Goal: Task Accomplishment & Management: Manage account settings

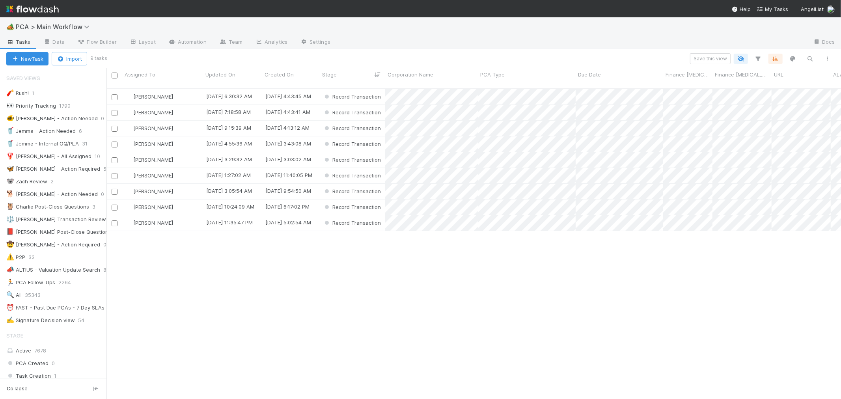
scroll to position [535, 0]
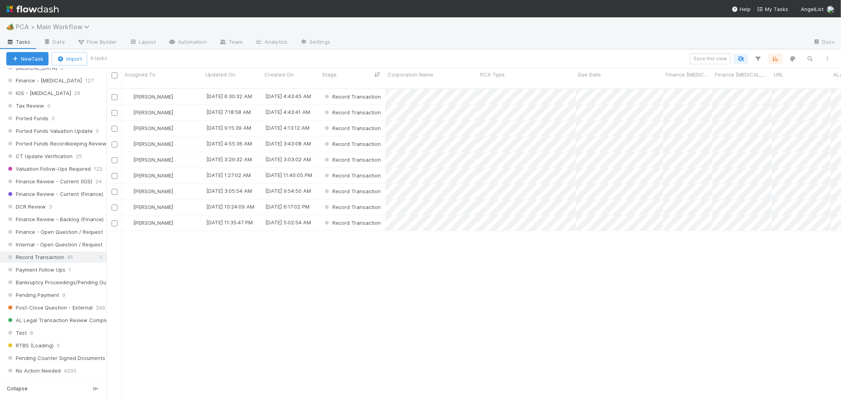
click at [74, 26] on span "PCA > Main Workflow" at bounding box center [55, 27] width 78 height 8
click at [511, 91] on div "Search workflows" at bounding box center [420, 199] width 841 height 399
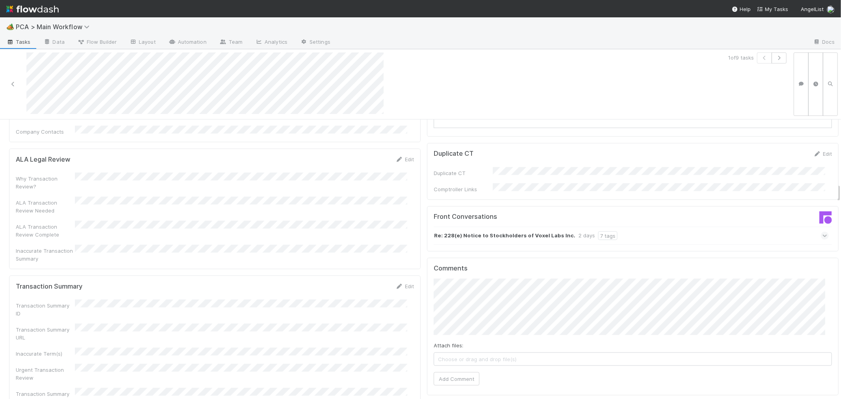
scroll to position [919, 0]
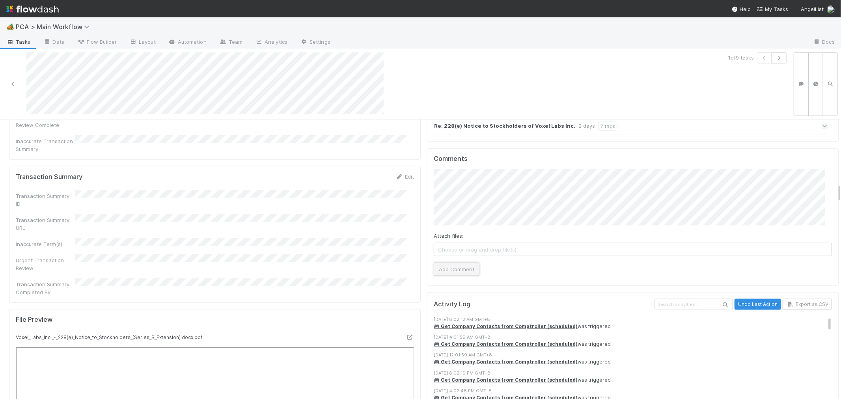
click at [465, 262] on button "Add Comment" at bounding box center [456, 268] width 46 height 13
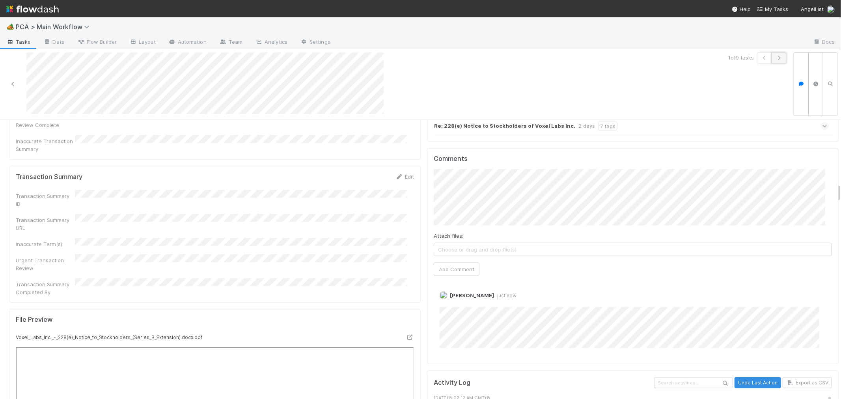
click at [775, 58] on icon "button" at bounding box center [779, 58] width 8 height 5
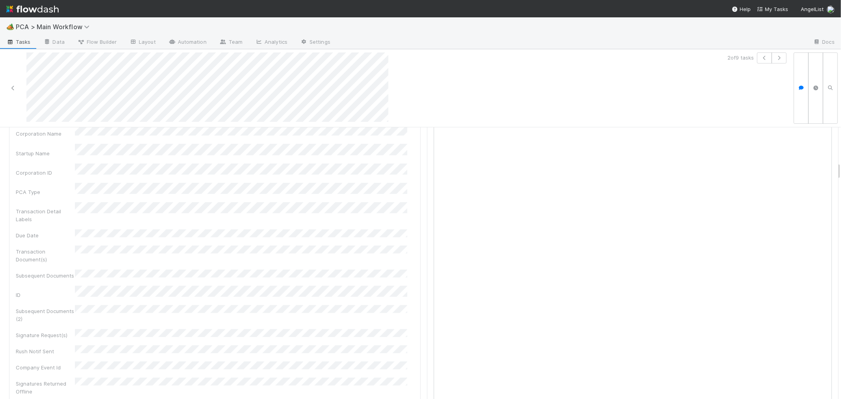
scroll to position [394, 0]
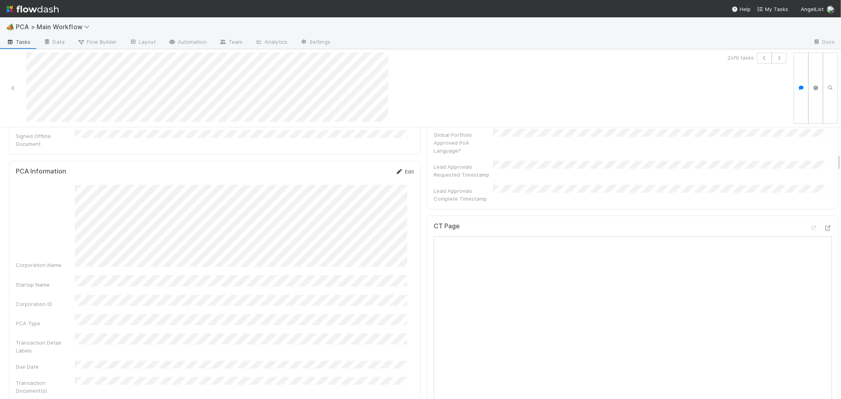
click at [400, 168] on link "Edit" at bounding box center [404, 171] width 19 height 6
click at [361, 167] on button "Save" at bounding box center [372, 173] width 22 height 13
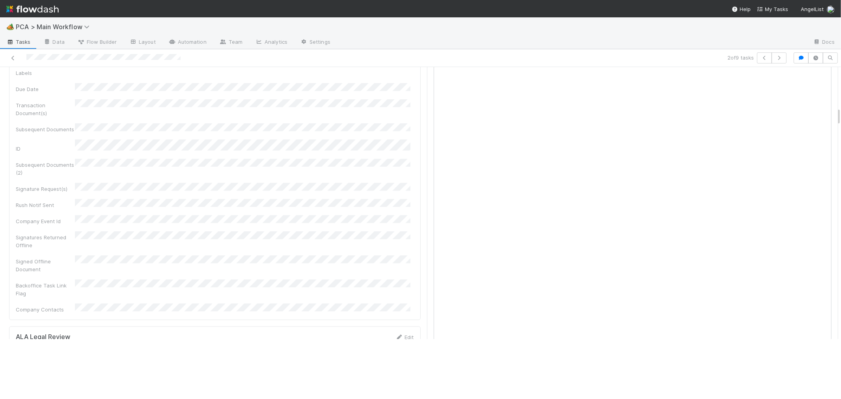
scroll to position [613, 0]
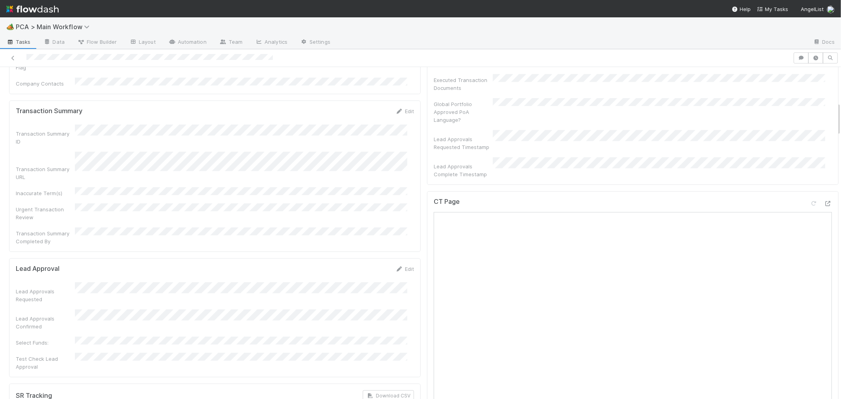
scroll to position [262, 0]
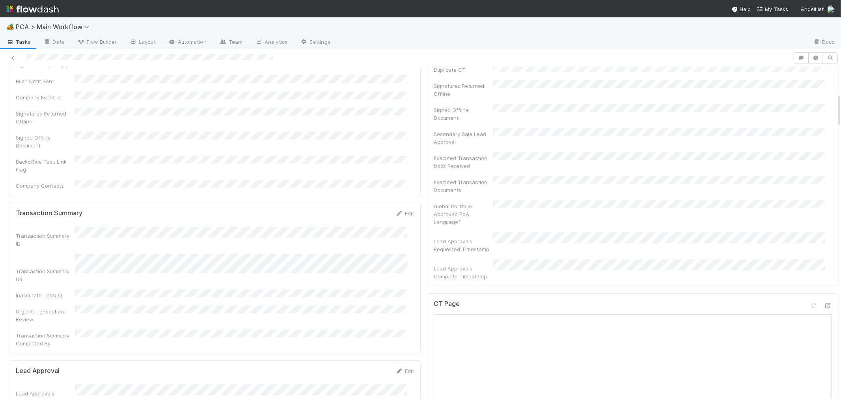
click at [688, 300] on div "CT Page" at bounding box center [632, 307] width 398 height 14
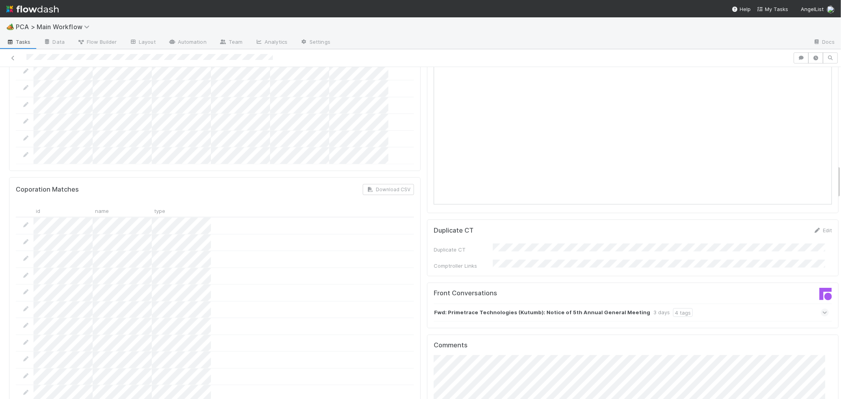
scroll to position [963, 0]
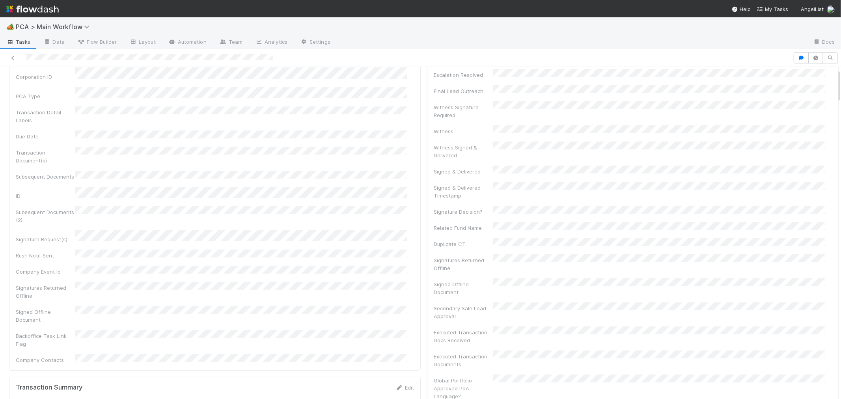
scroll to position [0, 0]
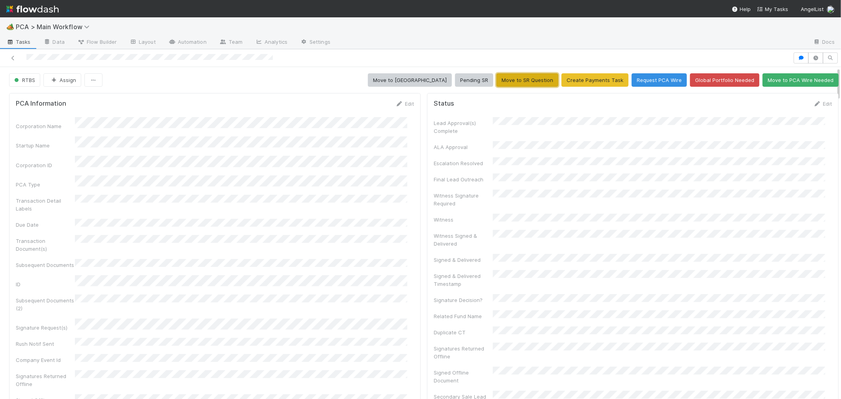
click at [523, 84] on button "Move to SR Question" at bounding box center [527, 79] width 62 height 13
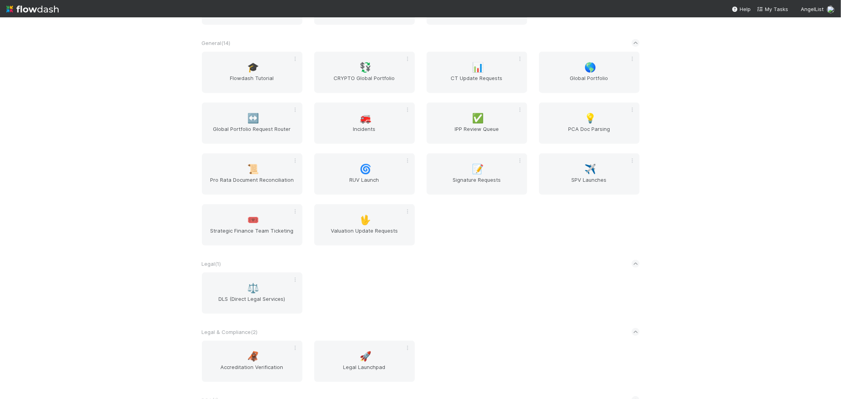
scroll to position [919, 0]
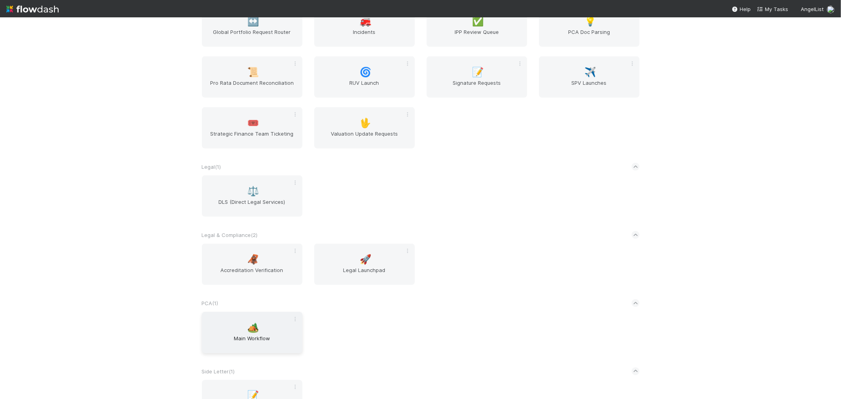
click at [255, 338] on span "Main Workflow" at bounding box center [252, 342] width 94 height 16
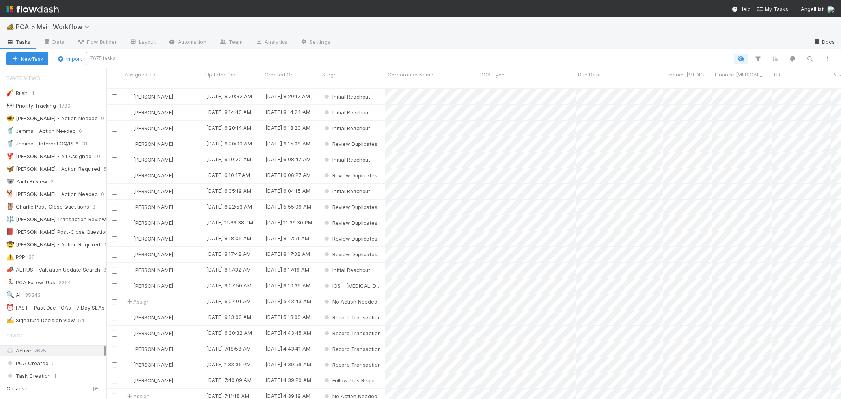
scroll to position [310, 727]
click at [808, 57] on icon "button" at bounding box center [810, 58] width 8 height 7
click at [740, 46] on input at bounding box center [768, 45] width 79 height 9
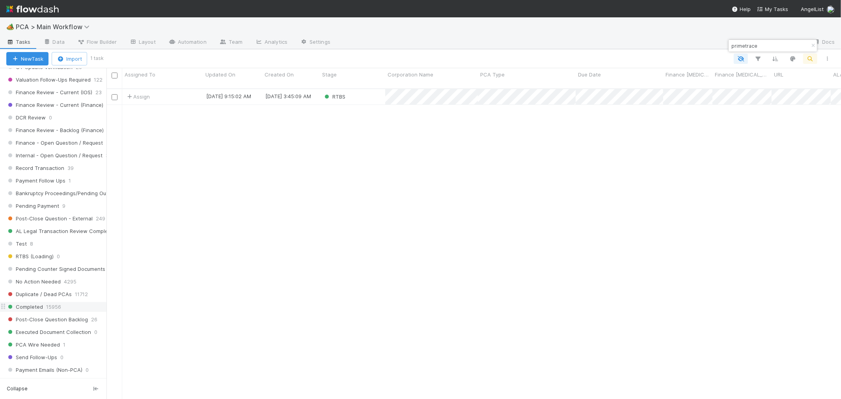
scroll to position [700, 0]
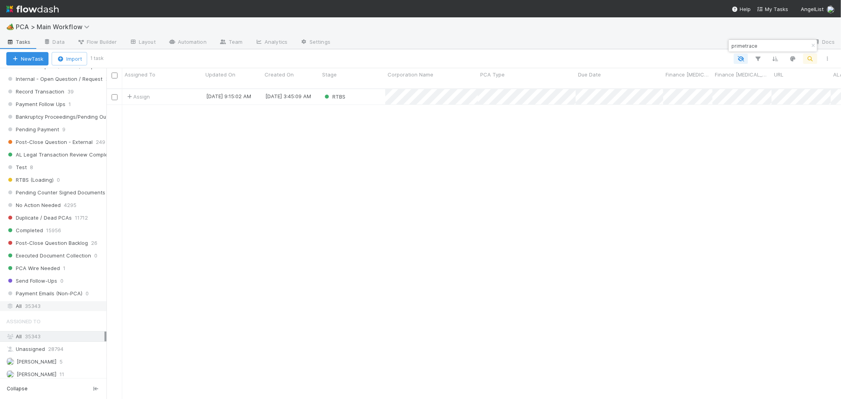
type input "primetrace"
click at [50, 311] on div "All 35343" at bounding box center [55, 306] width 98 height 10
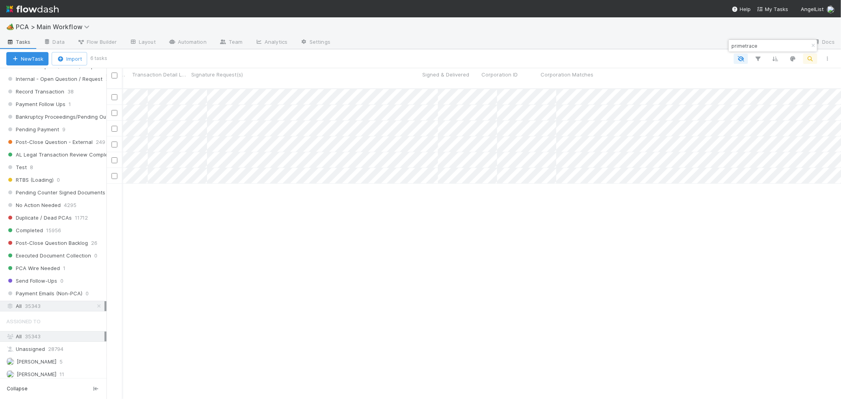
scroll to position [0, 828]
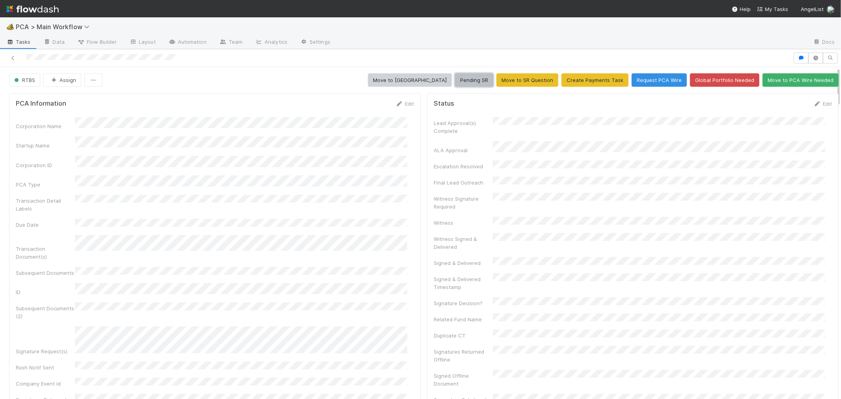
click at [472, 78] on button "Pending SR" at bounding box center [474, 79] width 38 height 13
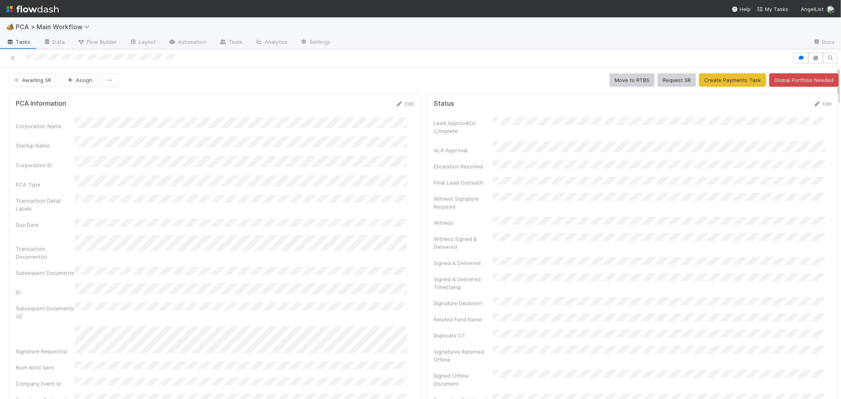
drag, startPoint x: 13, startPoint y: 58, endPoint x: 473, endPoint y: 22, distance: 462.1
click at [13, 58] on icon at bounding box center [13, 58] width 8 height 5
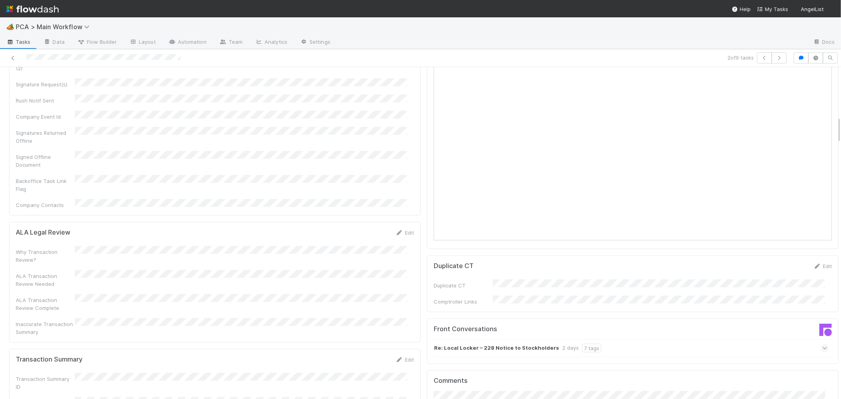
scroll to position [744, 0]
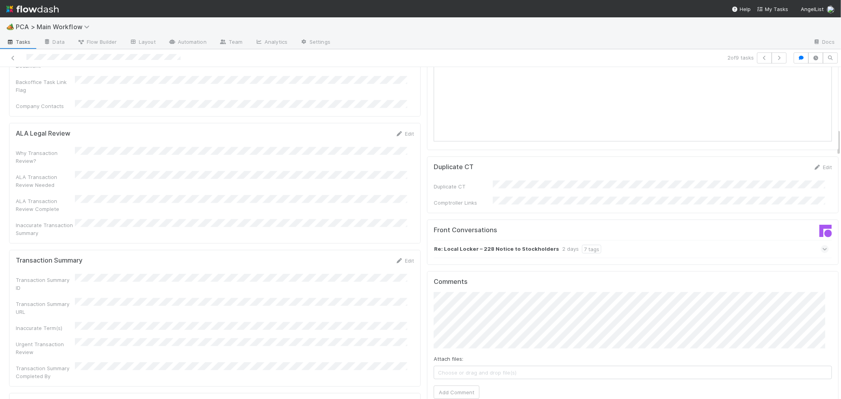
click at [820, 245] on span at bounding box center [824, 249] width 8 height 8
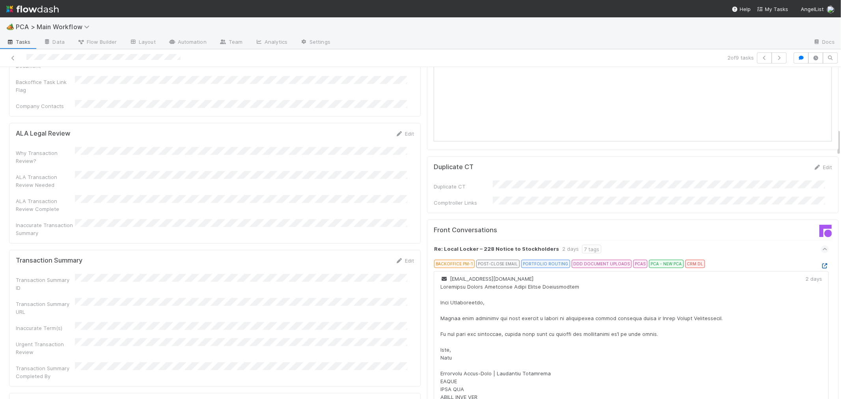
click at [820, 263] on icon at bounding box center [824, 265] width 8 height 5
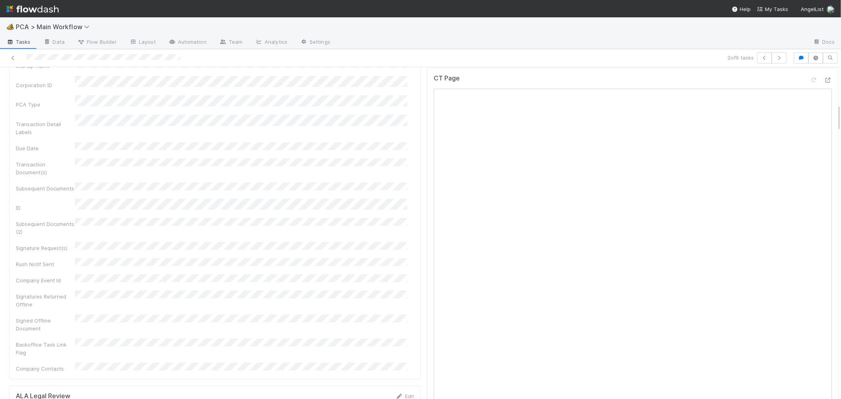
scroll to position [438, 0]
click at [824, 121] on icon at bounding box center [828, 123] width 8 height 5
click at [809, 121] on icon at bounding box center [813, 123] width 8 height 5
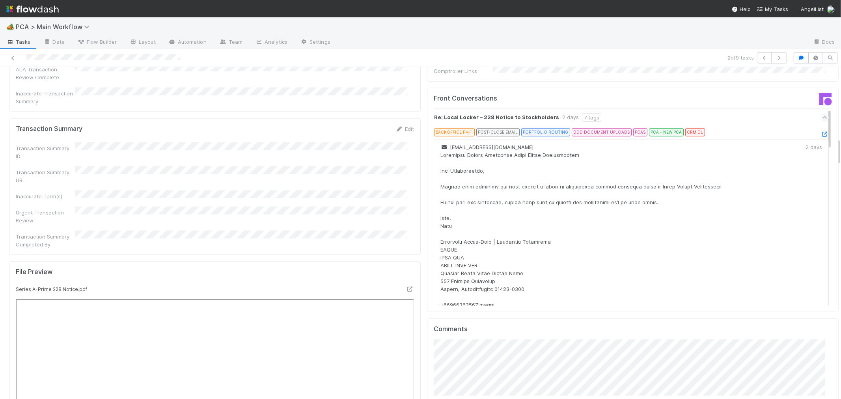
scroll to position [700, 0]
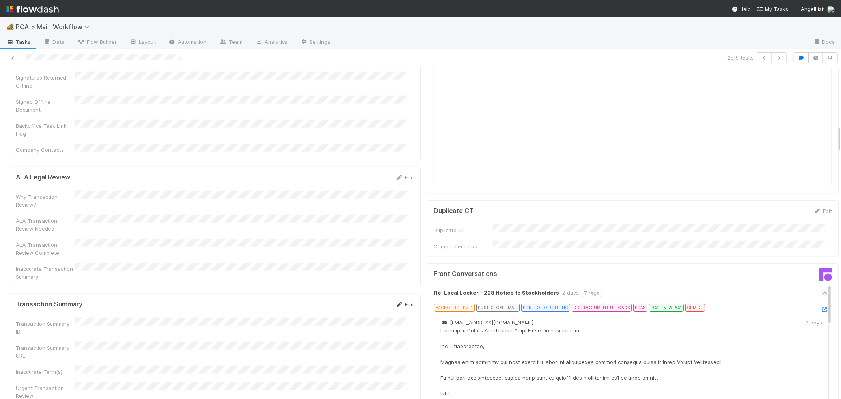
click at [395, 301] on link "Edit" at bounding box center [404, 304] width 19 height 6
click at [393, 300] on button "Cancel" at bounding box center [400, 306] width 28 height 13
click at [400, 301] on link "Edit" at bounding box center [404, 304] width 19 height 6
click at [159, 323] on div "Transaction Summary ID" at bounding box center [215, 334] width 398 height 23
click at [153, 323] on div "Transaction Summary ID Transaction Summary URL Inaccurate Term(s) Urgent Transa…" at bounding box center [215, 387] width 398 height 128
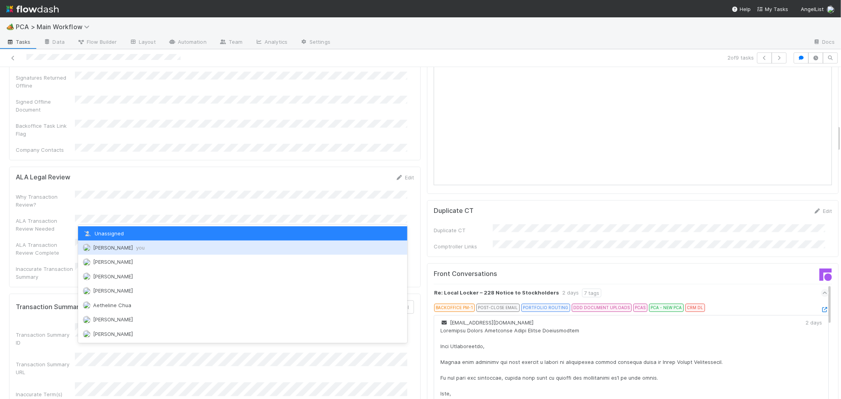
click at [129, 251] on div "Roselyn de Villa you" at bounding box center [242, 247] width 329 height 14
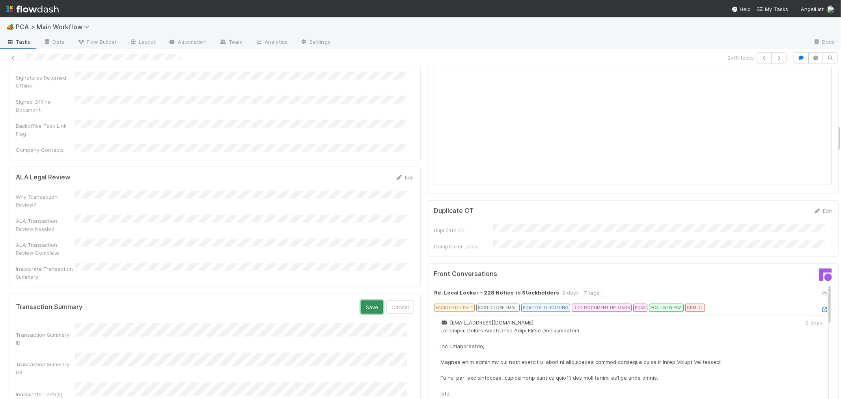
click at [365, 300] on button "Save" at bounding box center [372, 306] width 22 height 13
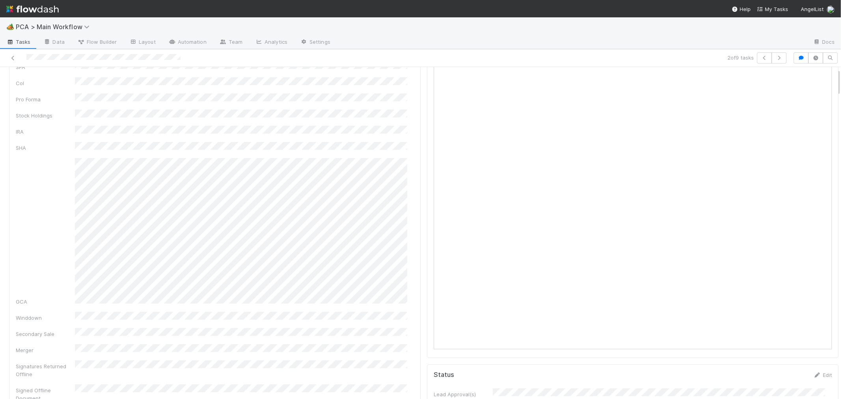
scroll to position [0, 0]
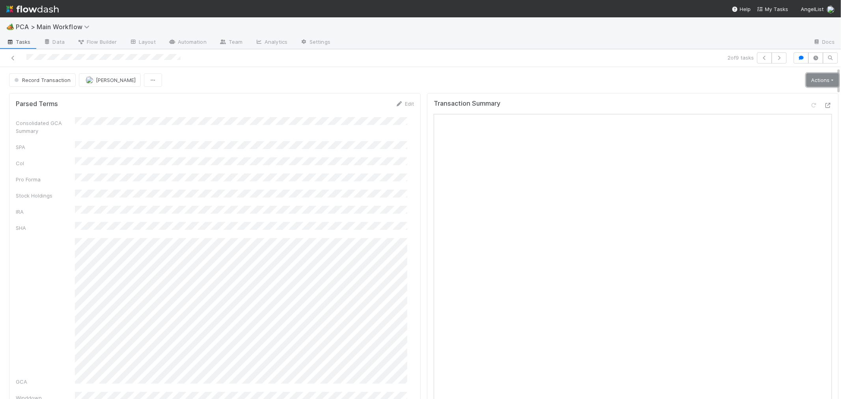
click at [814, 84] on link "Actions" at bounding box center [822, 79] width 32 height 13
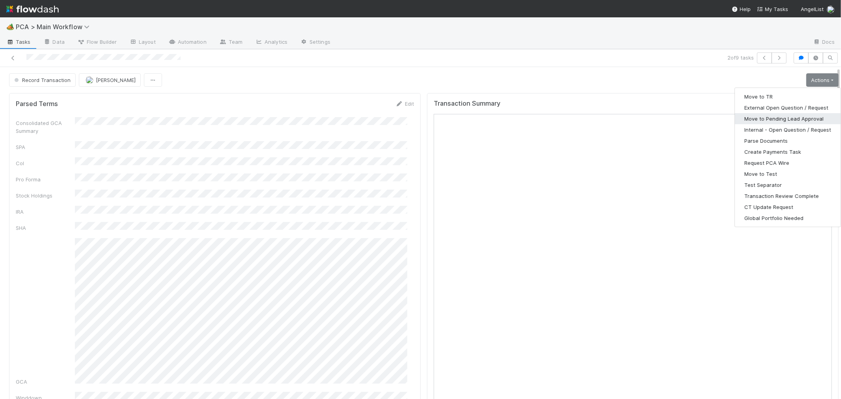
click at [775, 117] on button "Move to Pending Lead Approval" at bounding box center [788, 118] width 106 height 11
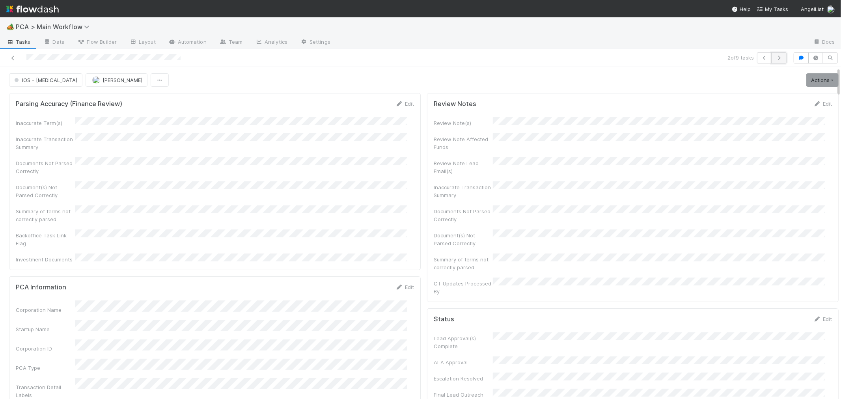
click at [775, 56] on icon "button" at bounding box center [779, 58] width 8 height 5
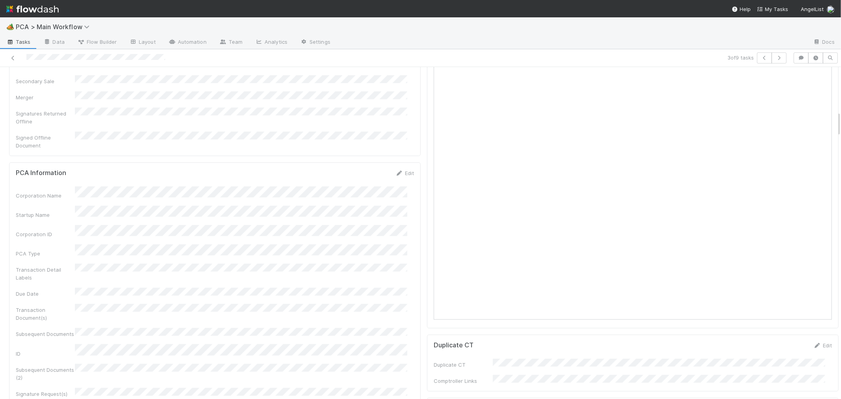
scroll to position [350, 0]
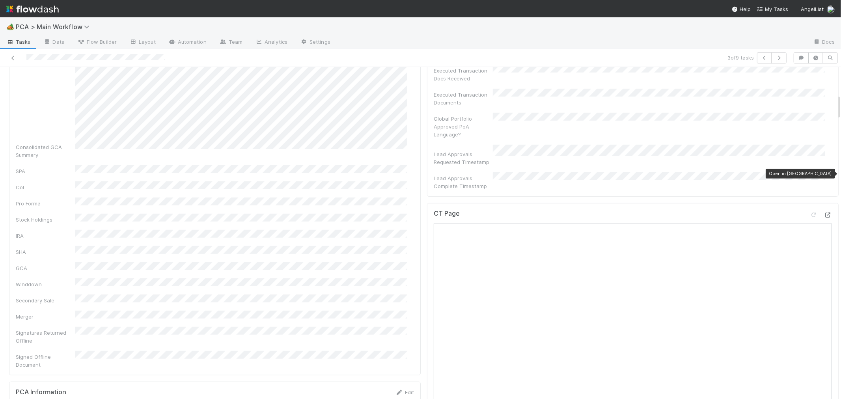
click at [824, 211] on div at bounding box center [828, 215] width 8 height 8
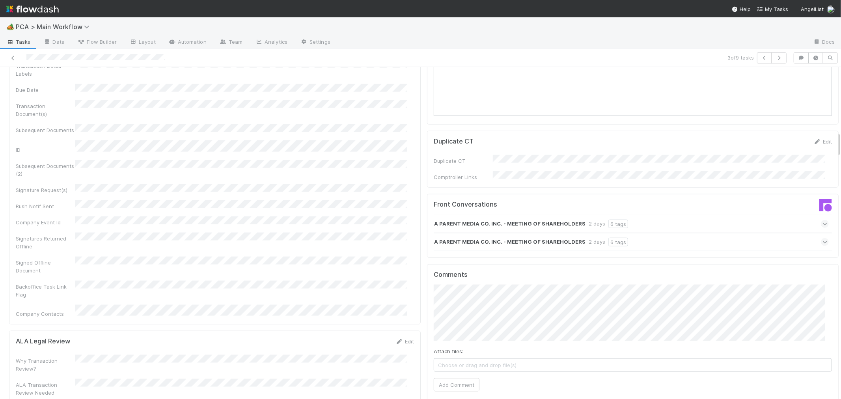
scroll to position [832, 0]
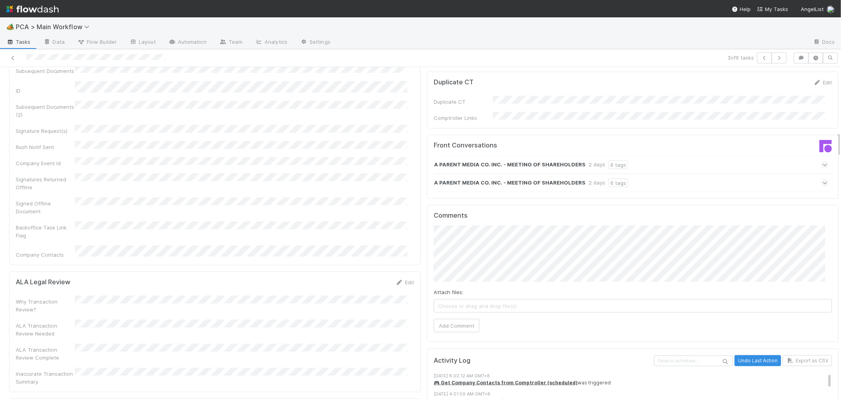
click at [822, 179] on icon at bounding box center [824, 183] width 5 height 8
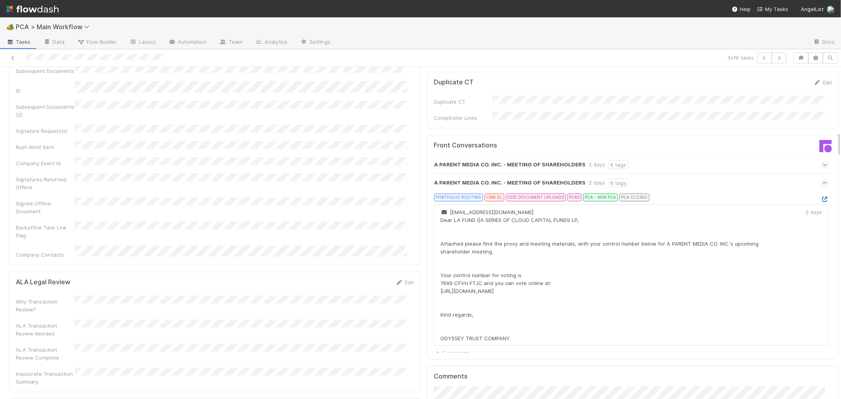
click at [820, 197] on icon at bounding box center [824, 199] width 8 height 5
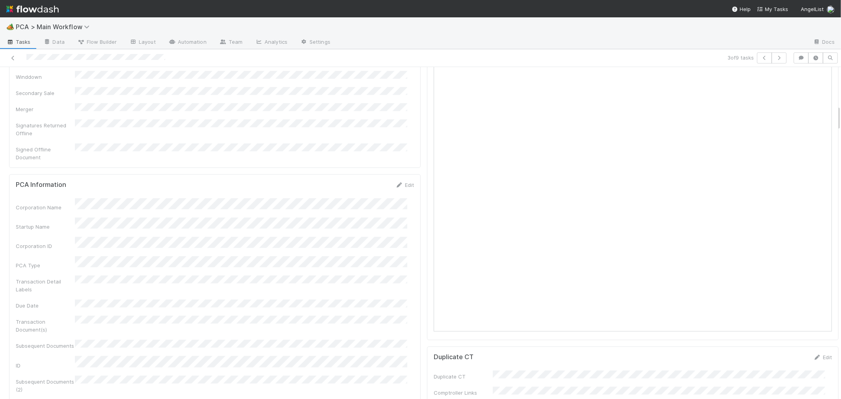
scroll to position [657, 0]
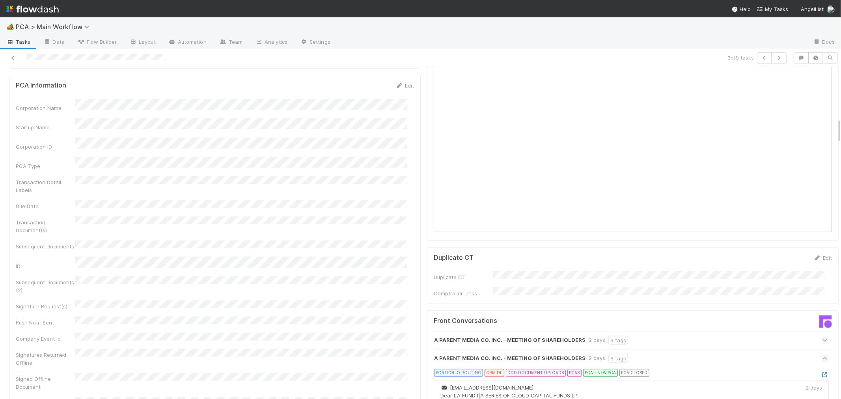
click at [344, 257] on div "Corporation Name Startup Name Corporation ID PCA Type Transaction Detail Labels…" at bounding box center [215, 266] width 398 height 335
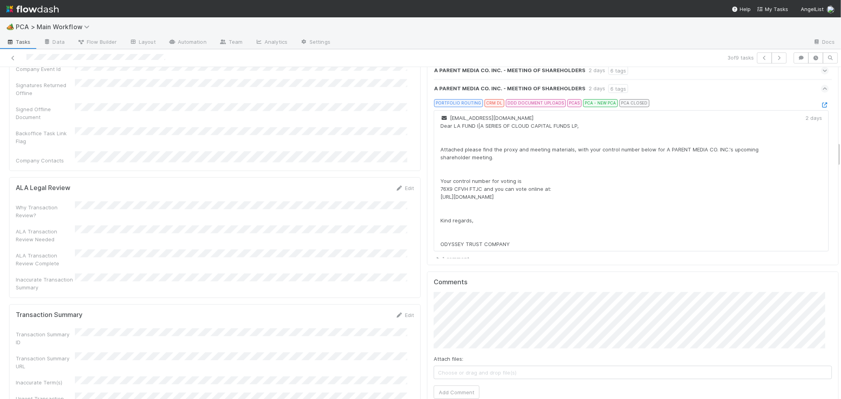
scroll to position [963, 0]
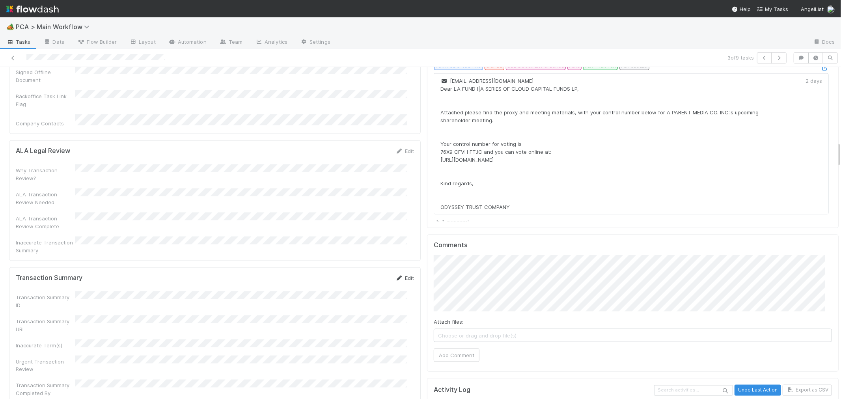
click at [399, 275] on link "Edit" at bounding box center [404, 278] width 19 height 6
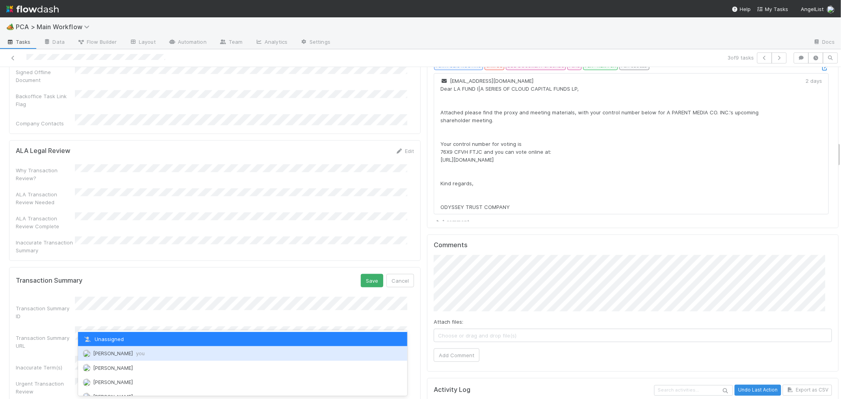
click at [103, 353] on span "Roselyn de Villa you" at bounding box center [119, 353] width 52 height 6
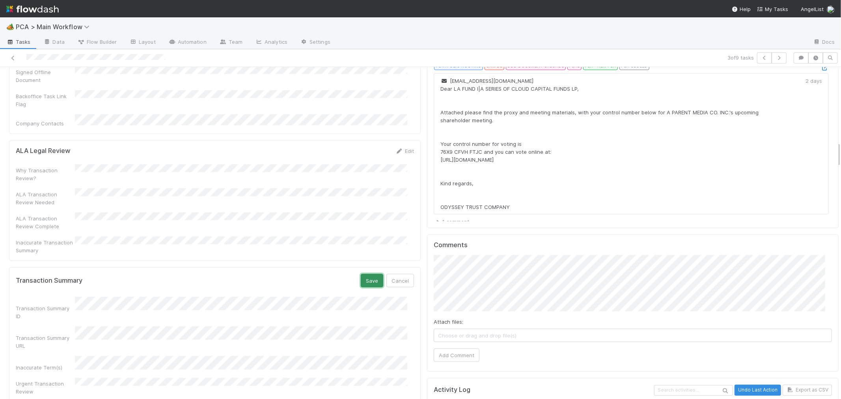
click at [372, 274] on button "Save" at bounding box center [372, 280] width 22 height 13
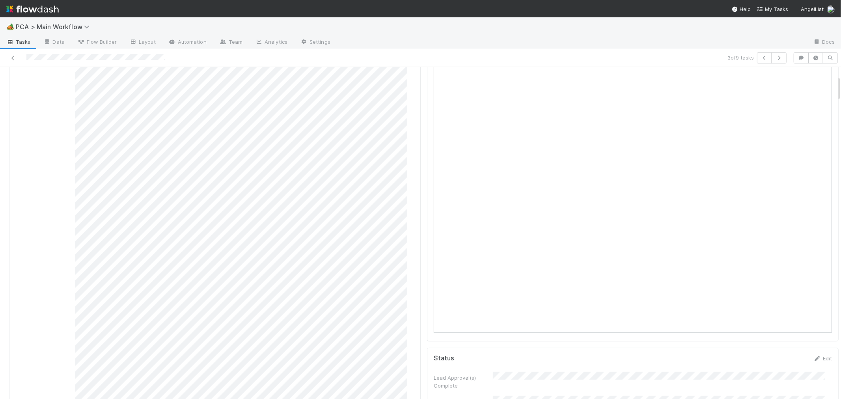
scroll to position [0, 0]
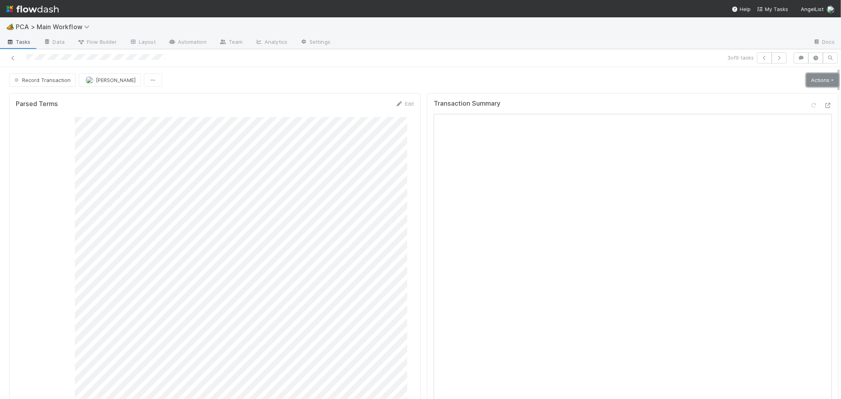
click at [816, 80] on link "Actions" at bounding box center [822, 79] width 32 height 13
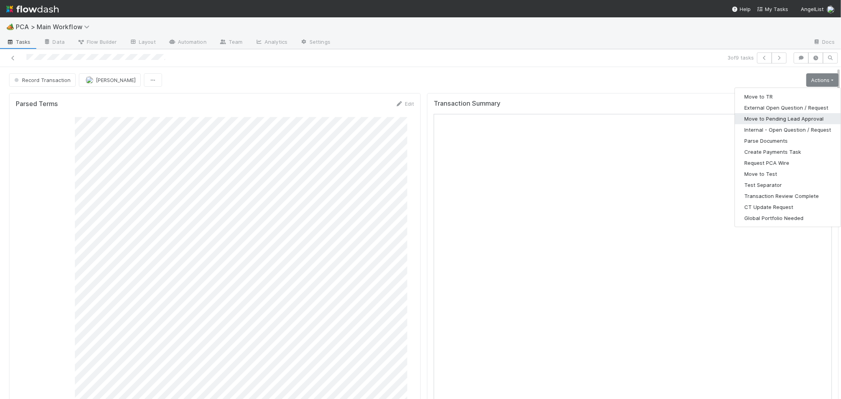
click at [794, 115] on button "Move to Pending Lead Approval" at bounding box center [788, 118] width 106 height 11
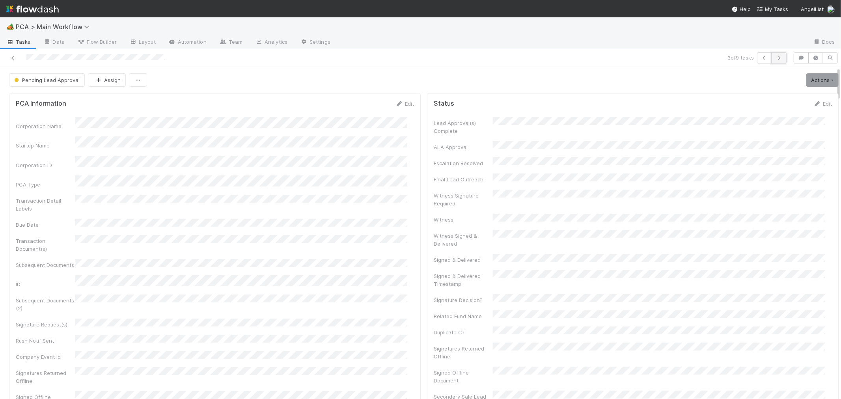
click at [775, 58] on icon "button" at bounding box center [779, 58] width 8 height 5
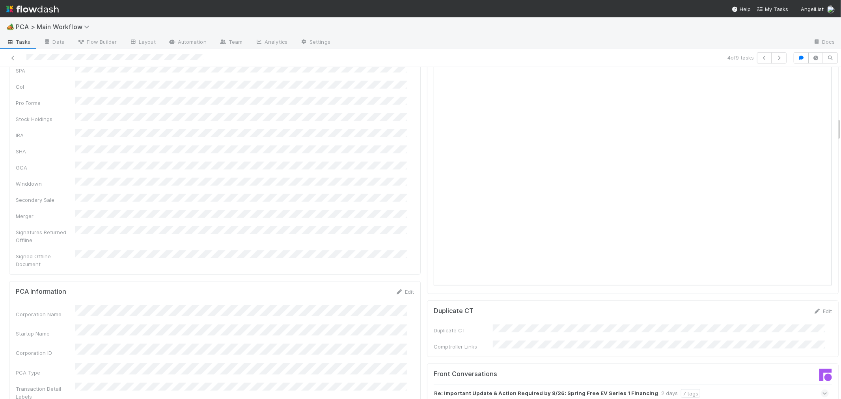
scroll to position [700, 0]
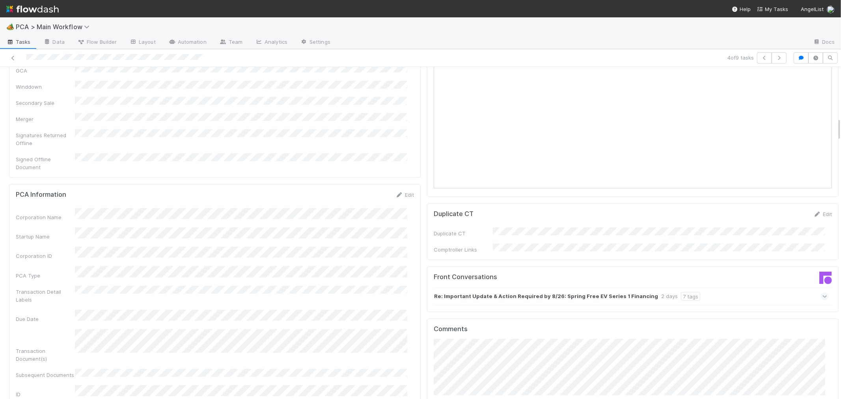
click at [822, 292] on icon at bounding box center [824, 296] width 5 height 8
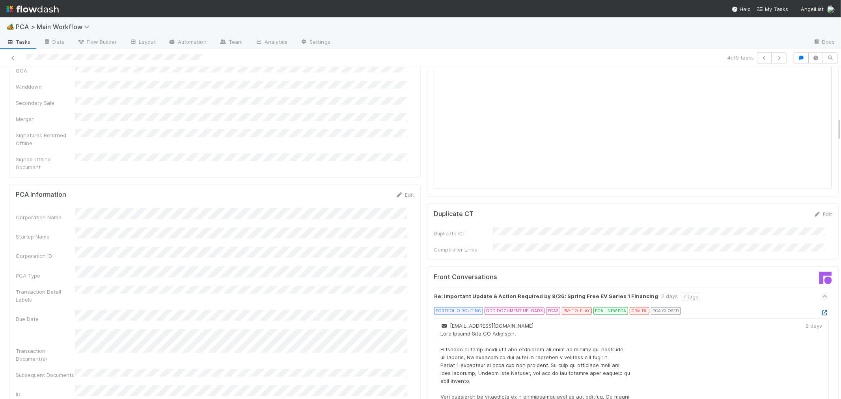
click at [820, 310] on icon at bounding box center [824, 312] width 8 height 5
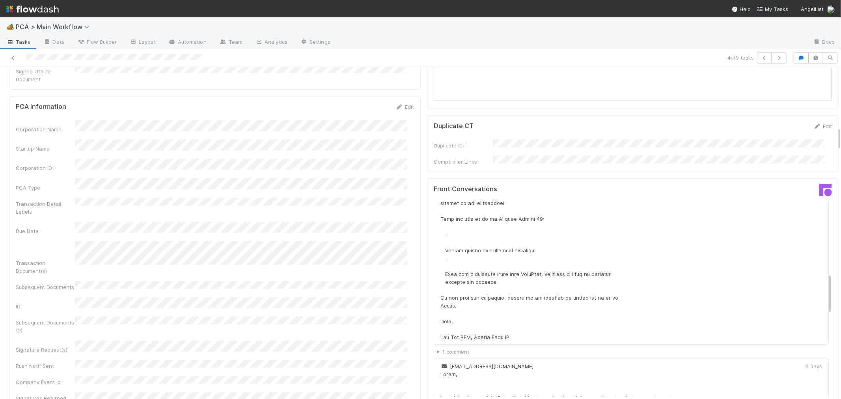
scroll to position [963, 0]
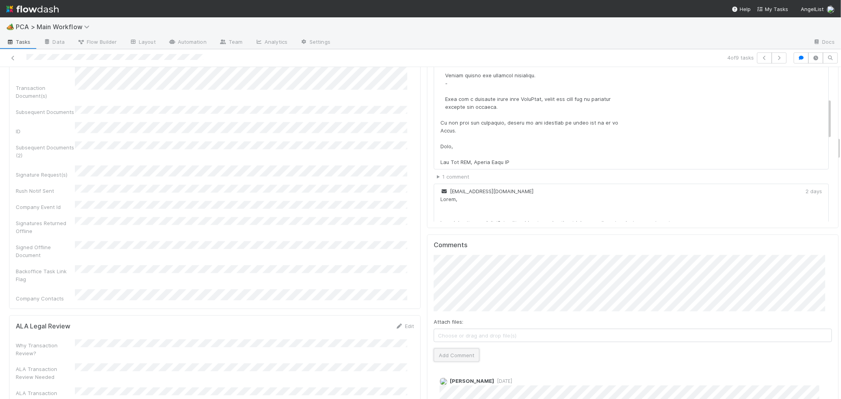
click at [445, 348] on button "Add Comment" at bounding box center [456, 354] width 46 height 13
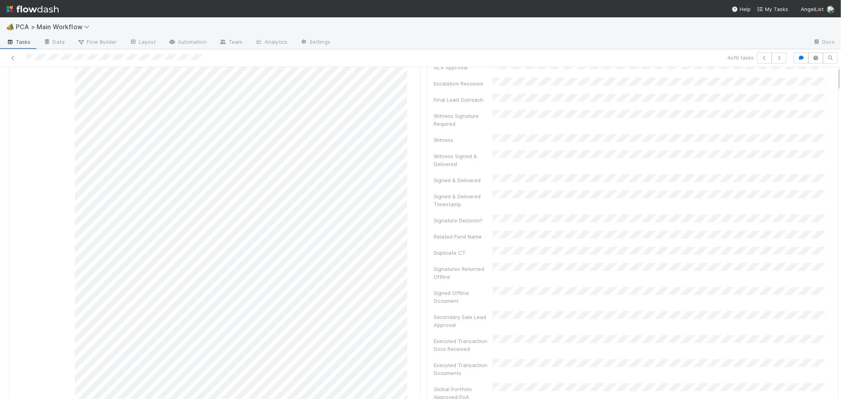
scroll to position [0, 0]
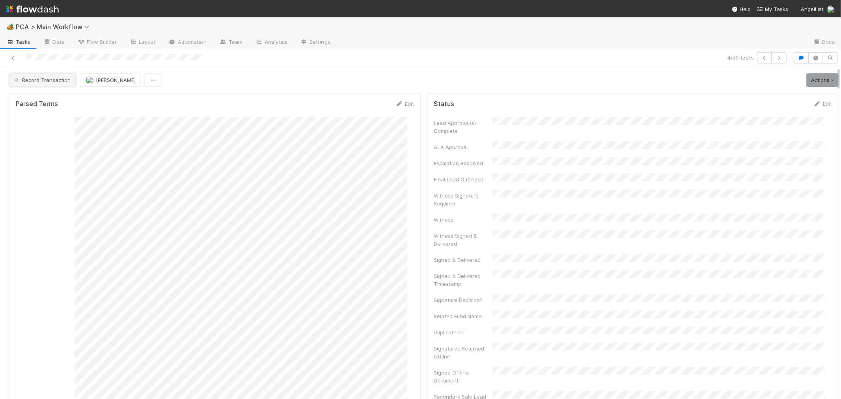
click at [58, 80] on span "Record Transaction" at bounding box center [42, 80] width 58 height 6
click at [56, 100] on span "Internal - Open Question / Request" at bounding box center [59, 100] width 96 height 6
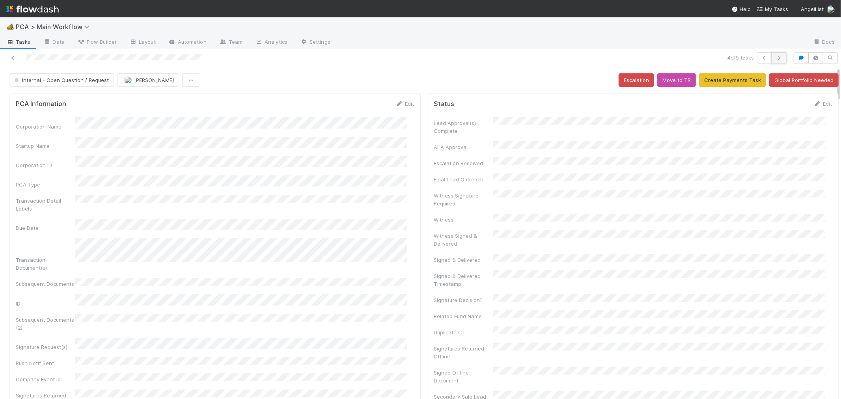
click at [775, 58] on icon "button" at bounding box center [779, 58] width 8 height 5
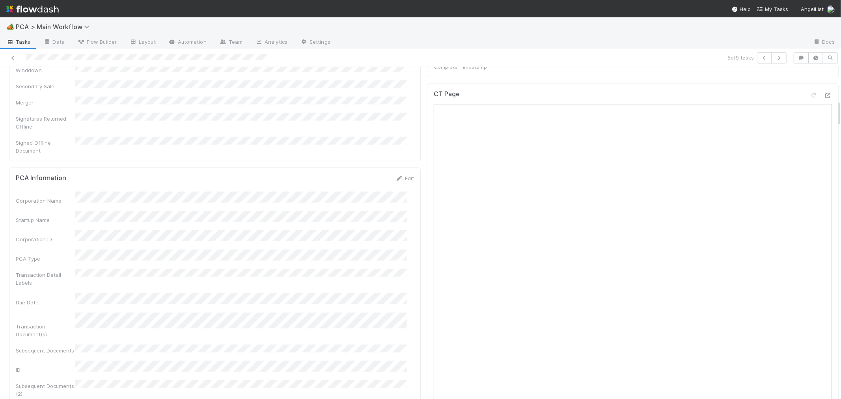
scroll to position [525, 0]
drag, startPoint x: 412, startPoint y: 232, endPoint x: 373, endPoint y: 188, distance: 58.9
click at [373, 213] on div "Transaction Detail Labels" at bounding box center [215, 222] width 398 height 18
click at [824, 168] on icon at bounding box center [828, 170] width 8 height 5
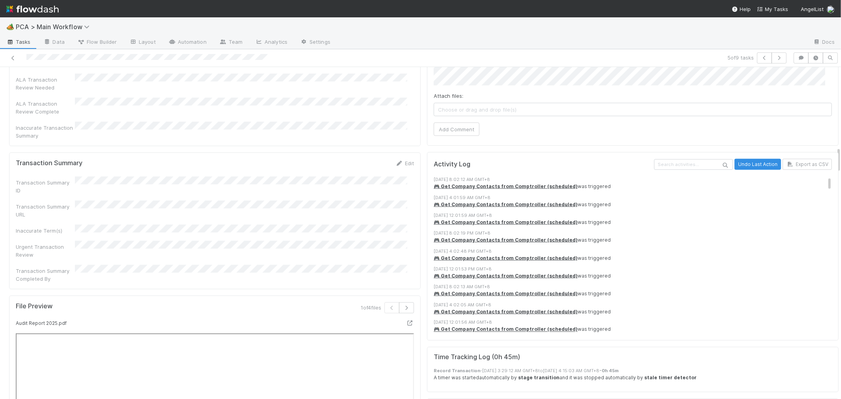
scroll to position [1007, 0]
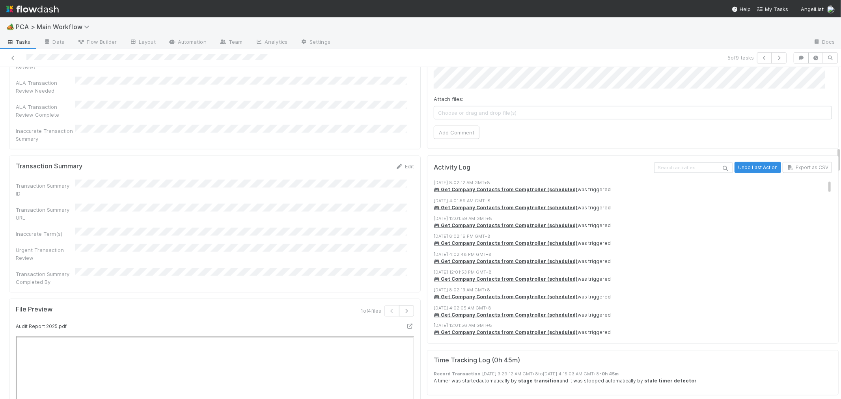
click at [395, 162] on div "Edit" at bounding box center [404, 166] width 19 height 8
click at [395, 164] on icon at bounding box center [399, 166] width 8 height 5
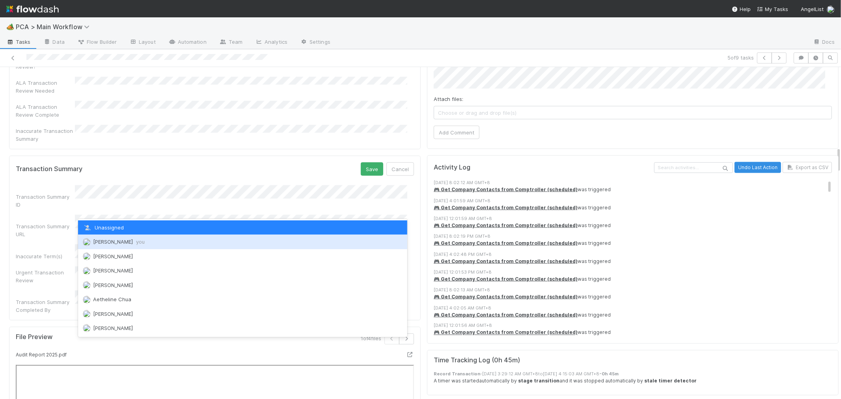
click at [127, 247] on div "Roselyn de Villa you" at bounding box center [242, 241] width 329 height 14
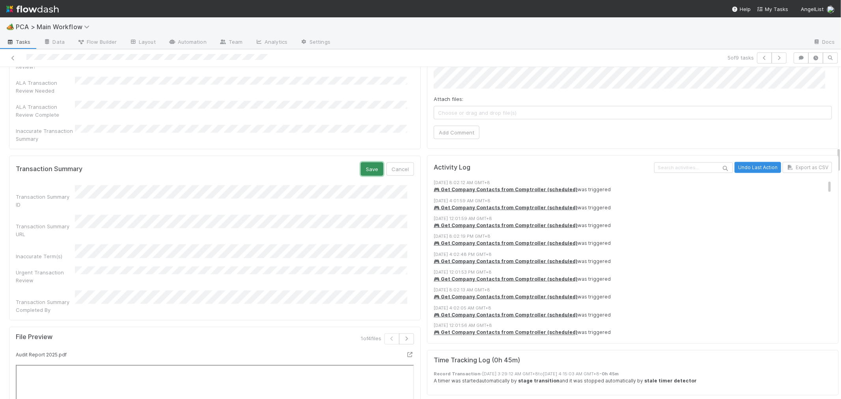
click at [365, 162] on button "Save" at bounding box center [372, 168] width 22 height 13
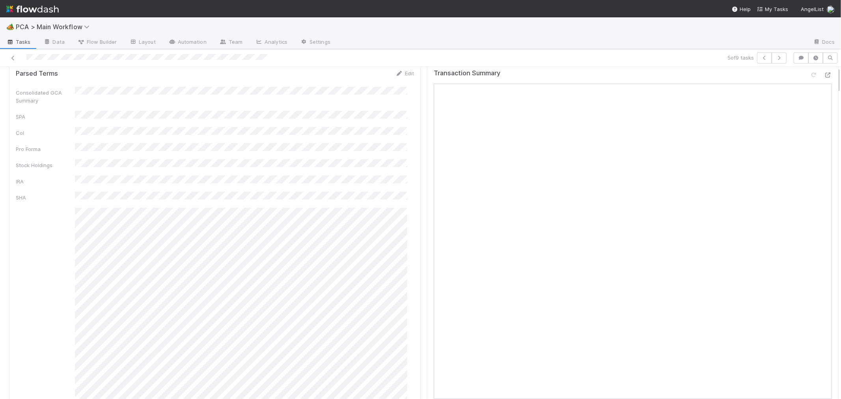
scroll to position [0, 0]
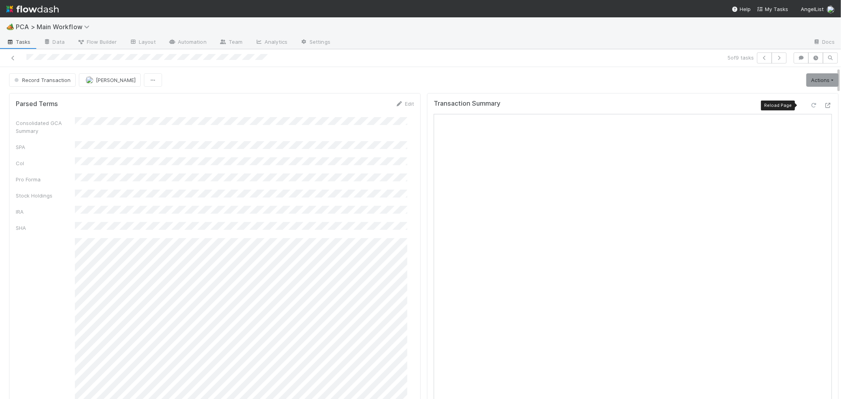
click at [809, 105] on icon at bounding box center [813, 105] width 8 height 5
click at [806, 77] on link "Actions" at bounding box center [822, 79] width 32 height 13
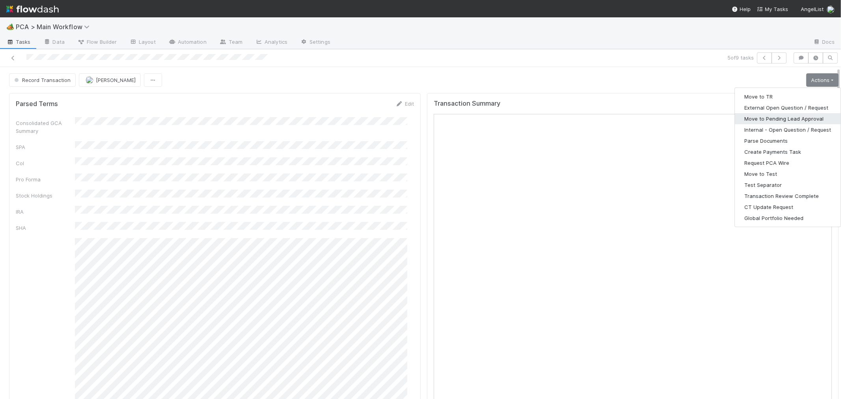
click at [754, 121] on button "Move to Pending Lead Approval" at bounding box center [788, 118] width 106 height 11
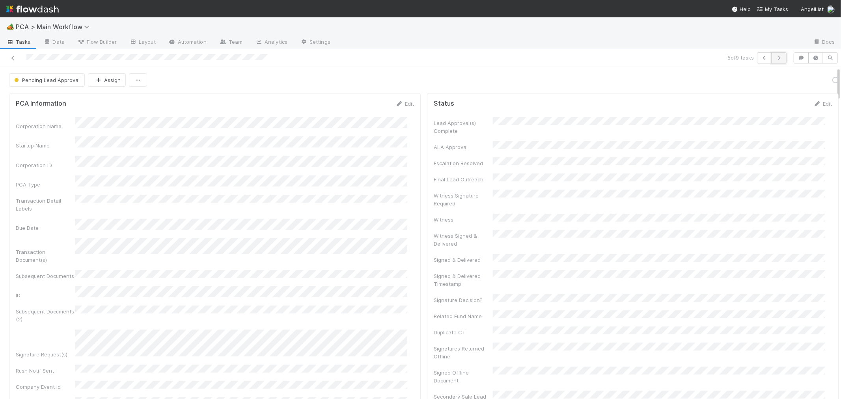
click at [774, 61] on button "button" at bounding box center [778, 57] width 15 height 11
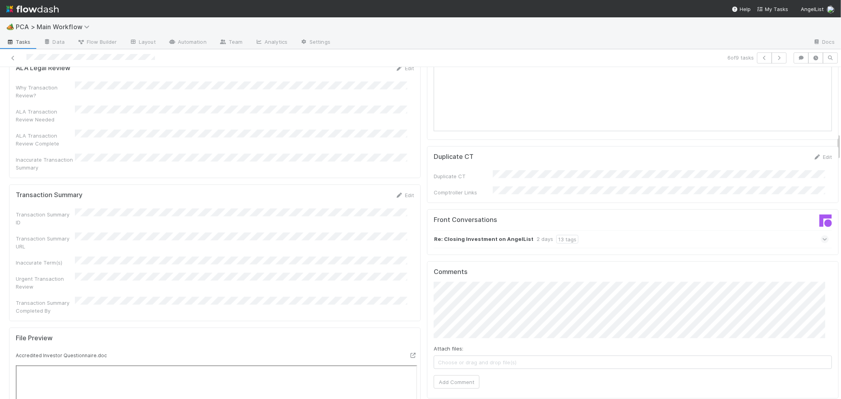
scroll to position [788, 0]
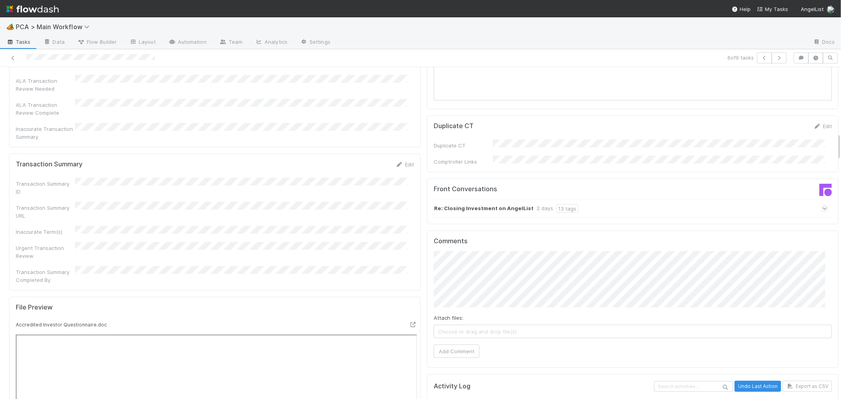
click at [822, 205] on icon at bounding box center [824, 209] width 5 height 8
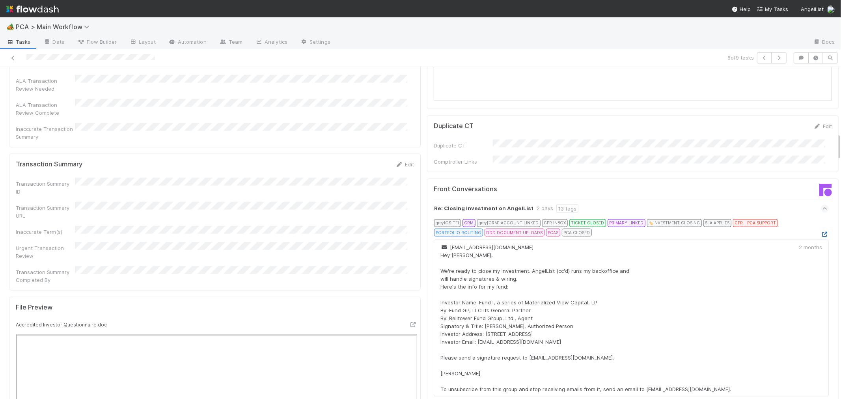
click at [820, 232] on icon at bounding box center [824, 234] width 8 height 5
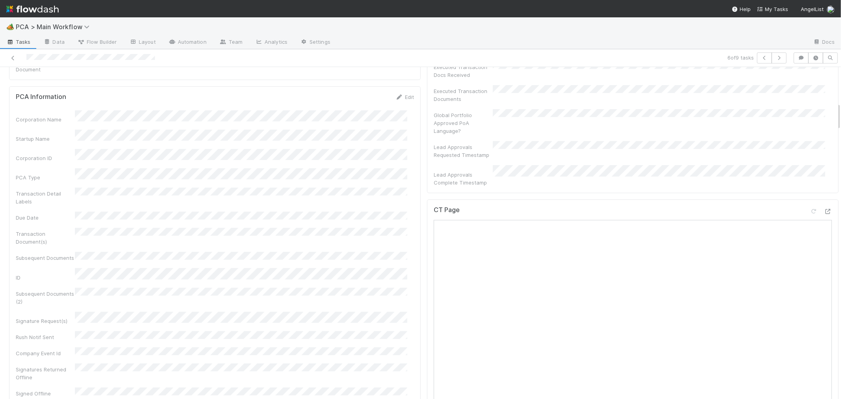
scroll to position [350, 0]
click at [814, 210] on div "CT Page" at bounding box center [632, 217] width 398 height 14
click at [824, 212] on icon at bounding box center [828, 214] width 8 height 5
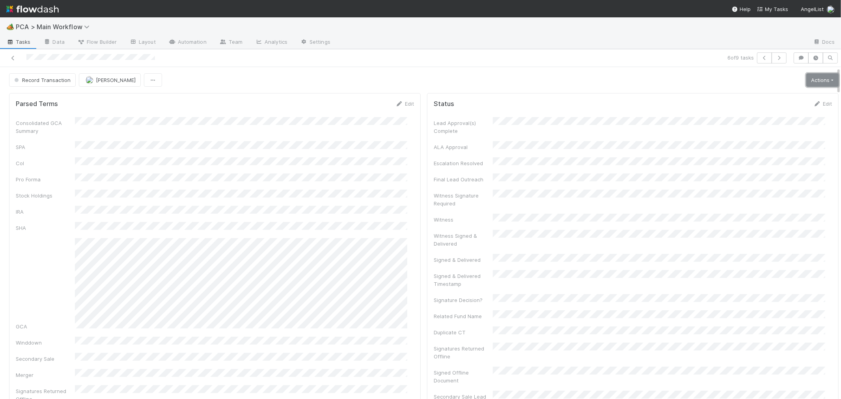
click at [812, 74] on link "Actions" at bounding box center [822, 79] width 32 height 13
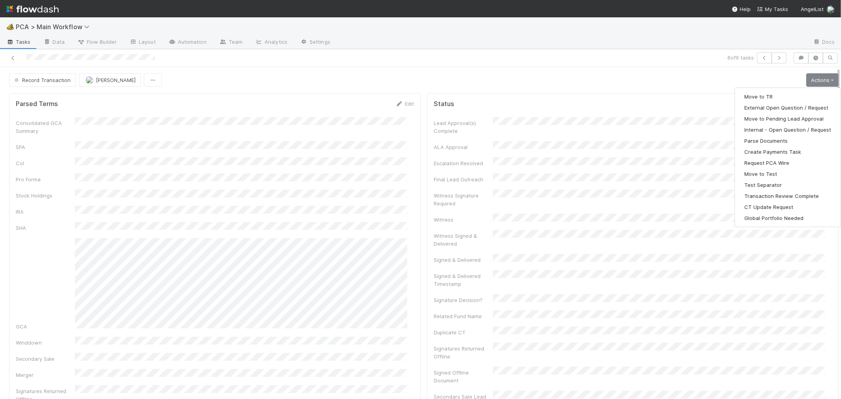
click at [392, 166] on div "Consolidated GCA Summary SPA CoI Pro Forma Stock Holdings IRA SHA GCA Winddown …" at bounding box center [215, 271] width 398 height 309
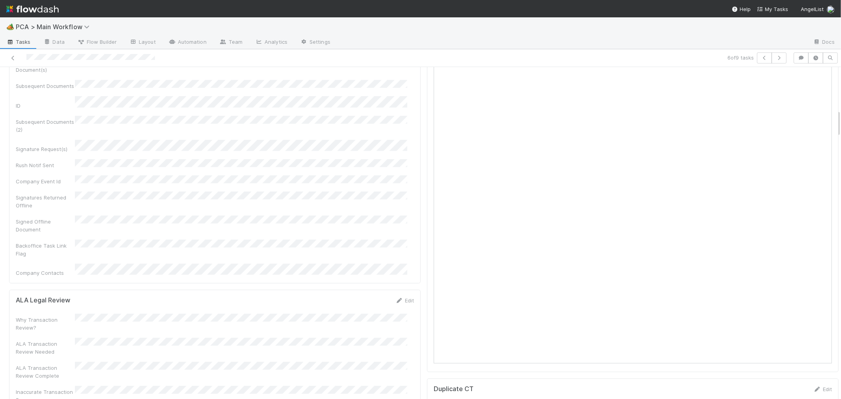
scroll to position [350, 0]
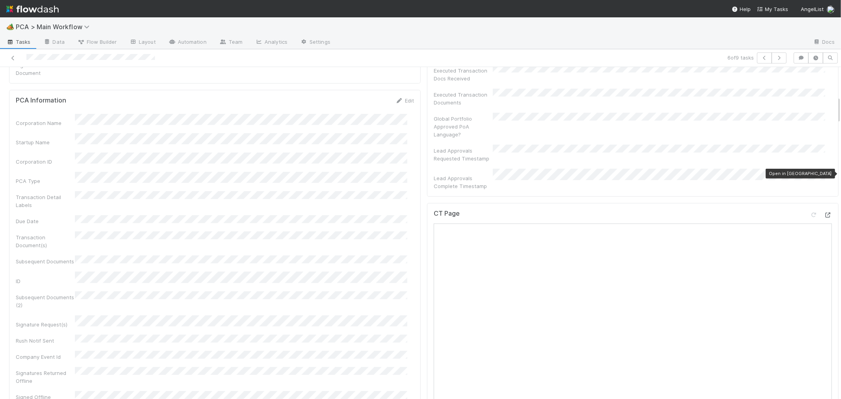
click at [824, 212] on icon at bounding box center [828, 214] width 8 height 5
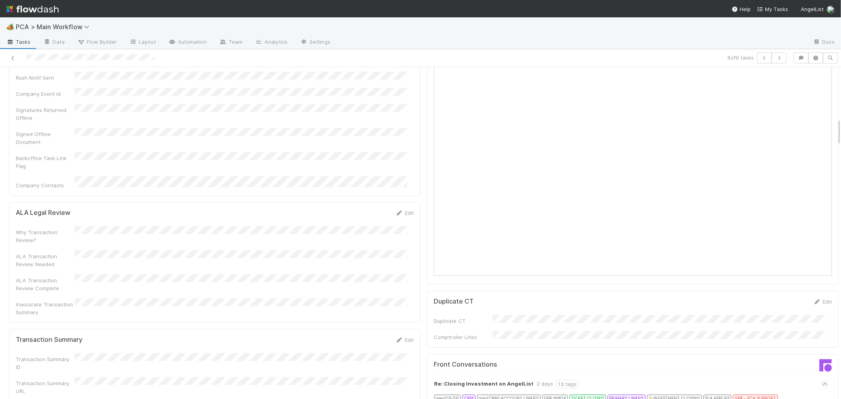
click at [400, 336] on div "Edit" at bounding box center [404, 340] width 19 height 8
click at [400, 337] on link "Edit" at bounding box center [404, 340] width 19 height 6
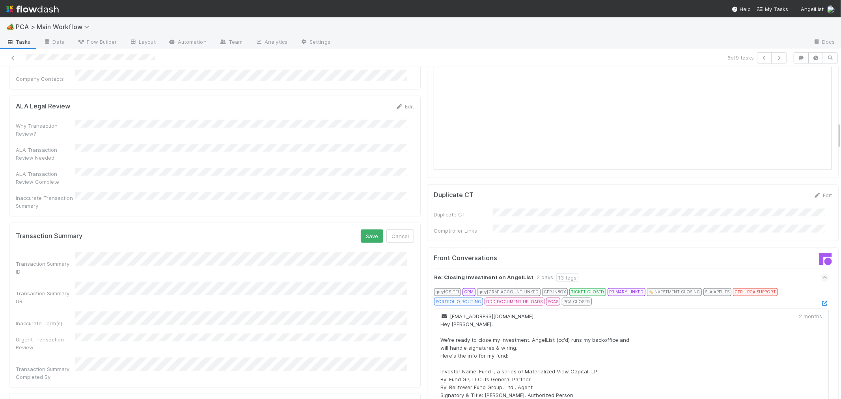
scroll to position [832, 0]
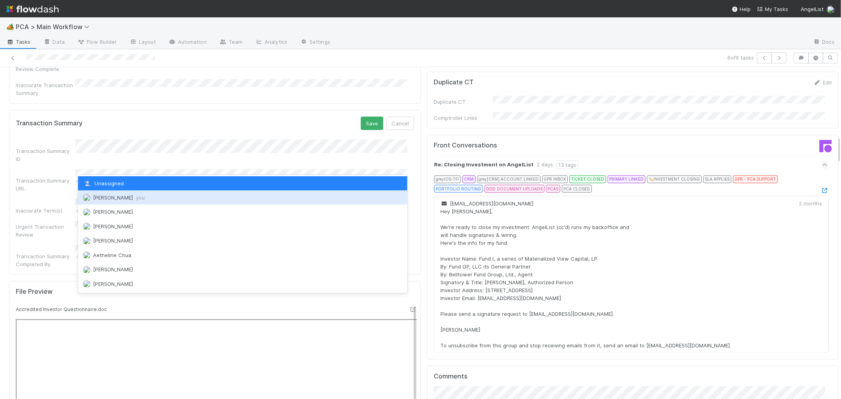
click at [106, 193] on div "Roselyn de Villa you" at bounding box center [242, 197] width 329 height 14
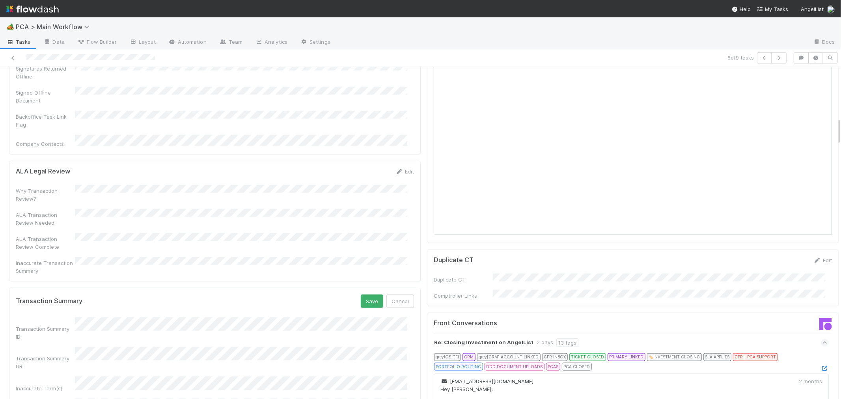
scroll to position [569, 0]
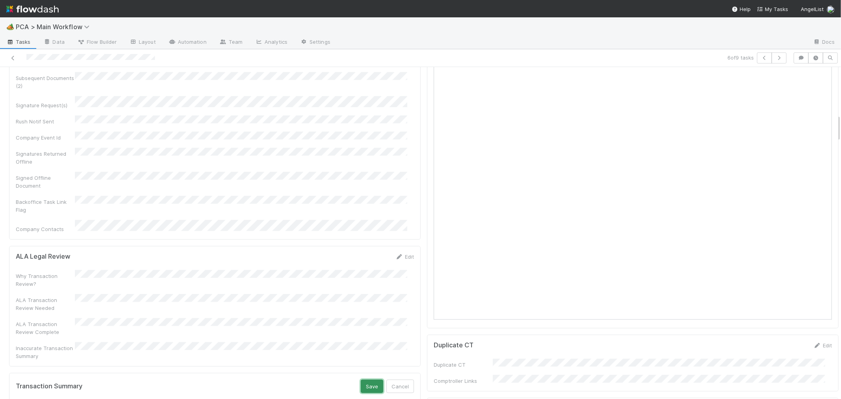
click at [365, 379] on button "Save" at bounding box center [372, 385] width 22 height 13
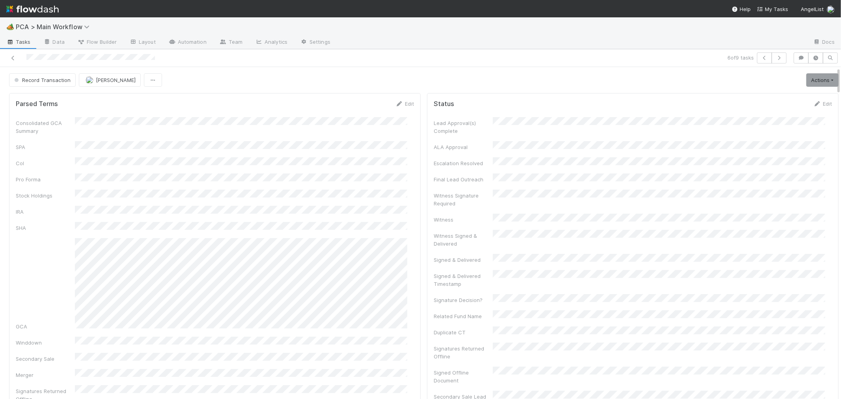
scroll to position [0, 0]
drag, startPoint x: 518, startPoint y: 77, endPoint x: 517, endPoint y: 83, distance: 6.4
click at [518, 77] on div "Record Transaction Roselyn de Villa Actions Move to TR External Open Question /…" at bounding box center [423, 79] width 829 height 13
click at [807, 84] on link "Actions" at bounding box center [822, 79] width 32 height 13
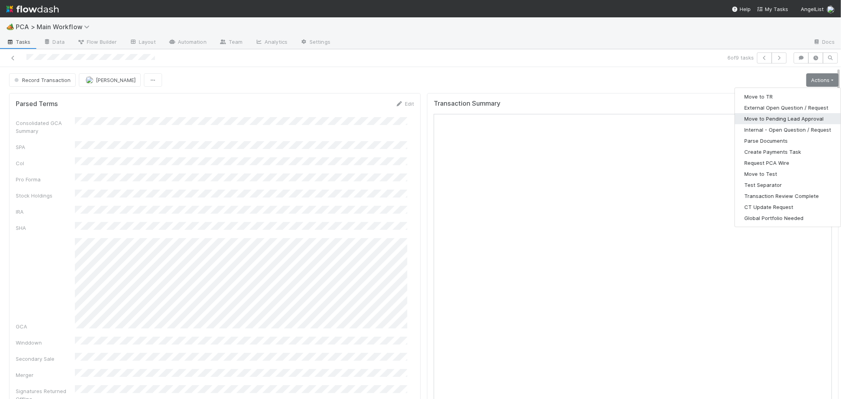
click at [791, 120] on button "Move to Pending Lead Approval" at bounding box center [788, 118] width 106 height 11
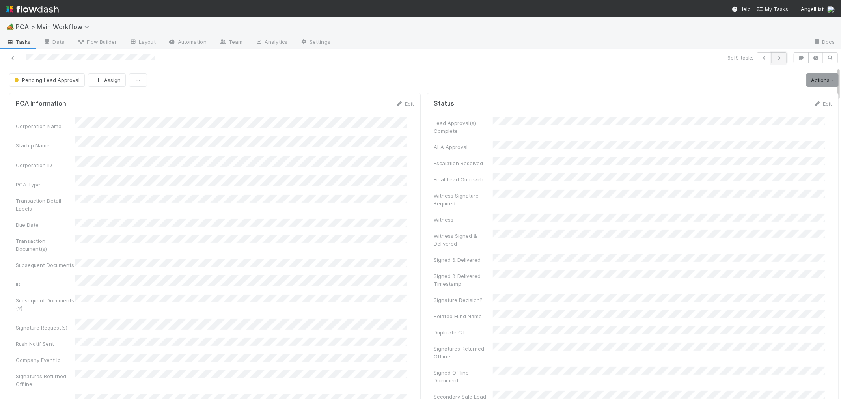
click at [775, 58] on icon "button" at bounding box center [779, 58] width 8 height 5
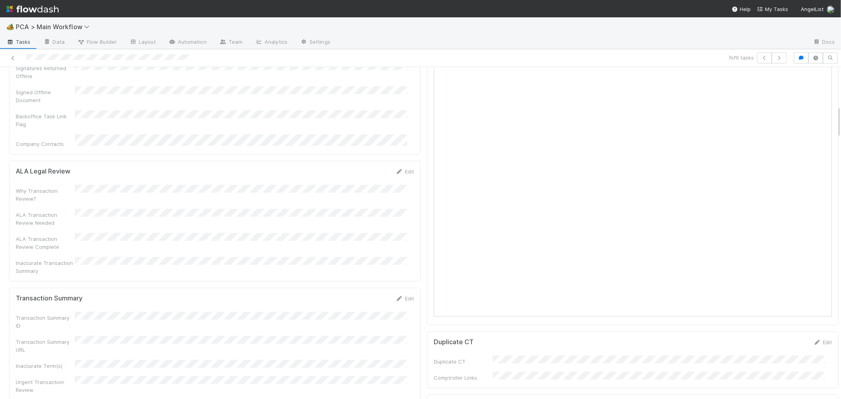
scroll to position [394, 0]
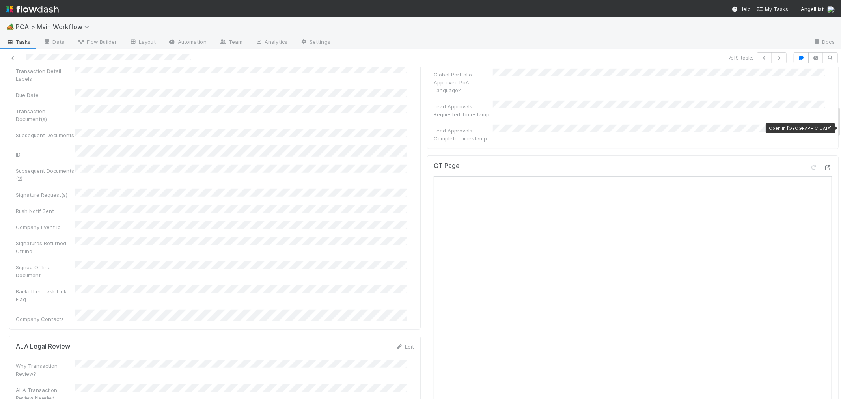
click at [824, 165] on icon at bounding box center [828, 167] width 8 height 5
click at [26, 58] on div at bounding box center [200, 57] width 394 height 11
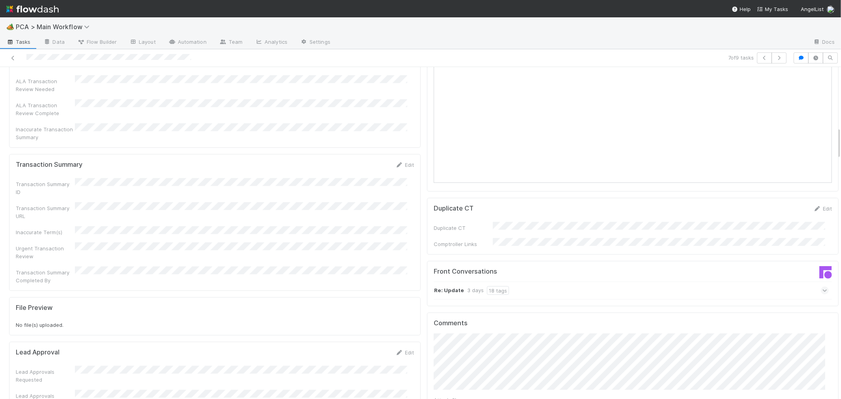
scroll to position [613, 0]
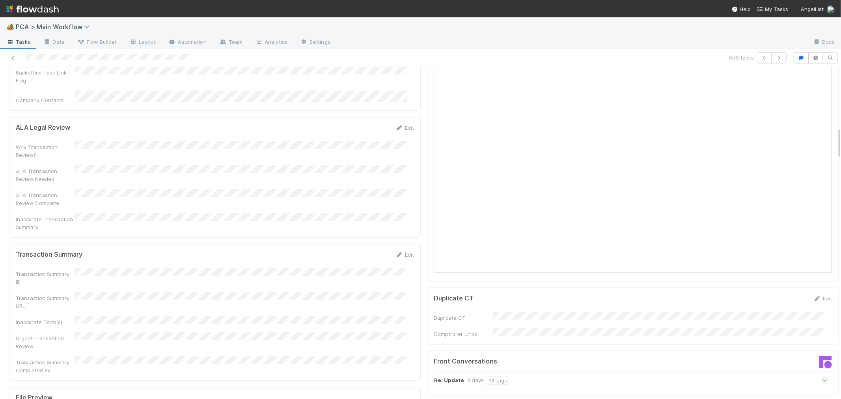
drag, startPoint x: 393, startPoint y: 189, endPoint x: 354, endPoint y: 187, distance: 39.5
click at [395, 252] on icon at bounding box center [399, 254] width 8 height 5
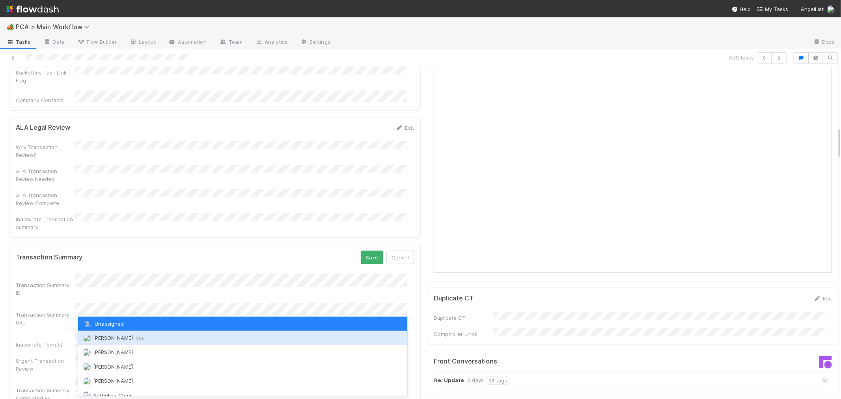
click at [119, 336] on span "Roselyn de Villa you" at bounding box center [119, 338] width 52 height 6
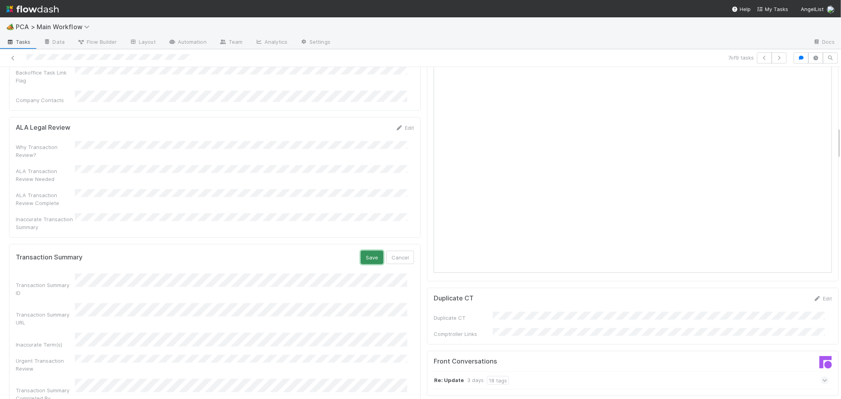
click at [363, 251] on button "Save" at bounding box center [372, 257] width 22 height 13
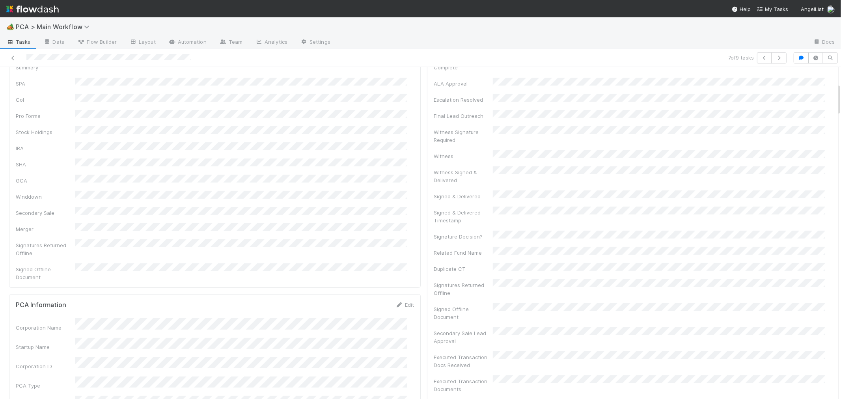
scroll to position [0, 0]
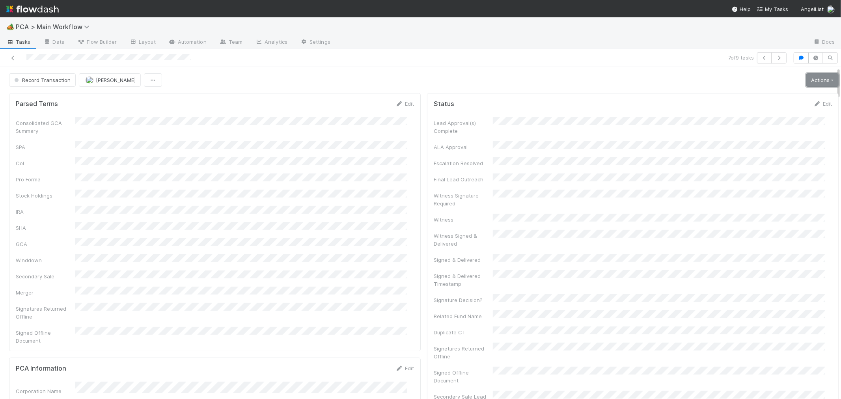
click at [809, 82] on link "Actions" at bounding box center [822, 79] width 32 height 13
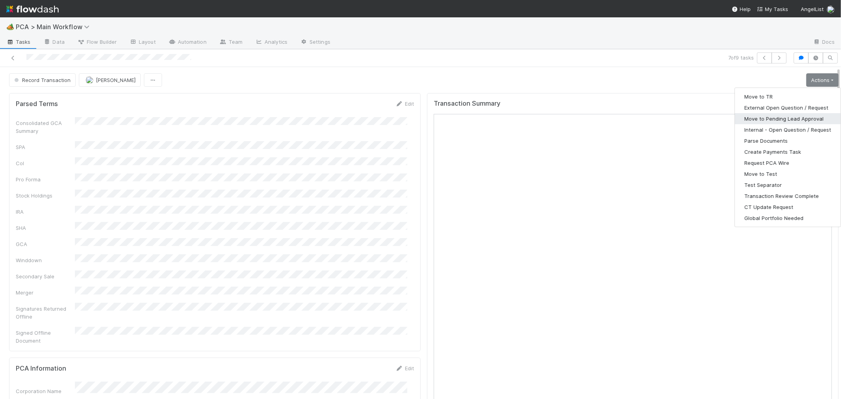
click at [787, 121] on button "Move to Pending Lead Approval" at bounding box center [788, 118] width 106 height 11
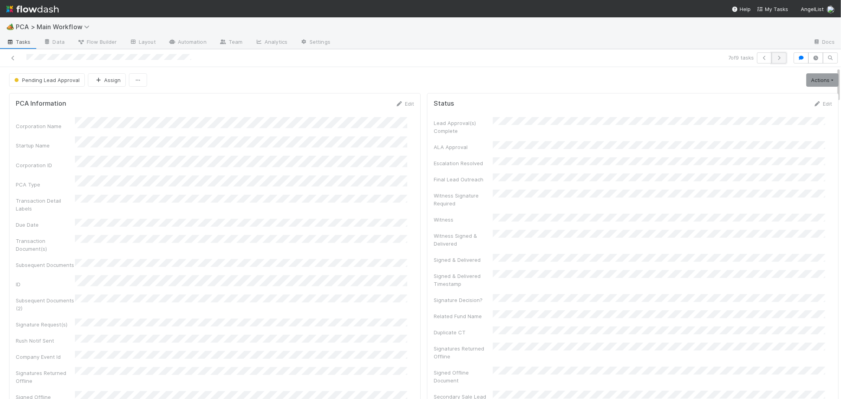
click at [775, 59] on icon "button" at bounding box center [779, 58] width 8 height 5
click at [13, 58] on icon at bounding box center [13, 58] width 8 height 5
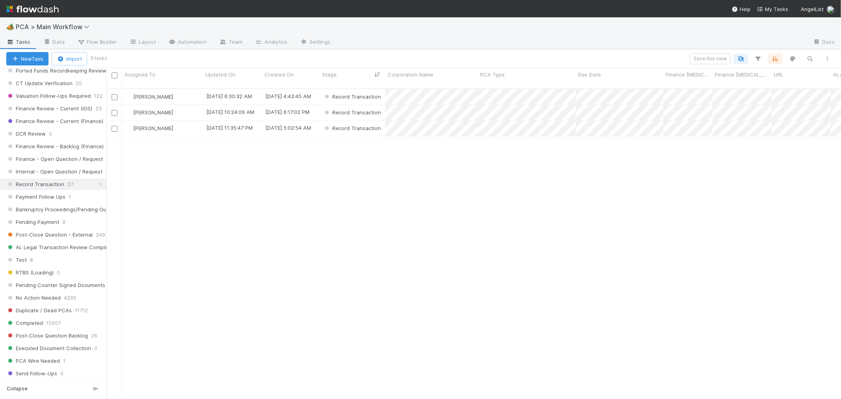
scroll to position [700, 0]
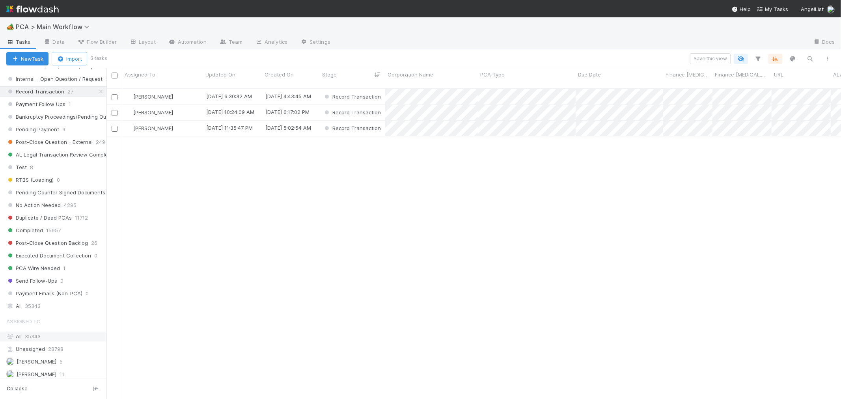
click at [37, 338] on div "All 35343" at bounding box center [55, 336] width 98 height 10
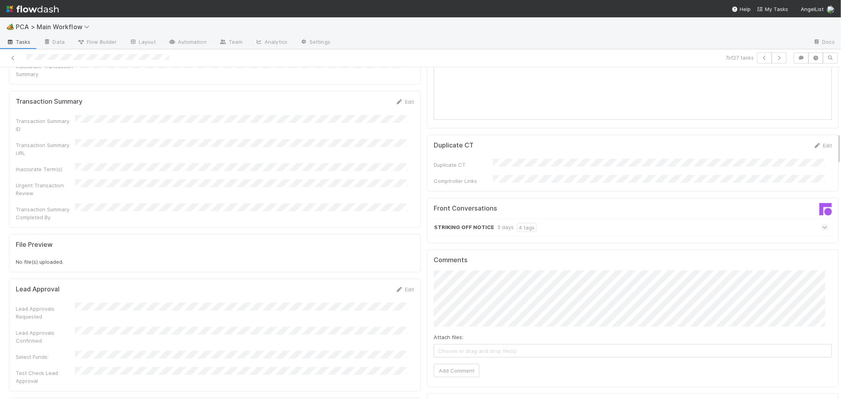
scroll to position [832, 0]
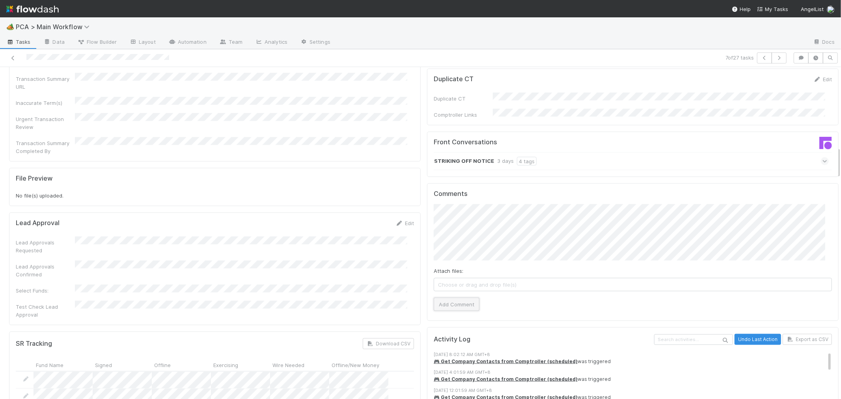
click at [451, 298] on button "Add Comment" at bounding box center [456, 304] width 46 height 13
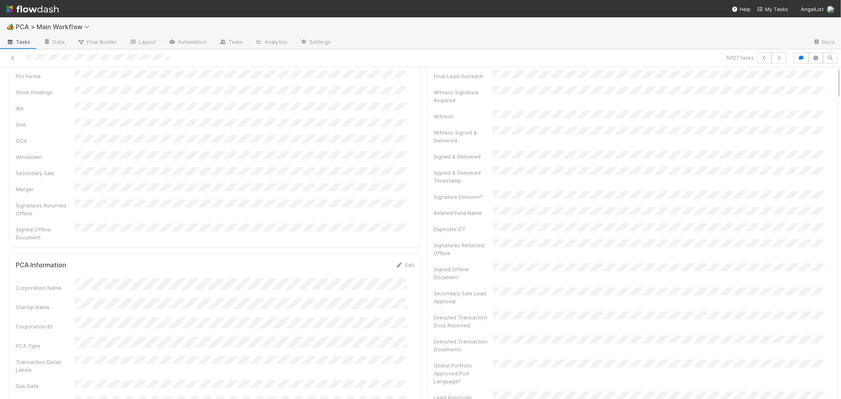
scroll to position [0, 0]
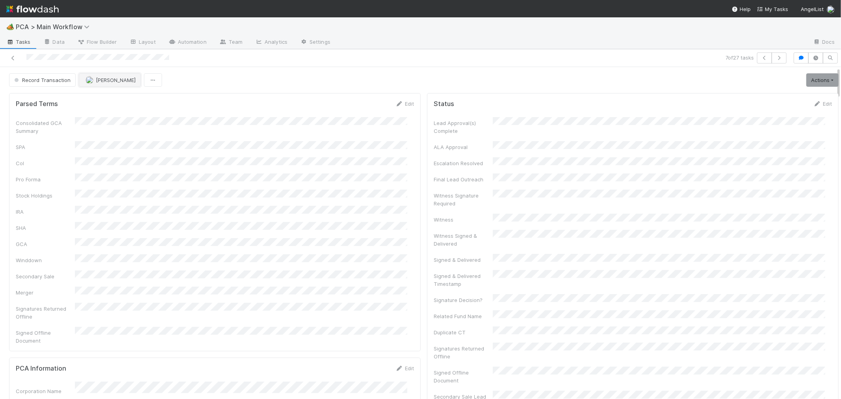
click at [116, 84] on button "Meg Castanare" at bounding box center [110, 79] width 62 height 13
click at [127, 97] on span "Roselyn de Villa you" at bounding box center [115, 100] width 52 height 6
click at [11, 58] on icon at bounding box center [13, 58] width 8 height 5
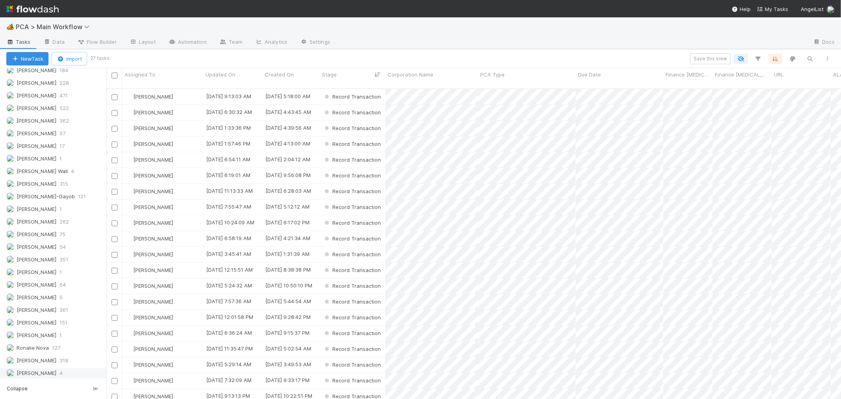
scroll to position [1104, 0]
click at [37, 332] on span "[PERSON_NAME]" at bounding box center [37, 332] width 40 height 6
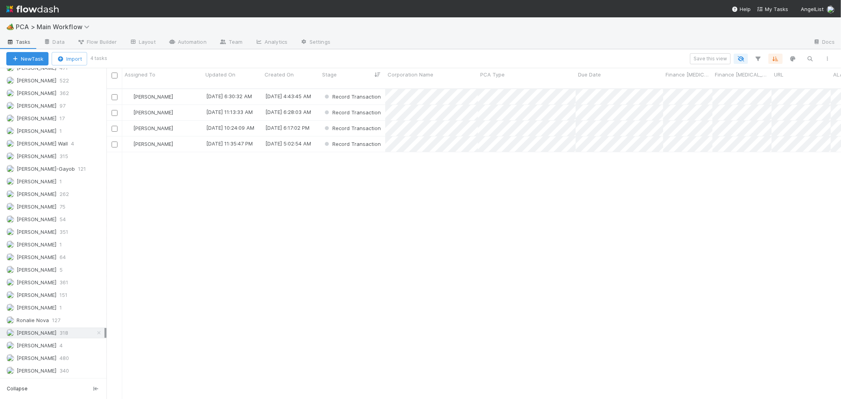
scroll to position [7, 7]
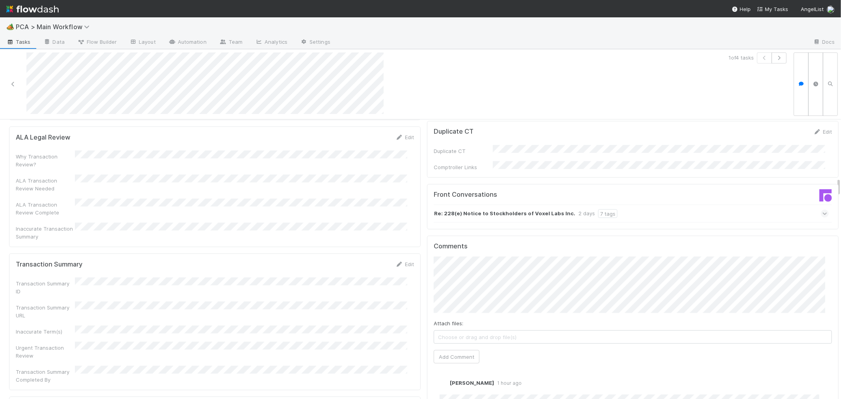
scroll to position [919, 0]
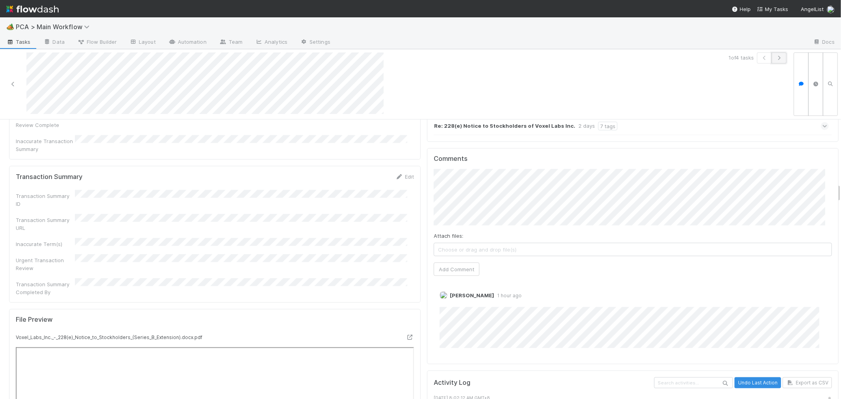
click at [771, 61] on button "button" at bounding box center [778, 57] width 15 height 11
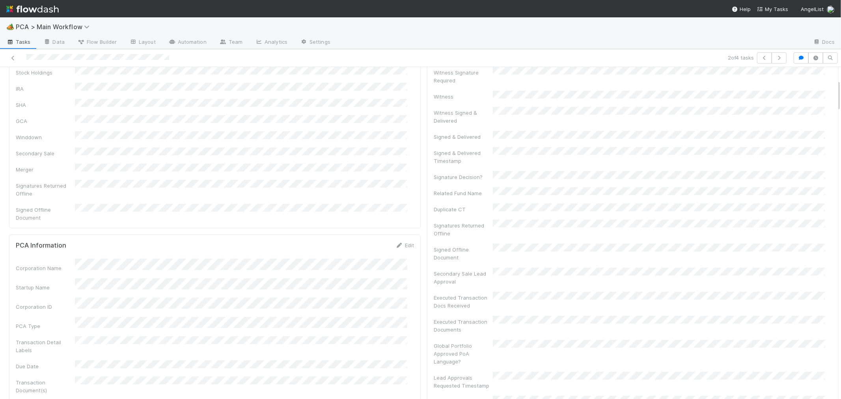
scroll to position [131, 0]
click at [775, 57] on icon "button" at bounding box center [779, 58] width 8 height 5
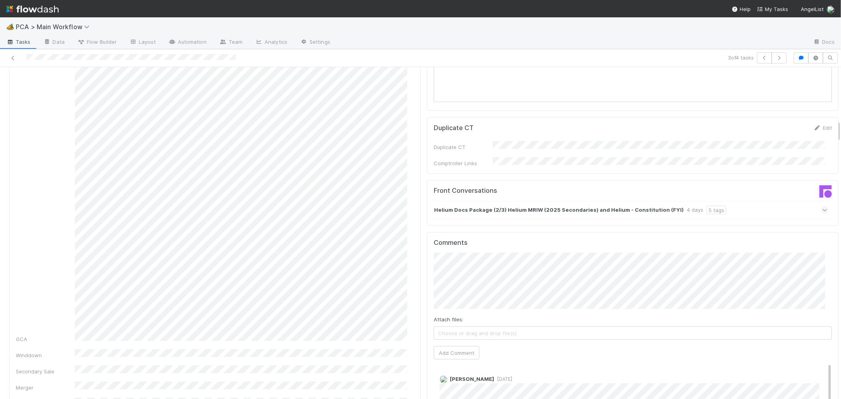
scroll to position [788, 0]
click at [822, 208] on icon at bounding box center [824, 212] width 5 height 8
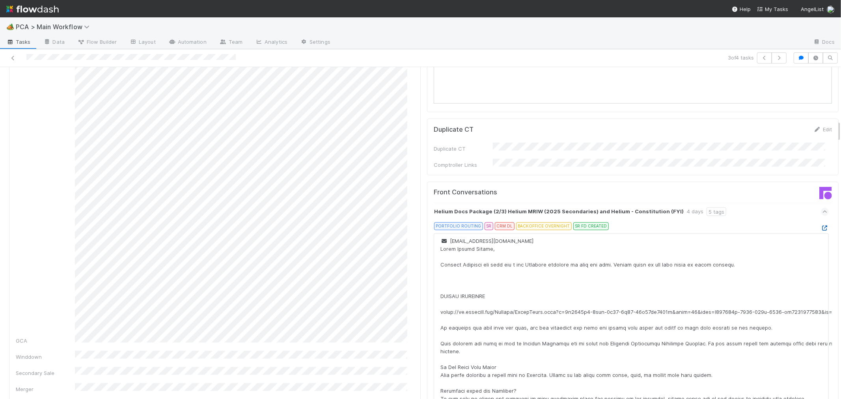
click at [820, 225] on icon at bounding box center [824, 227] width 8 height 5
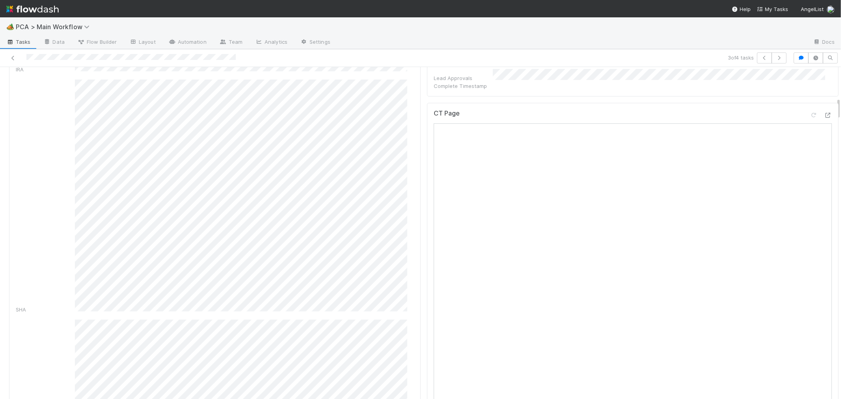
scroll to position [438, 0]
click at [824, 128] on icon at bounding box center [828, 130] width 8 height 5
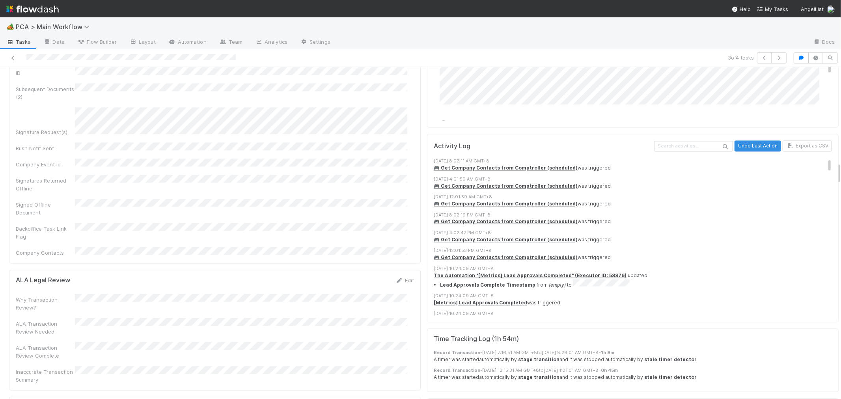
scroll to position [1481, 0]
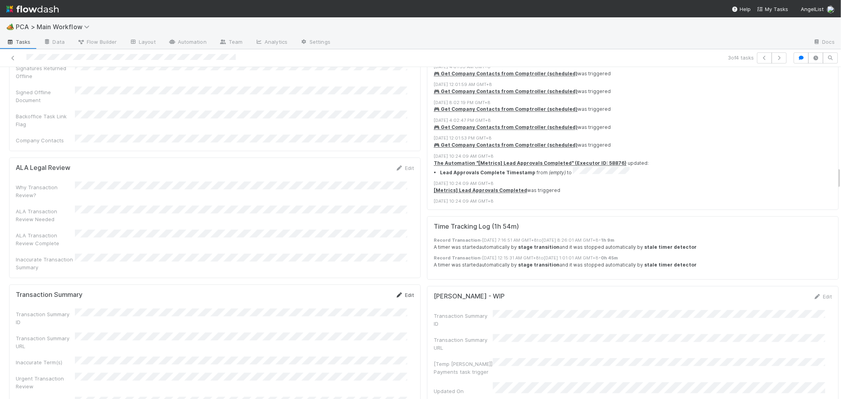
click at [395, 292] on icon at bounding box center [399, 294] width 8 height 5
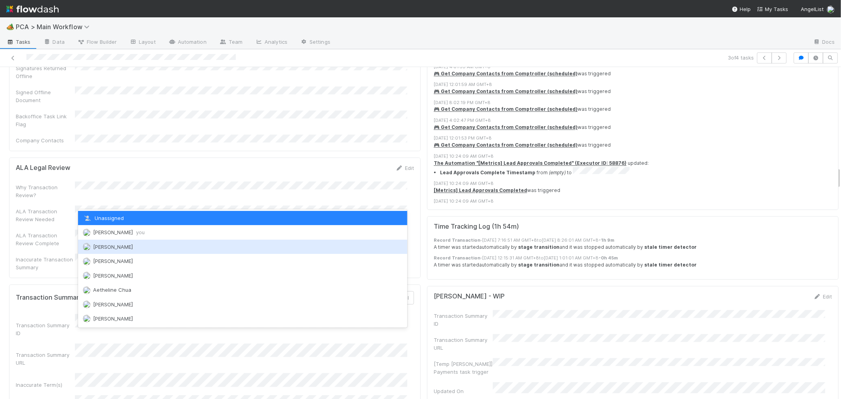
click at [110, 234] on span "Roselyn de Villa you" at bounding box center [119, 232] width 52 height 6
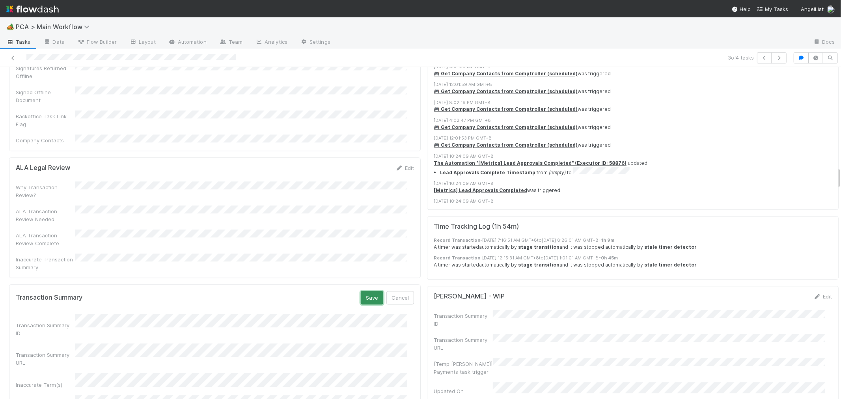
click at [365, 291] on button "Save" at bounding box center [372, 297] width 22 height 13
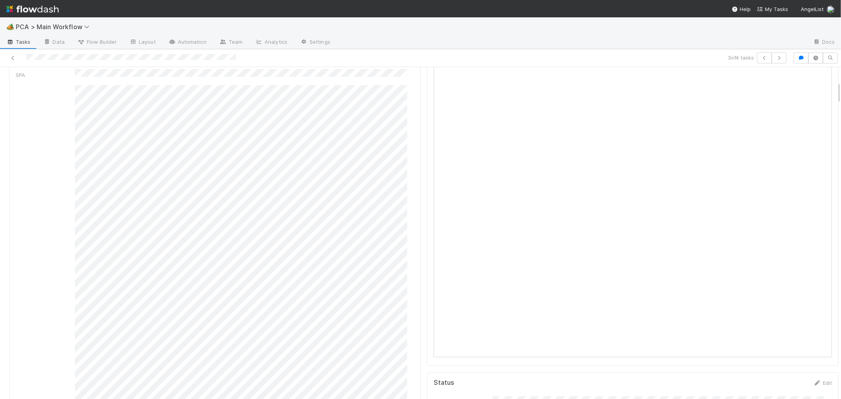
scroll to position [0, 0]
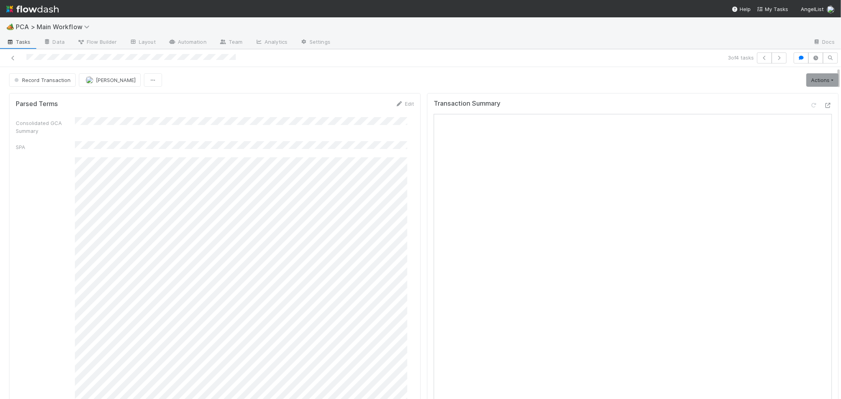
drag, startPoint x: 419, startPoint y: 260, endPoint x: 778, endPoint y: 95, distance: 395.5
click at [772, 103] on div "Transaction Summary" at bounding box center [632, 107] width 398 height 14
click at [806, 81] on link "Actions" at bounding box center [822, 79] width 32 height 13
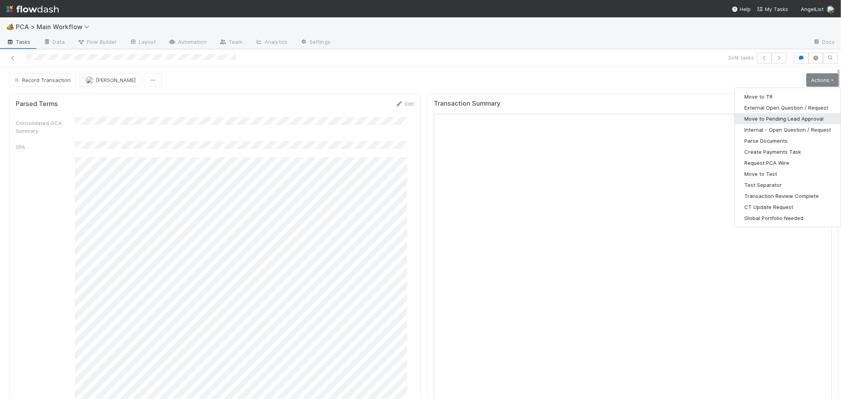
click at [787, 116] on button "Move to Pending Lead Approval" at bounding box center [788, 118] width 106 height 11
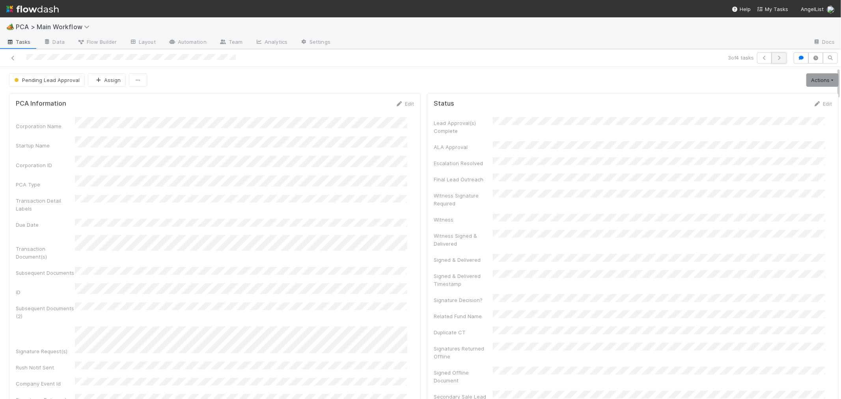
click at [775, 58] on icon "button" at bounding box center [779, 58] width 8 height 5
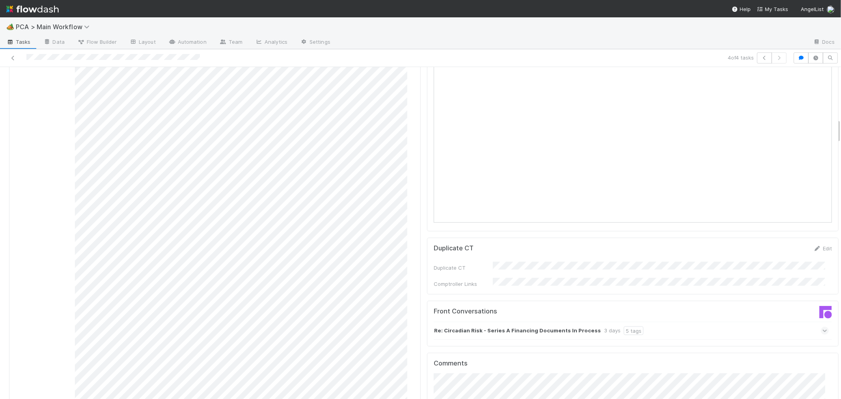
scroll to position [744, 0]
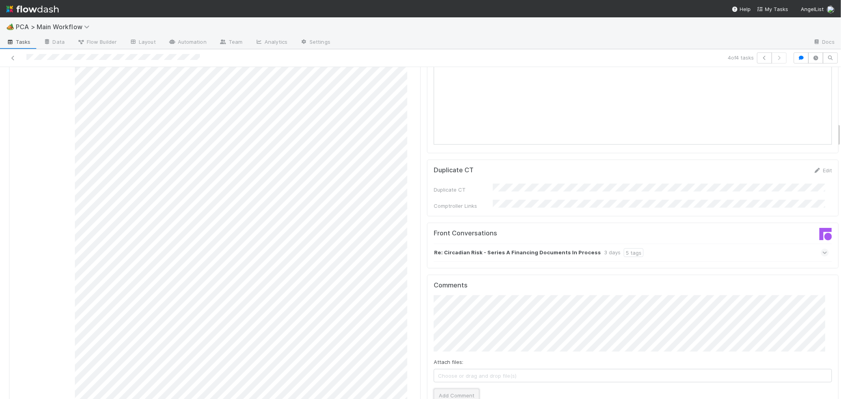
click at [450, 389] on button "Add Comment" at bounding box center [456, 395] width 46 height 13
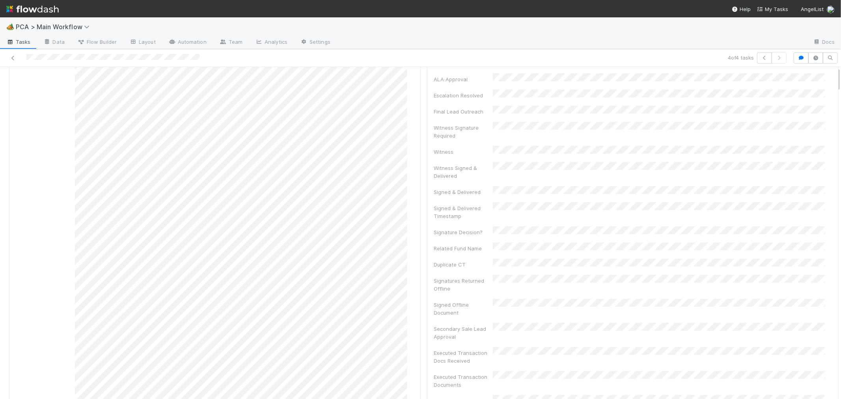
scroll to position [0, 0]
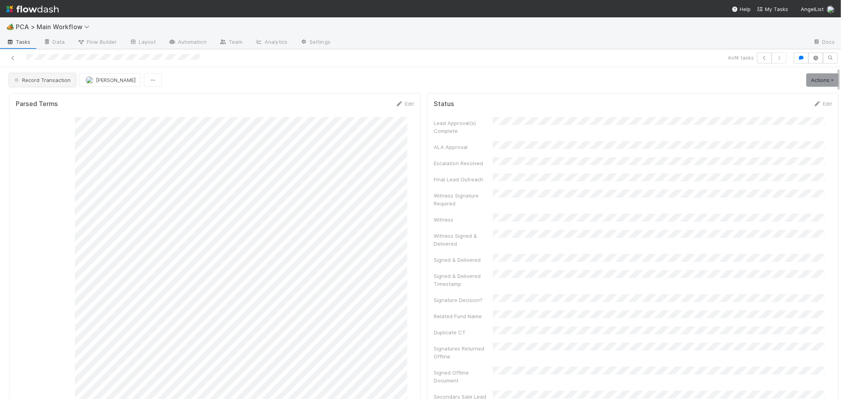
click at [60, 83] on span "Record Transaction" at bounding box center [42, 80] width 58 height 6
click at [57, 107] on div "Post-Close Question - External" at bounding box center [61, 114] width 111 height 14
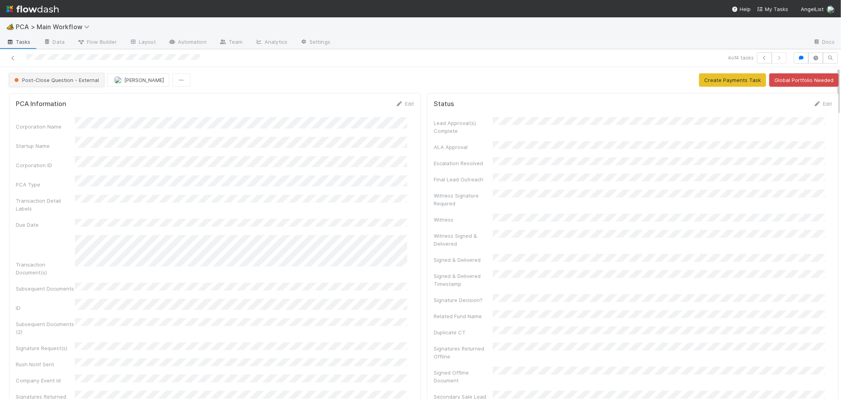
click at [60, 83] on button "Post-Close Question - External" at bounding box center [56, 79] width 95 height 13
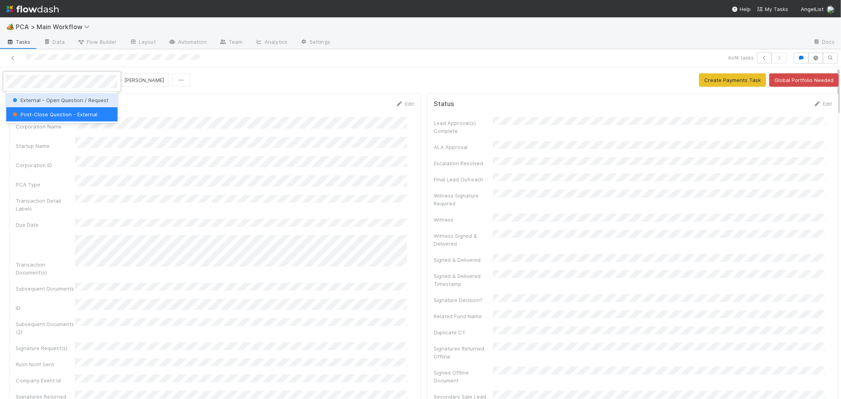
click at [64, 100] on span "External - Open Question / Request" at bounding box center [59, 100] width 97 height 6
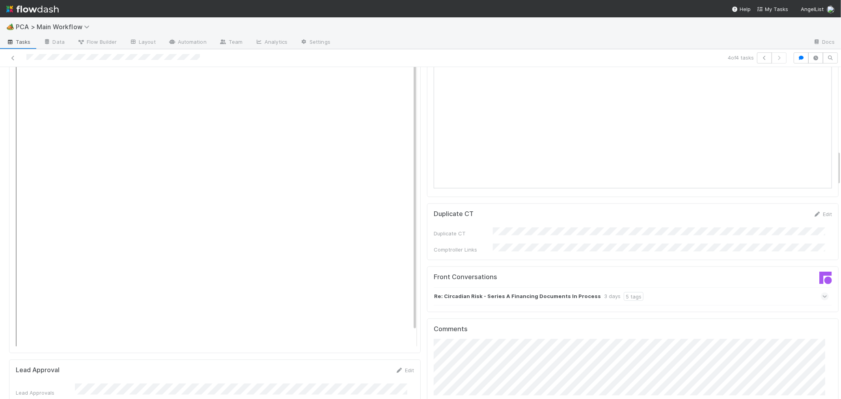
scroll to position [919, 0]
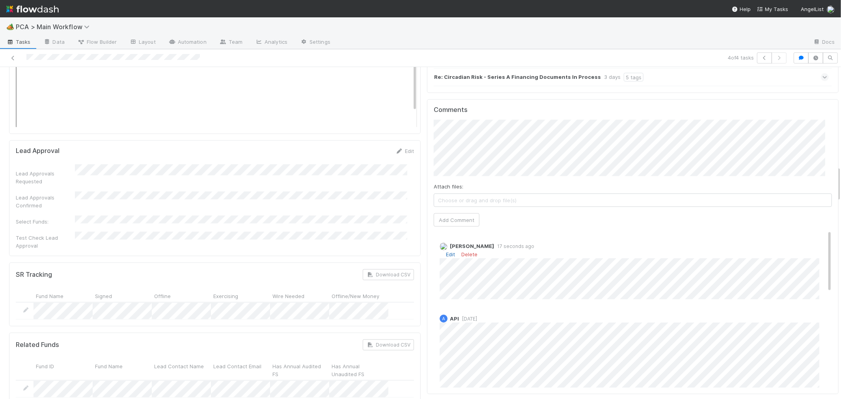
click at [446, 251] on link "Edit" at bounding box center [450, 254] width 9 height 6
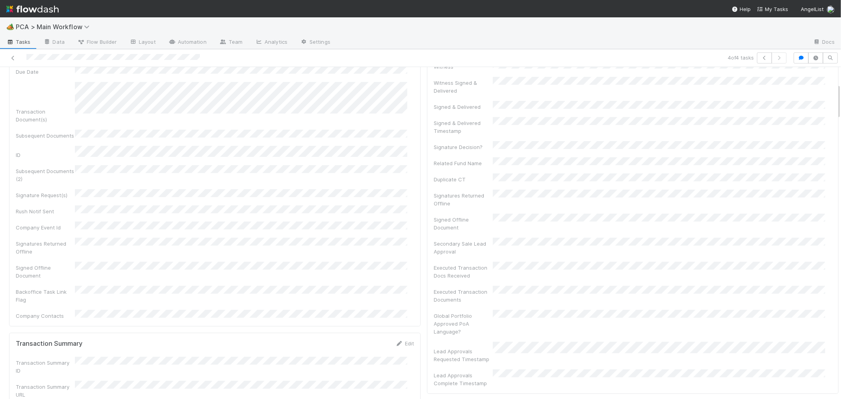
scroll to position [0, 0]
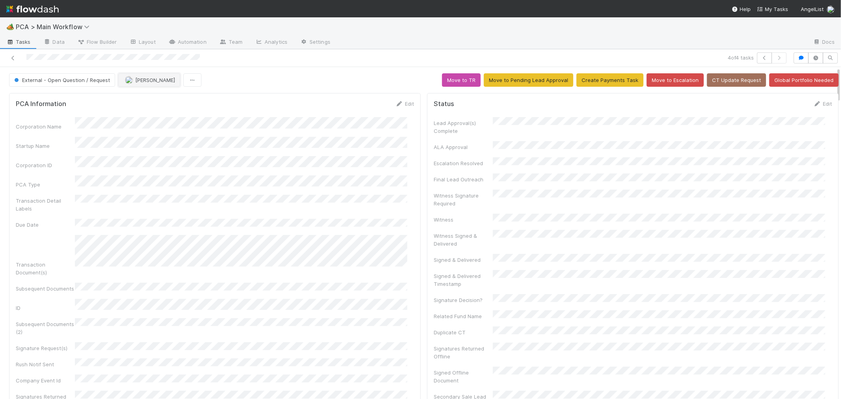
click at [162, 85] on button "[PERSON_NAME]" at bounding box center [149, 79] width 62 height 13
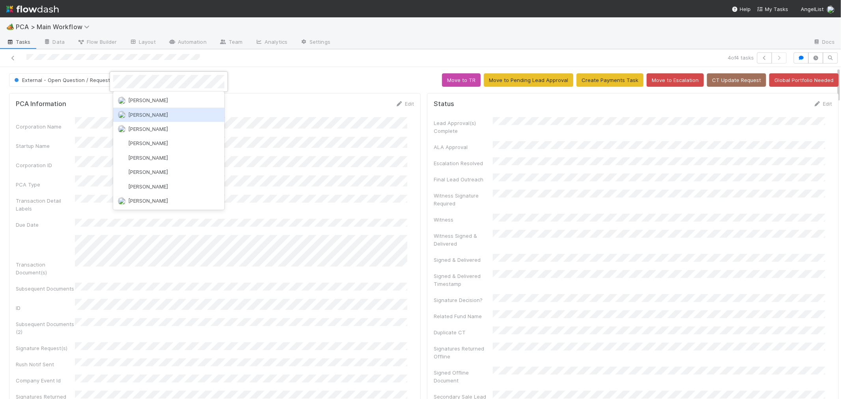
drag, startPoint x: 154, startPoint y: 125, endPoint x: 115, endPoint y: 110, distance: 42.2
click at [154, 125] on div "Charlie Bell" at bounding box center [168, 129] width 111 height 14
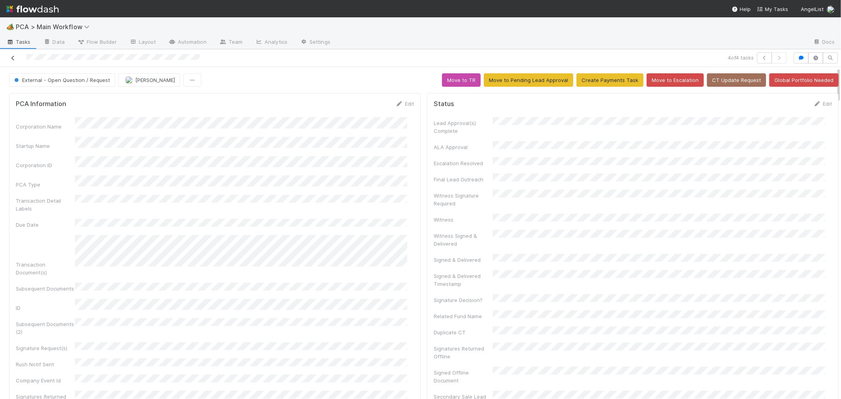
click at [13, 56] on icon at bounding box center [13, 58] width 8 height 5
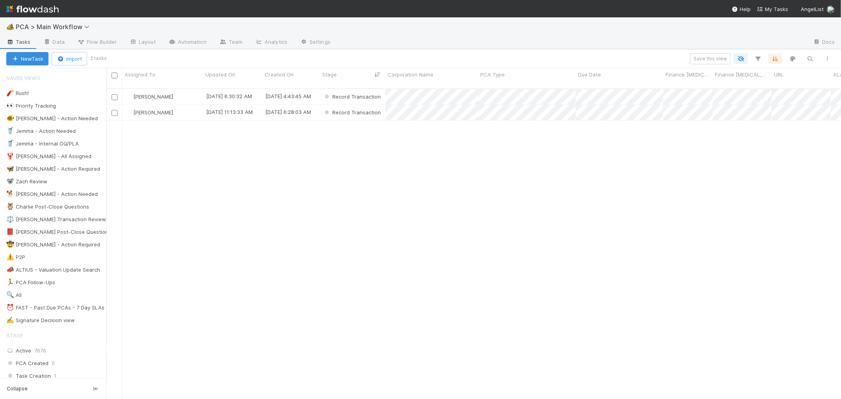
scroll to position [310, 727]
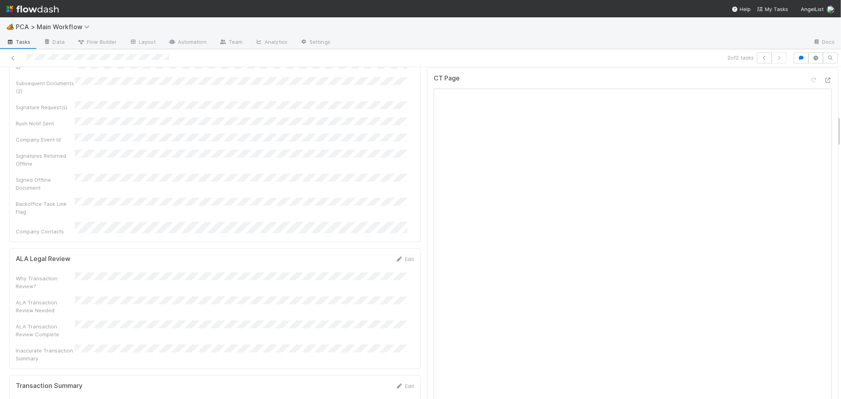
scroll to position [744, 0]
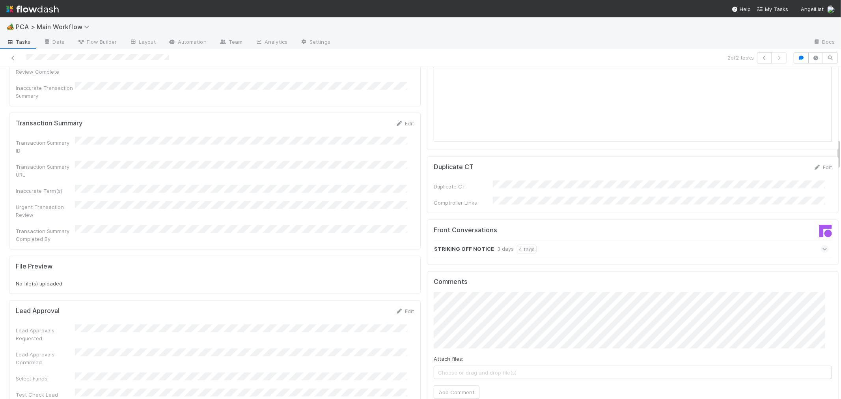
click at [463, 245] on strong "STRIKING OFF NOTICE" at bounding box center [464, 249] width 60 height 9
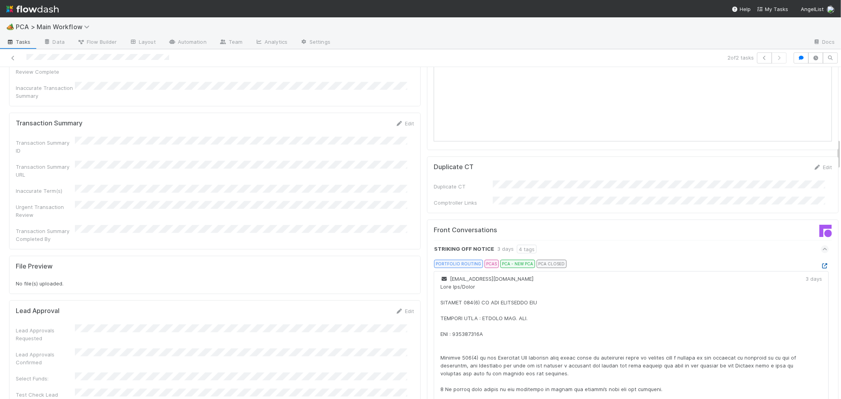
click at [820, 263] on icon at bounding box center [824, 265] width 8 height 5
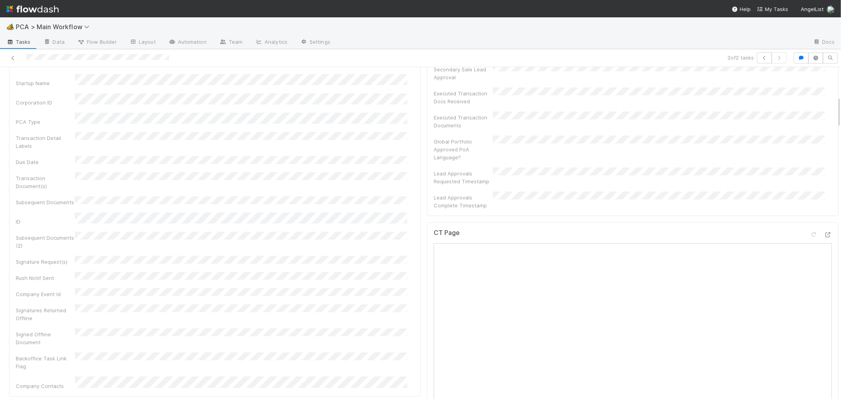
scroll to position [306, 0]
click at [12, 56] on icon at bounding box center [13, 58] width 8 height 5
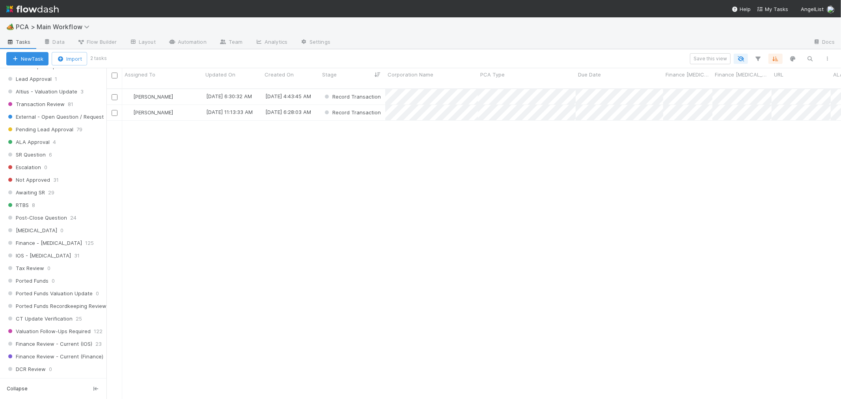
scroll to position [744, 0]
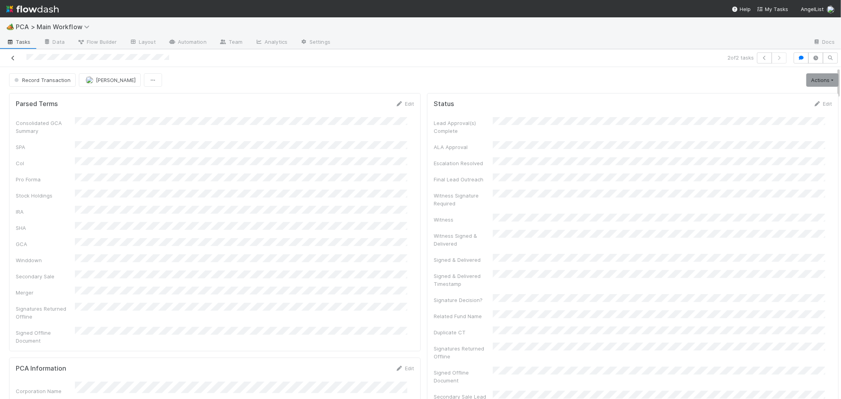
click at [14, 58] on icon at bounding box center [13, 58] width 8 height 5
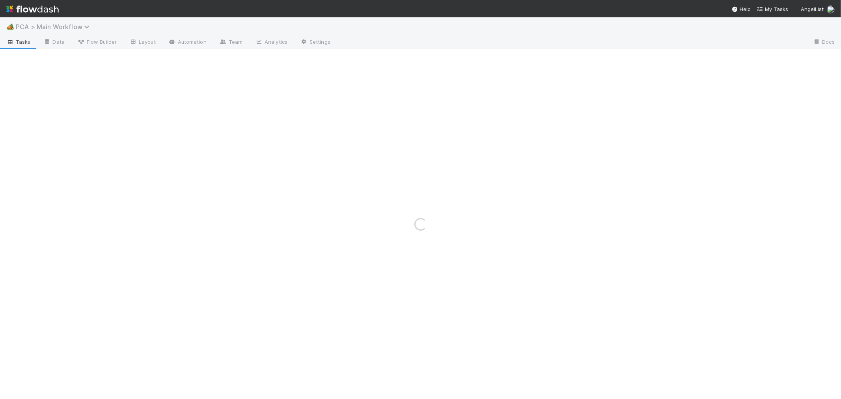
click at [70, 28] on span "PCA > Main Workflow" at bounding box center [55, 27] width 78 height 8
drag, startPoint x: 381, startPoint y: 151, endPoint x: 290, endPoint y: 146, distance: 91.2
click at [381, 152] on div "Search workflows" at bounding box center [420, 199] width 841 height 399
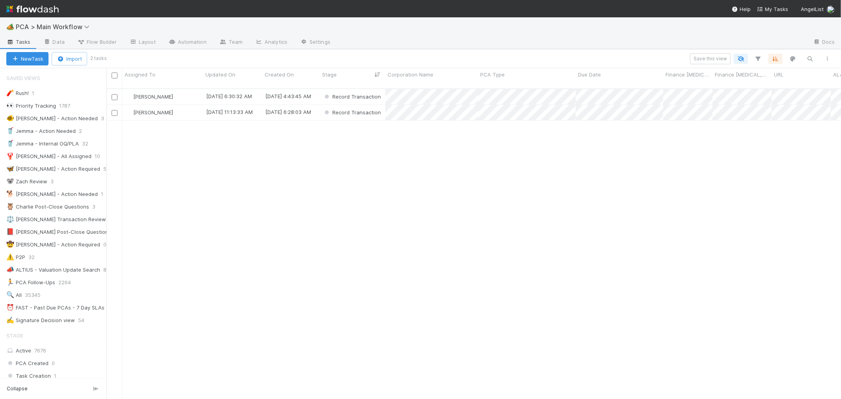
scroll to position [310, 727]
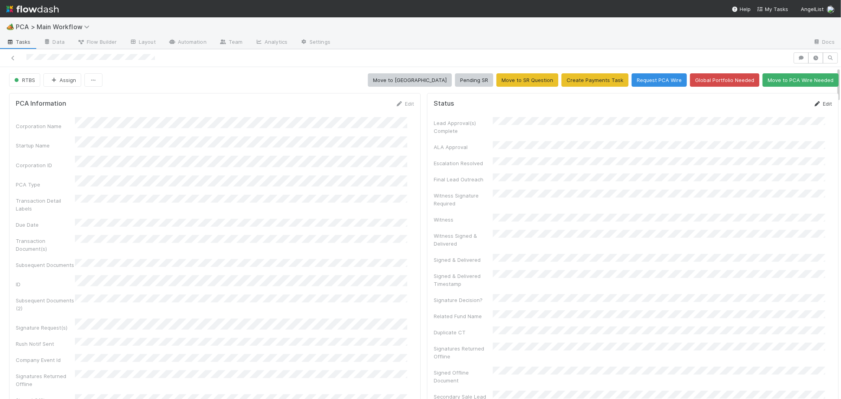
click at [813, 104] on icon at bounding box center [817, 103] width 8 height 5
click at [781, 104] on button "Save" at bounding box center [789, 106] width 22 height 13
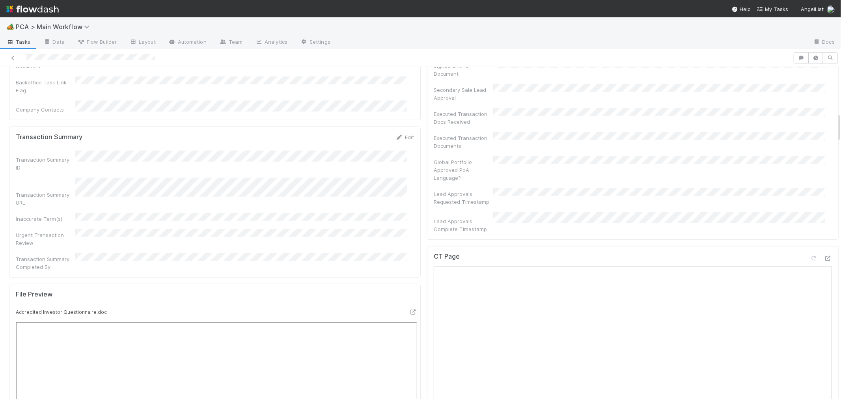
scroll to position [306, 0]
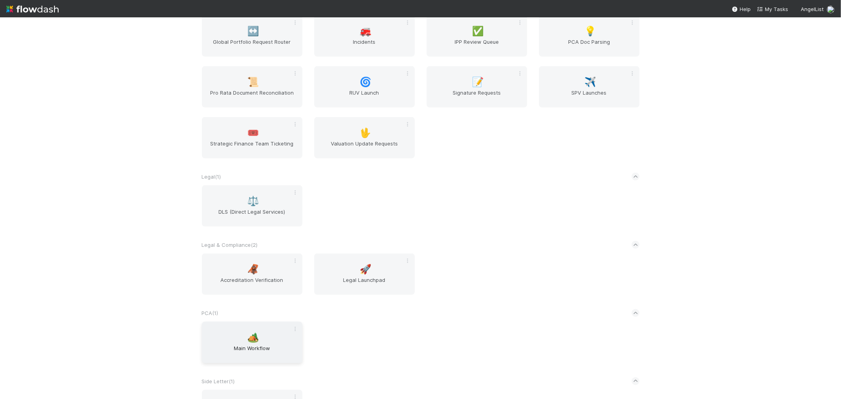
scroll to position [963, 0]
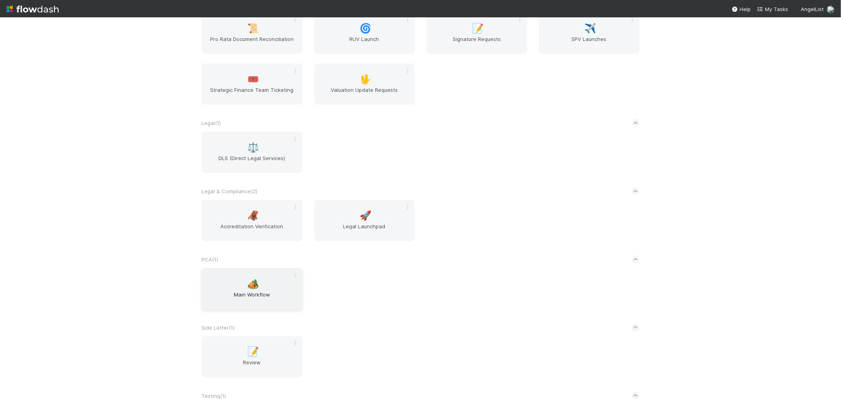
click at [260, 297] on span "Main Workflow" at bounding box center [252, 298] width 94 height 16
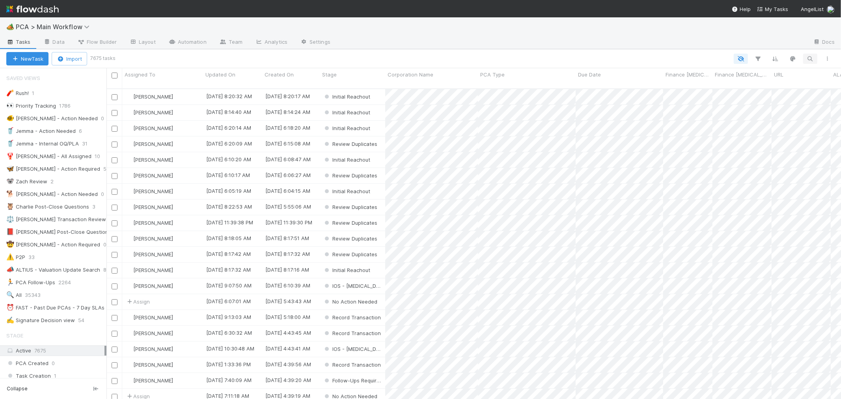
scroll to position [310, 727]
click at [810, 59] on icon "button" at bounding box center [810, 58] width 8 height 7
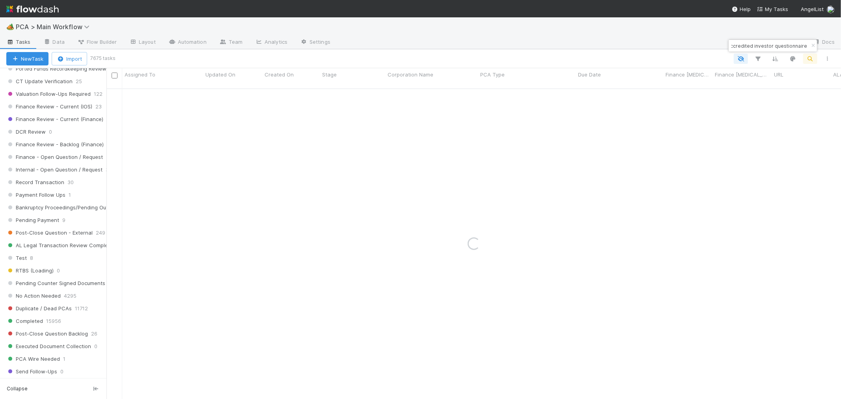
scroll to position [744, 0]
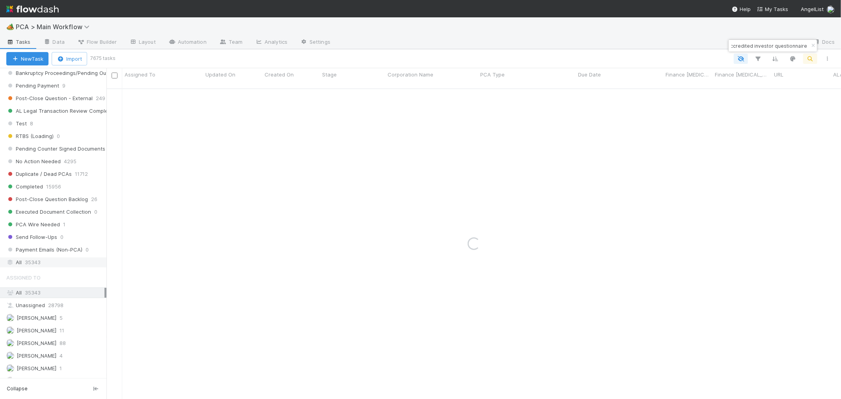
type input "accredited investor questionnaire"
click at [32, 265] on span "35343" at bounding box center [33, 262] width 16 height 10
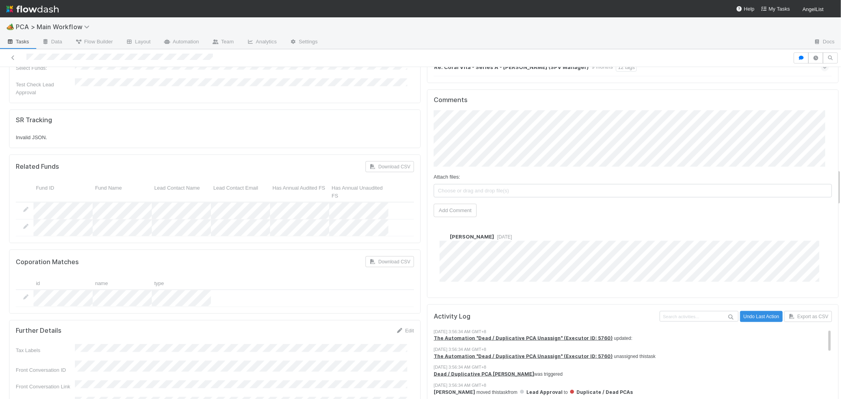
scroll to position [919, 0]
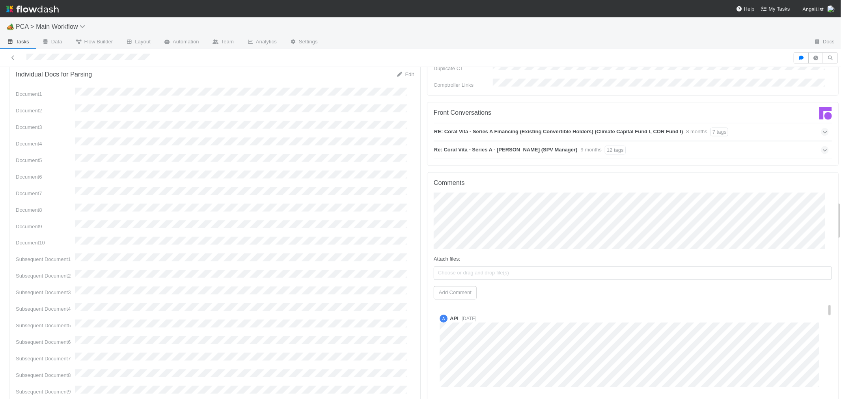
scroll to position [1138, 0]
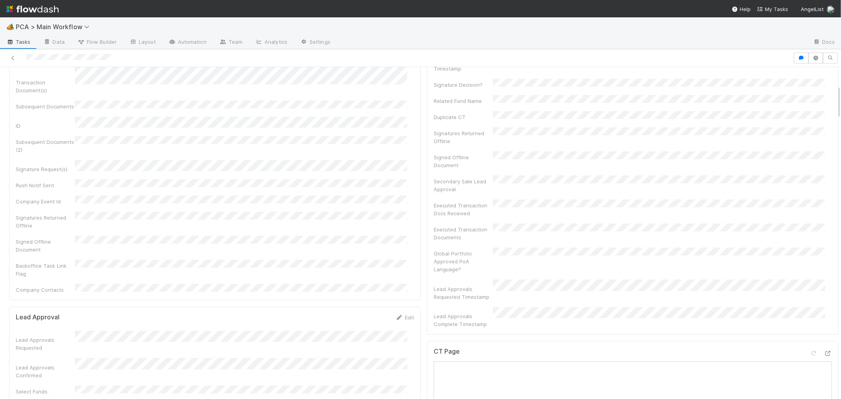
scroll to position [175, 0]
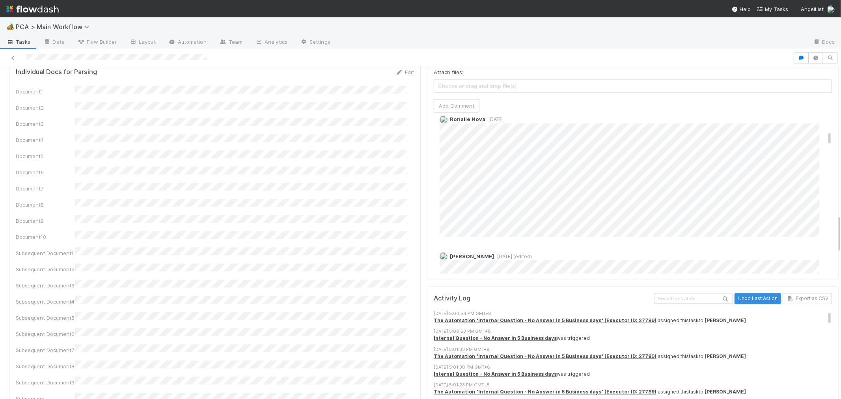
scroll to position [306, 0]
drag, startPoint x: 343, startPoint y: 200, endPoint x: 348, endPoint y: 203, distance: 6.0
click at [344, 200] on div "Document1 Document2 Document3 Document4 Document5 Document6 Document7 Document8…" at bounding box center [215, 248] width 398 height 325
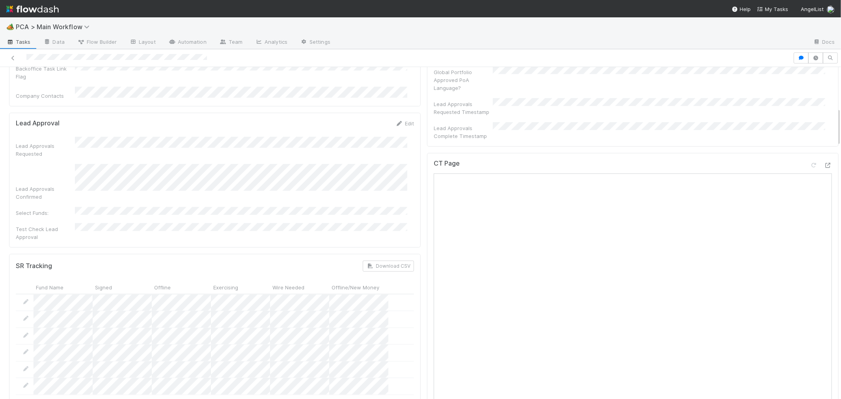
scroll to position [350, 0]
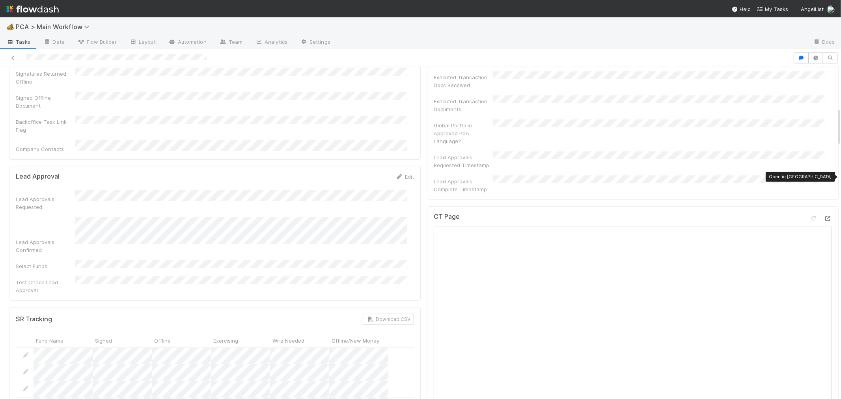
click at [824, 216] on icon at bounding box center [828, 218] width 8 height 5
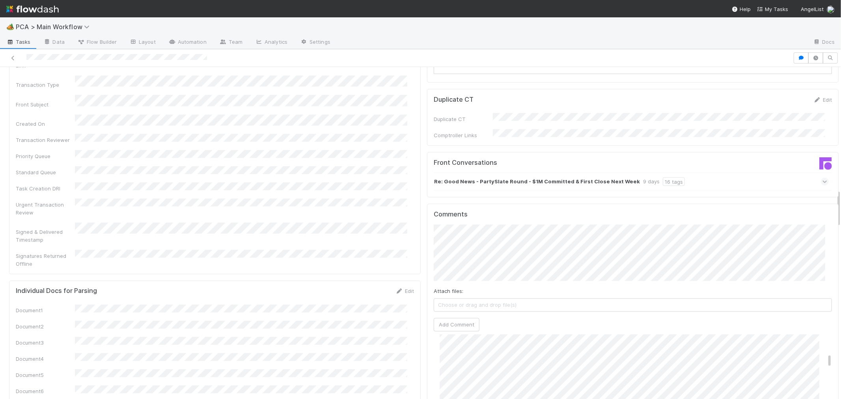
scroll to position [262, 0]
click at [454, 318] on button "Add Comment" at bounding box center [456, 324] width 46 height 13
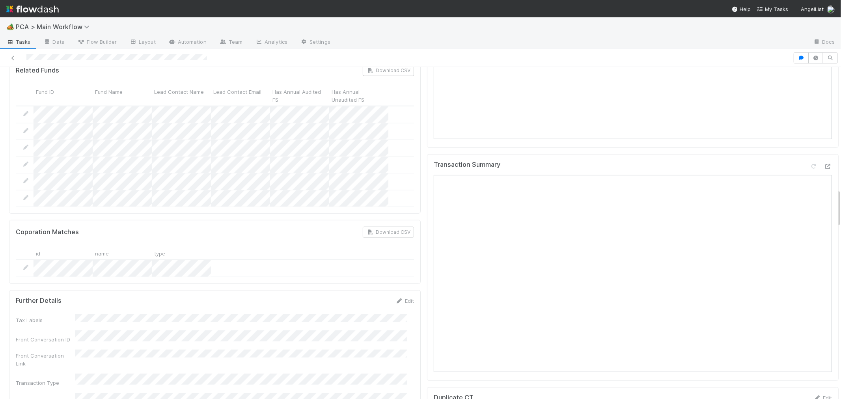
scroll to position [0, 0]
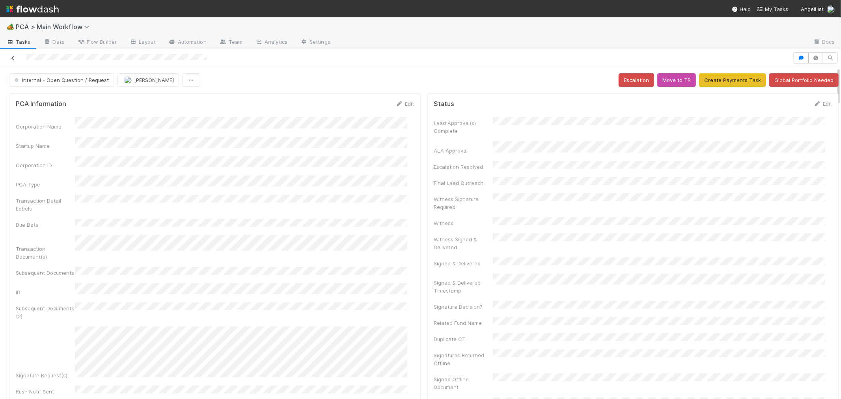
click at [15, 56] on icon at bounding box center [13, 58] width 8 height 5
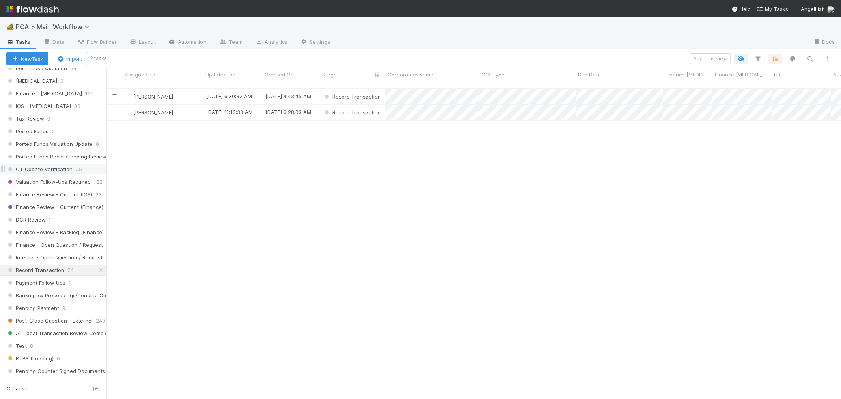
scroll to position [525, 0]
click at [50, 106] on div "IOS - ICU 30" at bounding box center [56, 103] width 100 height 10
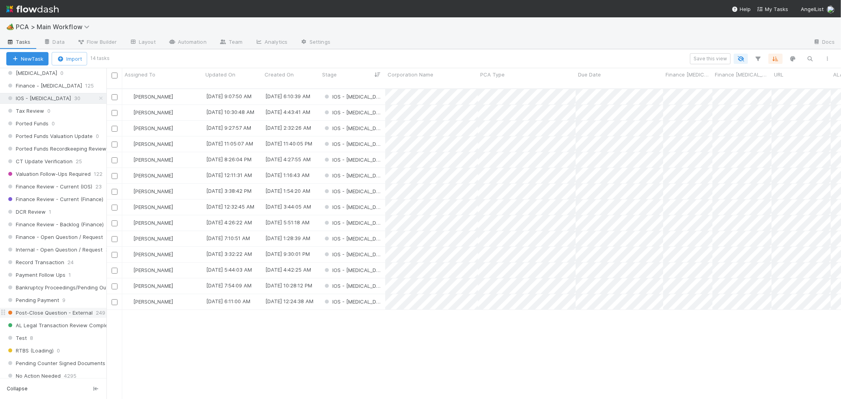
scroll to position [404, 0]
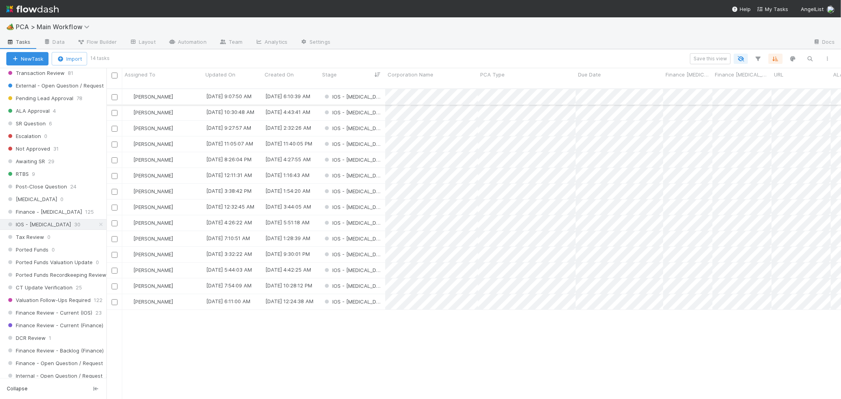
click at [374, 89] on div "IOS - ICU" at bounding box center [352, 96] width 65 height 15
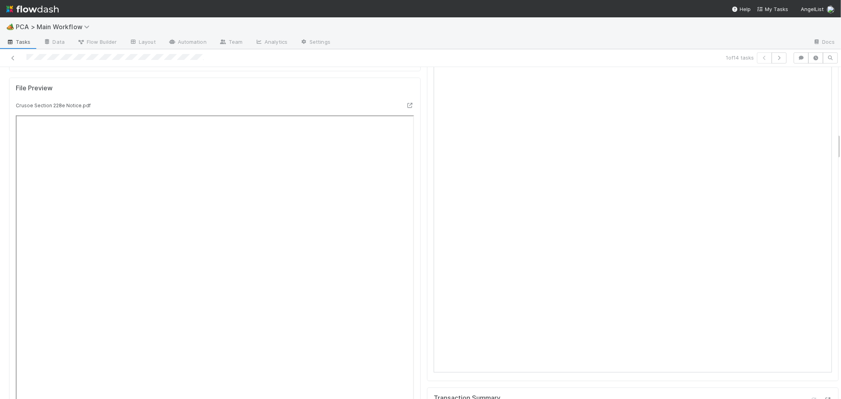
scroll to position [657, 0]
click at [410, 258] on div "File Preview Crusoe Section 228e Notice.pdf" at bounding box center [214, 369] width 411 height 441
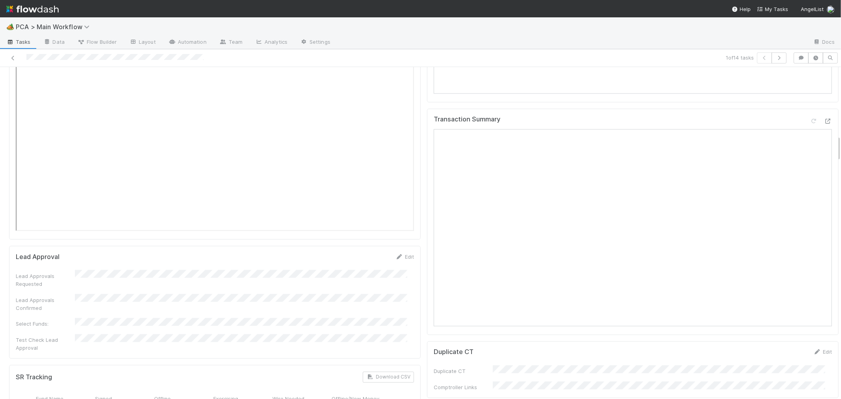
scroll to position [832, 0]
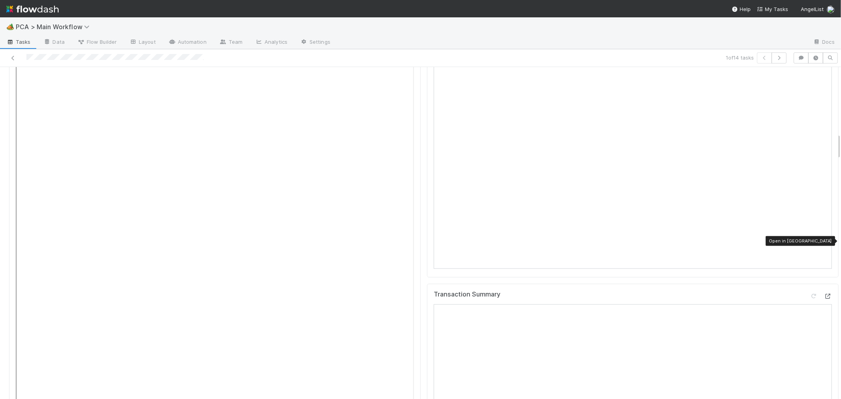
click at [824, 294] on icon at bounding box center [828, 296] width 8 height 5
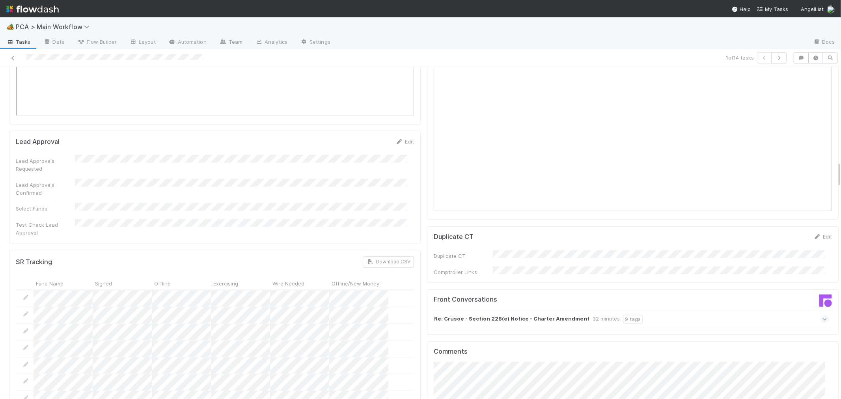
scroll to position [1182, 0]
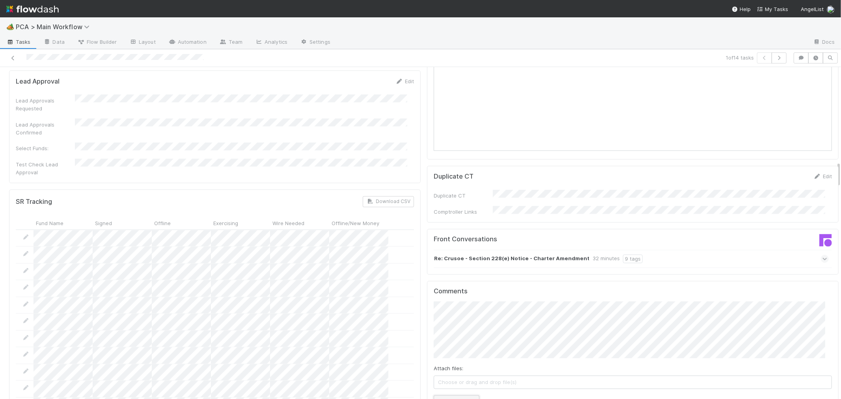
click at [452, 395] on button "Add Comment" at bounding box center [456, 401] width 46 height 13
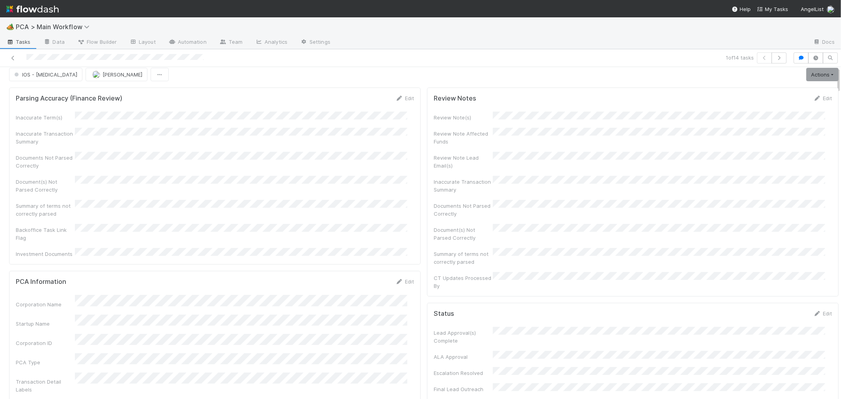
scroll to position [0, 0]
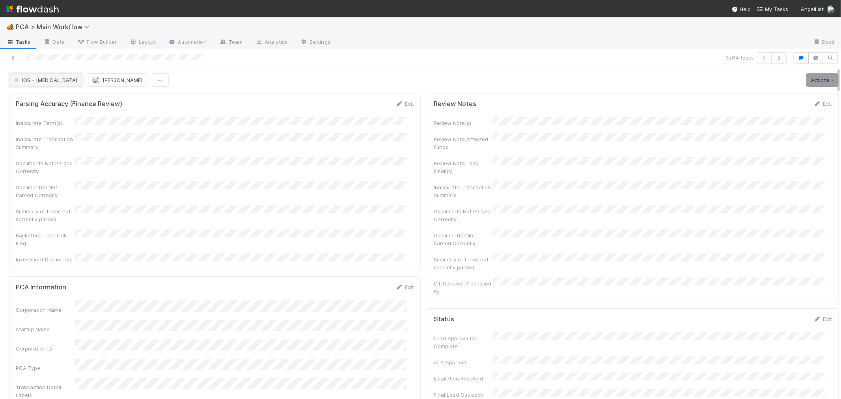
click at [38, 80] on span "IOS - ICU" at bounding box center [45, 80] width 65 height 6
click at [41, 115] on span "Record Transaction" at bounding box center [40, 114] width 58 height 6
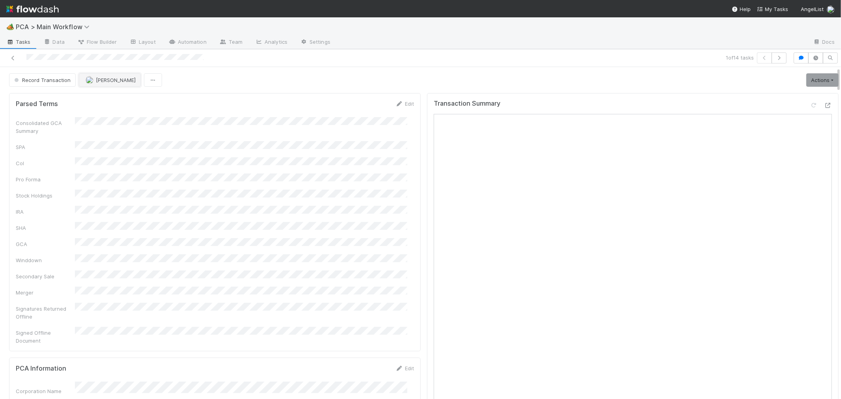
click at [110, 81] on span "Roselyn de Villa" at bounding box center [116, 80] width 40 height 6
click at [112, 101] on span "Febbie Cervantes" at bounding box center [109, 100] width 40 height 6
drag, startPoint x: 774, startPoint y: 60, endPoint x: 672, endPoint y: 9, distance: 113.3
click at [775, 60] on icon "button" at bounding box center [779, 58] width 8 height 5
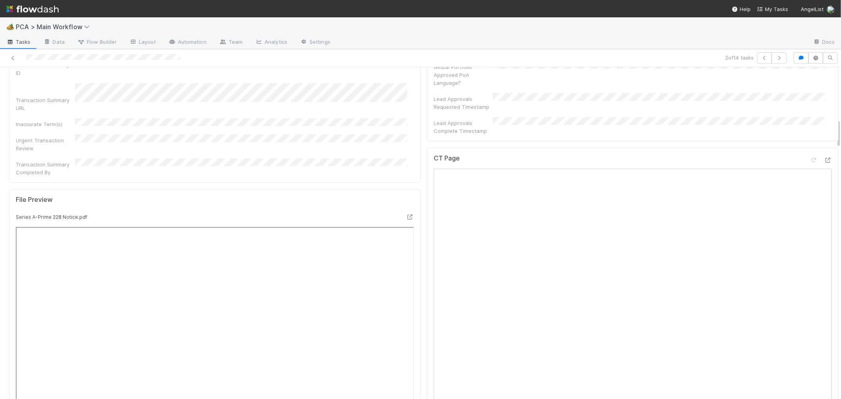
scroll to position [569, 0]
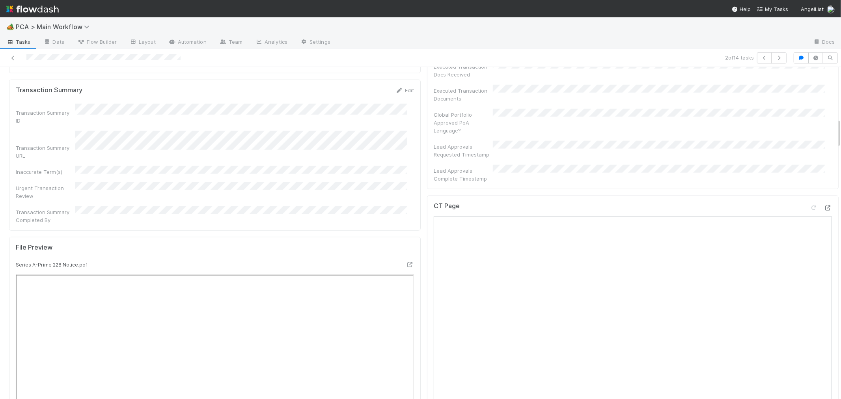
click at [824, 205] on icon at bounding box center [828, 207] width 8 height 5
click at [427, 313] on div "CT Page" at bounding box center [632, 367] width 411 height 345
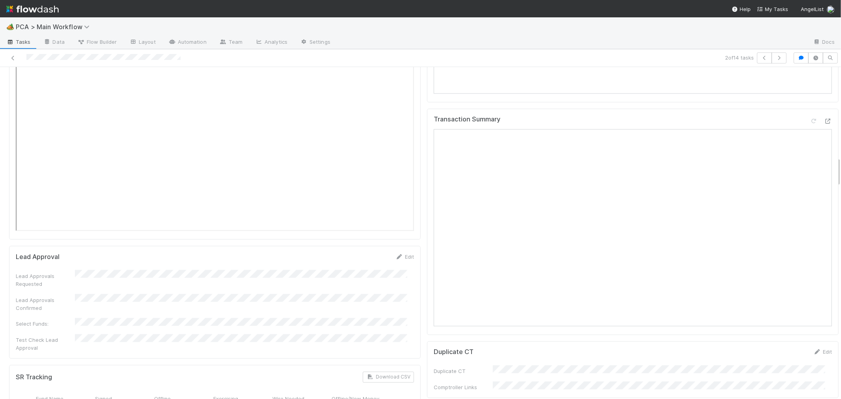
scroll to position [919, 0]
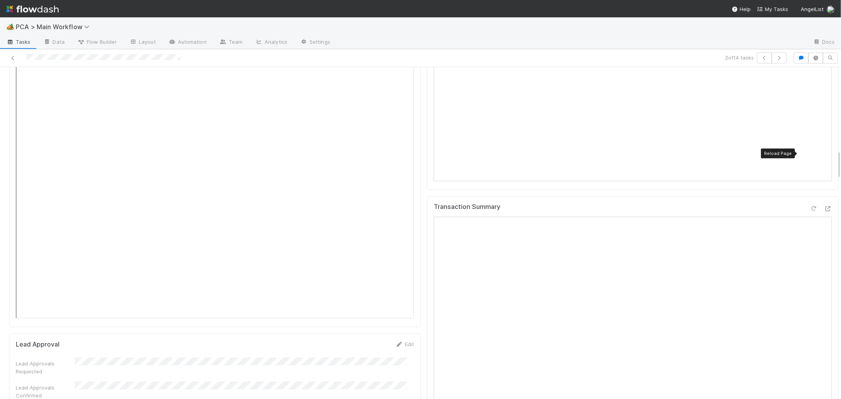
drag, startPoint x: 799, startPoint y: 149, endPoint x: 770, endPoint y: 154, distance: 29.9
click at [809, 205] on div at bounding box center [813, 209] width 8 height 8
click at [427, 274] on div "Transaction Summary" at bounding box center [632, 309] width 411 height 227
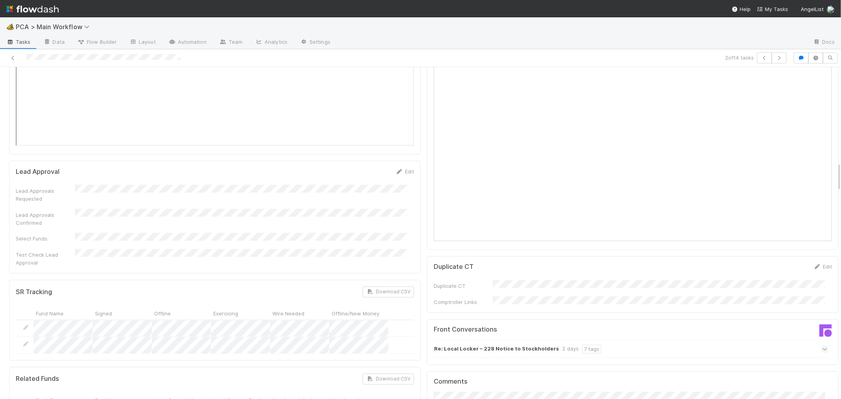
scroll to position [1226, 0]
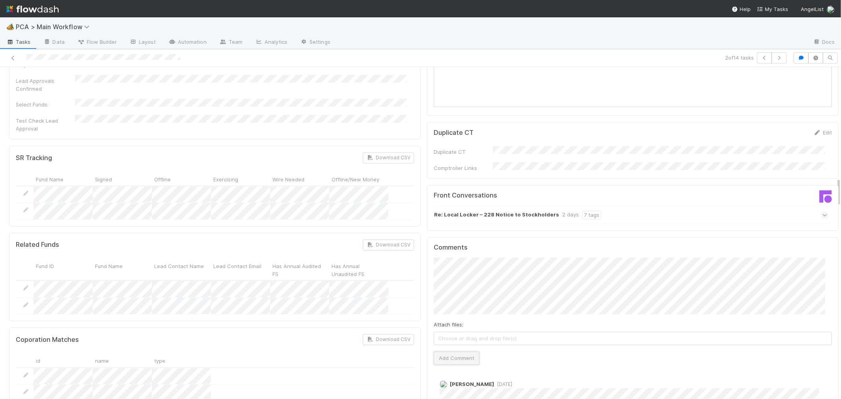
click at [450, 352] on button "Add Comment" at bounding box center [456, 358] width 46 height 13
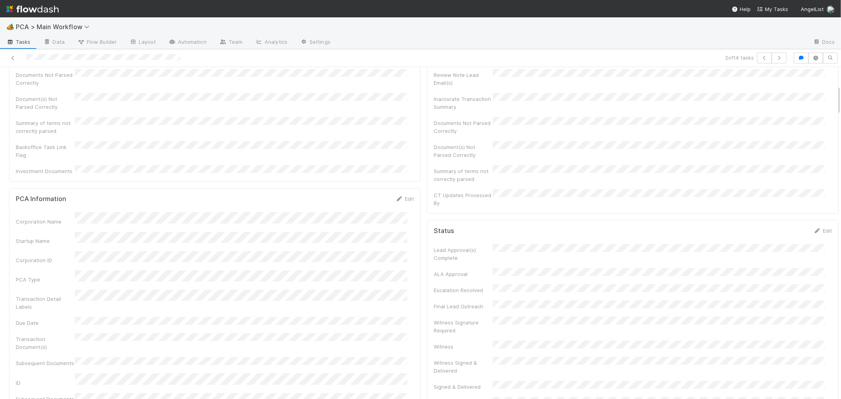
scroll to position [0, 0]
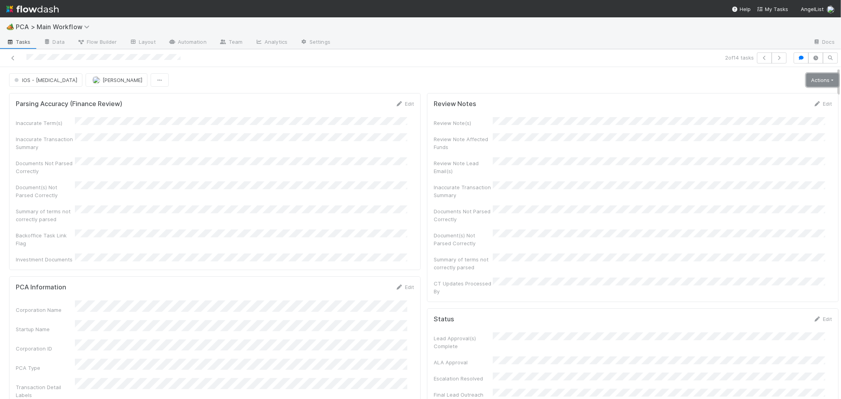
click at [806, 83] on link "Actions" at bounding box center [822, 79] width 32 height 13
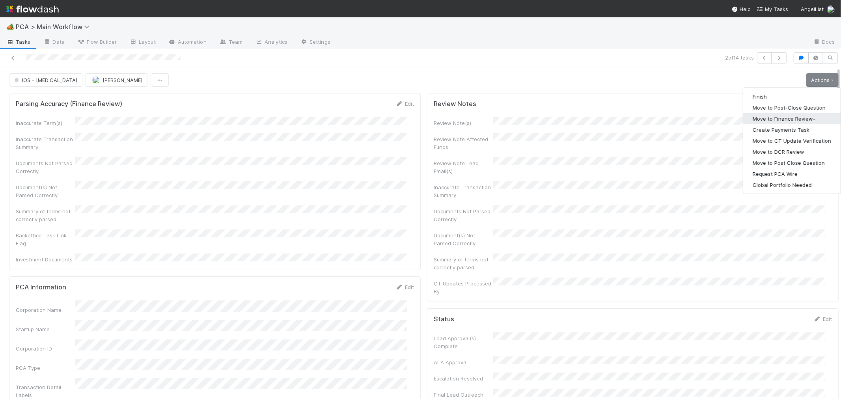
click at [793, 119] on button "Move to Finance Review-" at bounding box center [791, 118] width 97 height 11
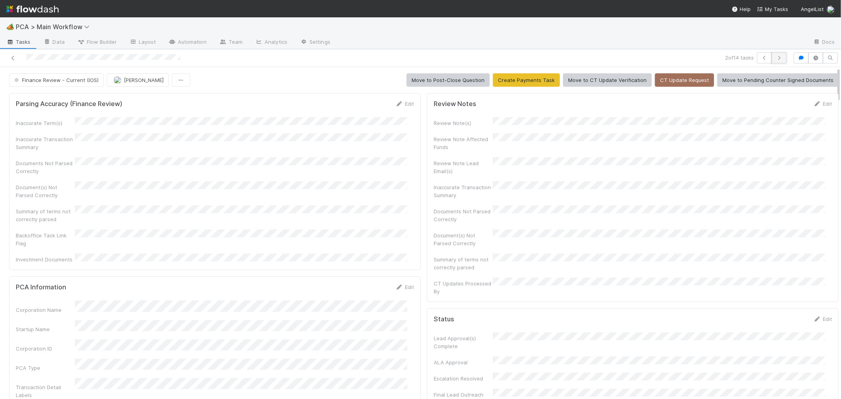
click at [773, 60] on button "button" at bounding box center [778, 57] width 15 height 11
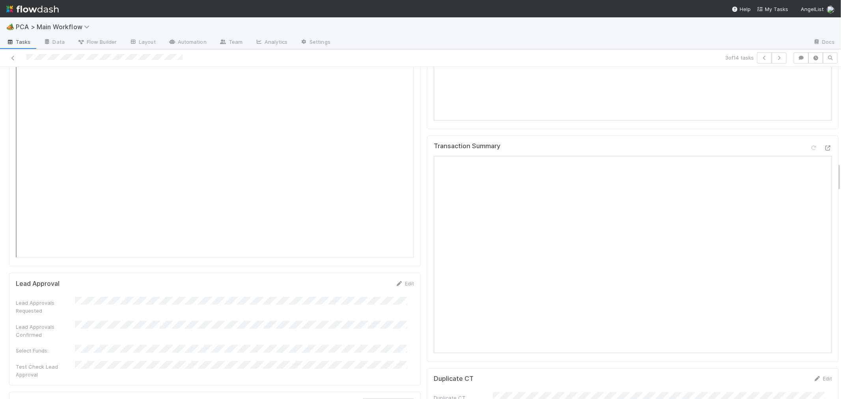
scroll to position [832, 0]
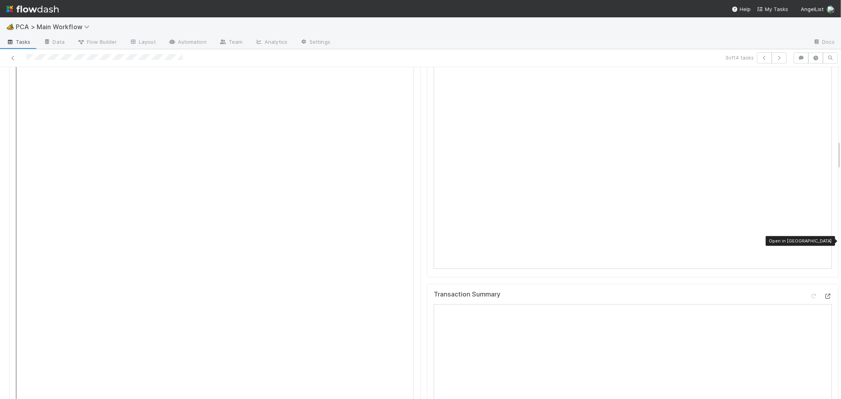
click at [824, 292] on div at bounding box center [828, 296] width 8 height 8
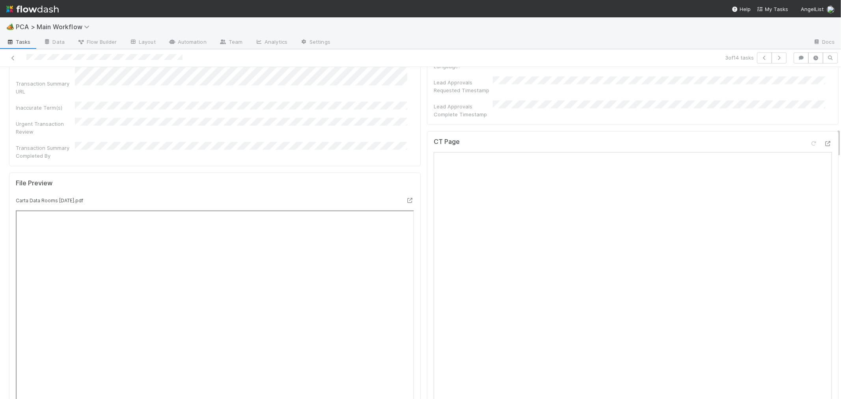
scroll to position [613, 0]
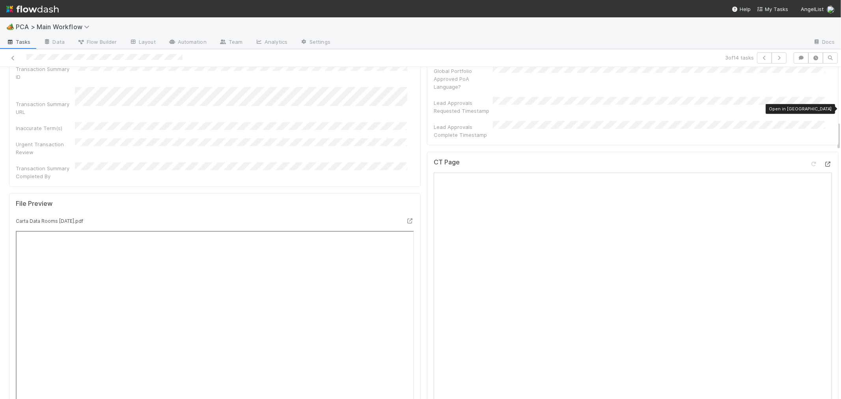
click at [824, 162] on icon at bounding box center [828, 164] width 8 height 5
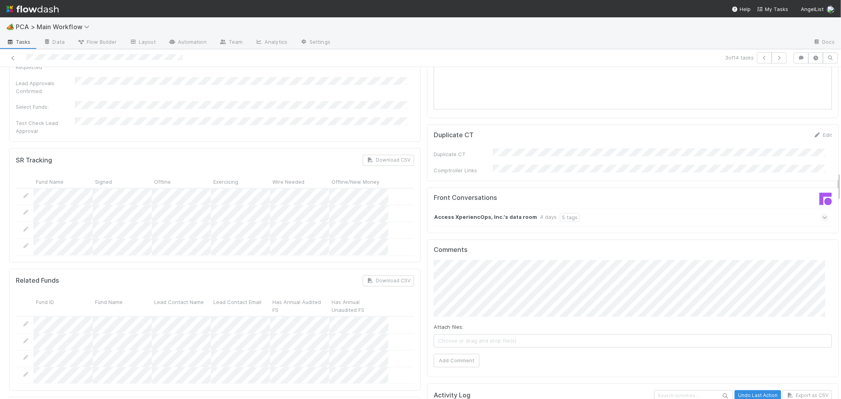
scroll to position [1226, 0]
click at [822, 211] on icon at bounding box center [824, 215] width 5 height 8
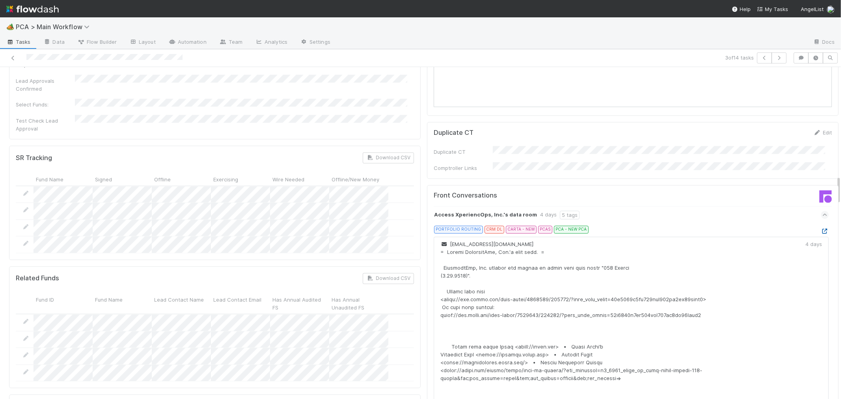
click at [820, 229] on icon at bounding box center [824, 231] width 8 height 5
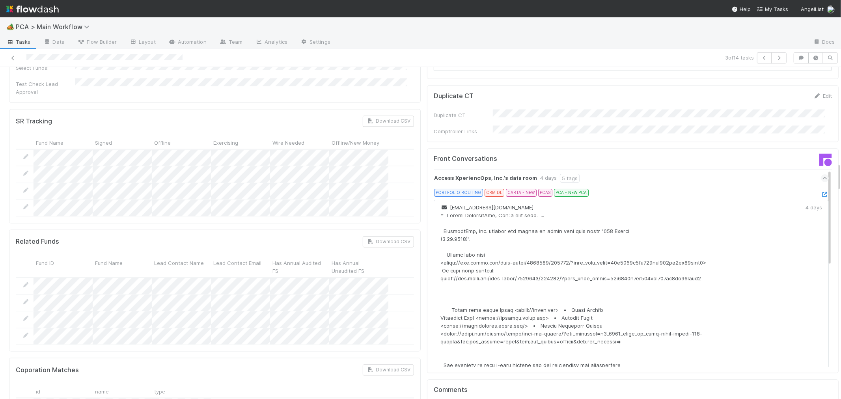
scroll to position [1357, 0]
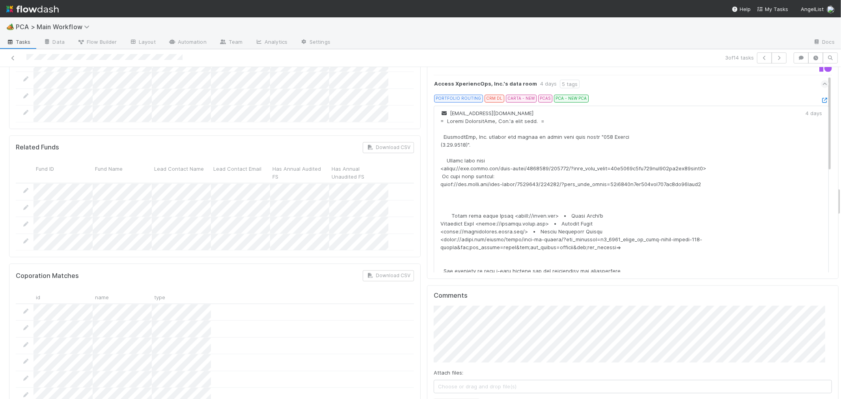
click at [459, 398] on button "Add Comment" at bounding box center [456, 405] width 46 height 13
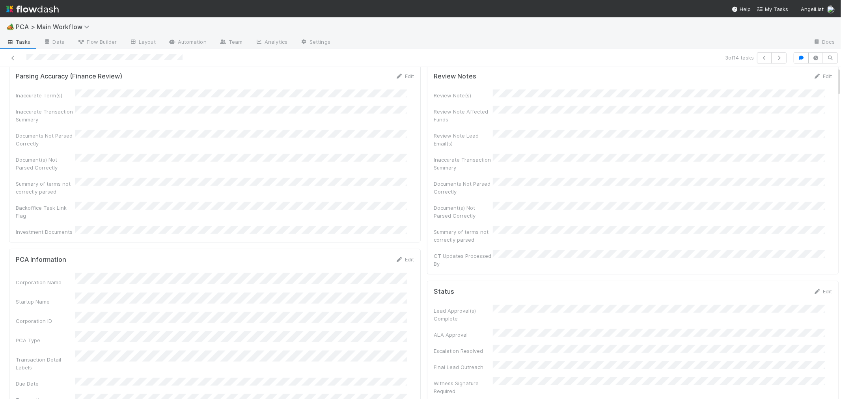
scroll to position [0, 0]
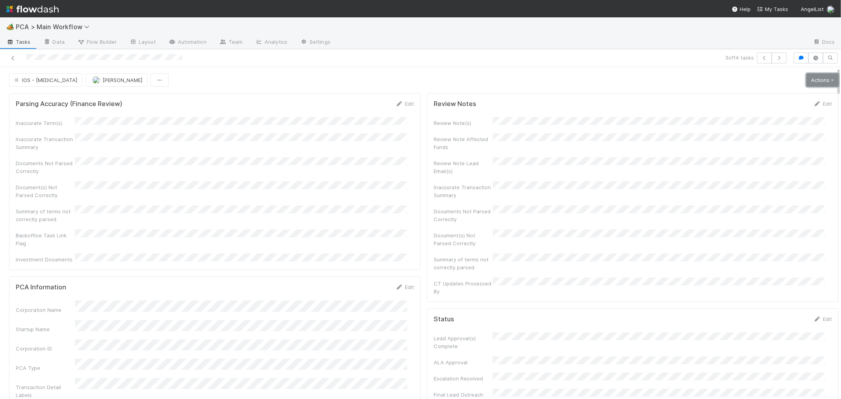
click at [809, 80] on link "Actions" at bounding box center [822, 79] width 32 height 13
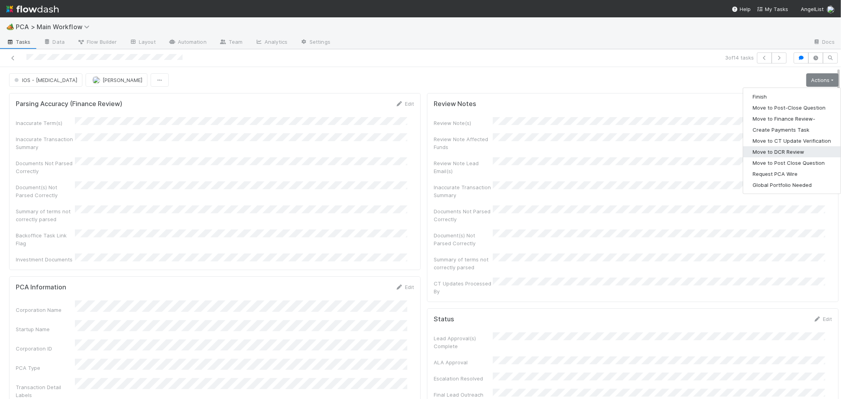
click at [794, 151] on button "Move to DCR Review" at bounding box center [791, 151] width 97 height 11
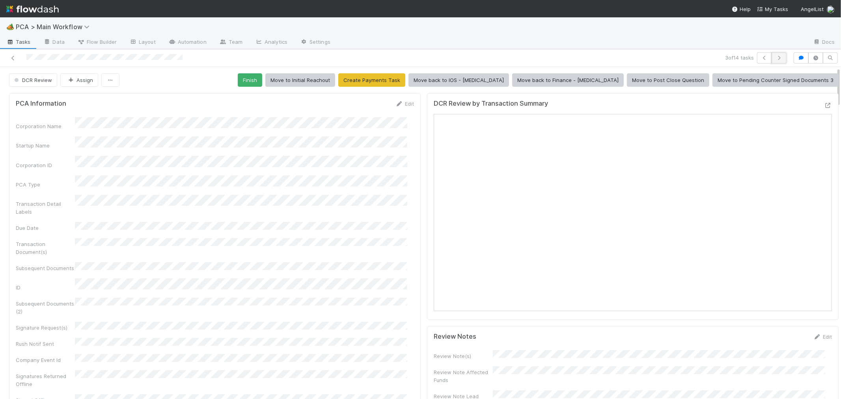
click at [774, 54] on button "button" at bounding box center [778, 57] width 15 height 11
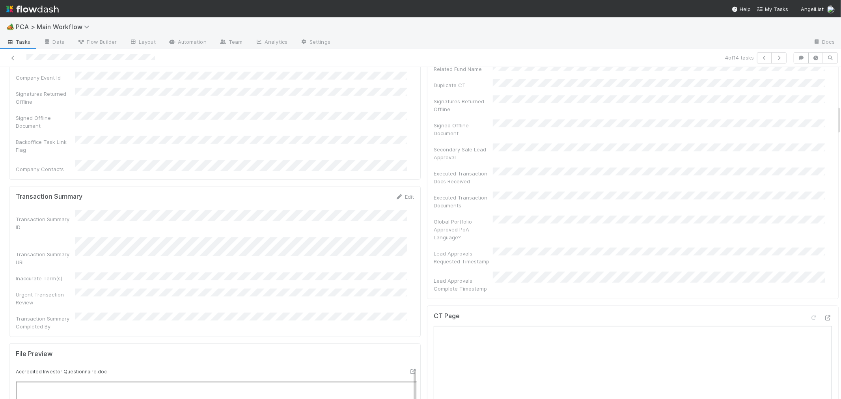
scroll to position [482, 0]
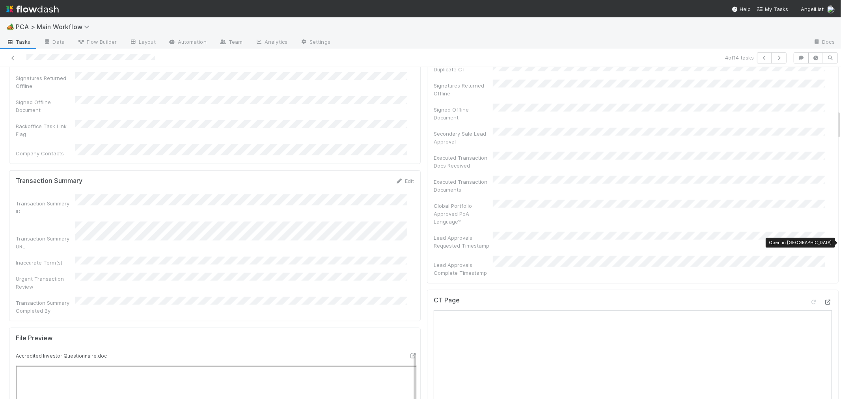
click at [824, 299] on icon at bounding box center [828, 301] width 8 height 5
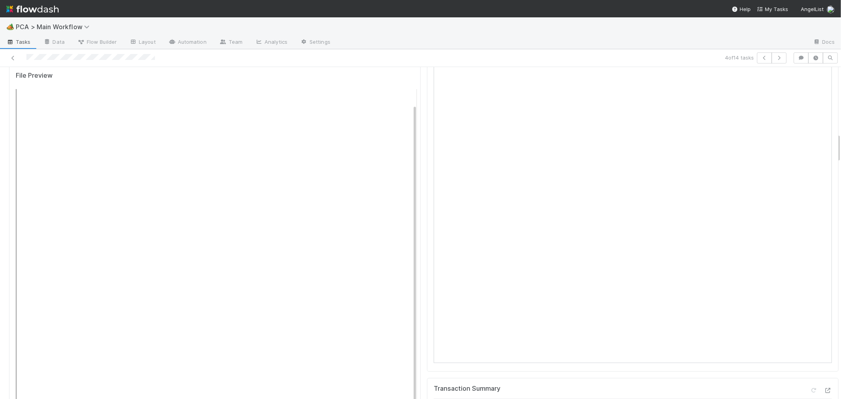
scroll to position [700, 0]
drag, startPoint x: 800, startPoint y: 377, endPoint x: 786, endPoint y: 376, distance: 14.2
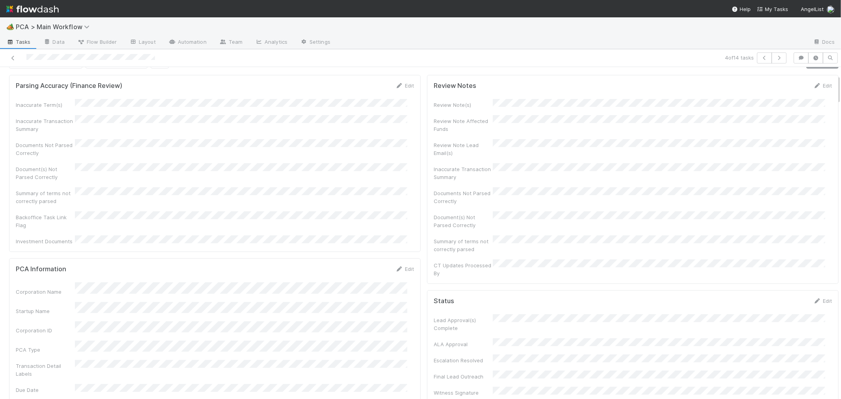
scroll to position [0, 0]
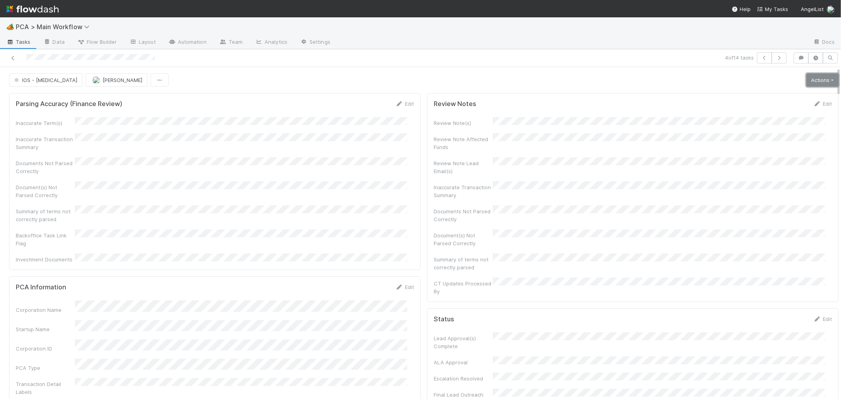
click at [812, 81] on link "Actions" at bounding box center [822, 79] width 32 height 13
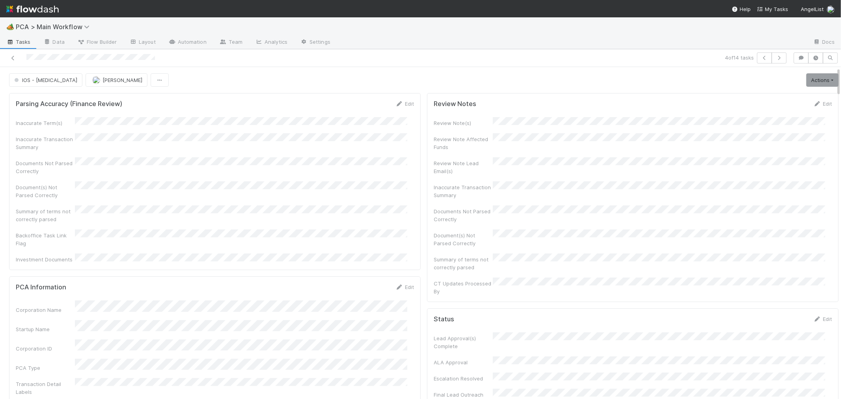
click at [414, 74] on div "IOS - ICU Roselyn de Villa Actions Finish Move to Post-Close Question Move to F…" at bounding box center [423, 79] width 829 height 13
drag, startPoint x: 817, startPoint y: 84, endPoint x: 755, endPoint y: 84, distance: 62.3
click at [817, 84] on link "Actions" at bounding box center [822, 79] width 32 height 13
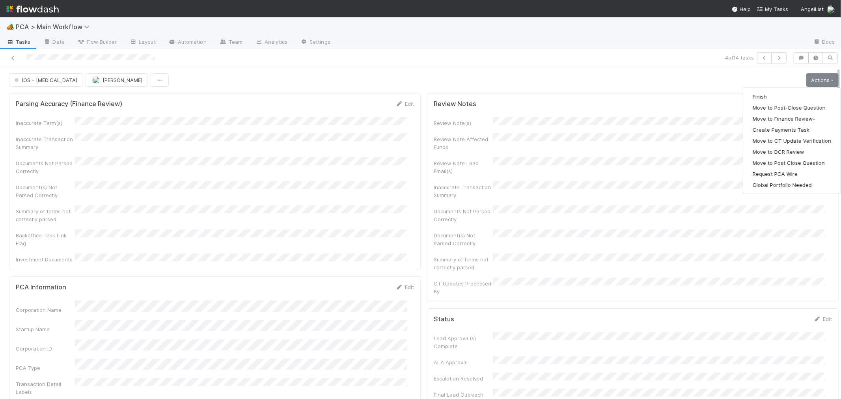
click at [396, 195] on div "Inaccurate Term(s) Inaccurate Transaction Summary Documents Not Parsed Correctl…" at bounding box center [215, 190] width 398 height 146
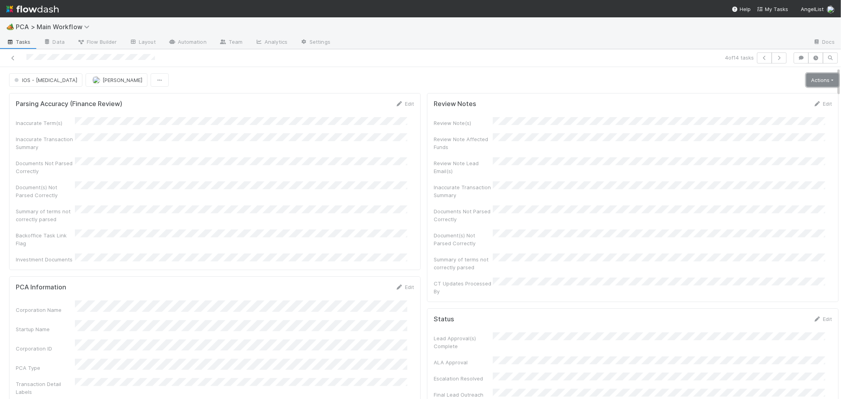
click at [806, 76] on link "Actions" at bounding box center [822, 79] width 32 height 13
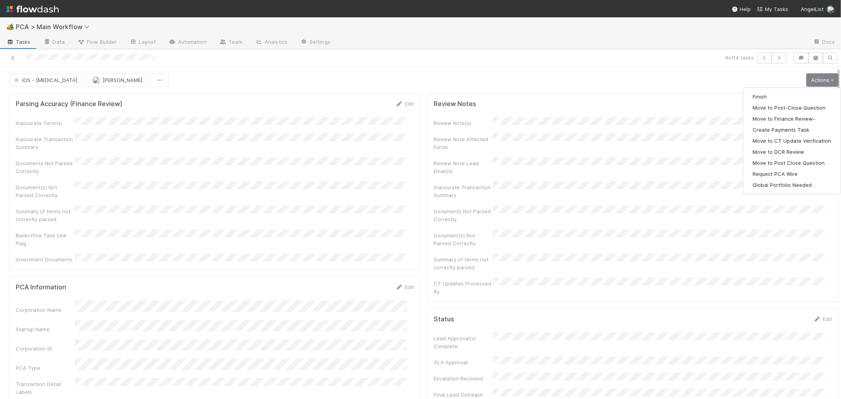
click at [381, 194] on div "Inaccurate Term(s) Inaccurate Transaction Summary Documents Not Parsed Correctl…" at bounding box center [215, 190] width 398 height 146
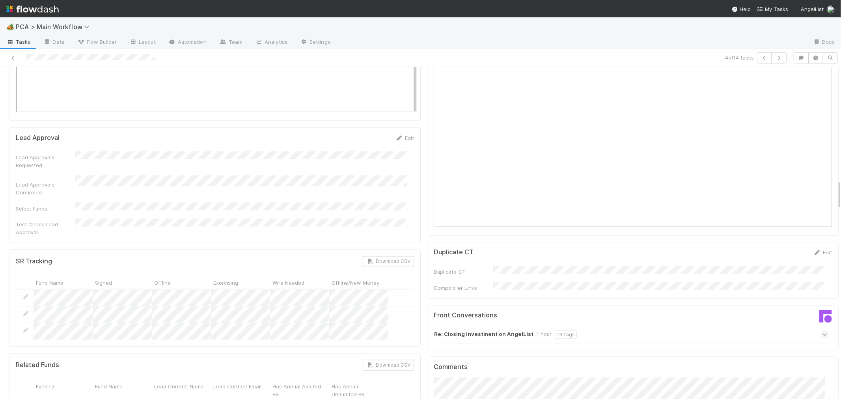
scroll to position [1270, 0]
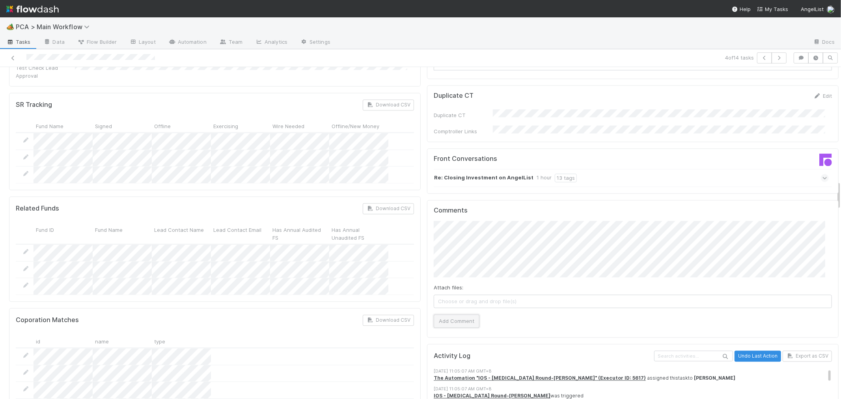
click at [450, 314] on button "Add Comment" at bounding box center [456, 320] width 46 height 13
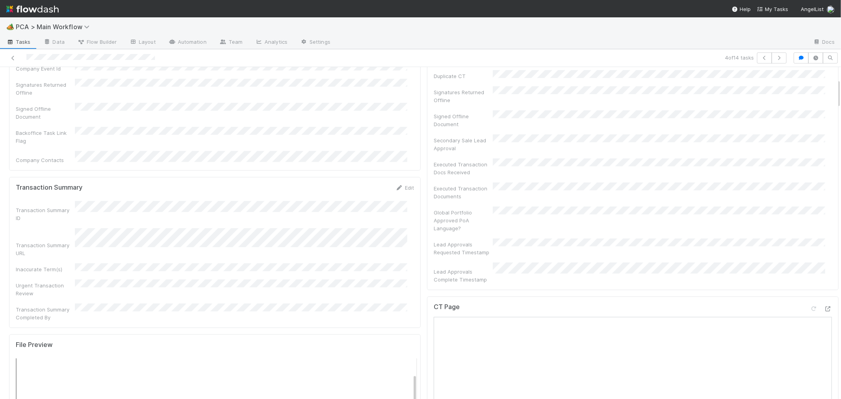
scroll to position [0, 0]
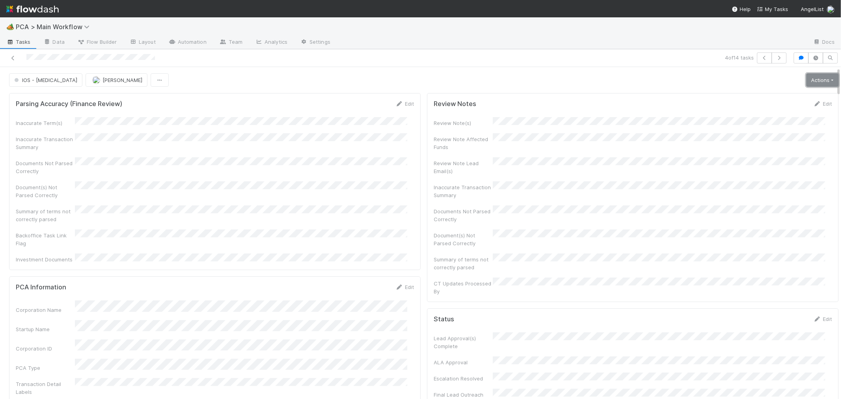
click at [806, 84] on link "Actions" at bounding box center [822, 79] width 32 height 13
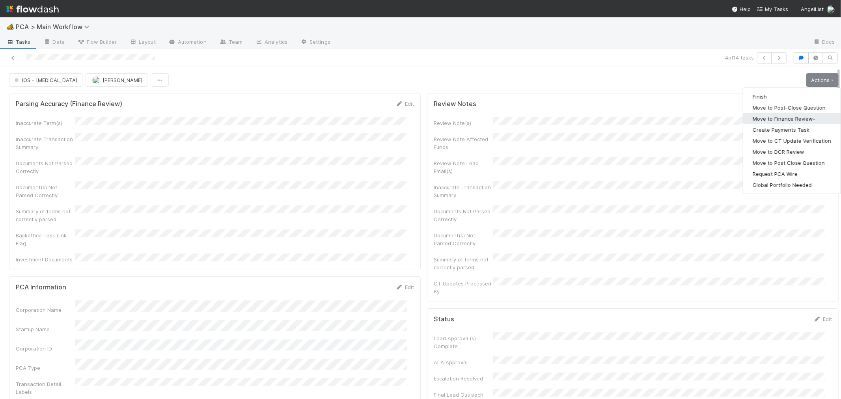
click at [789, 119] on button "Move to Finance Review-" at bounding box center [791, 118] width 97 height 11
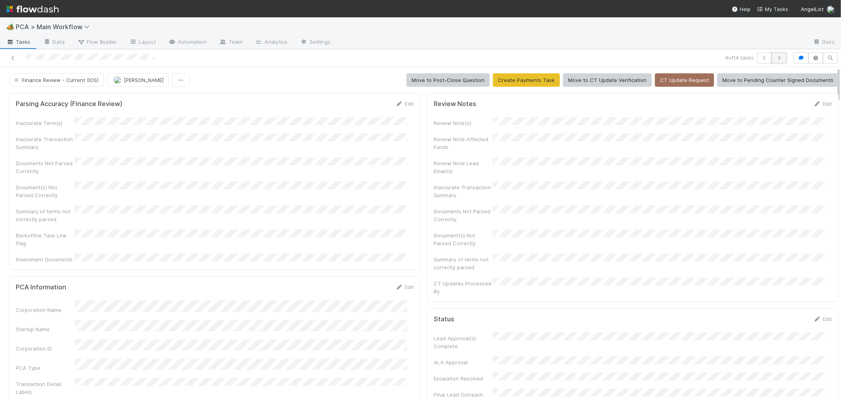
click at [775, 58] on icon "button" at bounding box center [779, 58] width 8 height 5
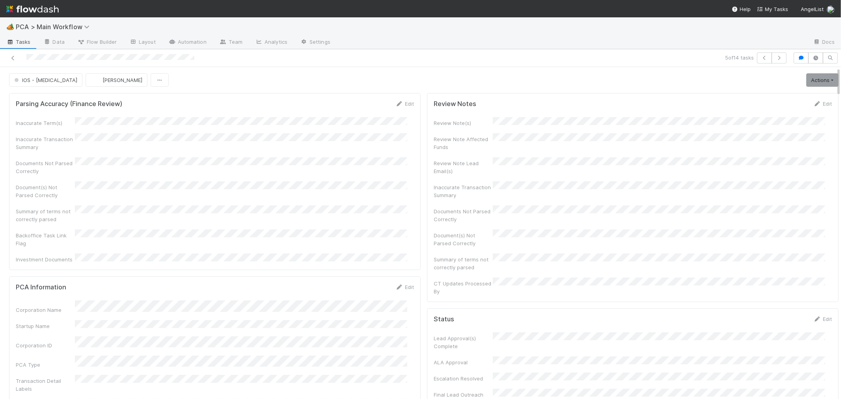
click at [366, 229] on div "Backoffice Task Link Flag" at bounding box center [215, 238] width 398 height 18
click at [34, 85] on button "IOS - ICU" at bounding box center [45, 79] width 73 height 13
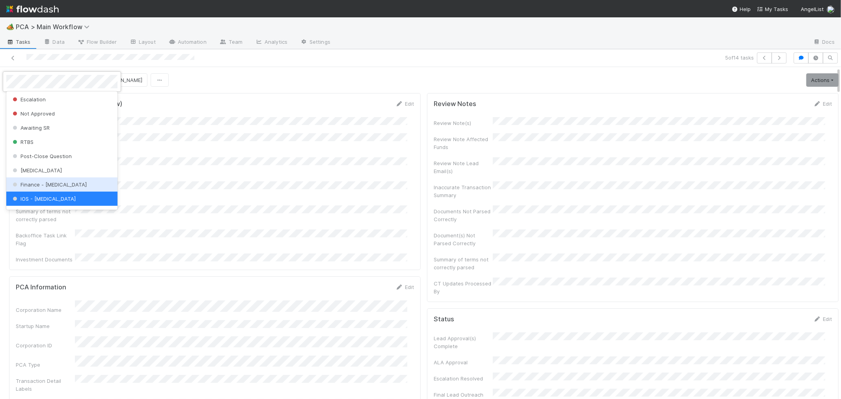
click at [28, 182] on span "Finance - ICU" at bounding box center [49, 184] width 76 height 6
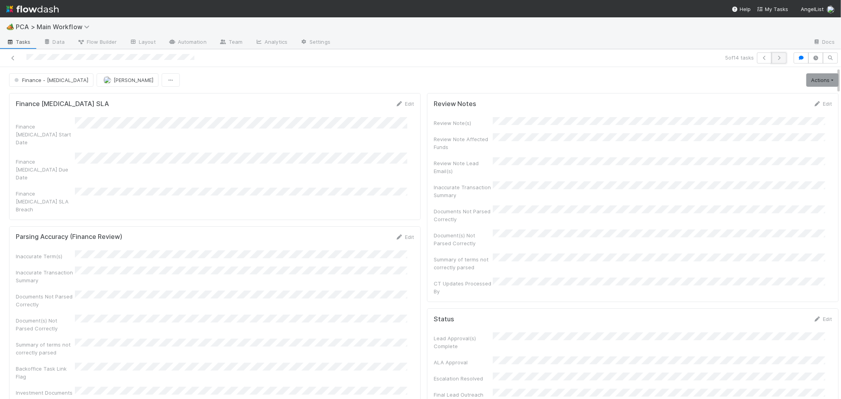
click at [775, 60] on icon "button" at bounding box center [779, 58] width 8 height 5
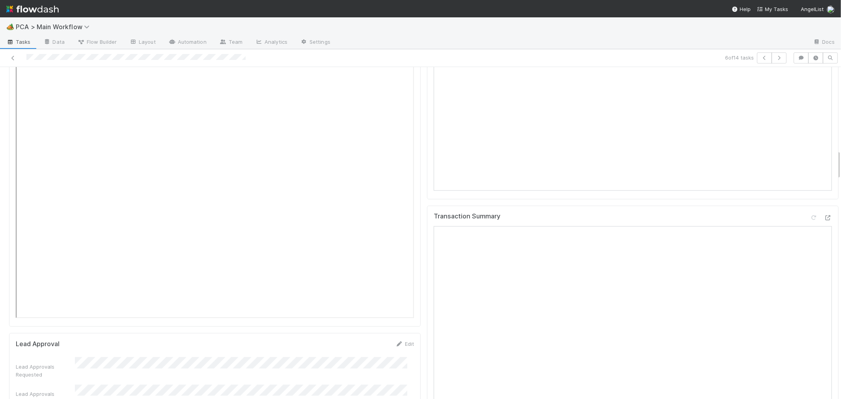
scroll to position [919, 0]
click at [819, 206] on div "Transaction Summary Open in New Tab" at bounding box center [632, 319] width 411 height 227
click at [824, 216] on icon at bounding box center [828, 218] width 8 height 5
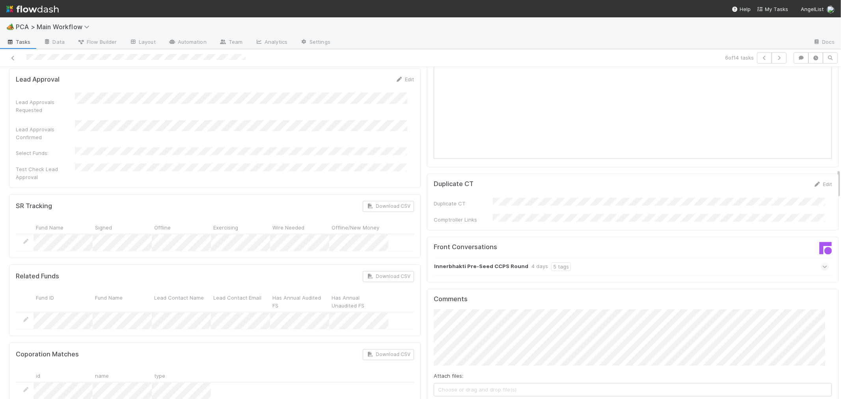
scroll to position [1313, 0]
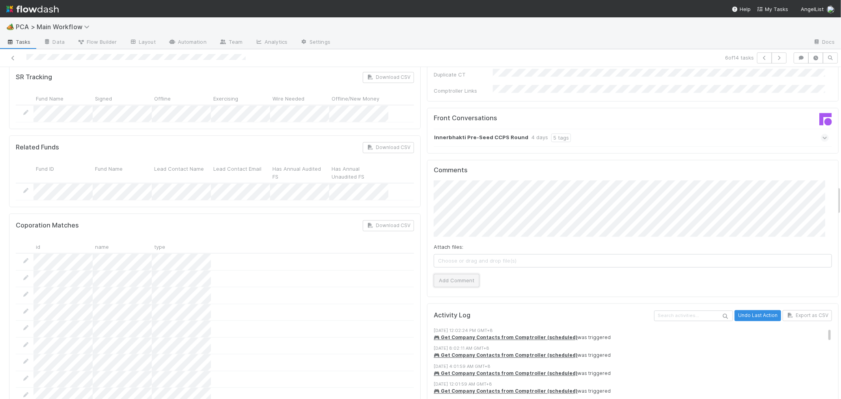
click at [439, 273] on button "Add Comment" at bounding box center [456, 279] width 46 height 13
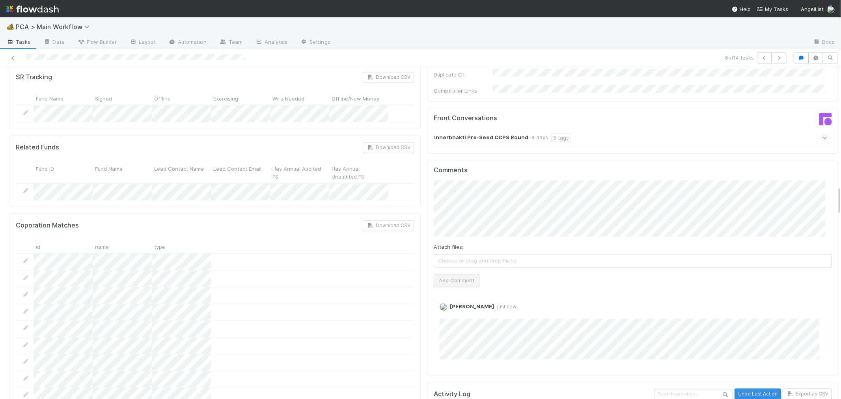
scroll to position [0, 0]
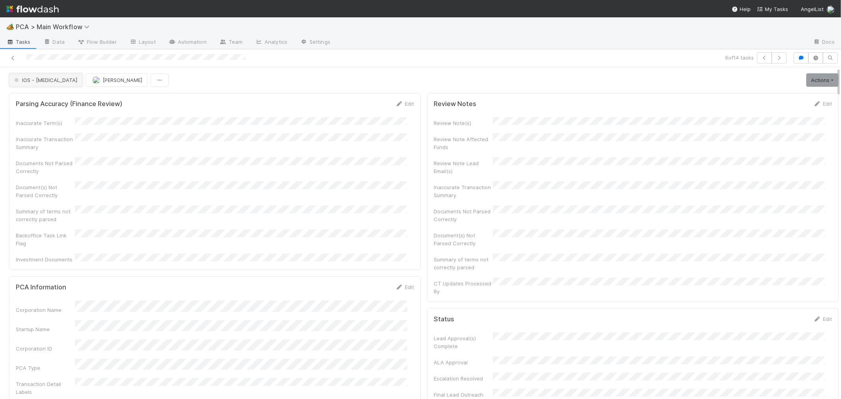
click at [24, 85] on button "IOS - ICU" at bounding box center [45, 79] width 73 height 13
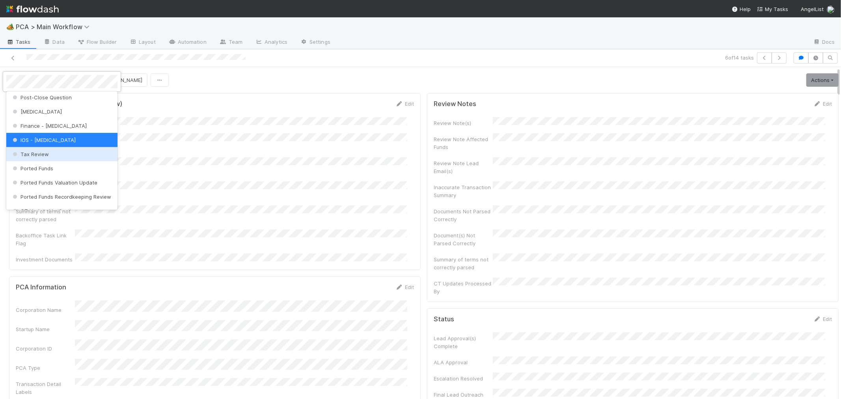
scroll to position [243, 0]
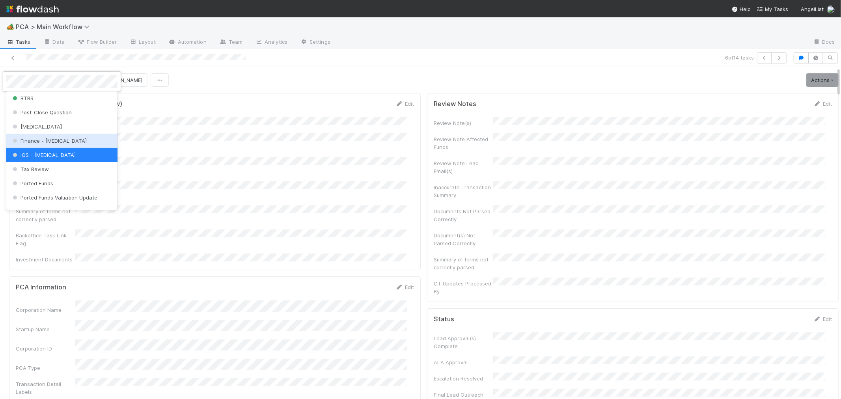
click at [55, 137] on div "Finance - ICU" at bounding box center [61, 141] width 111 height 14
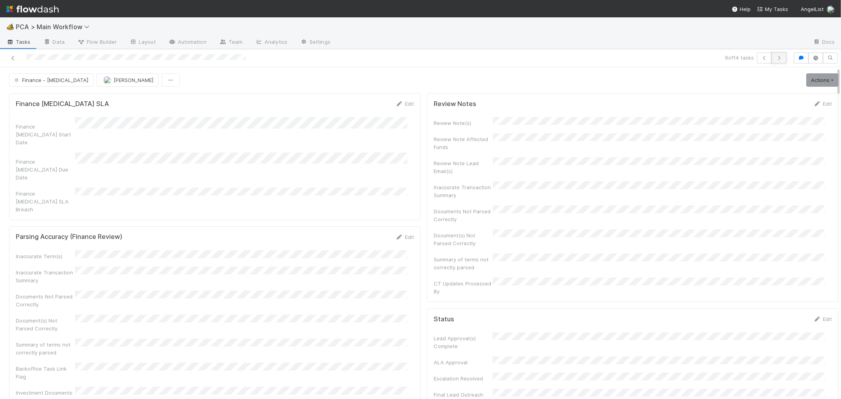
click at [775, 60] on icon "button" at bounding box center [779, 58] width 8 height 5
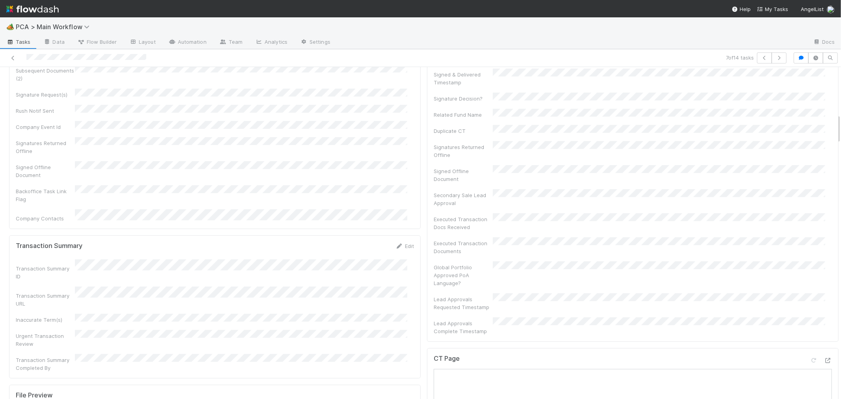
scroll to position [525, 0]
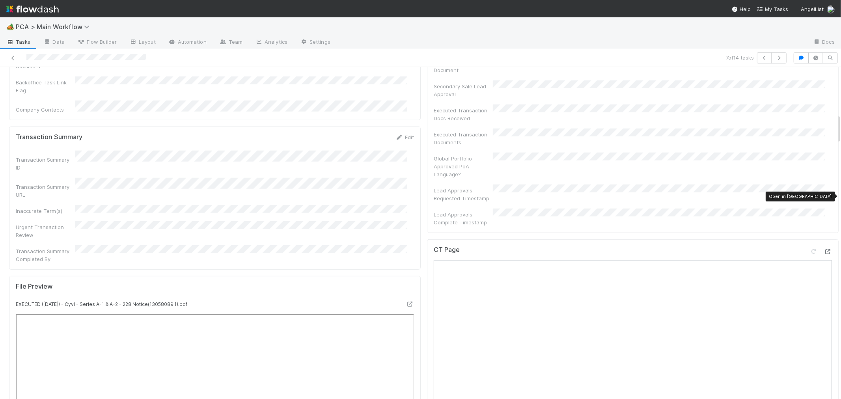
click at [824, 249] on icon at bounding box center [828, 251] width 8 height 5
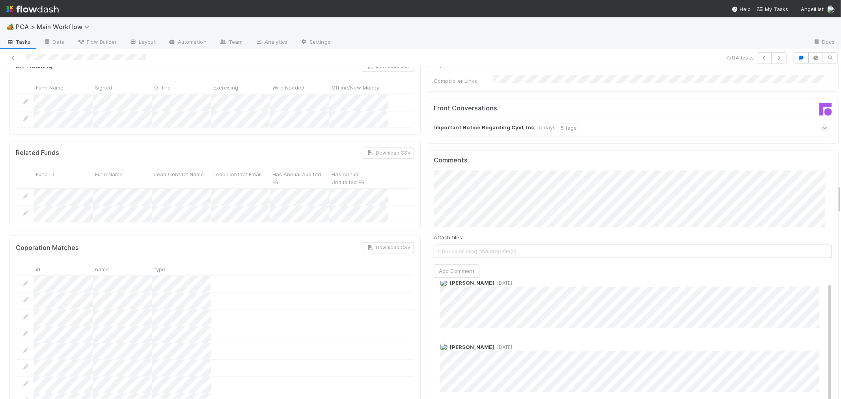
scroll to position [0, 0]
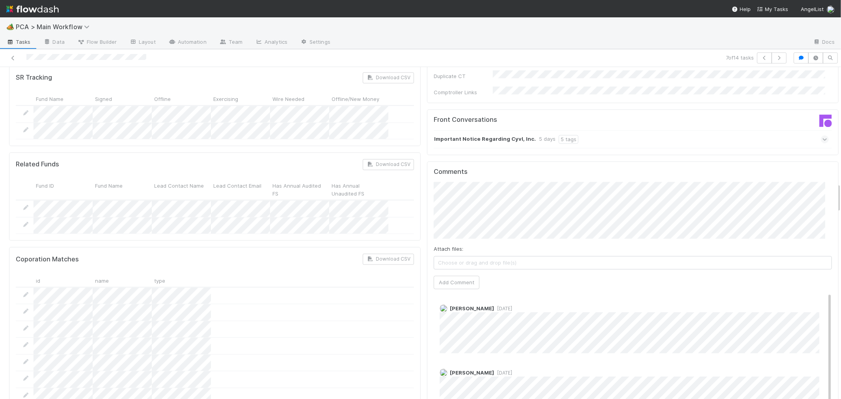
scroll to position [1313, 0]
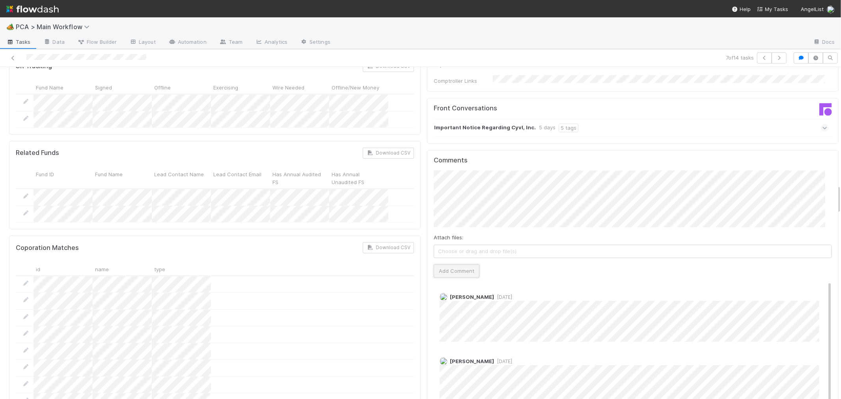
click at [454, 264] on button "Add Comment" at bounding box center [456, 270] width 46 height 13
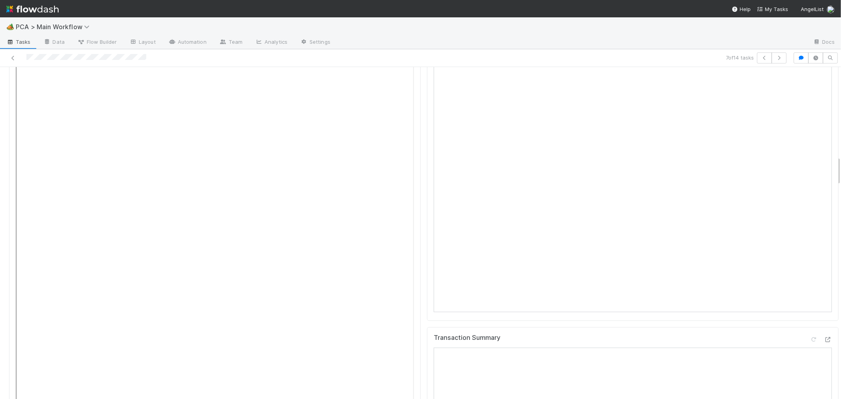
scroll to position [788, 0]
click at [427, 186] on div "CT Page" at bounding box center [632, 148] width 411 height 345
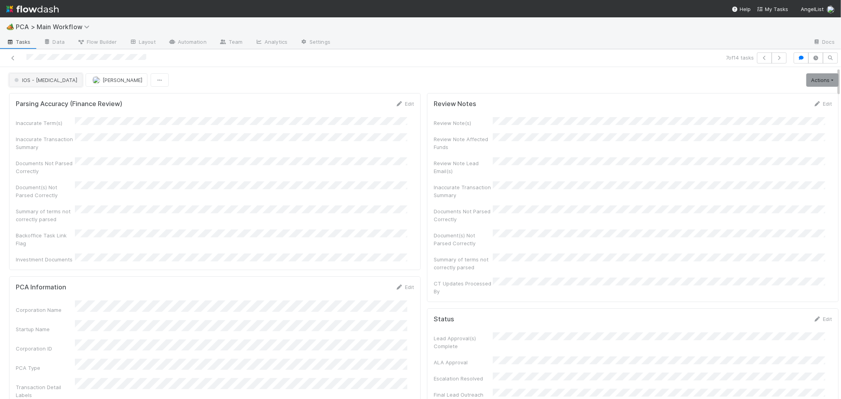
click at [38, 80] on span "IOS - ICU" at bounding box center [45, 80] width 65 height 6
click at [41, 104] on div "Internal - Open Question / Request" at bounding box center [61, 100] width 111 height 14
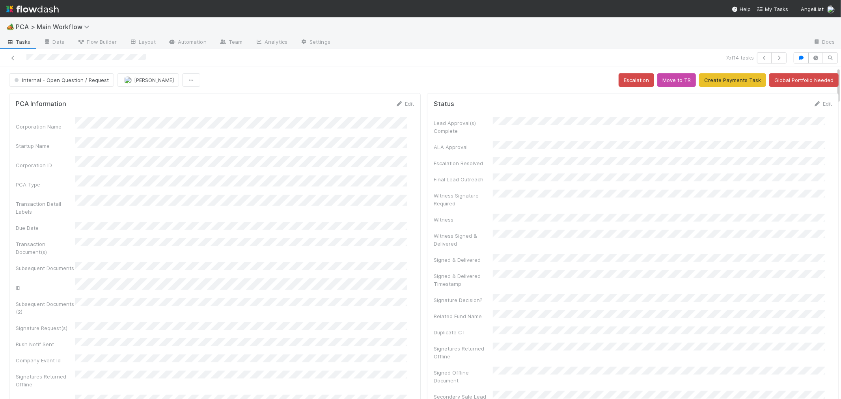
drag, startPoint x: 13, startPoint y: 56, endPoint x: 300, endPoint y: 2, distance: 292.1
click at [13, 56] on icon at bounding box center [13, 58] width 8 height 5
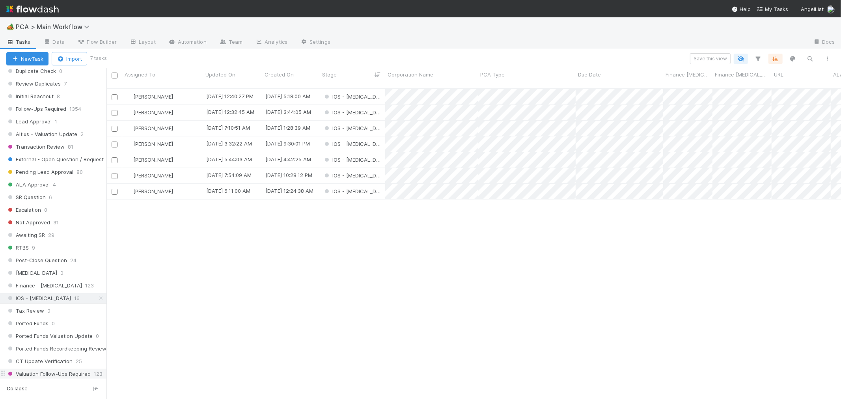
scroll to position [482, 0]
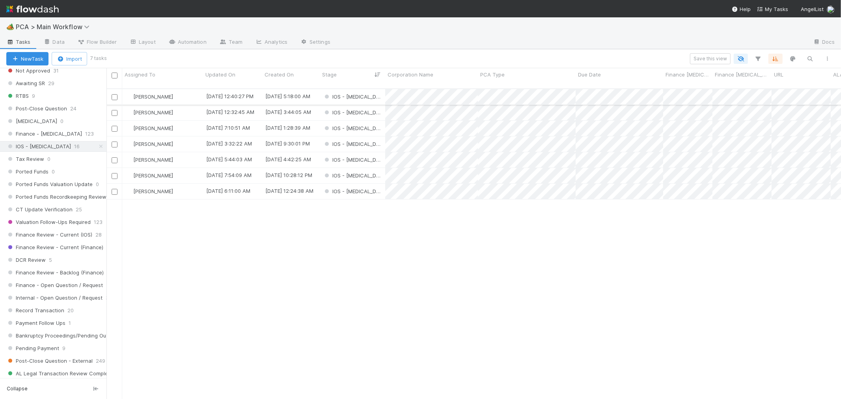
click at [377, 91] on div "IOS - ICU" at bounding box center [352, 96] width 65 height 15
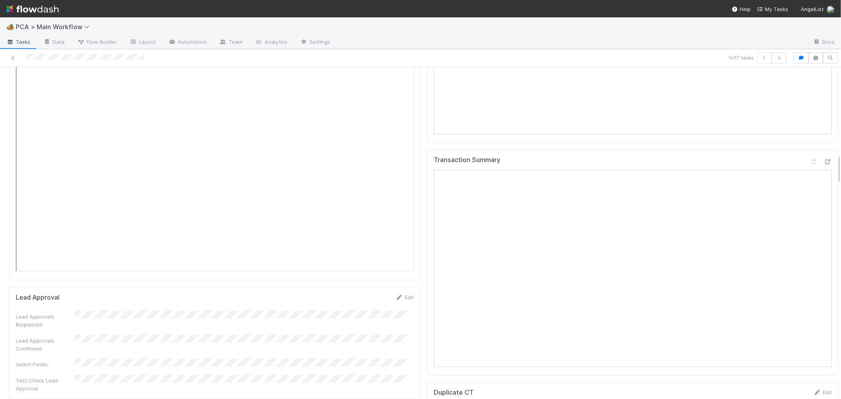
scroll to position [1182, 0]
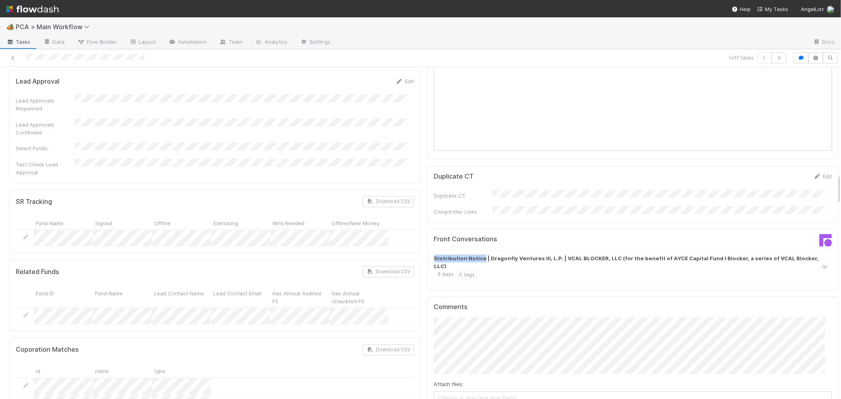
drag, startPoint x: 426, startPoint y: 199, endPoint x: 456, endPoint y: 234, distance: 45.8
click at [472, 229] on div "Front Conversations Distribution Notice | Dragonfly Ventures III, L.P. | VCAL B…" at bounding box center [632, 259] width 411 height 61
copy strong "Distribution Notic"
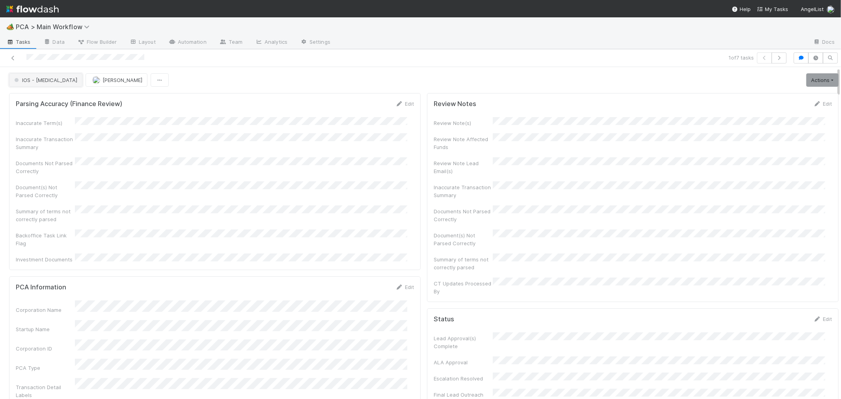
click at [34, 80] on span "IOS - ICU" at bounding box center [45, 80] width 65 height 6
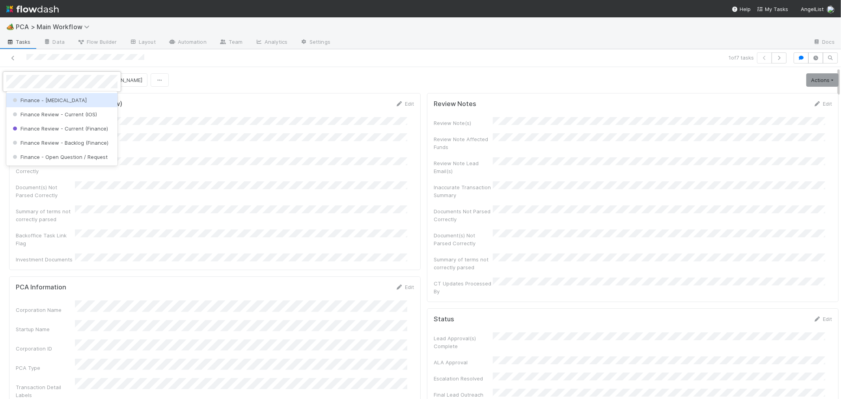
click at [33, 101] on span "Finance - ICU" at bounding box center [49, 100] width 76 height 6
click at [775, 60] on icon "button" at bounding box center [779, 58] width 8 height 5
click at [760, 58] on icon "button" at bounding box center [764, 58] width 8 height 5
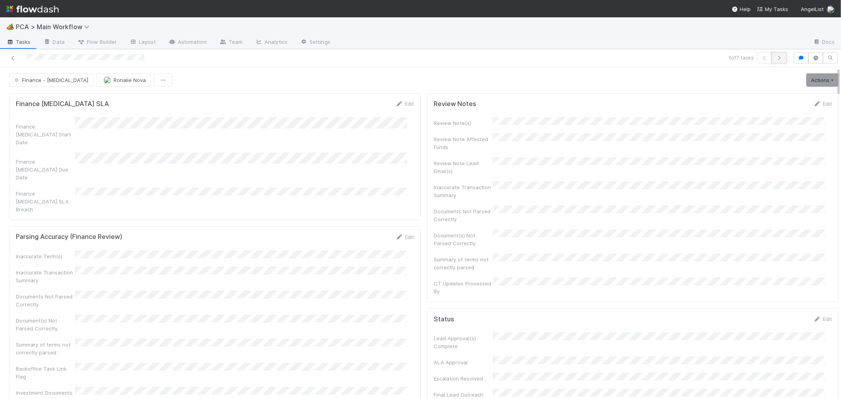
click at [775, 57] on icon "button" at bounding box center [779, 58] width 8 height 5
click at [11, 56] on icon at bounding box center [13, 58] width 8 height 5
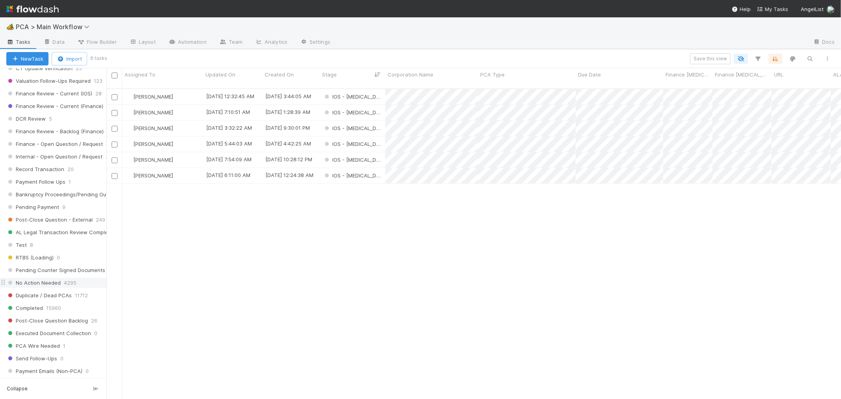
scroll to position [579, 0]
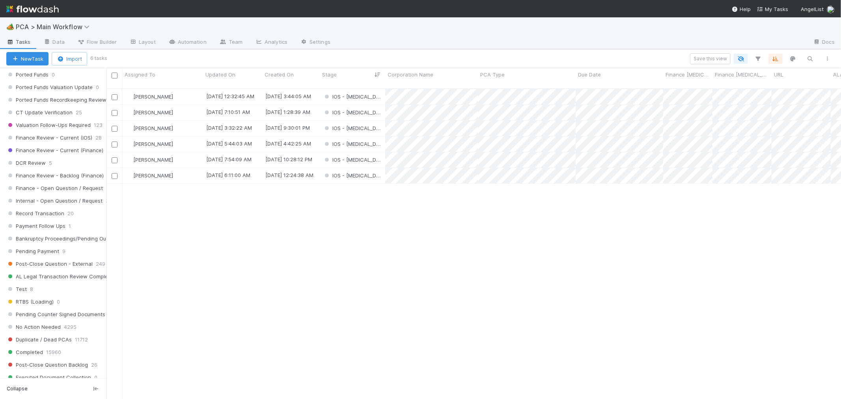
click at [48, 218] on span "Record Transaction" at bounding box center [35, 213] width 58 height 10
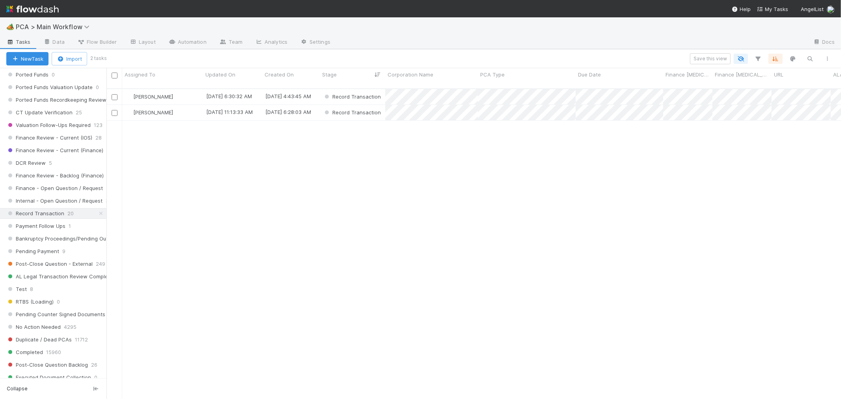
scroll to position [310, 727]
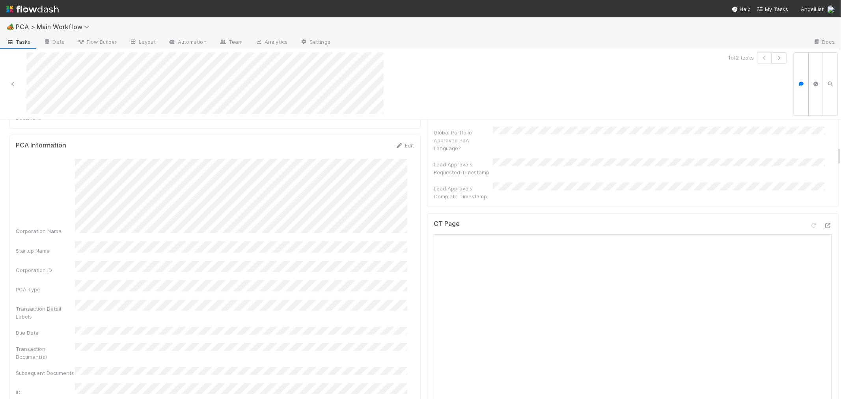
scroll to position [394, 0]
click at [57, 255] on div "Corporation Name Startup Name Corporation ID PCA Type Transaction Detail Labels…" at bounding box center [215, 352] width 398 height 398
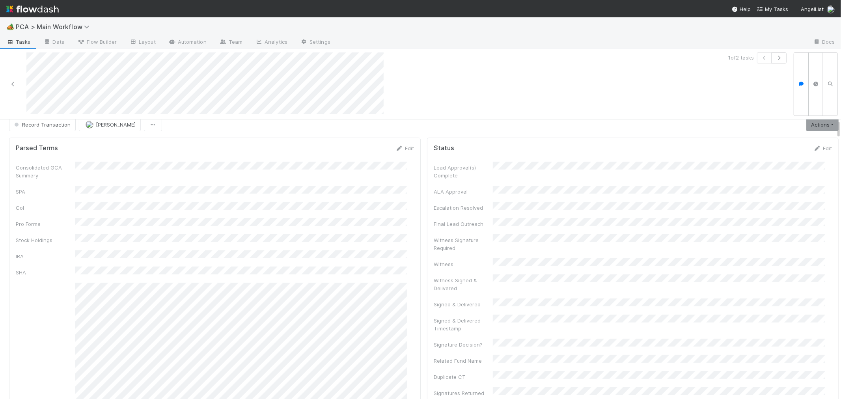
scroll to position [0, 0]
drag, startPoint x: 47, startPoint y: 159, endPoint x: 81, endPoint y: 159, distance: 33.9
click at [81, 159] on div "Parsed Terms Edit" at bounding box center [215, 156] width 410 height 8
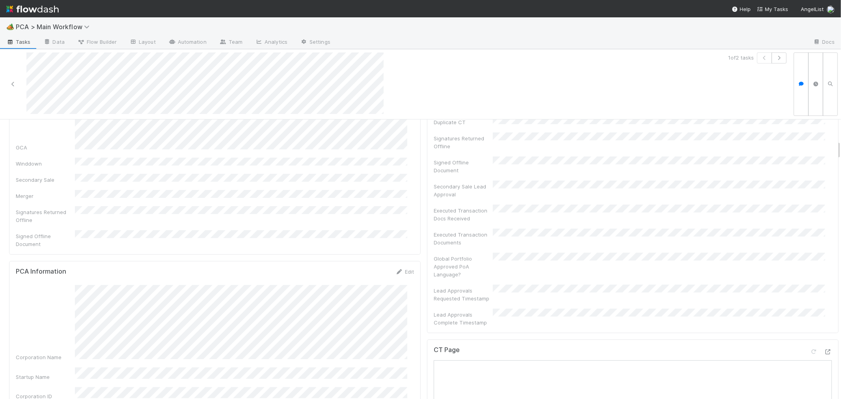
scroll to position [350, 0]
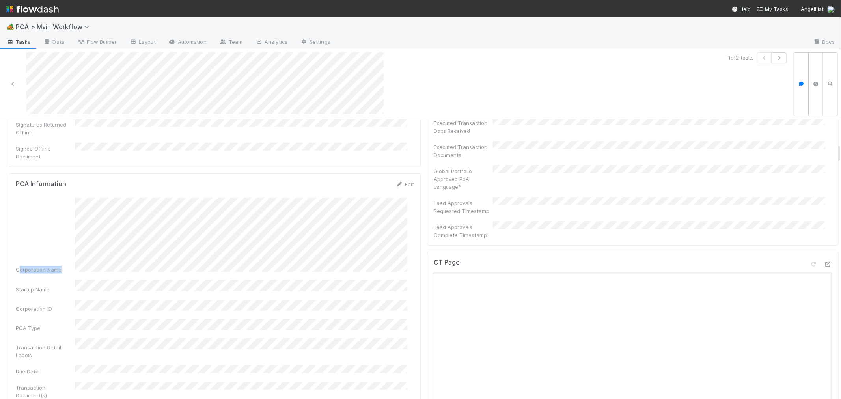
drag, startPoint x: 20, startPoint y: 174, endPoint x: 59, endPoint y: 179, distance: 39.0
click at [59, 266] on div "Corporation Name" at bounding box center [45, 270] width 59 height 8
click at [39, 197] on div "Corporation Name" at bounding box center [215, 235] width 398 height 76
click at [286, 219] on div "Corporation Name" at bounding box center [215, 235] width 398 height 76
click at [398, 238] on div "Corporation Name" at bounding box center [215, 235] width 398 height 76
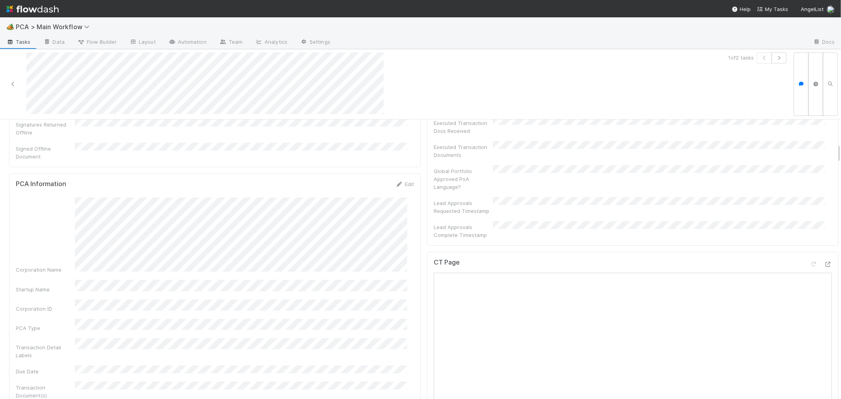
click at [184, 299] on div "Corporation ID" at bounding box center [215, 305] width 398 height 13
click at [398, 181] on link "Edit" at bounding box center [404, 184] width 19 height 6
click at [361, 180] on button "Save" at bounding box center [372, 186] width 22 height 13
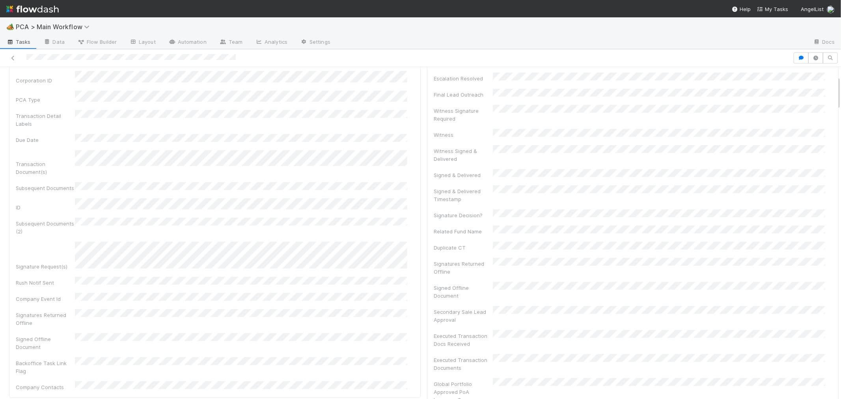
scroll to position [87, 0]
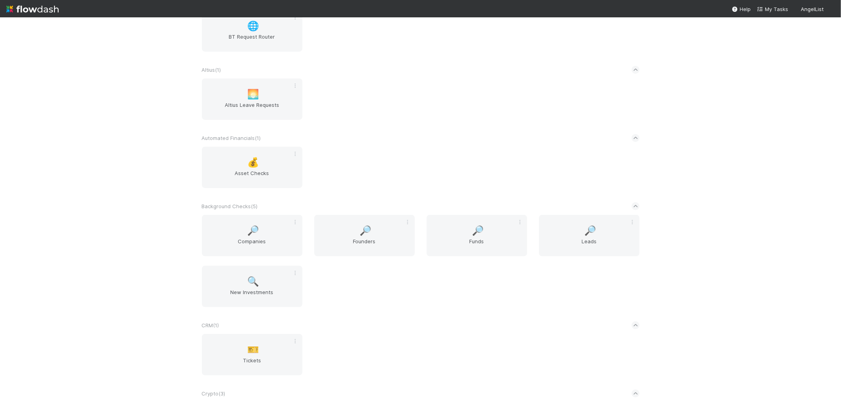
scroll to position [219, 0]
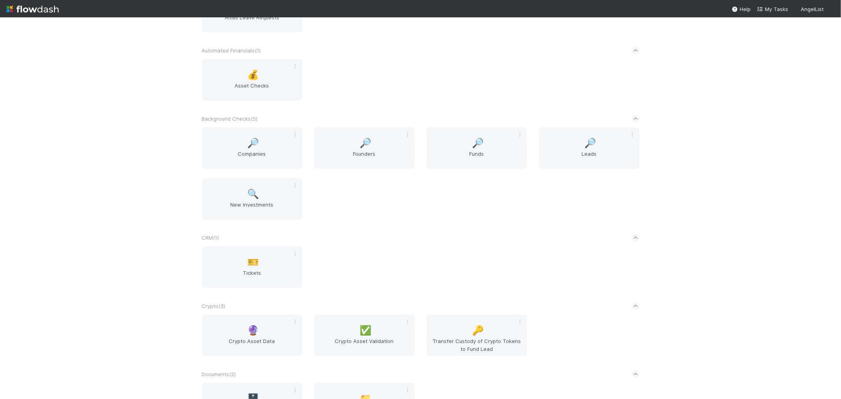
click at [407, 240] on div "CRM ( 1 )" at bounding box center [420, 237] width 437 height 17
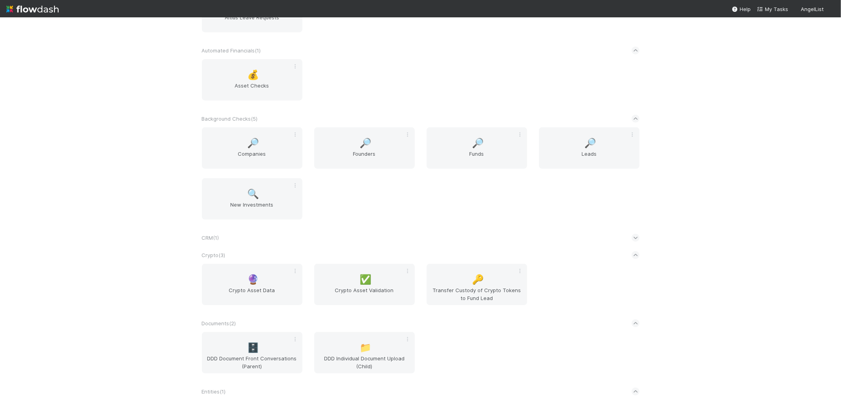
scroll to position [689, 0]
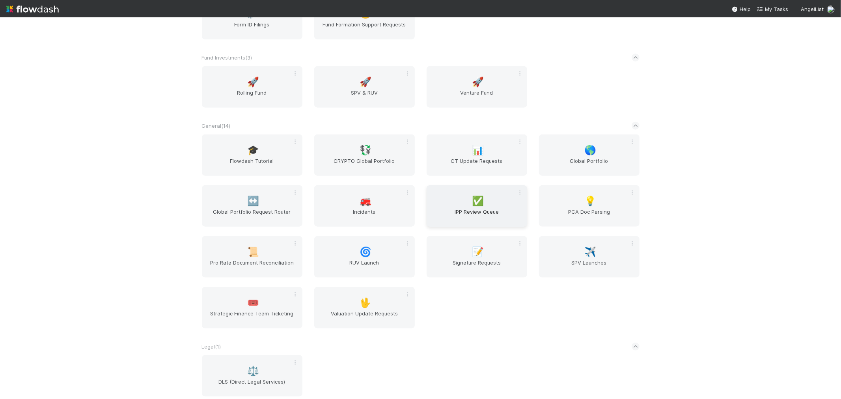
click at [439, 208] on span "IPP Review Queue" at bounding box center [477, 216] width 94 height 16
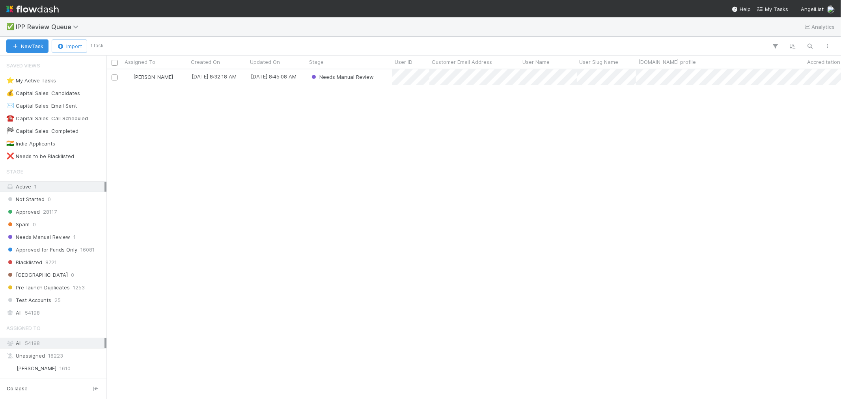
scroll to position [322, 727]
click at [384, 78] on div "Needs Manual Review" at bounding box center [350, 76] width 86 height 15
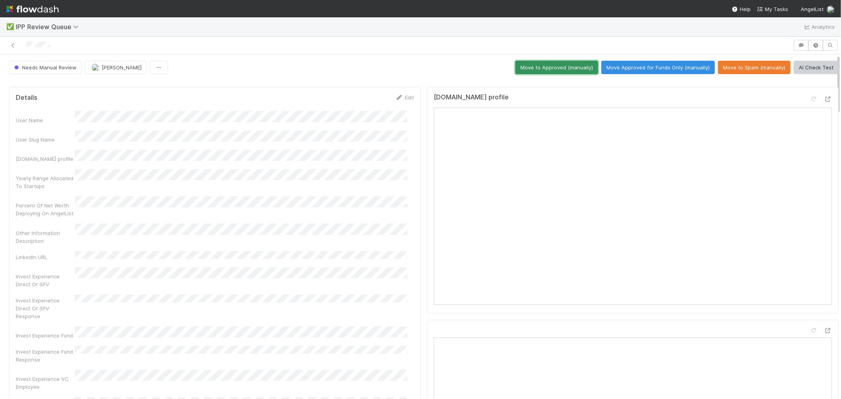
click at [516, 66] on button "Move to Approved (manually)" at bounding box center [556, 67] width 83 height 13
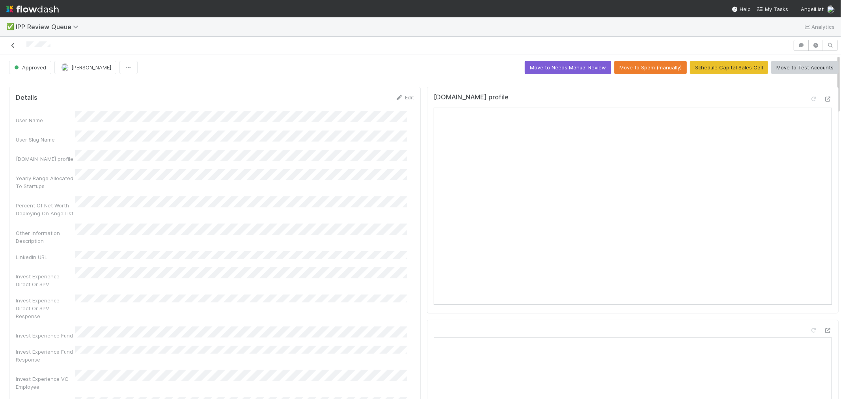
click at [15, 45] on icon at bounding box center [13, 45] width 8 height 5
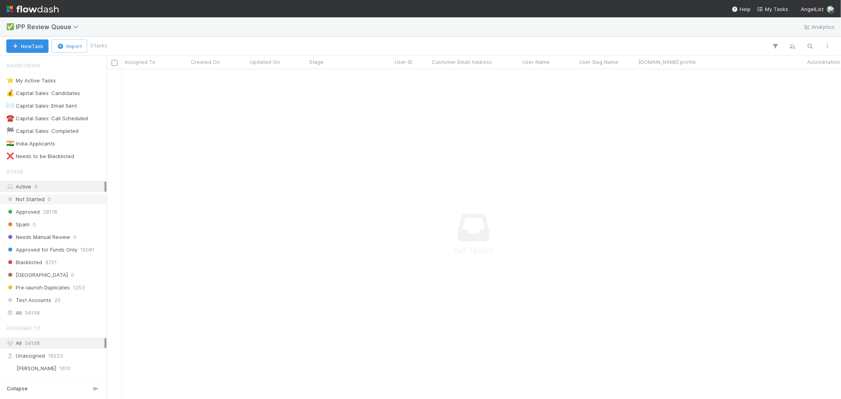
scroll to position [316, 721]
click at [52, 313] on div "All 54198" at bounding box center [55, 313] width 98 height 10
click at [813, 43] on icon "button" at bounding box center [810, 46] width 8 height 7
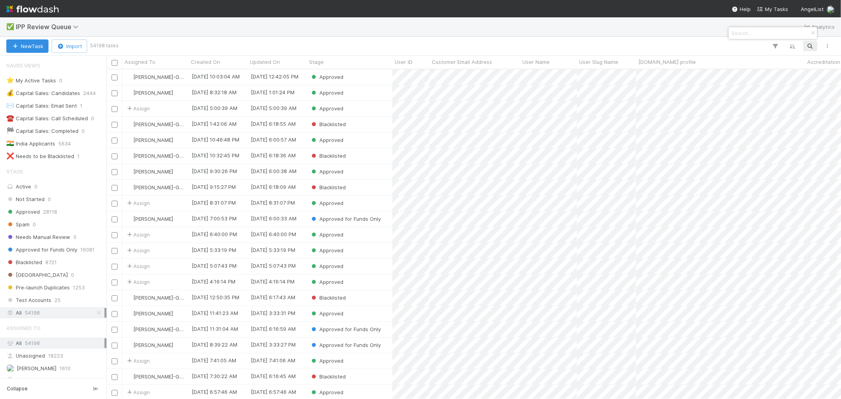
scroll to position [322, 727]
paste input "[EMAIL_ADDRESS][DOMAIN_NAME]"
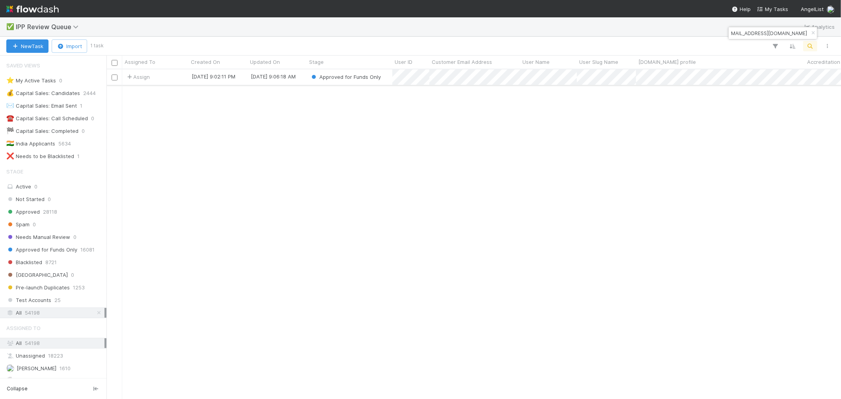
type input "[EMAIL_ADDRESS][DOMAIN_NAME]"
click at [173, 82] on div "Assign" at bounding box center [155, 76] width 66 height 15
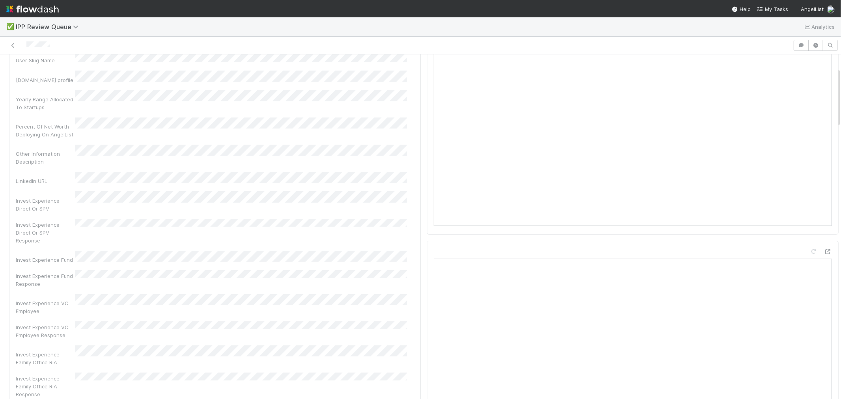
scroll to position [44, 0]
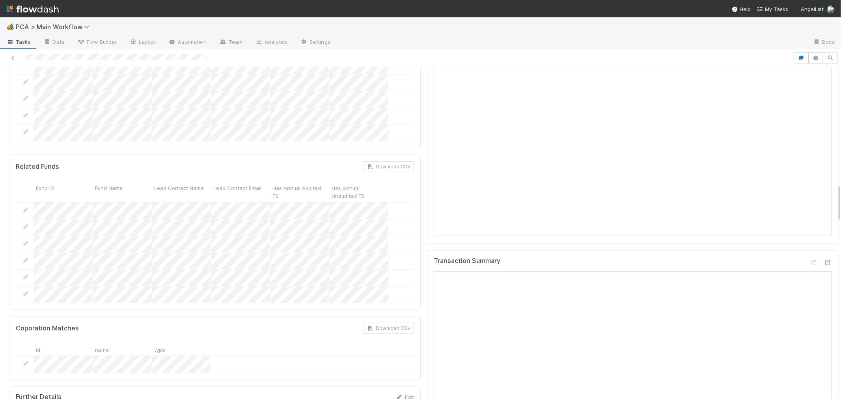
scroll to position [1007, 0]
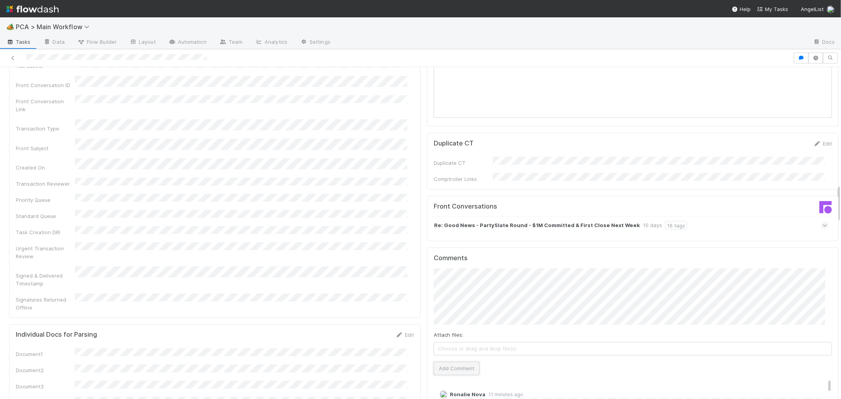
click at [455, 362] on button "Add Comment" at bounding box center [456, 368] width 46 height 13
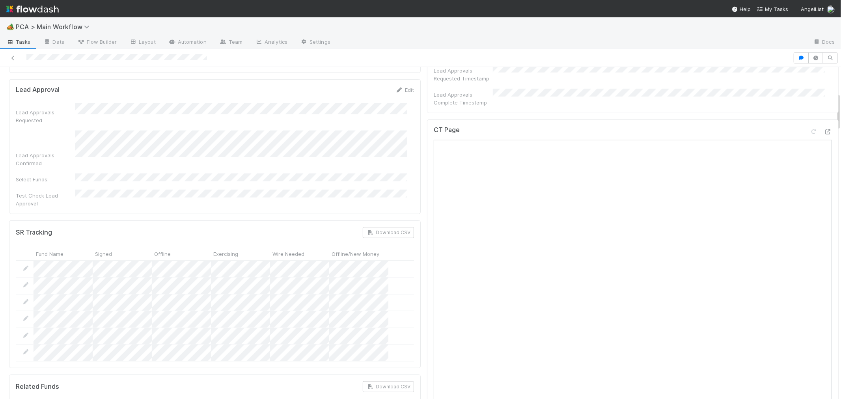
scroll to position [219, 0]
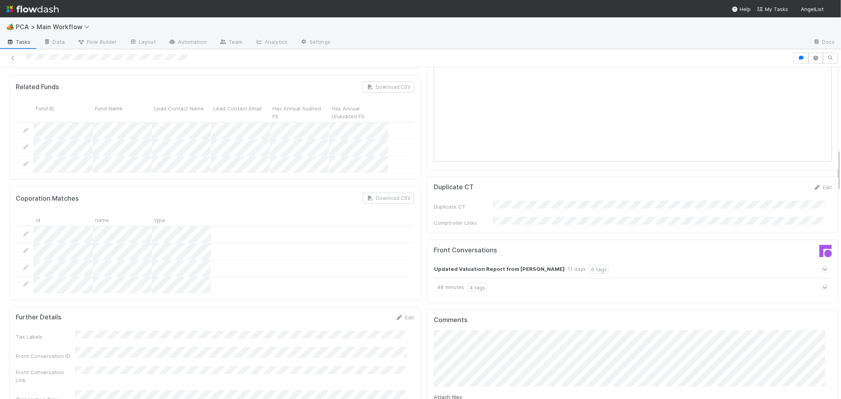
scroll to position [744, 0]
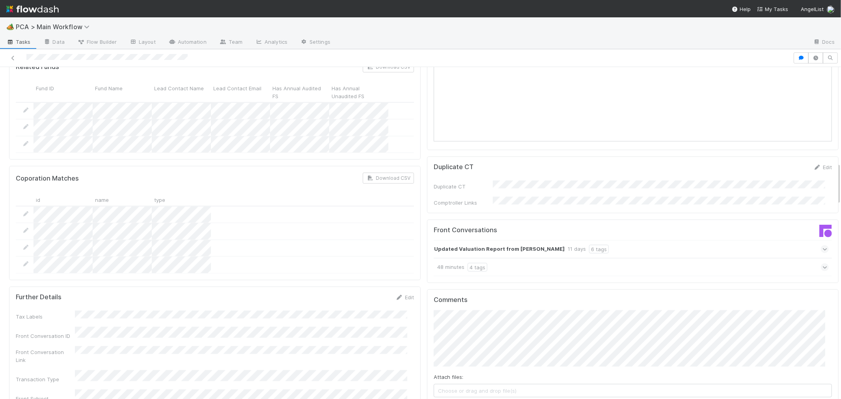
click at [822, 245] on icon at bounding box center [824, 249] width 5 height 8
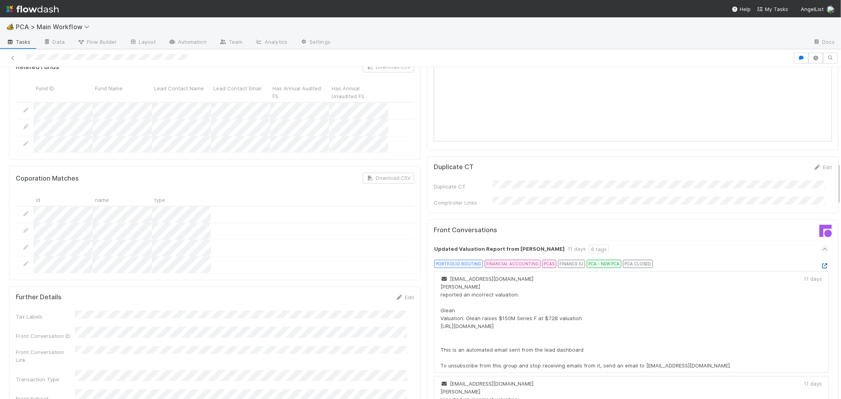
click at [820, 263] on icon at bounding box center [824, 265] width 8 height 5
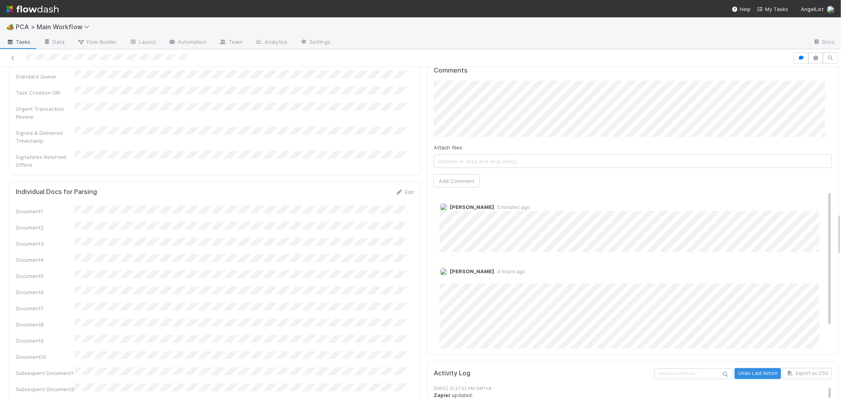
scroll to position [1138, 0]
click at [376, 307] on div "Document1 Document2 Document3 Document4 Document5 Document6 Document7 Document8…" at bounding box center [215, 364] width 398 height 325
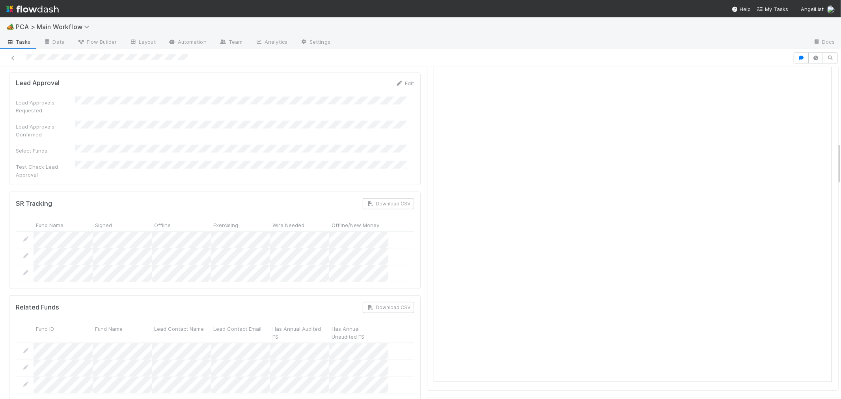
scroll to position [438, 0]
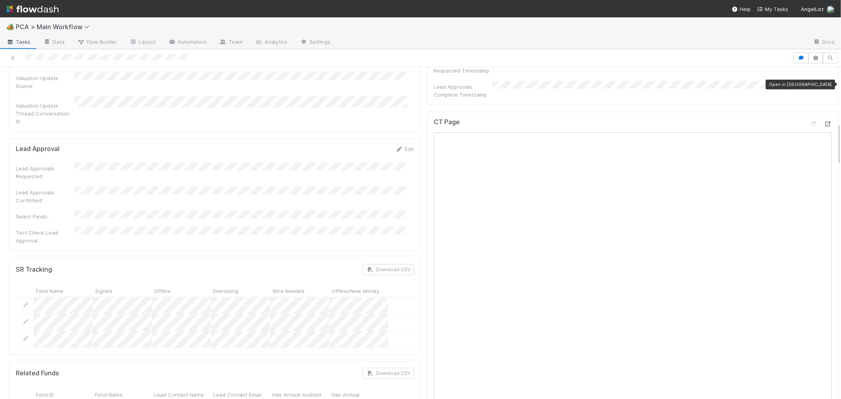
click at [824, 121] on icon at bounding box center [828, 123] width 8 height 5
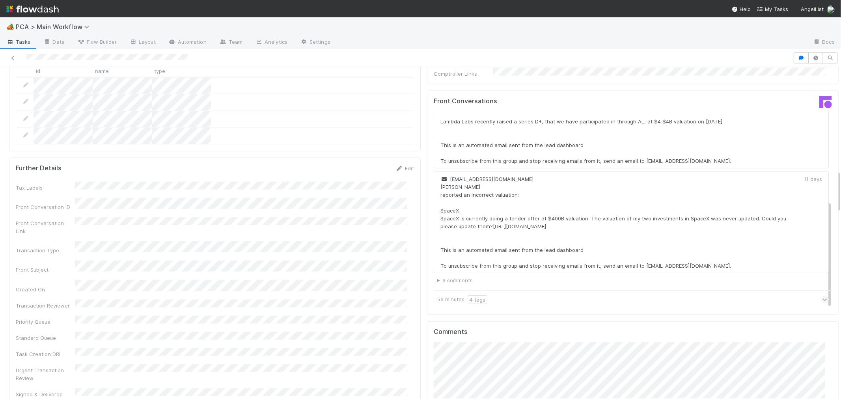
scroll to position [919, 0]
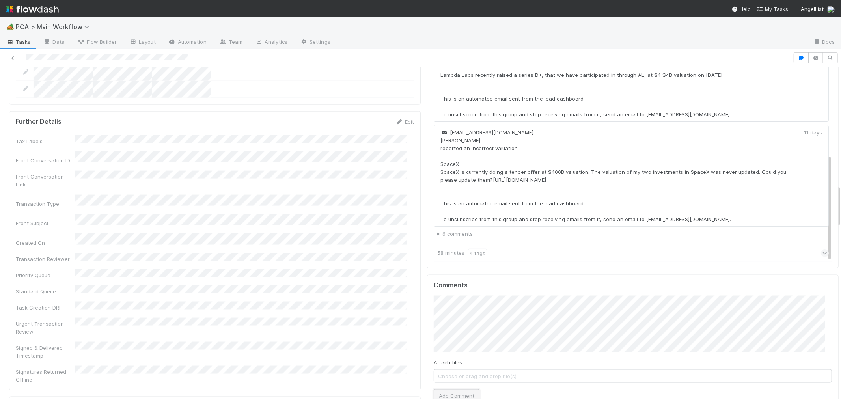
click at [463, 389] on button "Add Comment" at bounding box center [456, 395] width 46 height 13
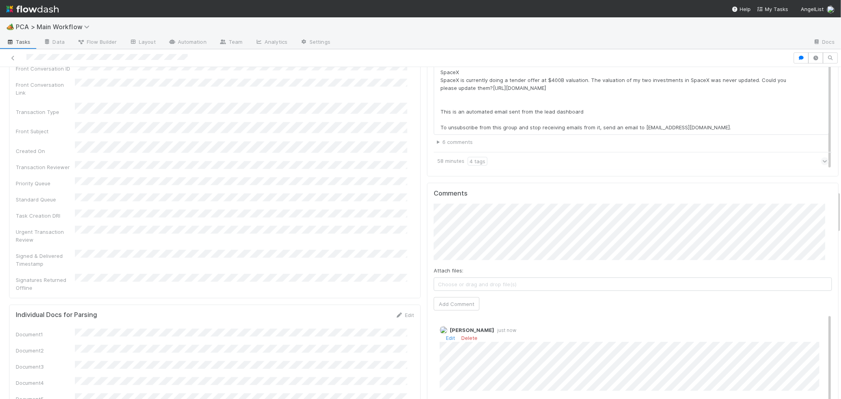
scroll to position [1051, 0]
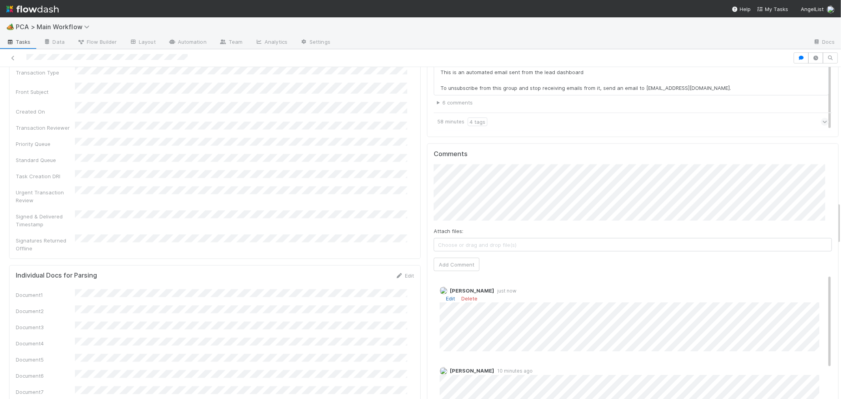
click at [446, 295] on link "Edit" at bounding box center [450, 298] width 9 height 6
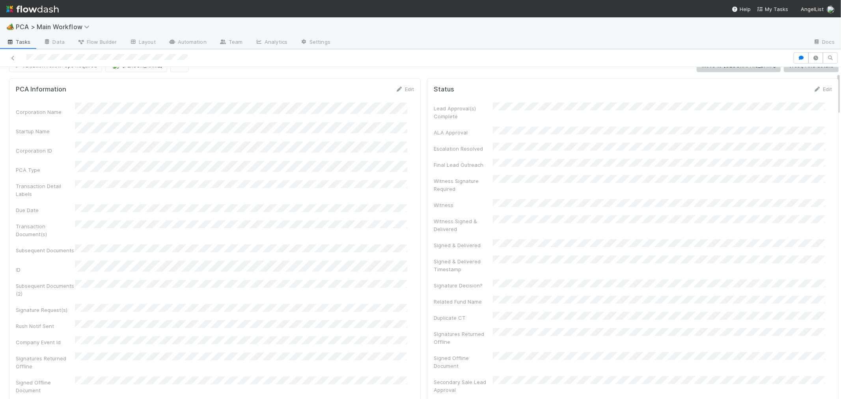
scroll to position [0, 0]
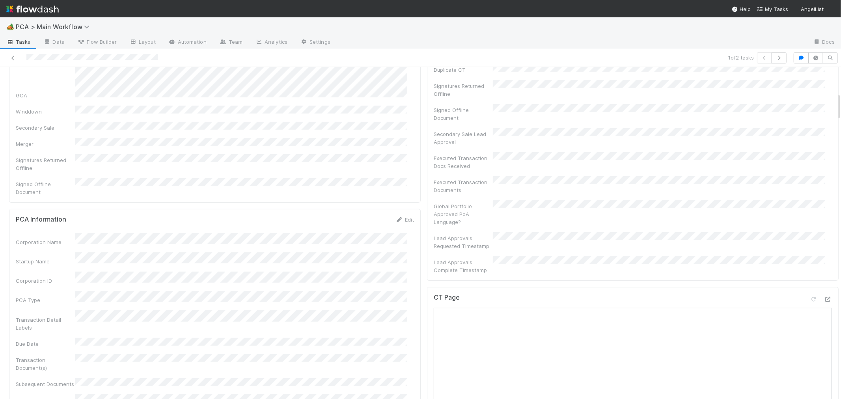
scroll to position [306, 0]
click at [94, 247] on div "PCA Type" at bounding box center [215, 253] width 398 height 13
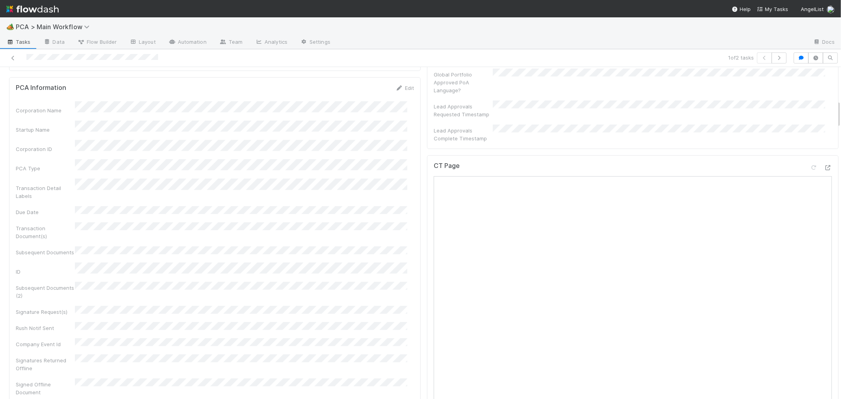
click at [133, 179] on div "Transaction Detail Labels" at bounding box center [215, 189] width 398 height 21
click at [770, 206] on div "CT Page" at bounding box center [632, 213] width 398 height 14
click at [614, 206] on div "CT Page" at bounding box center [632, 213] width 398 height 14
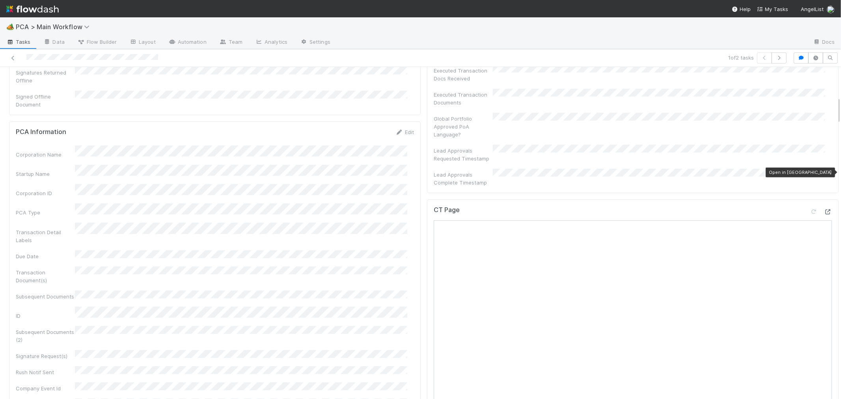
click at [824, 209] on icon at bounding box center [828, 211] width 8 height 5
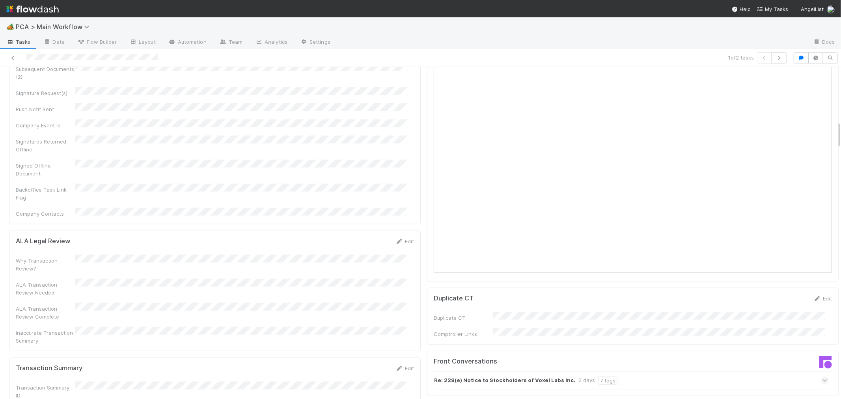
scroll to position [744, 0]
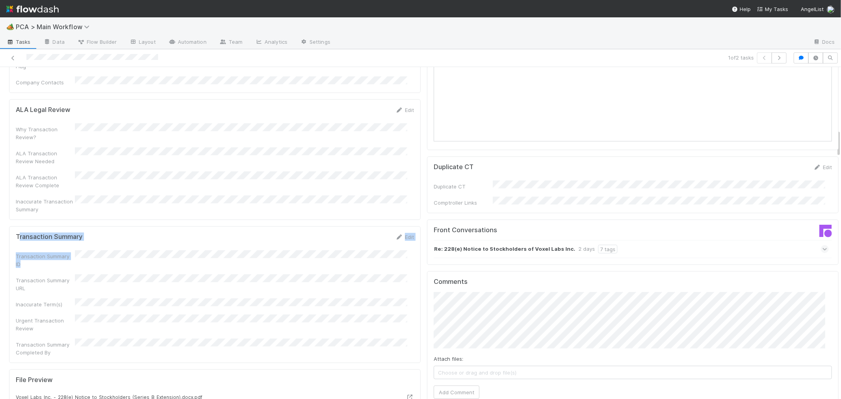
click at [86, 233] on form "Transaction Summary Edit Transaction Summary ID Transaction Summary URL Inaccur…" at bounding box center [215, 294] width 398 height 123
click at [400, 234] on link "Edit" at bounding box center [404, 237] width 19 height 6
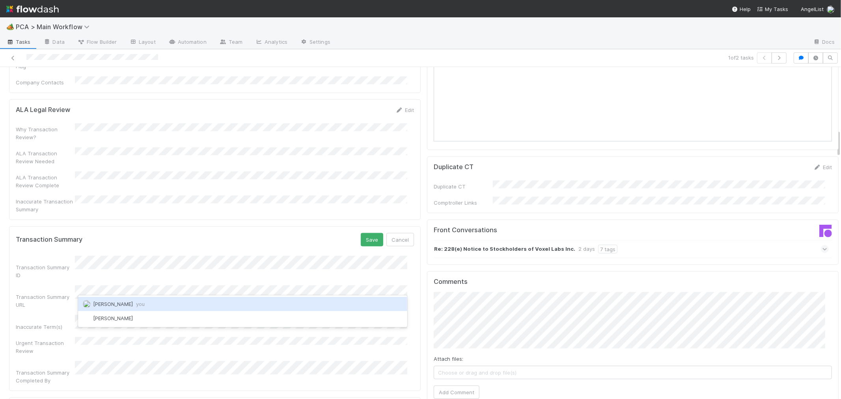
click at [121, 304] on span "Roselyn de Villa you" at bounding box center [119, 304] width 52 height 6
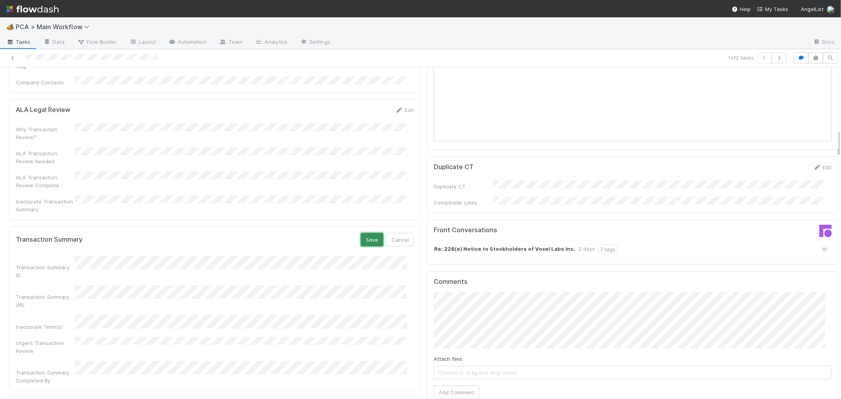
click at [365, 233] on button "Save" at bounding box center [372, 239] width 22 height 13
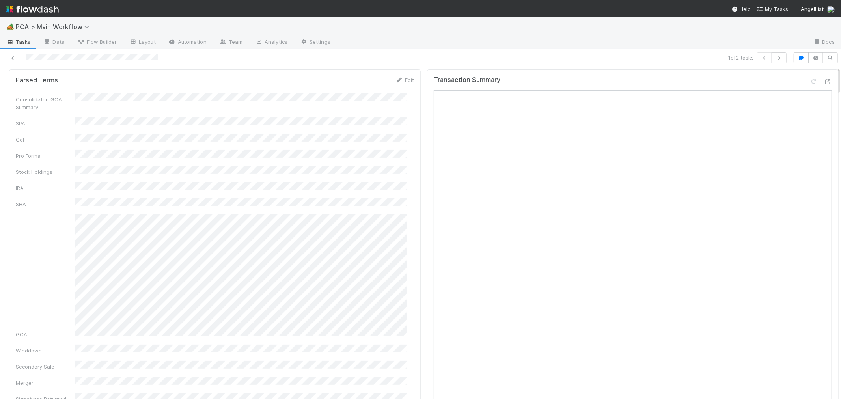
scroll to position [0, 0]
click at [806, 84] on link "Actions" at bounding box center [822, 79] width 32 height 13
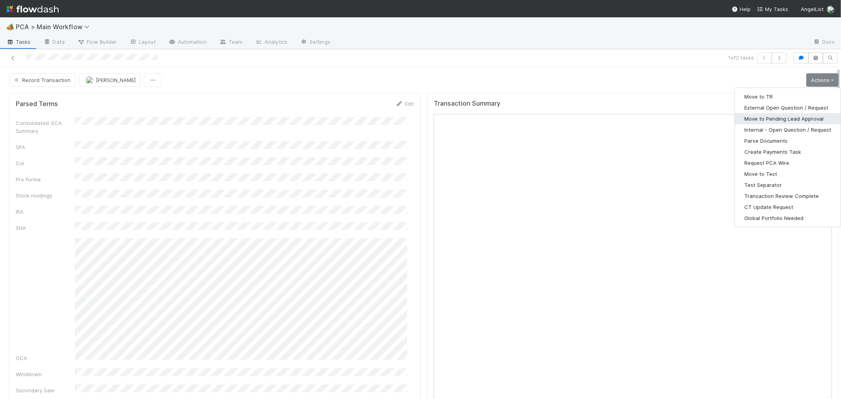
click at [771, 119] on button "Move to Pending Lead Approval" at bounding box center [788, 118] width 106 height 11
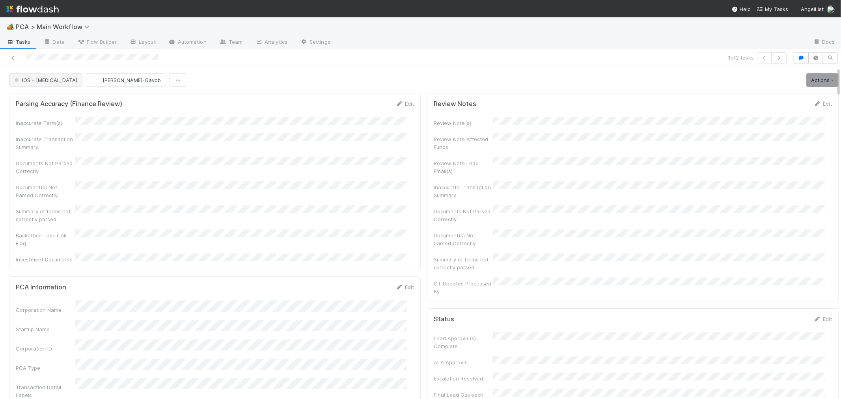
drag, startPoint x: 5, startPoint y: 67, endPoint x: 34, endPoint y: 85, distance: 34.3
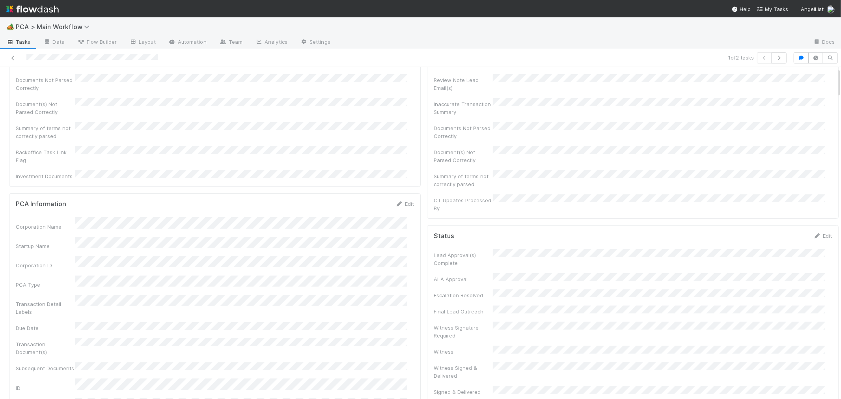
scroll to position [219, 0]
click at [18, 159] on div "Transaction Detail Labels" at bounding box center [215, 169] width 398 height 21
click at [73, 203] on div "Transaction Detail Labels" at bounding box center [215, 213] width 398 height 21
click at [129, 203] on div "Transaction Detail Labels" at bounding box center [215, 213] width 398 height 21
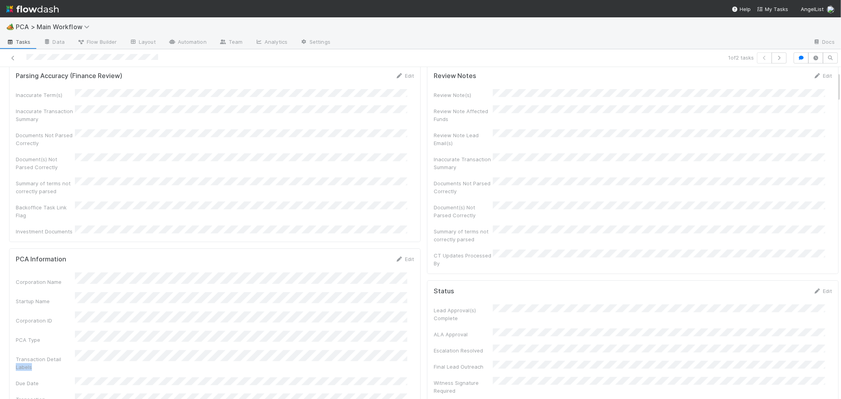
scroll to position [0, 0]
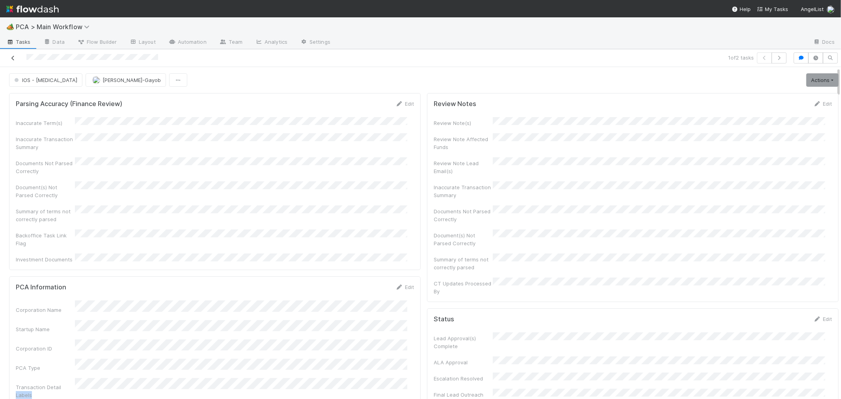
click at [12, 58] on icon at bounding box center [13, 58] width 8 height 5
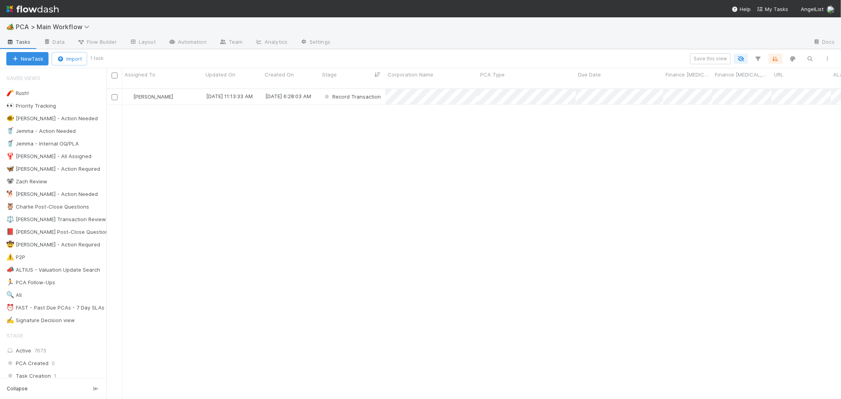
scroll to position [310, 727]
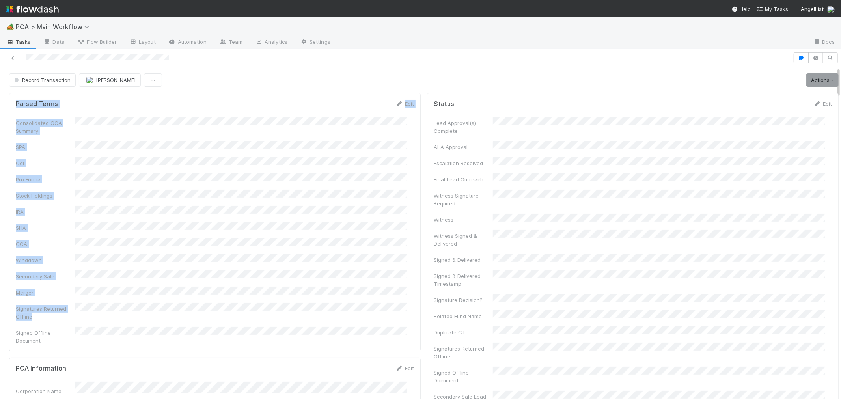
drag, startPoint x: 16, startPoint y: 103, endPoint x: 123, endPoint y: 275, distance: 202.8
click at [123, 275] on form "Parsed Terms Edit Consolidated GCA Summary SPA CoI Pro Forma Stock Holdings IRA…" at bounding box center [215, 222] width 398 height 245
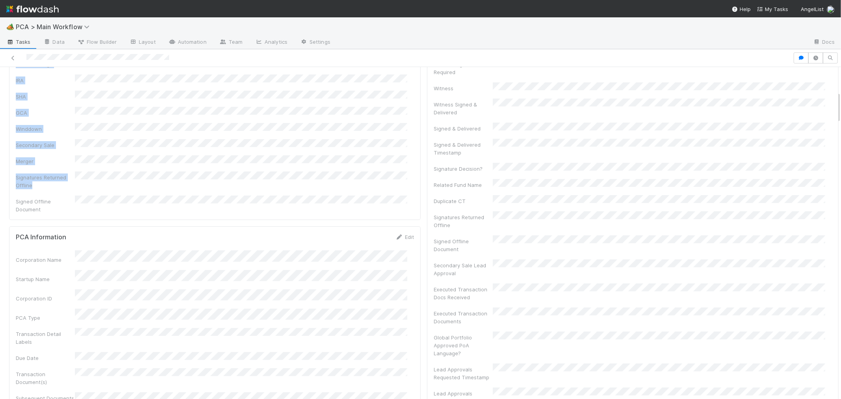
scroll to position [262, 0]
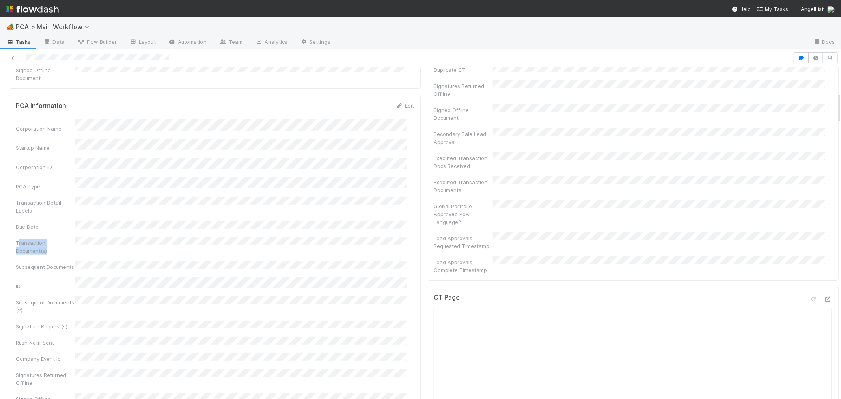
click at [102, 237] on div "Transaction Document(s)" at bounding box center [215, 246] width 398 height 18
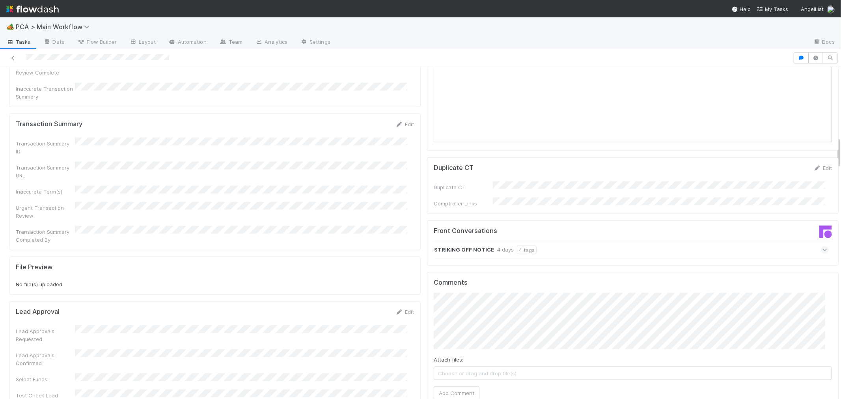
scroll to position [744, 0]
drag, startPoint x: 422, startPoint y: 180, endPoint x: 540, endPoint y: 206, distance: 120.6
click at [757, 220] on div "Front Conversations STRIKING OFF NOTICE 4 days 4 tags" at bounding box center [632, 243] width 411 height 46
click at [822, 245] on icon at bounding box center [824, 249] width 5 height 8
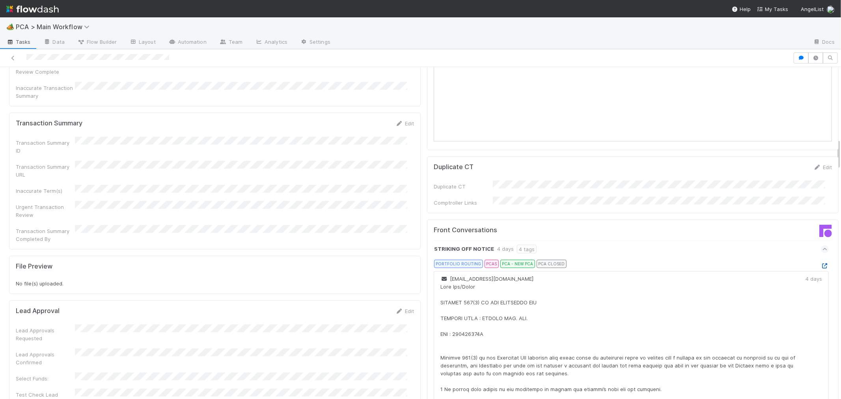
click at [820, 263] on icon at bounding box center [824, 265] width 8 height 5
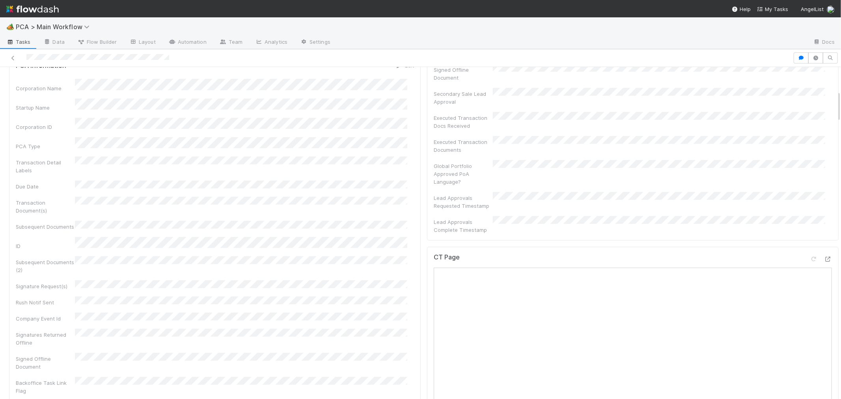
scroll to position [219, 0]
click at [397, 146] on link "Edit" at bounding box center [404, 149] width 19 height 6
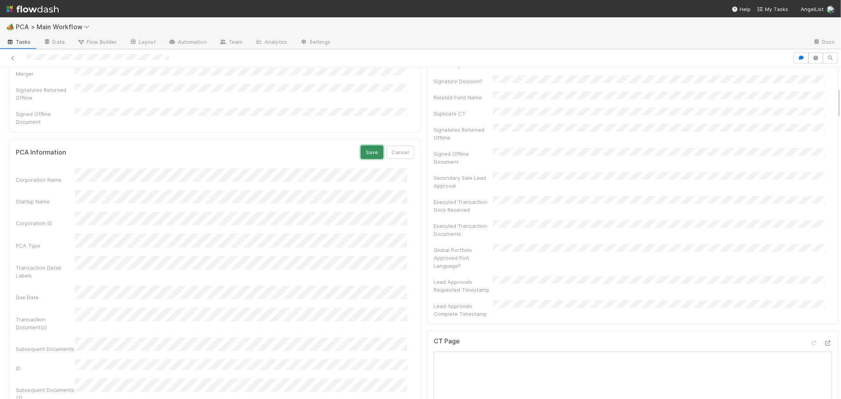
click at [365, 145] on button "Save" at bounding box center [372, 151] width 22 height 13
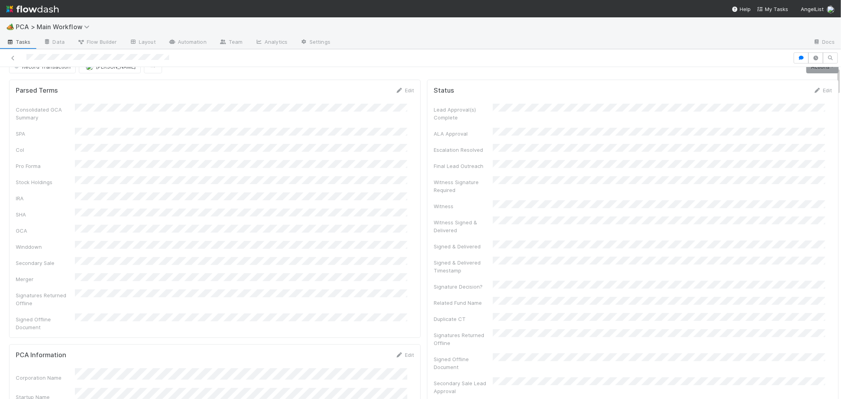
scroll to position [0, 0]
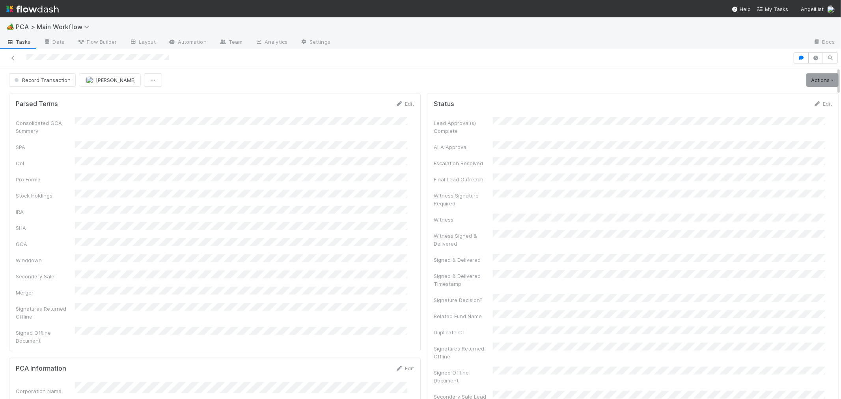
drag, startPoint x: 237, startPoint y: 204, endPoint x: 309, endPoint y: 191, distance: 73.3
click at [237, 204] on div "Consolidated GCA Summary SPA CoI Pro Forma Stock Holdings IRA SHA GCA Winddown …" at bounding box center [215, 230] width 398 height 227
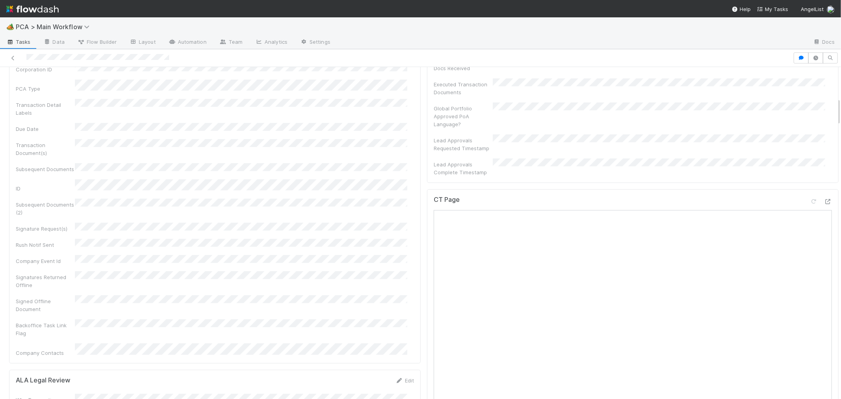
scroll to position [394, 0]
click at [632, 162] on div "CT Page" at bounding box center [632, 169] width 398 height 14
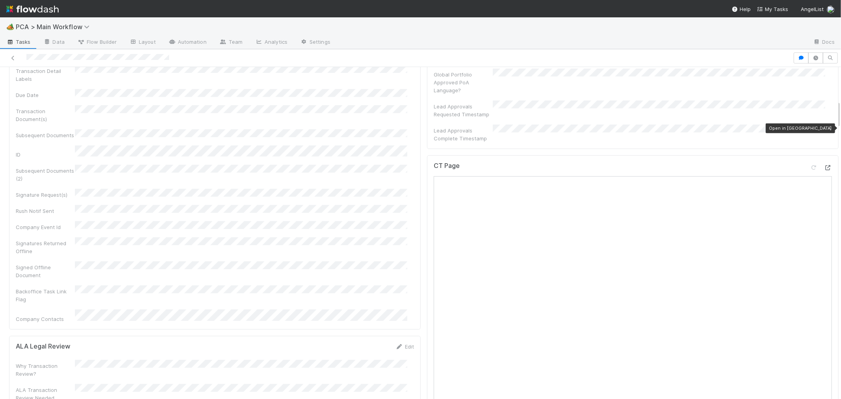
click at [824, 165] on icon at bounding box center [828, 167] width 8 height 5
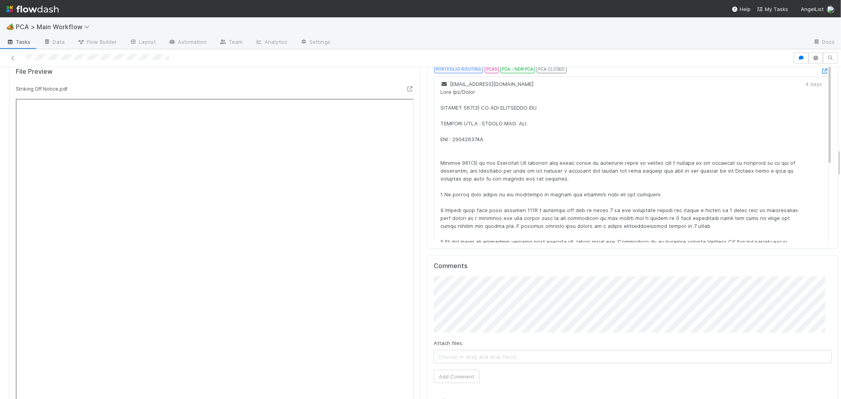
scroll to position [963, 0]
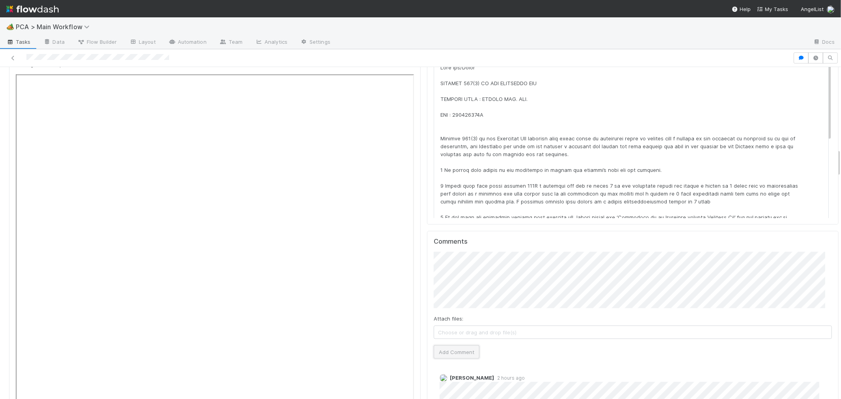
click at [448, 345] on button "Add Comment" at bounding box center [456, 351] width 46 height 13
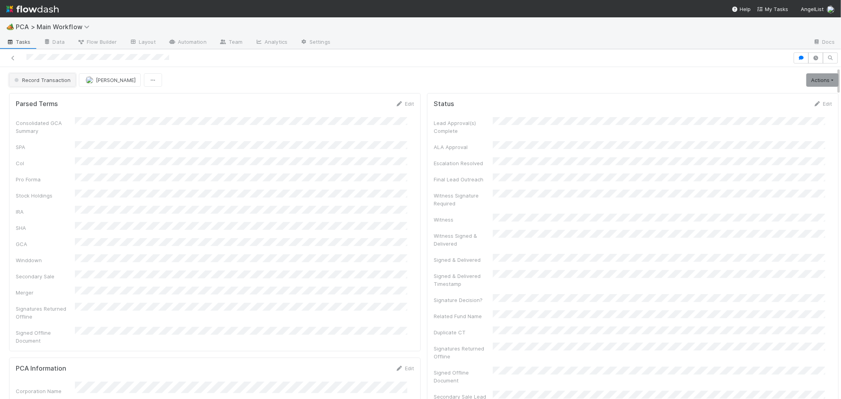
click at [60, 78] on span "Record Transaction" at bounding box center [42, 80] width 58 height 6
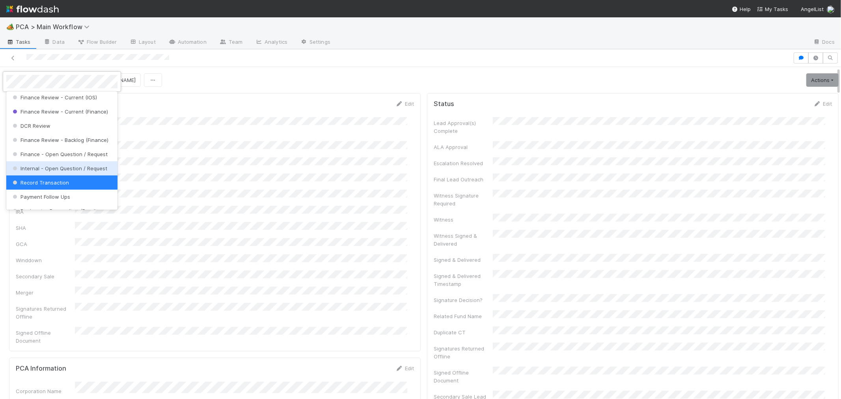
click at [34, 171] on span "Internal - Open Question / Request" at bounding box center [59, 168] width 96 height 6
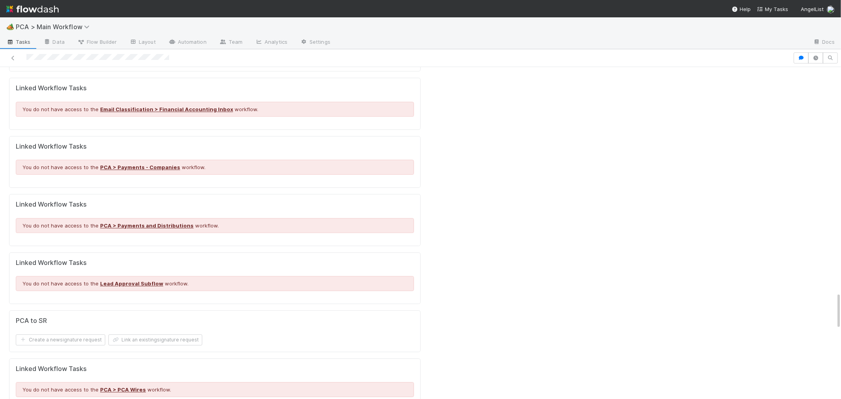
scroll to position [2014, 0]
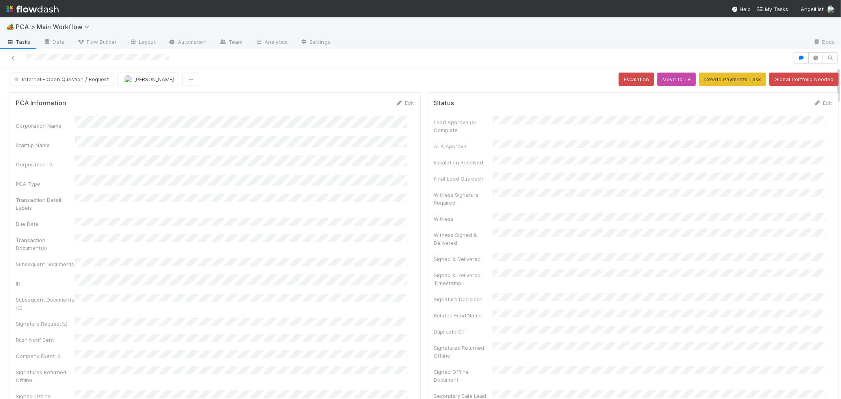
scroll to position [0, 0]
click at [37, 77] on span "Internal - Open Question / Request" at bounding box center [61, 80] width 96 height 6
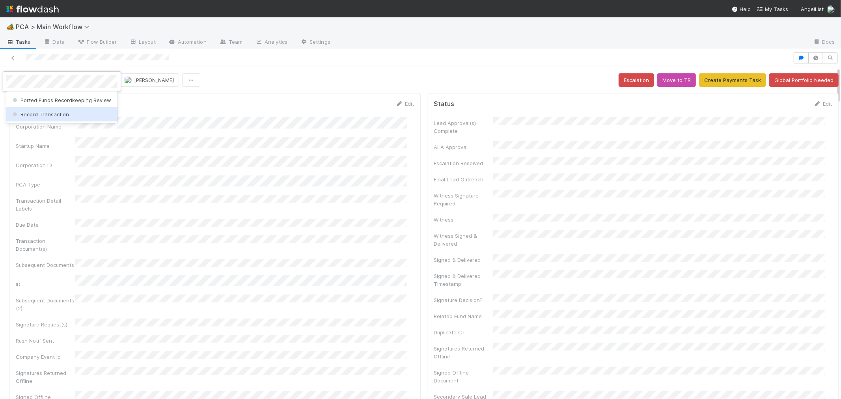
click at [48, 111] on div "Record Transaction" at bounding box center [61, 114] width 111 height 14
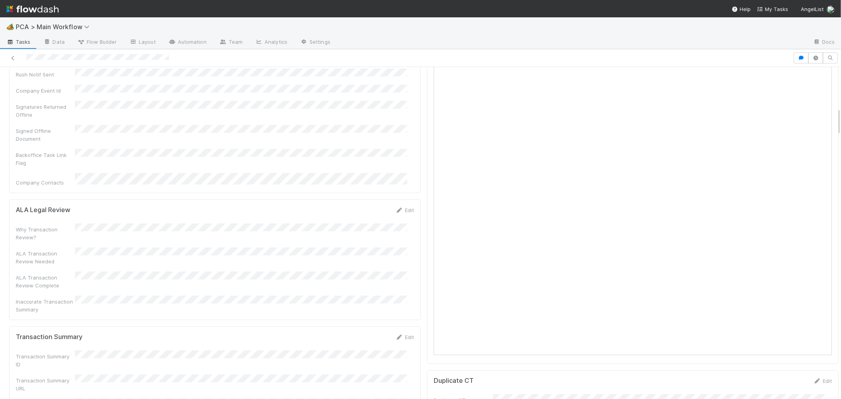
scroll to position [569, 0]
click at [395, 296] on icon at bounding box center [399, 298] width 8 height 5
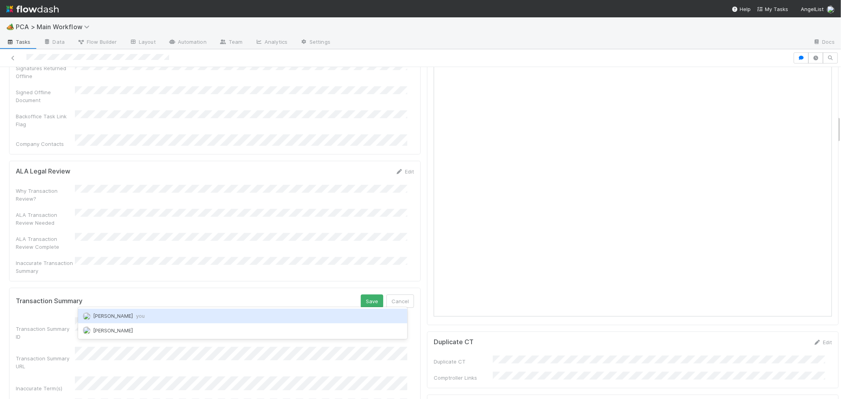
click at [172, 318] on div "Roselyn de Villa you" at bounding box center [242, 316] width 329 height 14
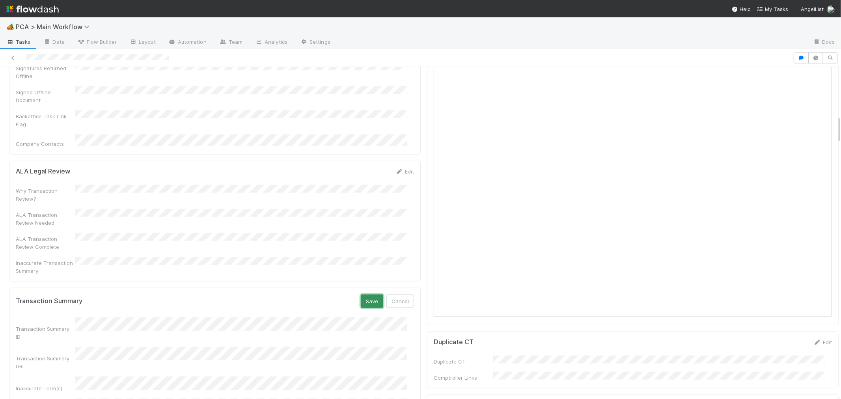
click at [361, 294] on button "Save" at bounding box center [372, 300] width 22 height 13
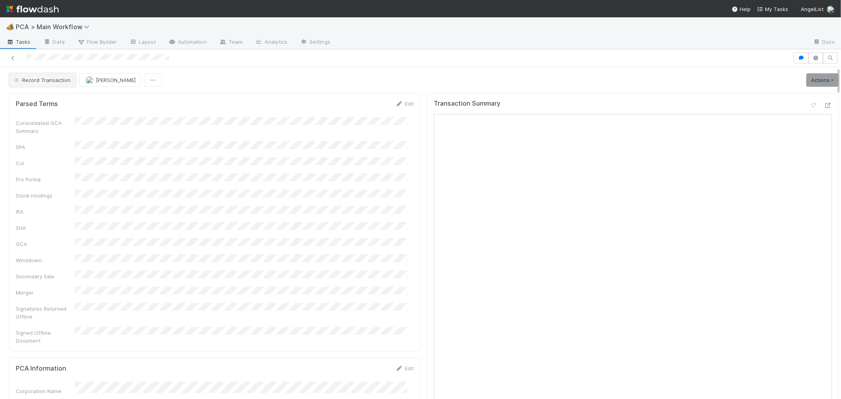
click at [64, 80] on span "Record Transaction" at bounding box center [42, 80] width 58 height 6
click at [60, 99] on span "Internal - Open Question / Request" at bounding box center [59, 100] width 96 height 6
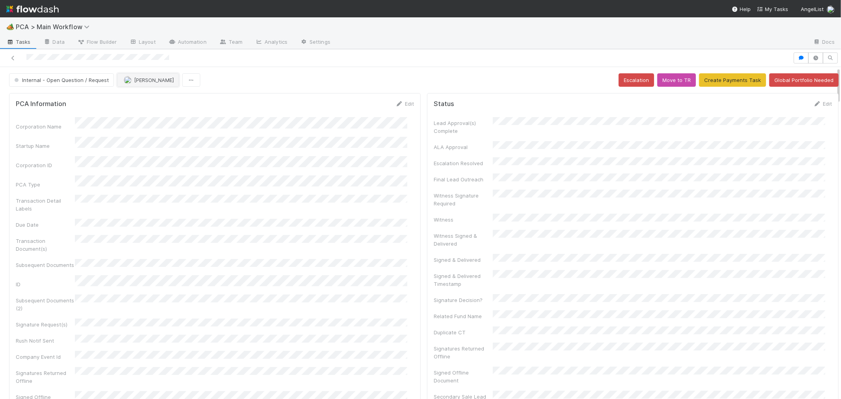
click at [171, 84] on button "Jemma Cunningham" at bounding box center [148, 79] width 62 height 13
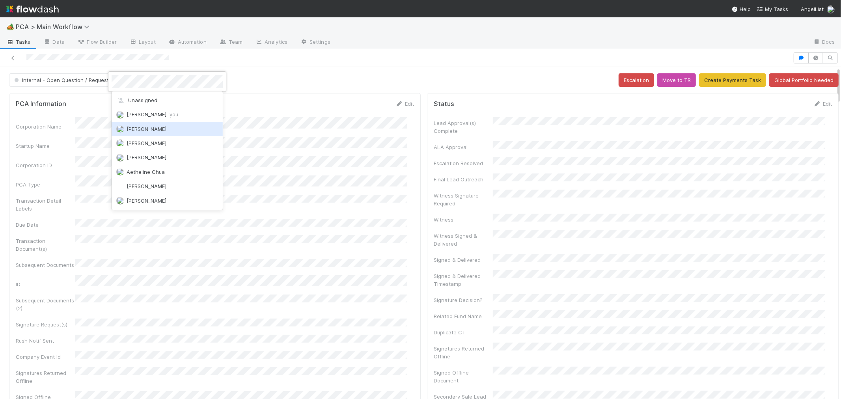
click at [309, 172] on div at bounding box center [420, 199] width 841 height 399
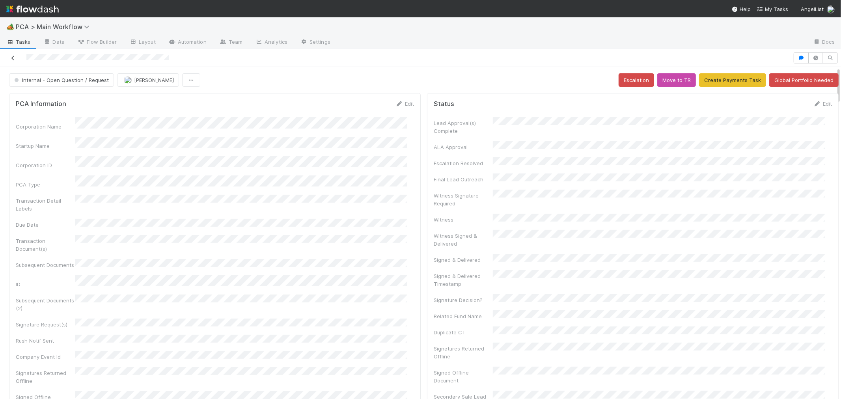
click at [13, 57] on icon at bounding box center [13, 58] width 8 height 5
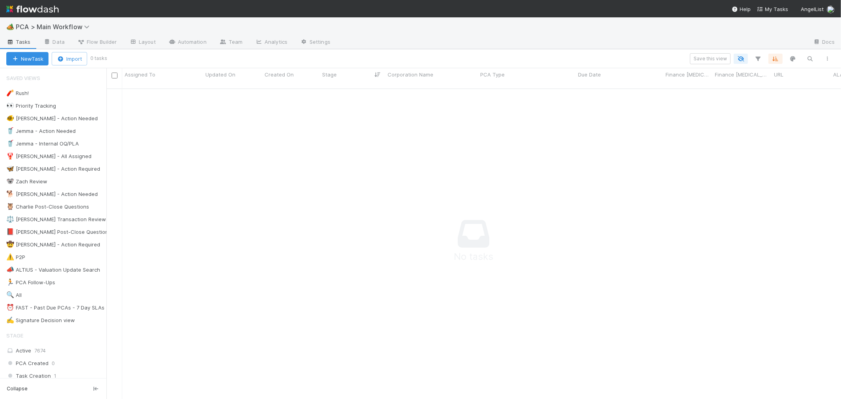
scroll to position [7, 7]
click at [67, 28] on span "PCA > Main Workflow" at bounding box center [55, 27] width 78 height 8
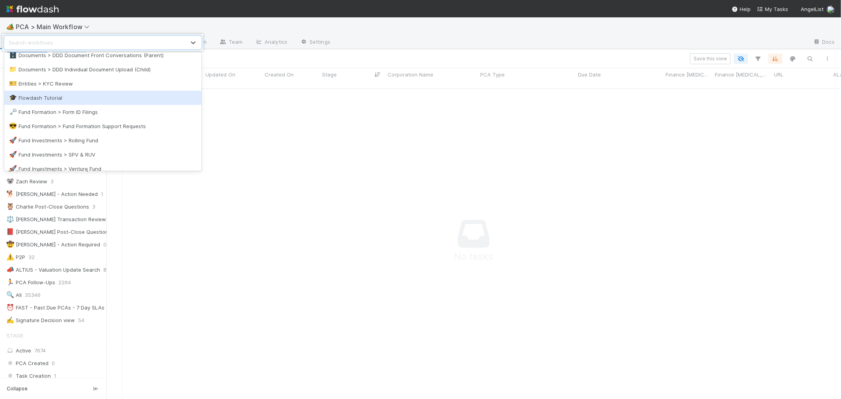
scroll to position [350, 0]
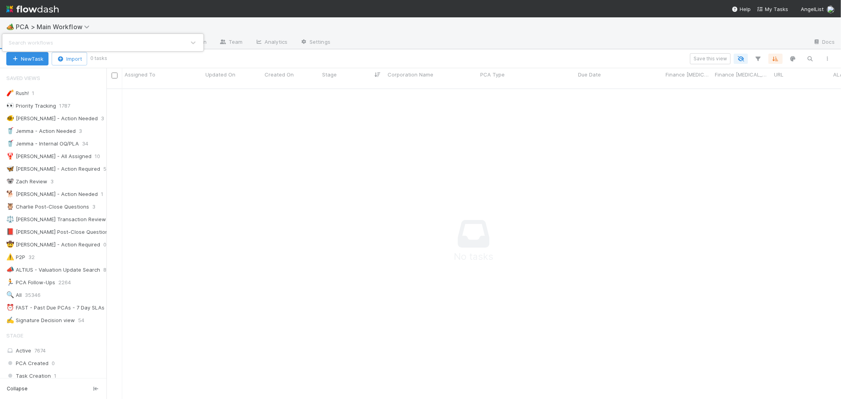
click at [150, 248] on div "Search workflows" at bounding box center [420, 199] width 841 height 399
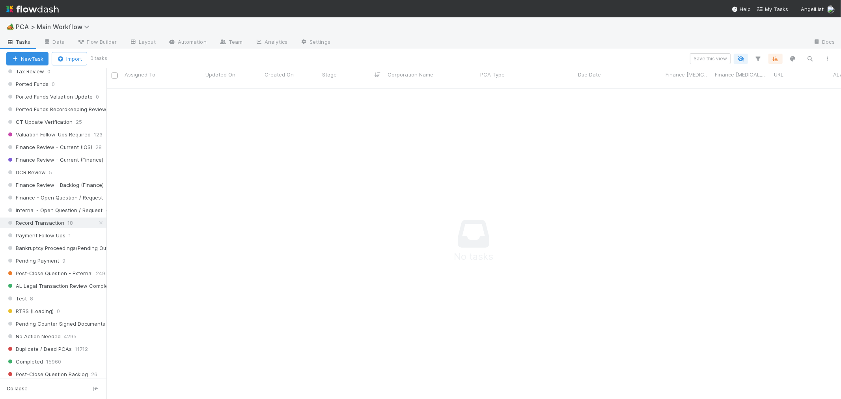
scroll to position [482, 0]
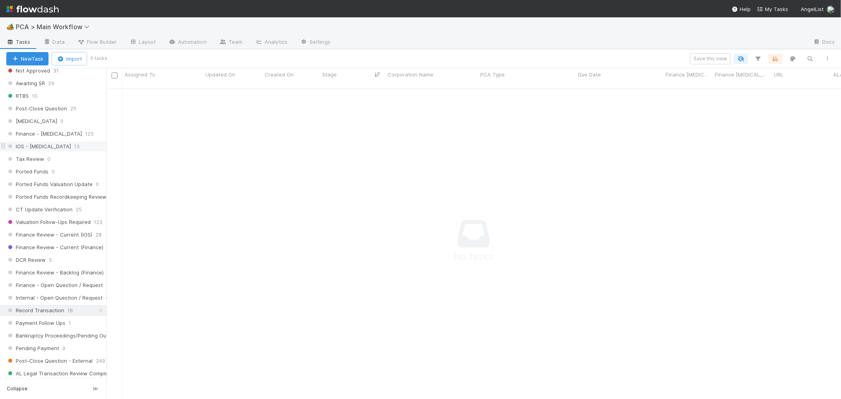
click at [53, 151] on div "IOS - ICU 13" at bounding box center [56, 146] width 100 height 10
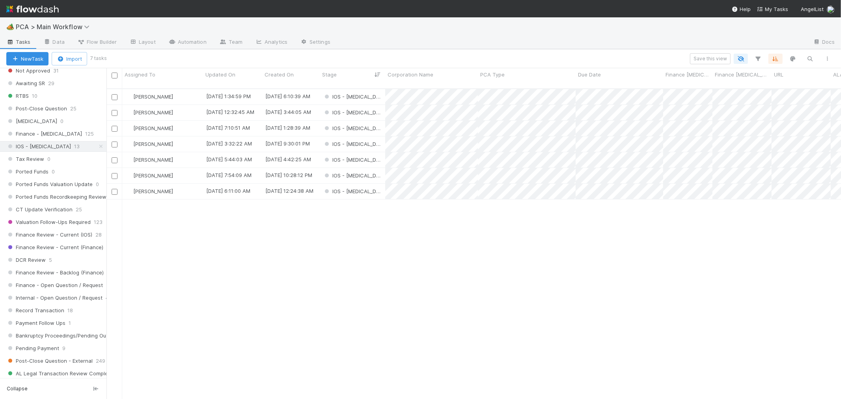
scroll to position [310, 727]
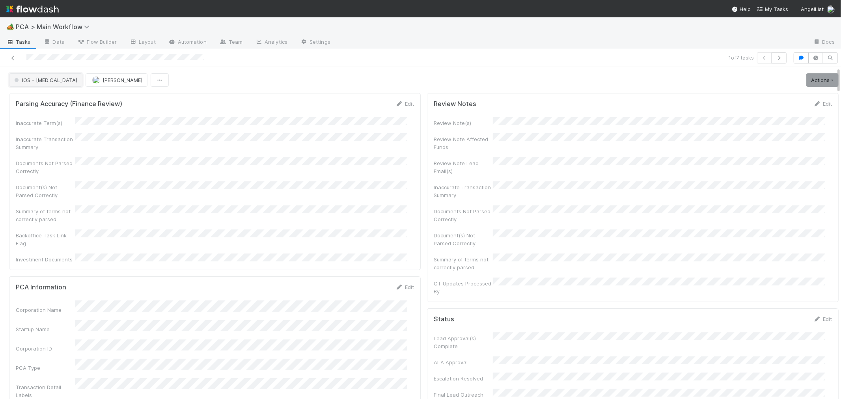
click at [24, 84] on button "IOS - ICU" at bounding box center [45, 79] width 73 height 13
click at [52, 99] on span "Internal - Open Question / Request" at bounding box center [59, 100] width 96 height 6
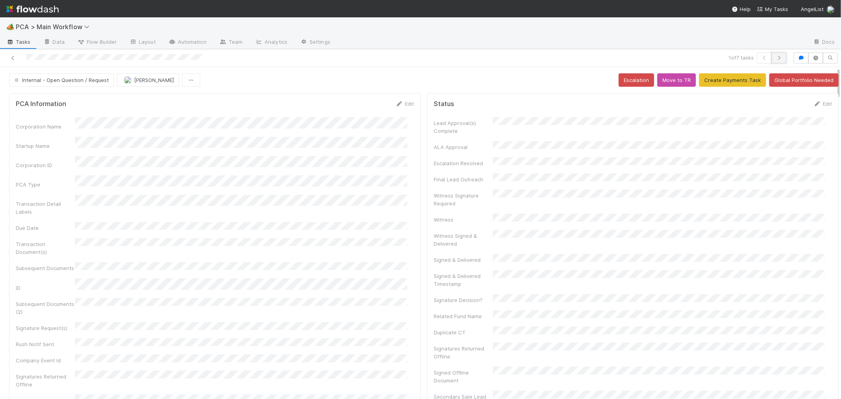
click at [775, 60] on icon "button" at bounding box center [779, 58] width 8 height 5
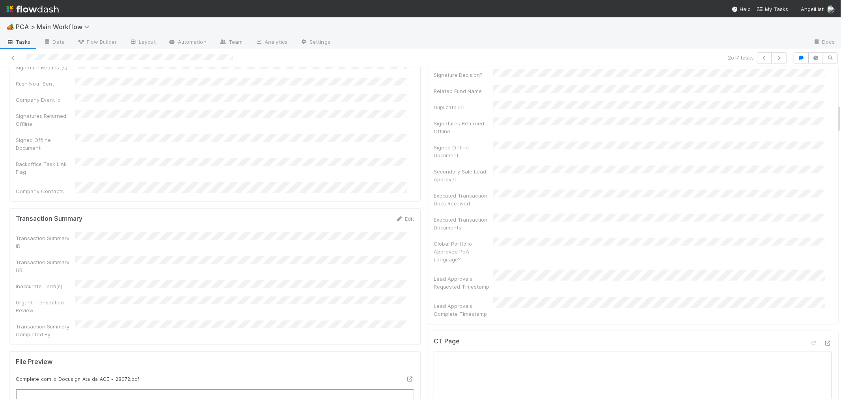
scroll to position [482, 0]
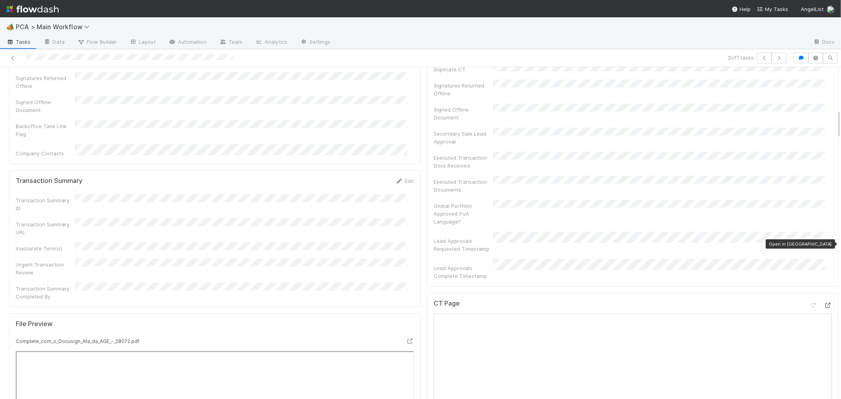
click at [824, 303] on icon at bounding box center [828, 305] width 8 height 5
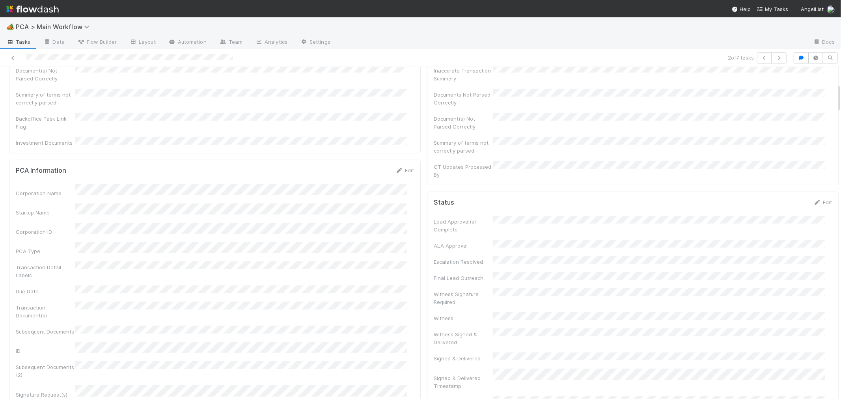
scroll to position [0, 0]
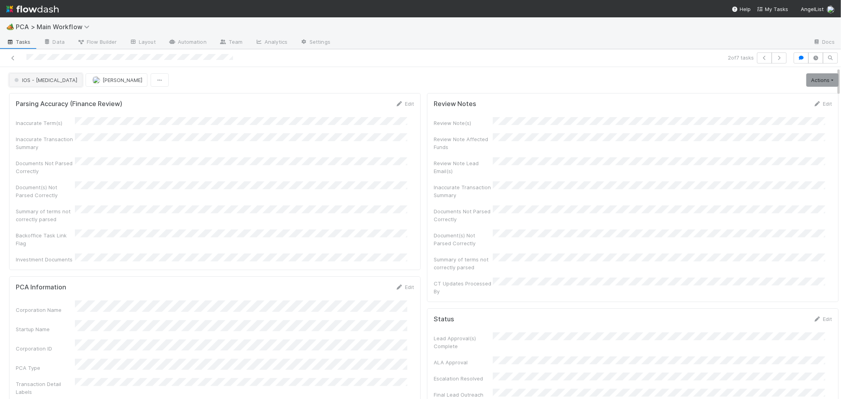
click at [30, 80] on span "IOS - ICU" at bounding box center [45, 80] width 65 height 6
click at [72, 118] on div "Record Transaction" at bounding box center [61, 114] width 111 height 14
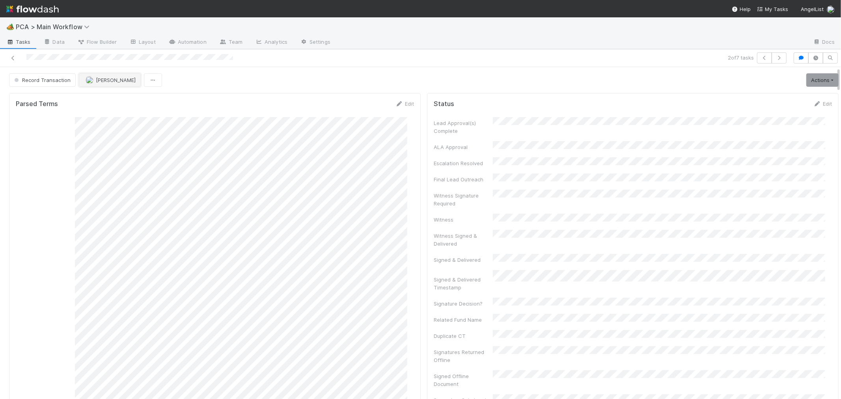
click at [90, 83] on img "button" at bounding box center [90, 80] width 8 height 8
click at [89, 102] on span "Meg Castanare" at bounding box center [109, 100] width 40 height 6
click at [43, 78] on span "Record Transaction" at bounding box center [42, 80] width 58 height 6
click at [53, 99] on span "Internal - Open Question / Request" at bounding box center [59, 100] width 96 height 6
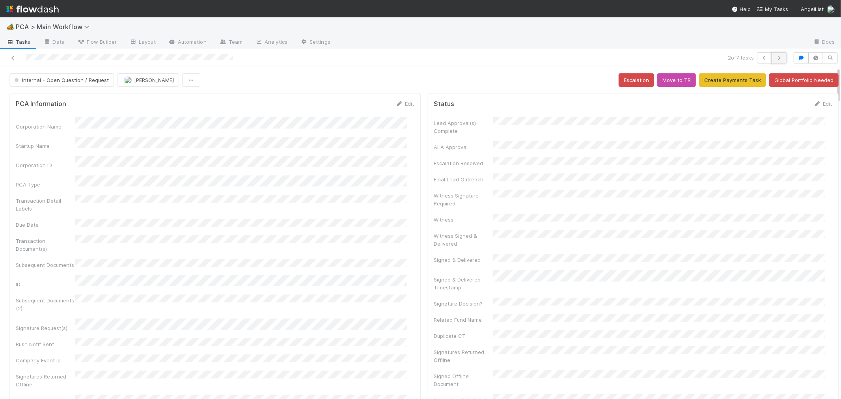
click at [775, 59] on icon "button" at bounding box center [779, 58] width 8 height 5
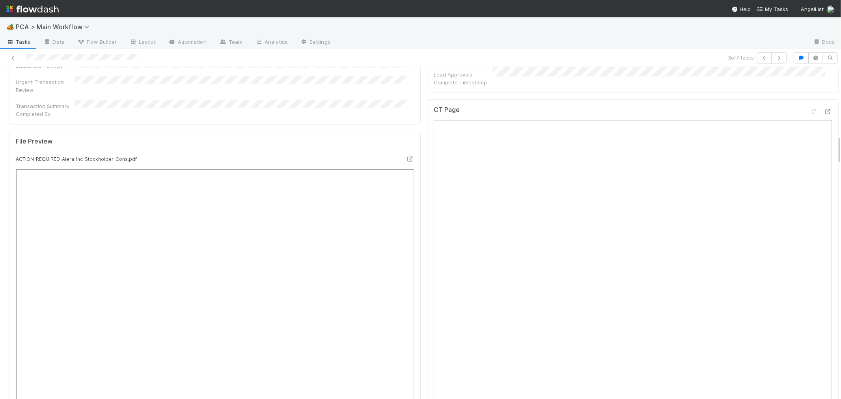
scroll to position [788, 0]
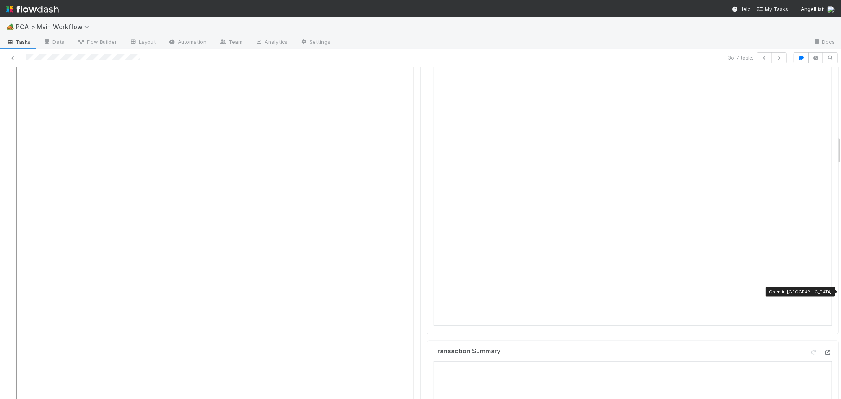
click at [824, 350] on icon at bounding box center [828, 352] width 8 height 5
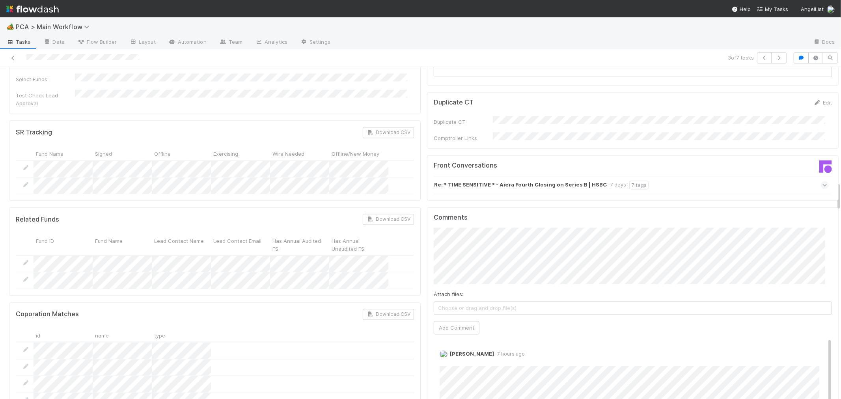
scroll to position [1313, 0]
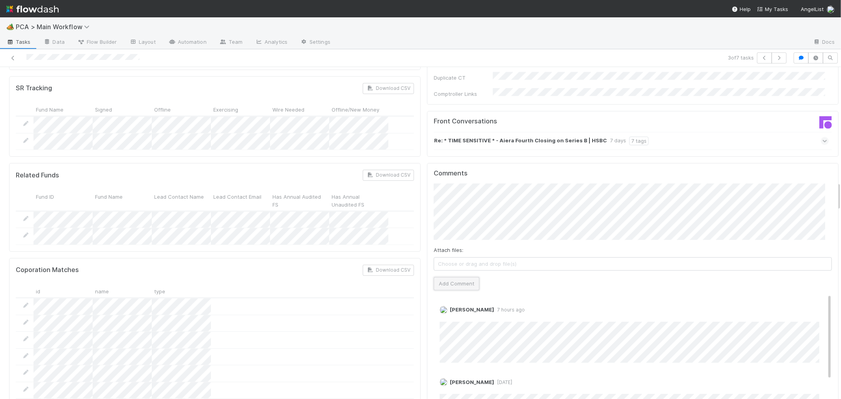
click at [448, 277] on button "Add Comment" at bounding box center [456, 283] width 46 height 13
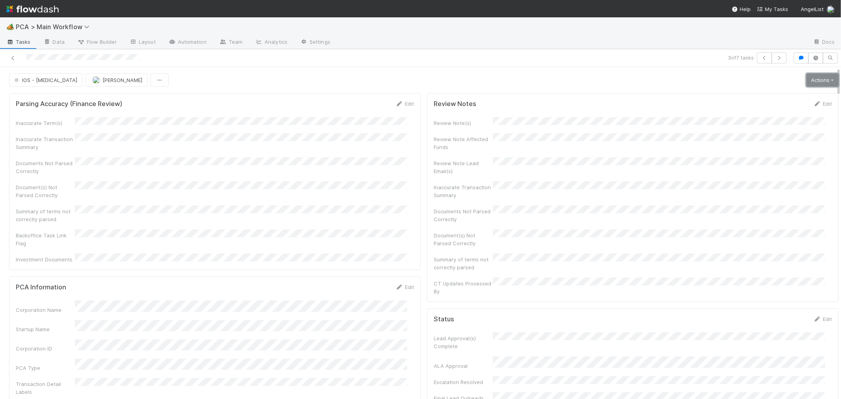
click at [806, 84] on link "Actions" at bounding box center [822, 79] width 32 height 13
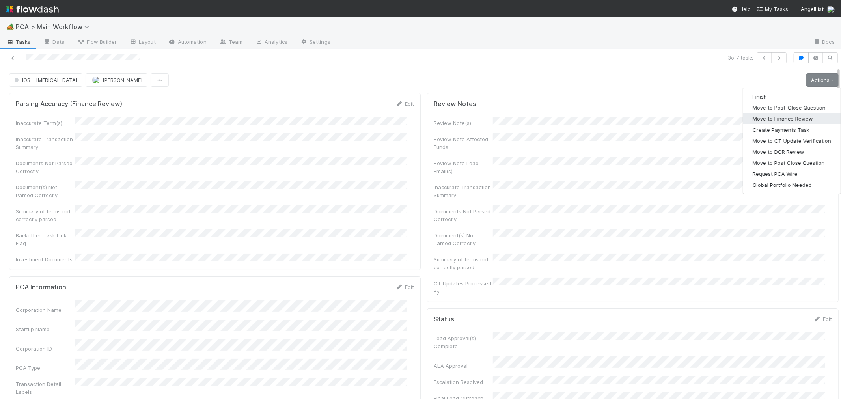
click at [785, 118] on button "Move to Finance Review-" at bounding box center [791, 118] width 97 height 11
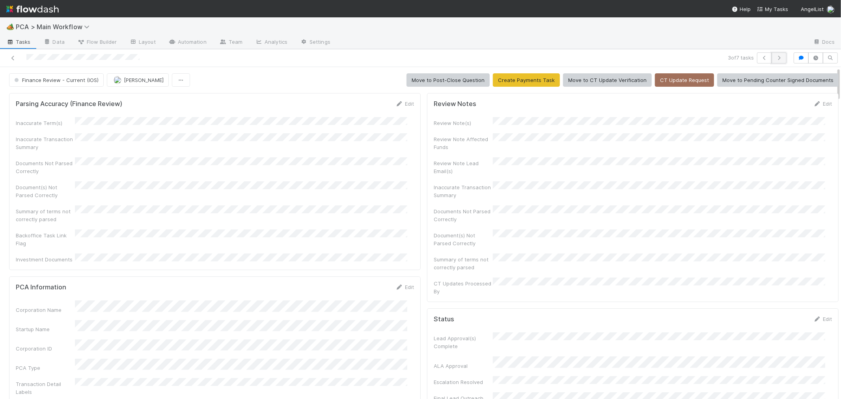
click at [774, 60] on button "button" at bounding box center [778, 57] width 15 height 11
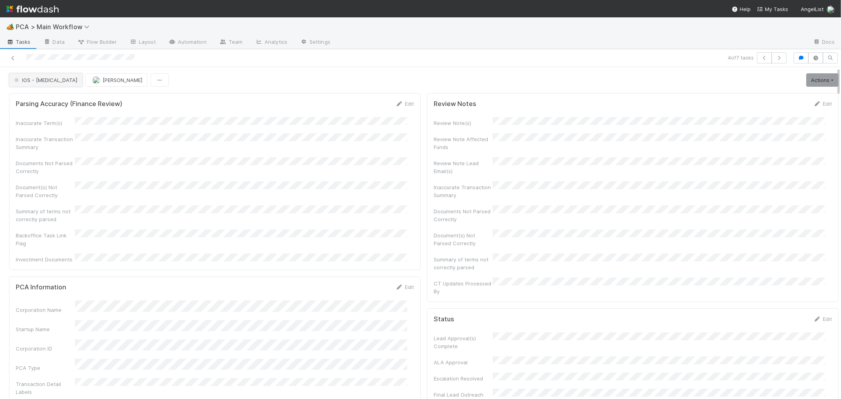
click at [39, 81] on span "IOS - ICU" at bounding box center [45, 80] width 65 height 6
click at [48, 111] on div "Record Transaction" at bounding box center [61, 114] width 111 height 14
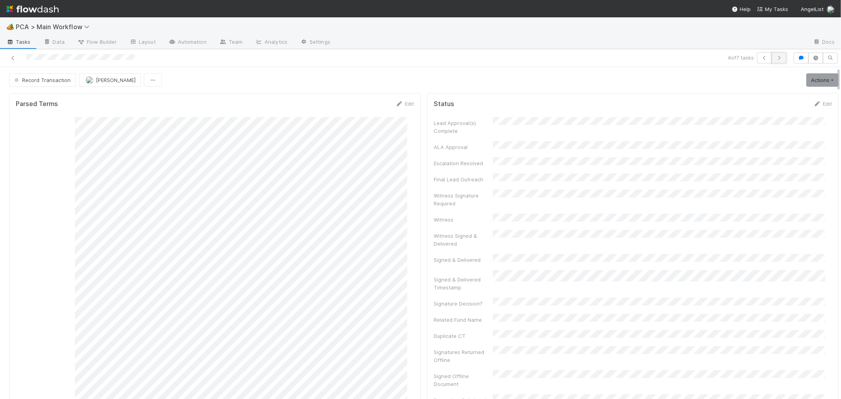
click at [775, 60] on icon "button" at bounding box center [779, 58] width 8 height 5
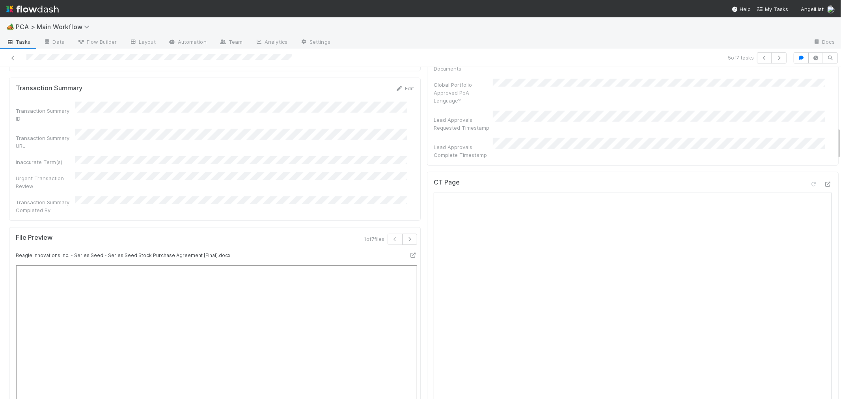
scroll to position [613, 0]
click at [820, 165] on div "CT Page" at bounding box center [632, 337] width 411 height 345
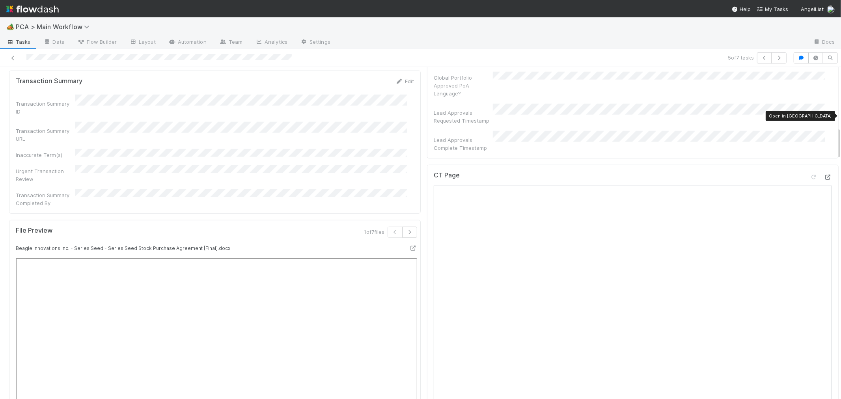
click at [824, 175] on icon at bounding box center [828, 177] width 8 height 5
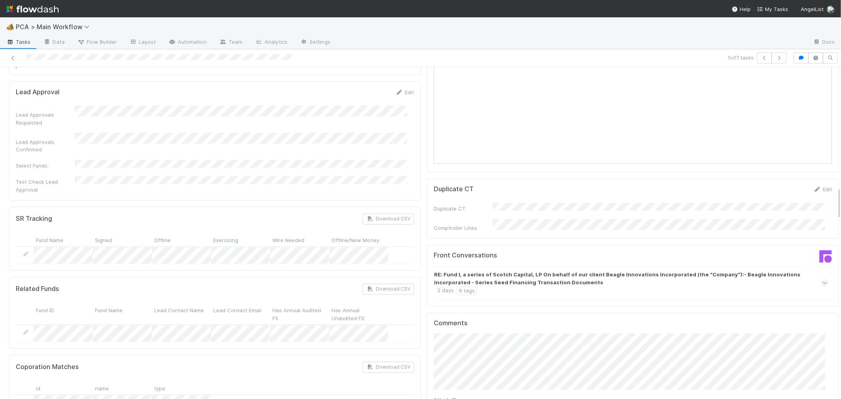
scroll to position [1313, 0]
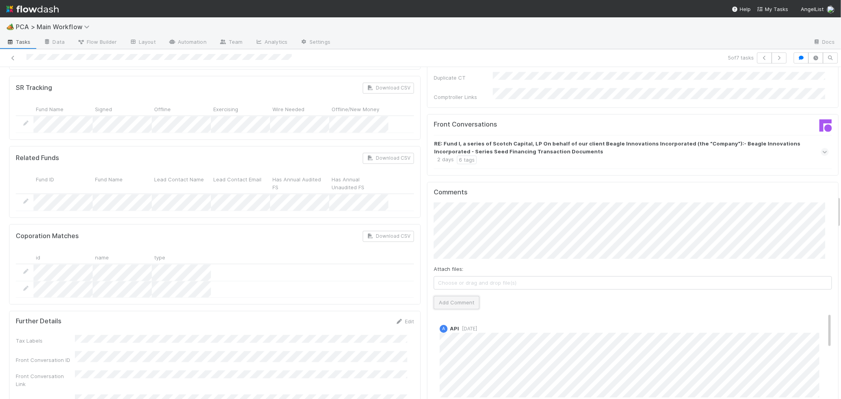
click at [453, 296] on button "Add Comment" at bounding box center [456, 302] width 46 height 13
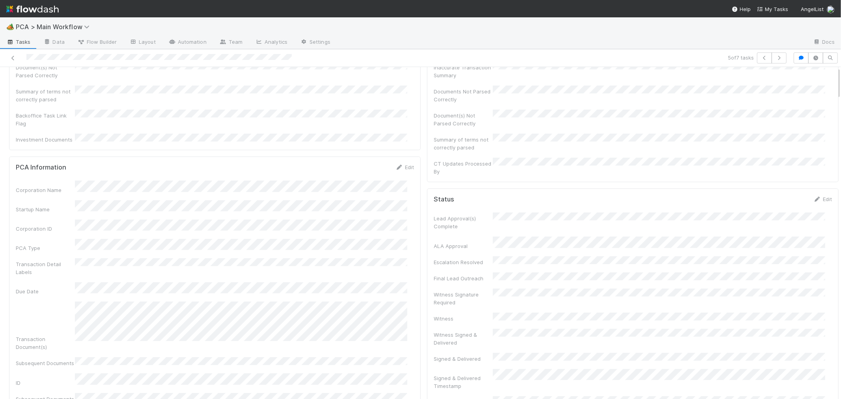
scroll to position [0, 0]
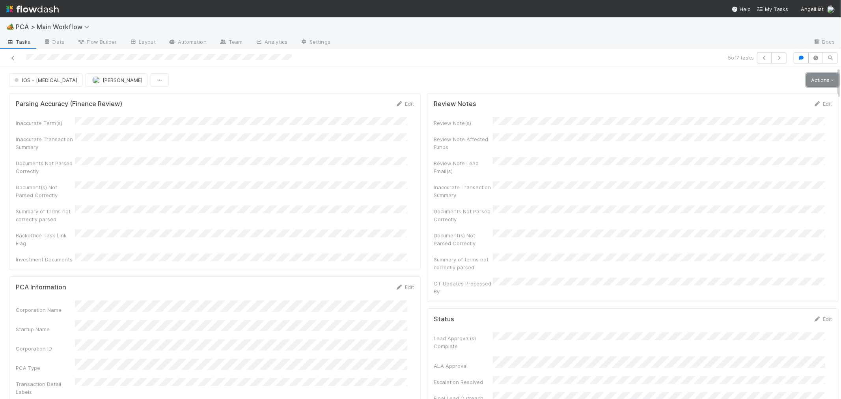
click at [807, 81] on link "Actions" at bounding box center [822, 79] width 32 height 13
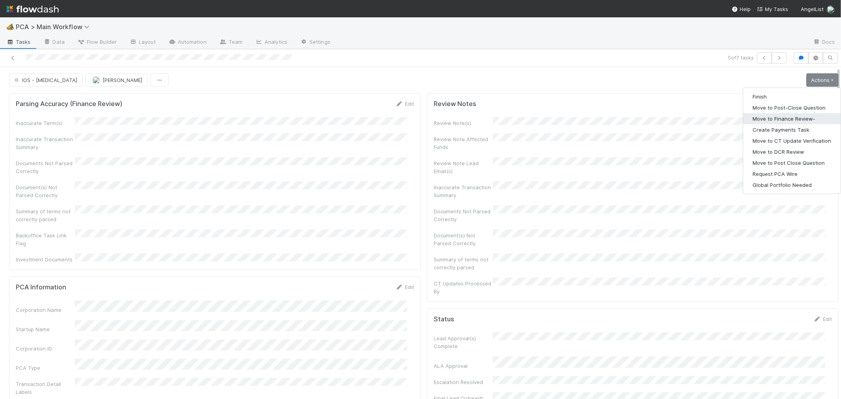
click at [769, 116] on button "Move to Finance Review-" at bounding box center [791, 118] width 97 height 11
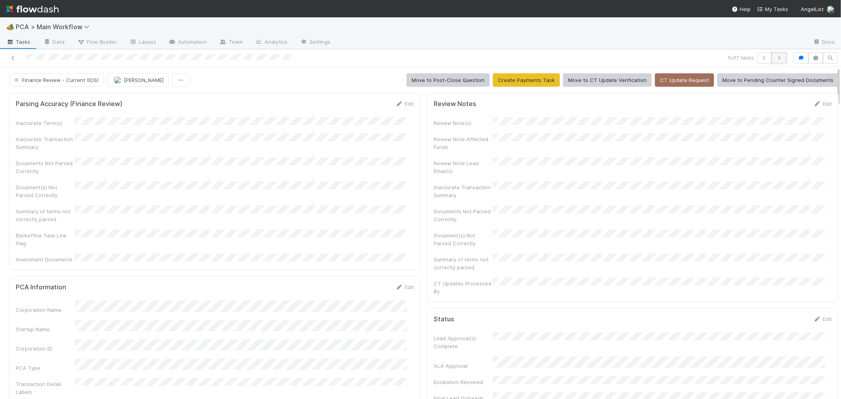
click at [775, 57] on icon "button" at bounding box center [779, 58] width 8 height 5
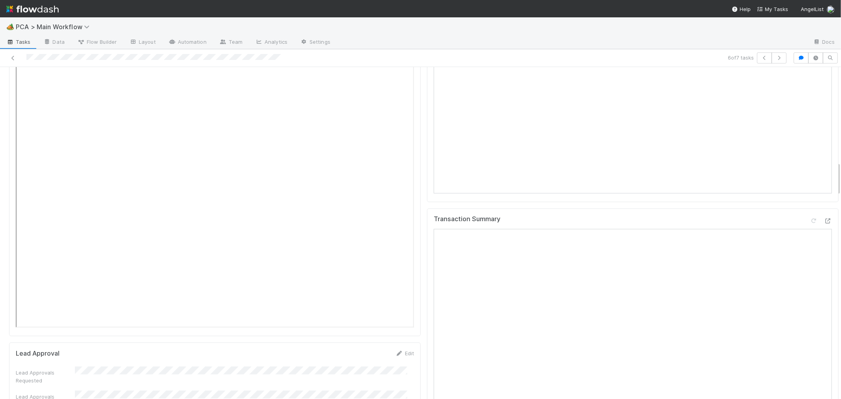
scroll to position [919, 0]
click at [824, 206] on icon at bounding box center [828, 208] width 8 height 5
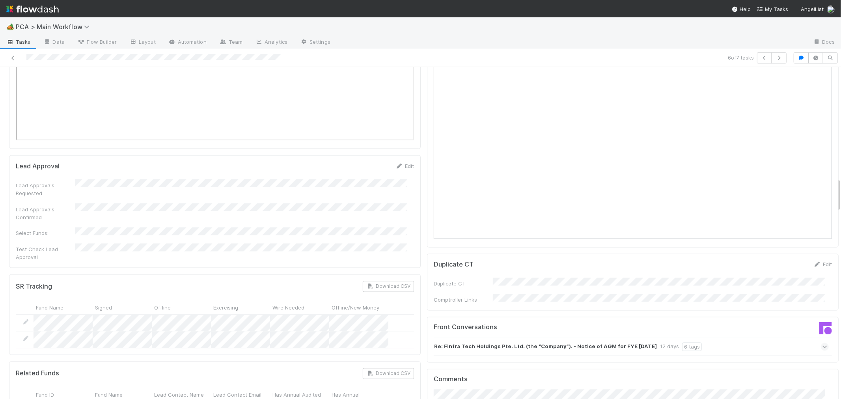
scroll to position [963, 0]
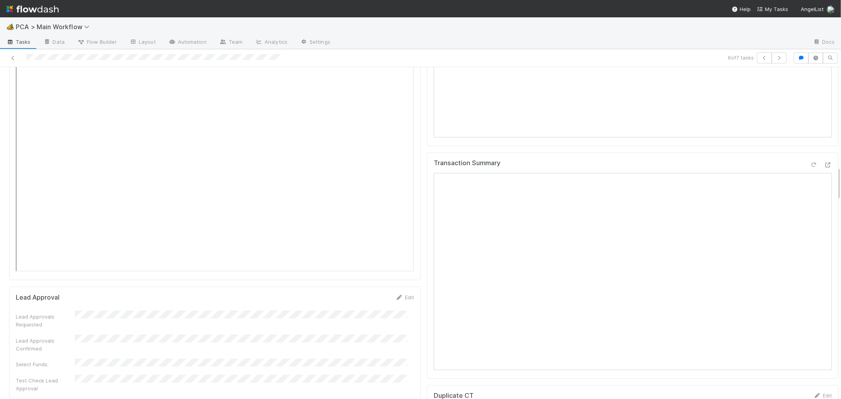
click at [809, 162] on icon at bounding box center [813, 164] width 8 height 5
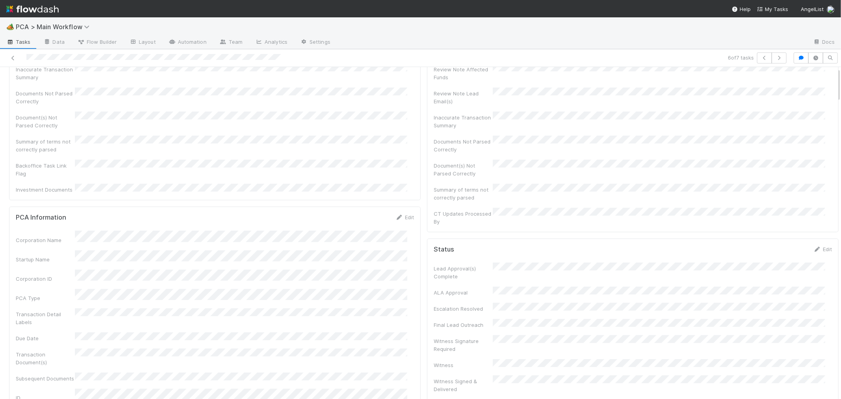
scroll to position [0, 0]
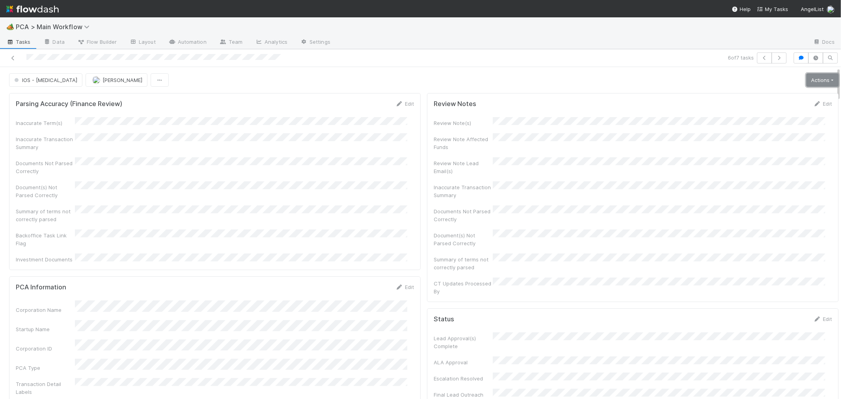
click at [806, 75] on link "Actions" at bounding box center [822, 79] width 32 height 13
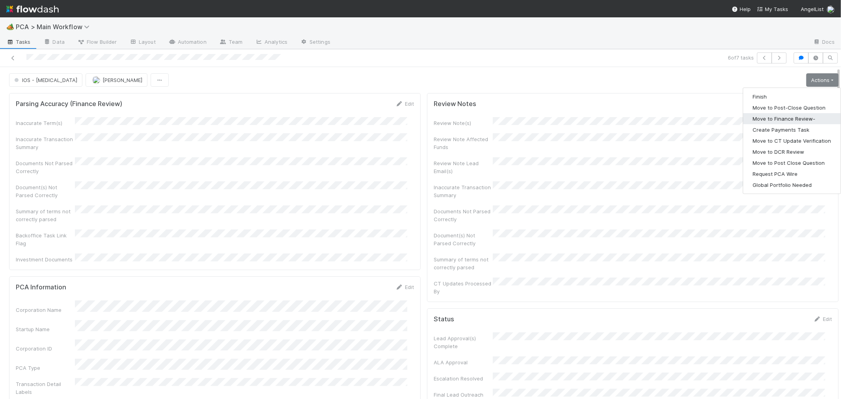
click at [781, 118] on button "Move to Finance Review-" at bounding box center [791, 118] width 97 height 11
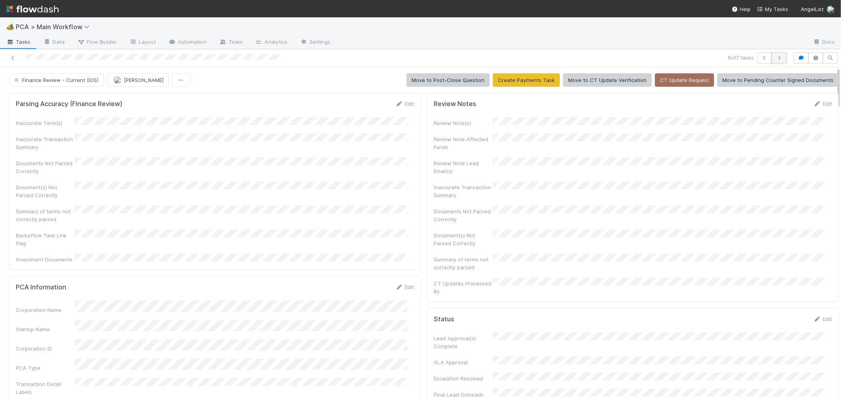
click at [771, 59] on button "button" at bounding box center [778, 57] width 15 height 11
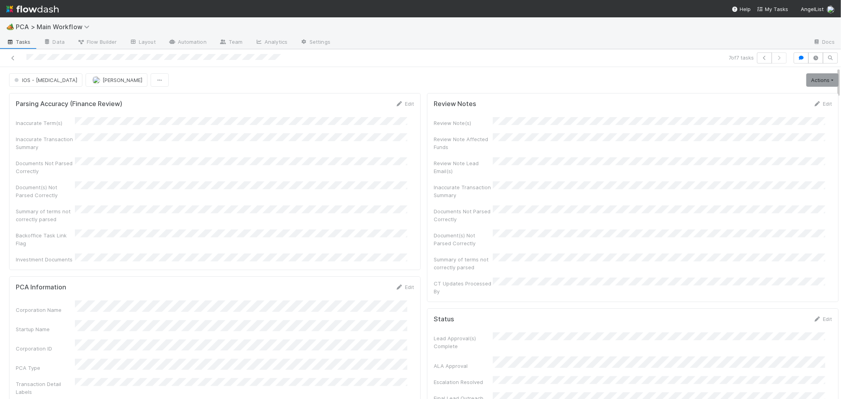
click at [258, 191] on div "Inaccurate Term(s) Inaccurate Transaction Summary Documents Not Parsed Correctl…" at bounding box center [215, 190] width 398 height 146
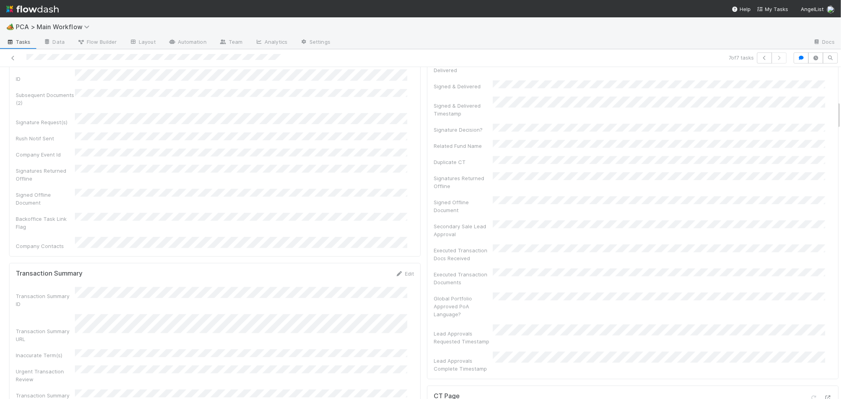
scroll to position [394, 0]
click at [824, 393] on icon at bounding box center [828, 395] width 8 height 5
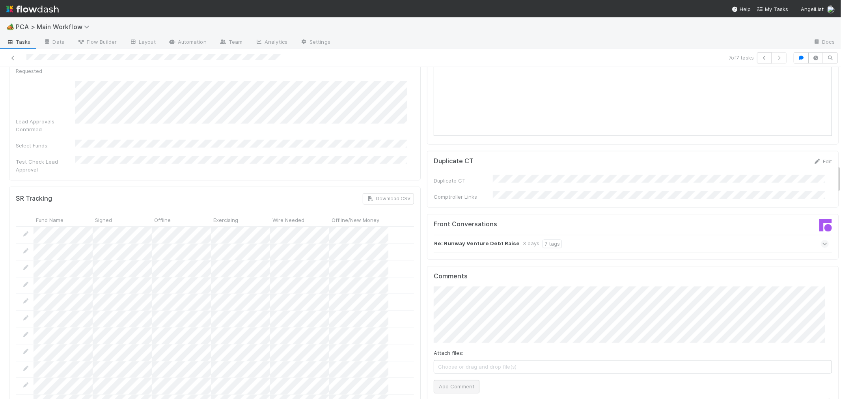
scroll to position [1226, 0]
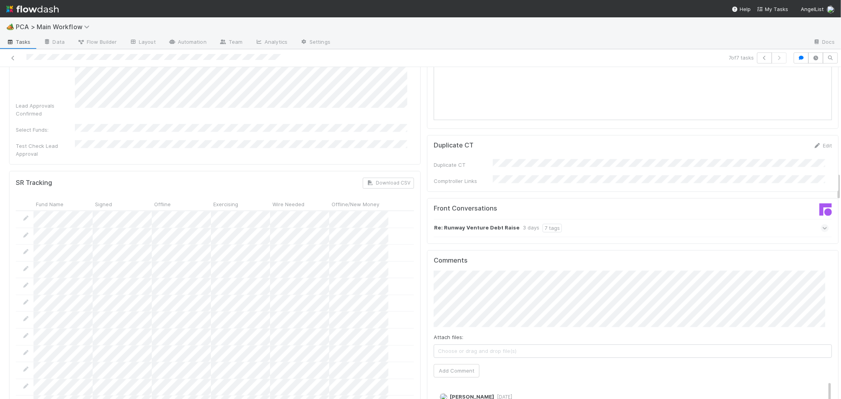
click at [822, 224] on icon at bounding box center [824, 228] width 5 height 8
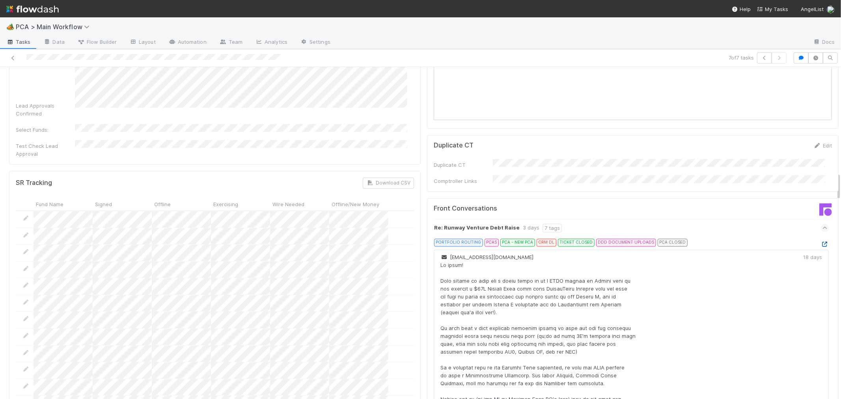
click at [820, 242] on icon at bounding box center [824, 244] width 8 height 5
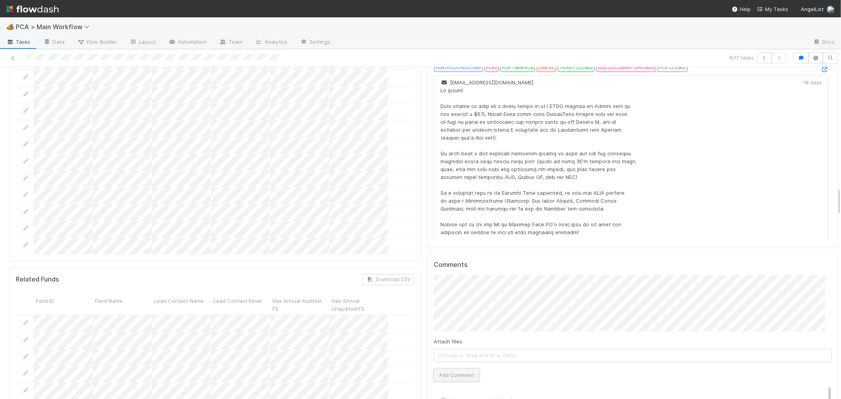
click at [448, 368] on button "Add Comment" at bounding box center [456, 374] width 46 height 13
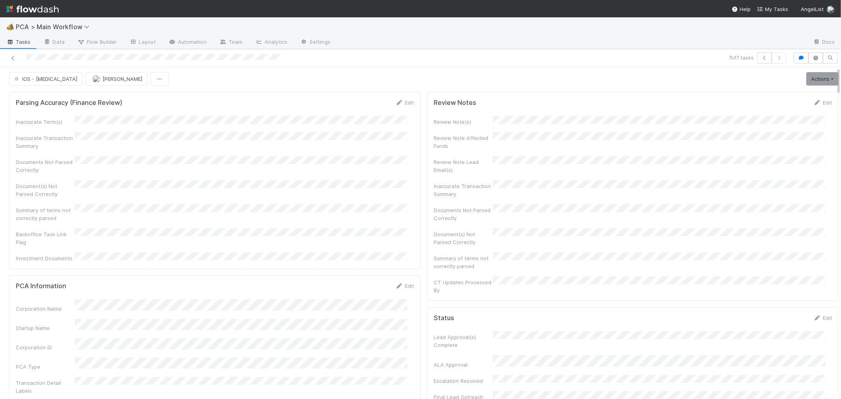
scroll to position [0, 0]
click at [806, 77] on link "Actions" at bounding box center [822, 79] width 32 height 13
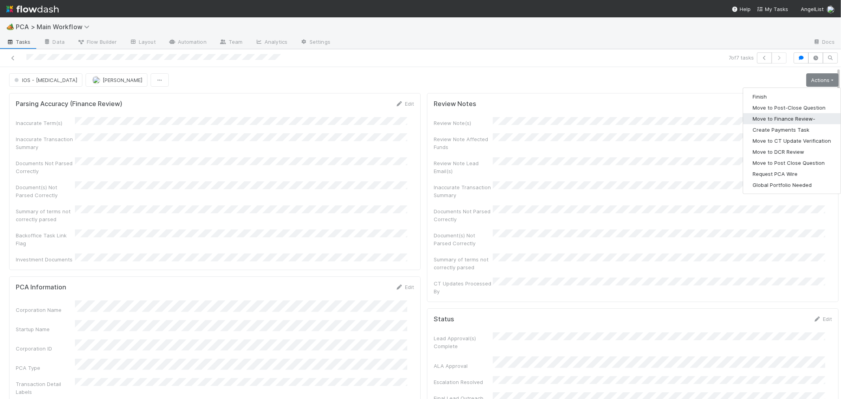
click at [778, 117] on button "Move to Finance Review-" at bounding box center [791, 118] width 97 height 11
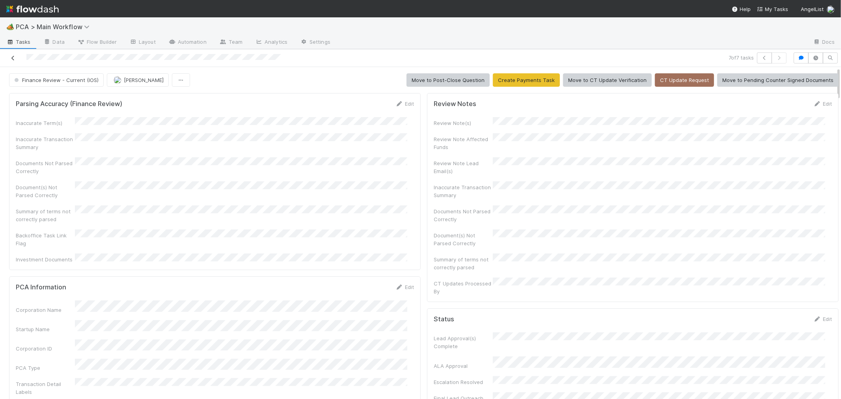
click at [13, 56] on icon at bounding box center [13, 58] width 8 height 5
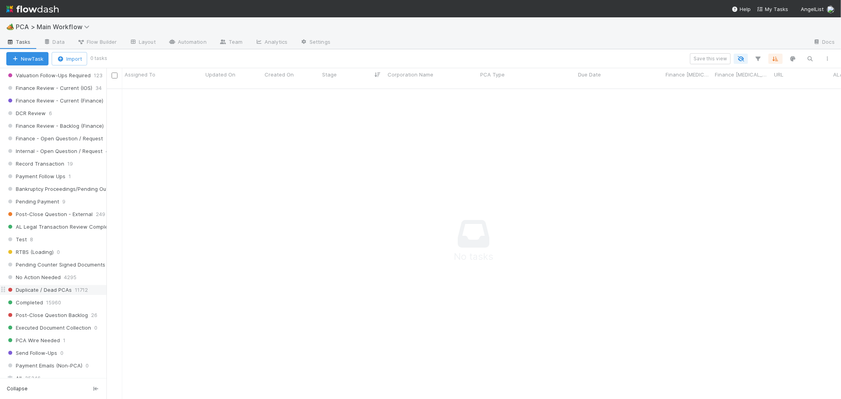
scroll to position [700, 0]
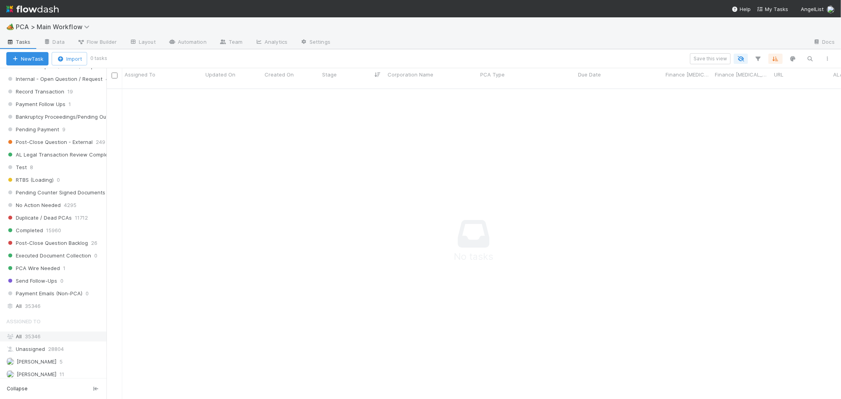
click at [32, 339] on span "35346" at bounding box center [33, 336] width 16 height 6
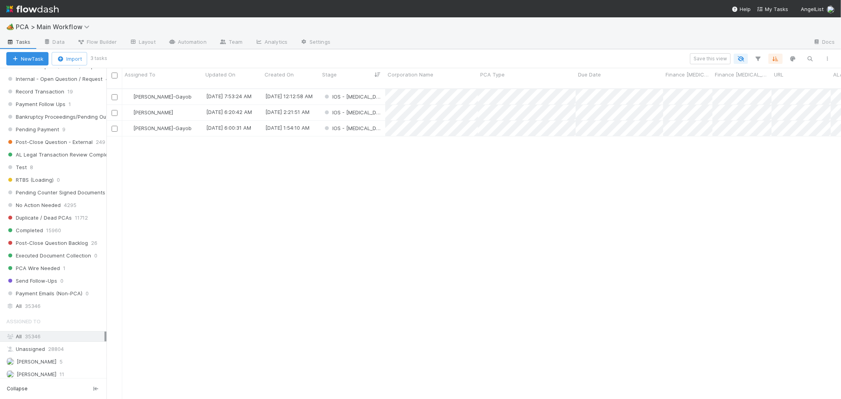
scroll to position [310, 727]
click at [368, 105] on div "IOS - ICU" at bounding box center [352, 112] width 65 height 15
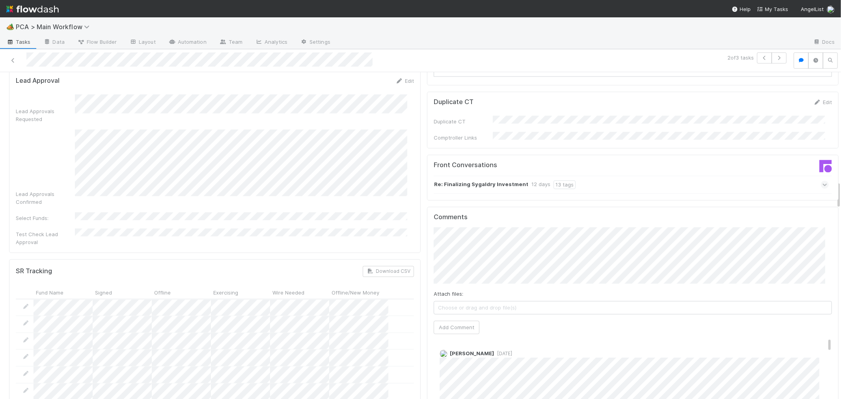
scroll to position [1226, 0]
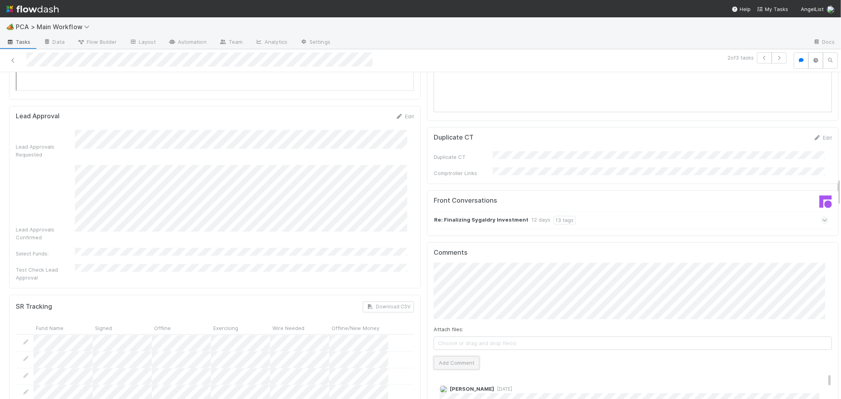
click at [452, 356] on button "Add Comment" at bounding box center [456, 362] width 46 height 13
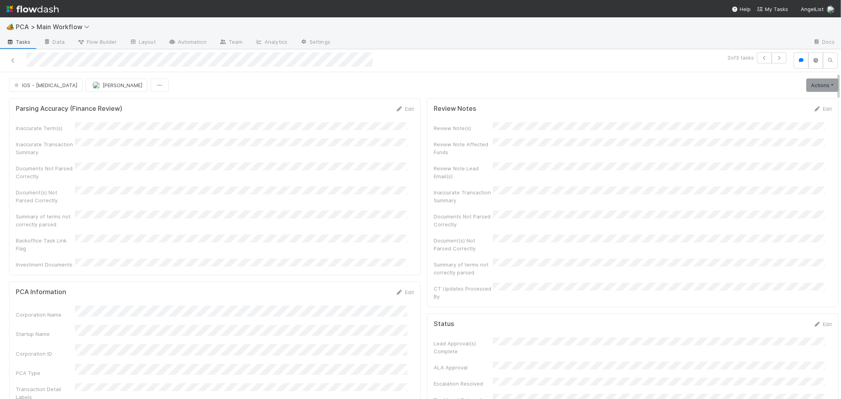
drag, startPoint x: 13, startPoint y: 60, endPoint x: 127, endPoint y: 28, distance: 118.4
click at [13, 60] on icon at bounding box center [13, 60] width 8 height 5
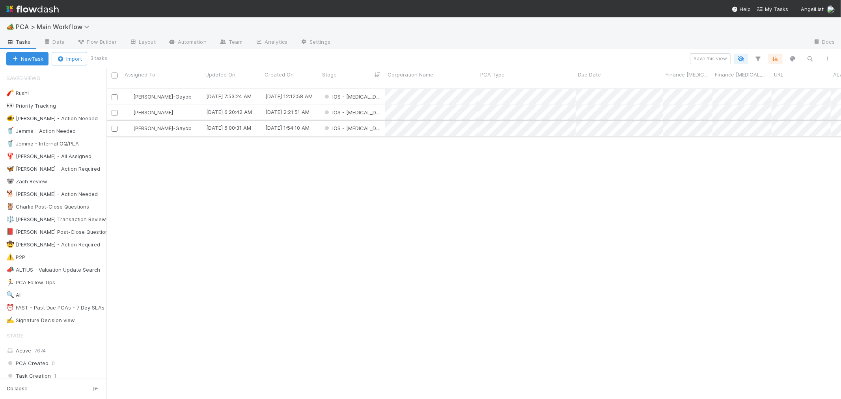
scroll to position [310, 727]
click at [69, 24] on span "PCA > Main Workflow" at bounding box center [55, 27] width 78 height 8
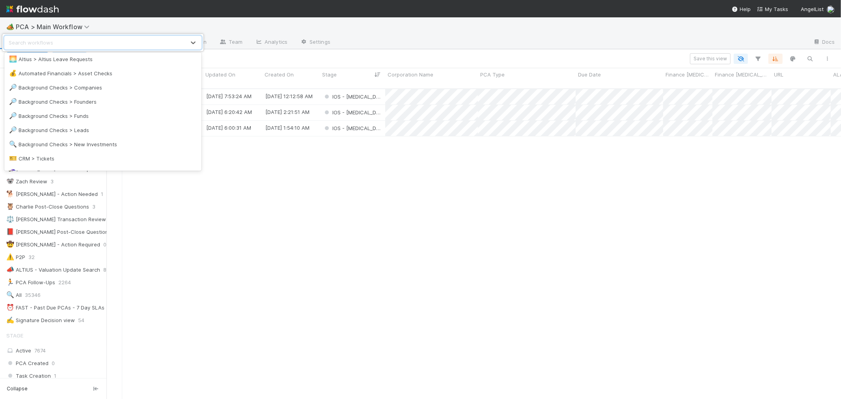
scroll to position [0, 0]
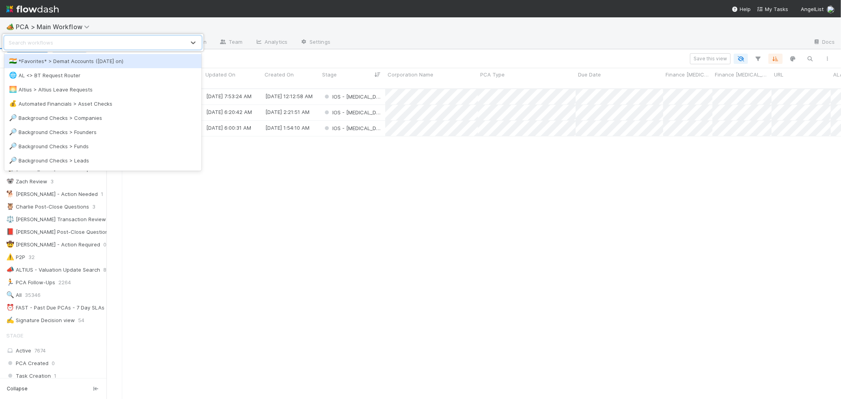
click at [78, 59] on div "🇮🇳 *Favorites* > Demat Accounts (April 2025 on)" at bounding box center [103, 61] width 188 height 8
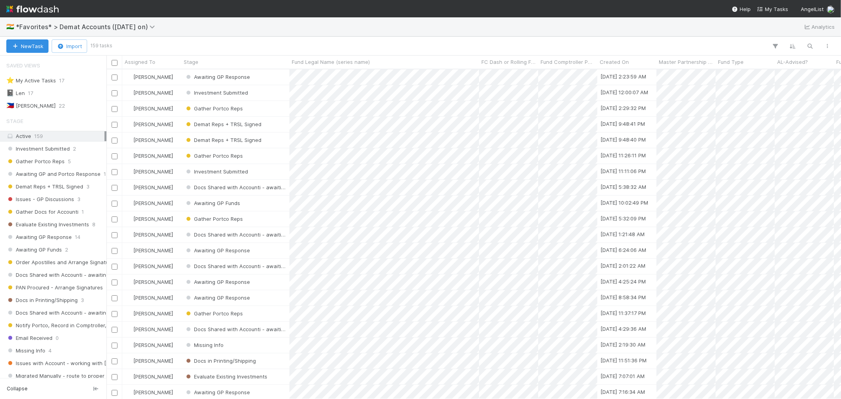
scroll to position [322, 727]
click at [38, 92] on div "📓 Len 17" at bounding box center [55, 93] width 98 height 10
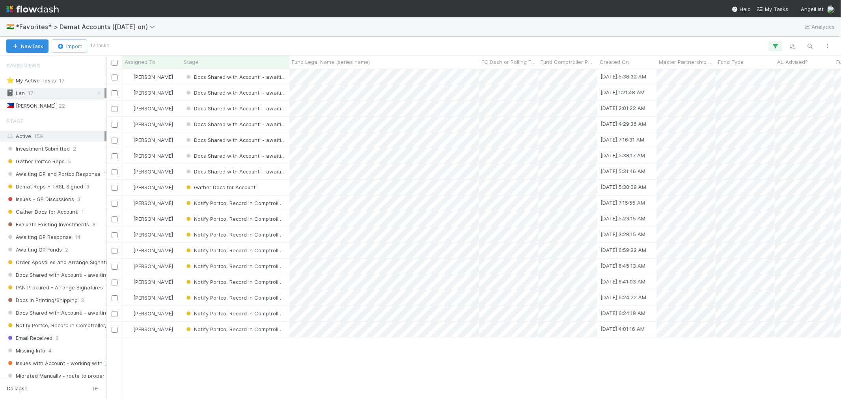
scroll to position [322, 727]
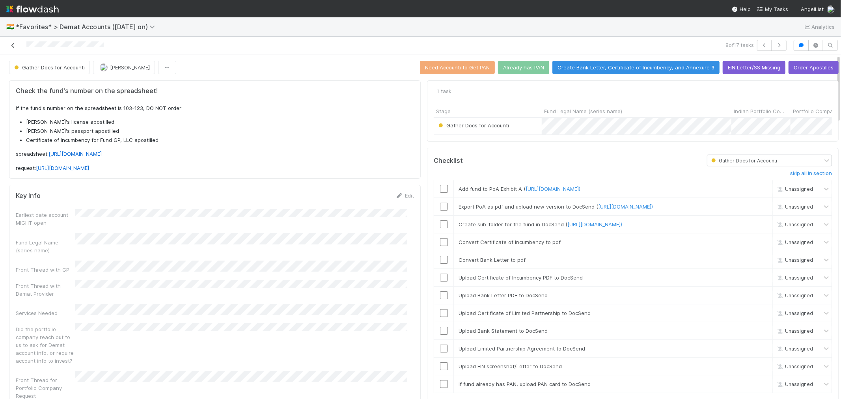
click at [17, 42] on link at bounding box center [13, 45] width 8 height 8
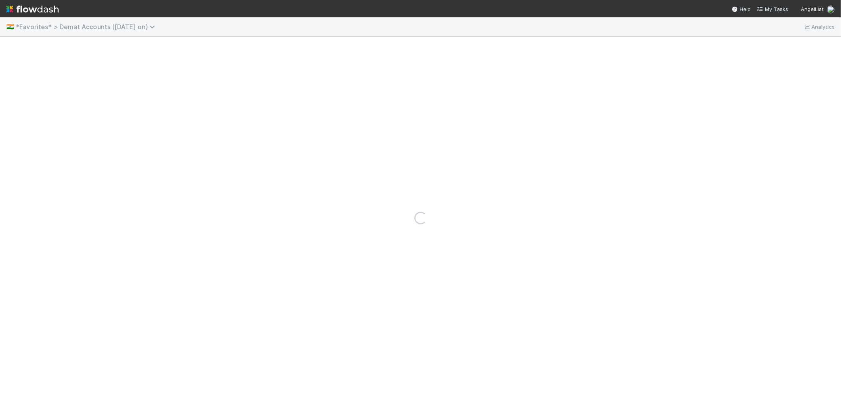
click at [88, 25] on span "*Favorites* > Demat Accounts (April 2025 on)" at bounding box center [87, 27] width 143 height 8
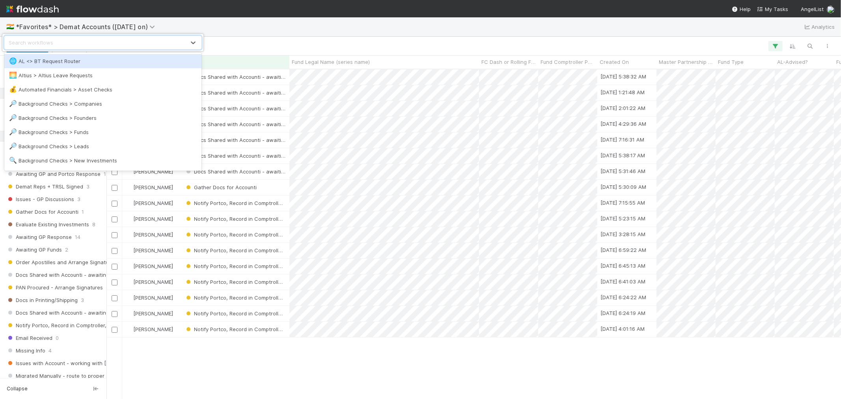
scroll to position [322, 727]
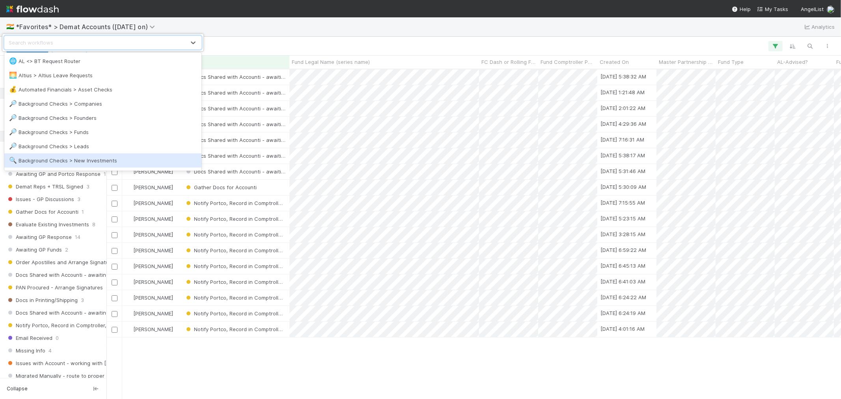
click at [88, 159] on div "🔍 Background Checks > New Investments" at bounding box center [103, 160] width 188 height 8
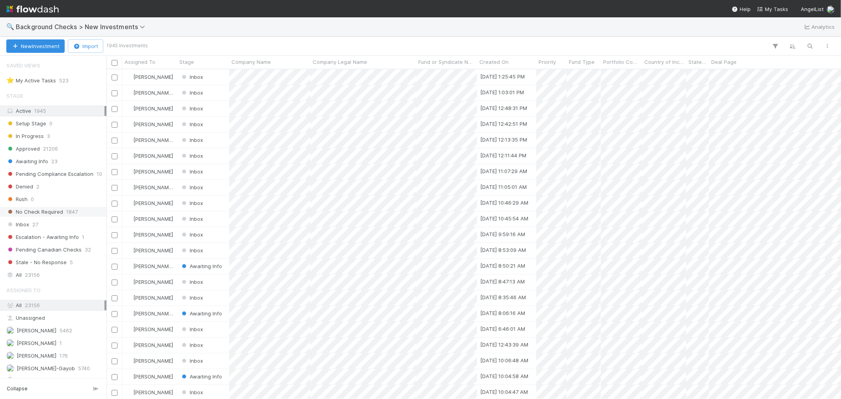
scroll to position [37, 0]
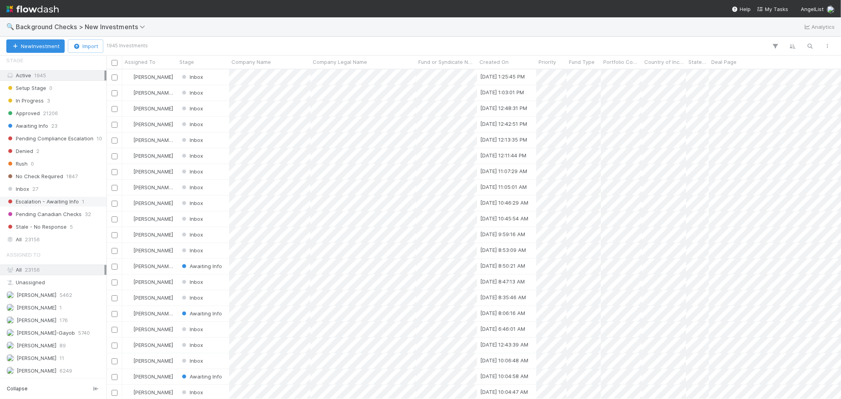
drag, startPoint x: 38, startPoint y: 187, endPoint x: 42, endPoint y: 200, distance: 14.0
click at [37, 187] on div "Inbox 27" at bounding box center [55, 189] width 98 height 10
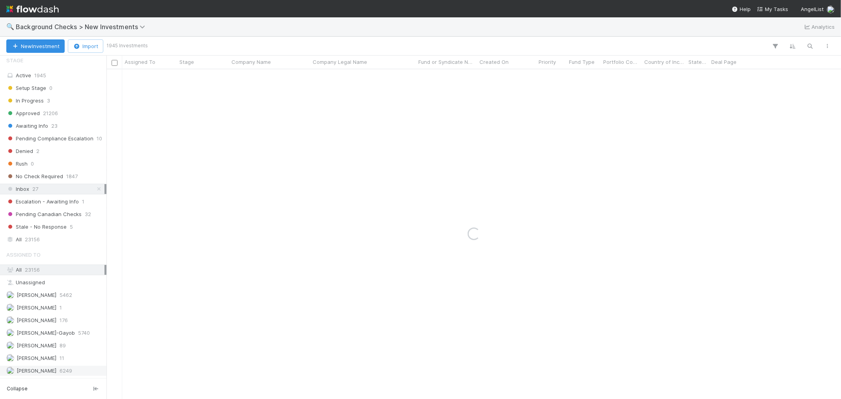
click at [35, 374] on span "[PERSON_NAME]" at bounding box center [31, 371] width 50 height 10
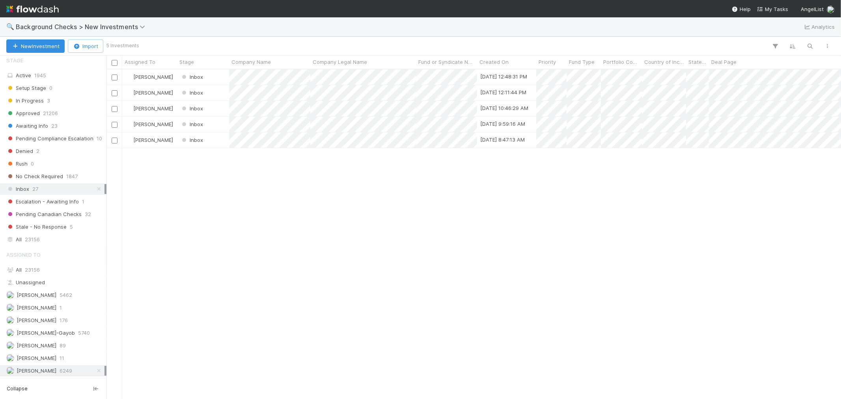
scroll to position [322, 727]
drag, startPoint x: 229, startPoint y: 163, endPoint x: 229, endPoint y: 149, distance: 14.6
click at [229, 163] on div at bounding box center [420, 199] width 841 height 399
click at [246, 108] on div at bounding box center [420, 199] width 841 height 399
click at [253, 91] on div at bounding box center [420, 199] width 841 height 399
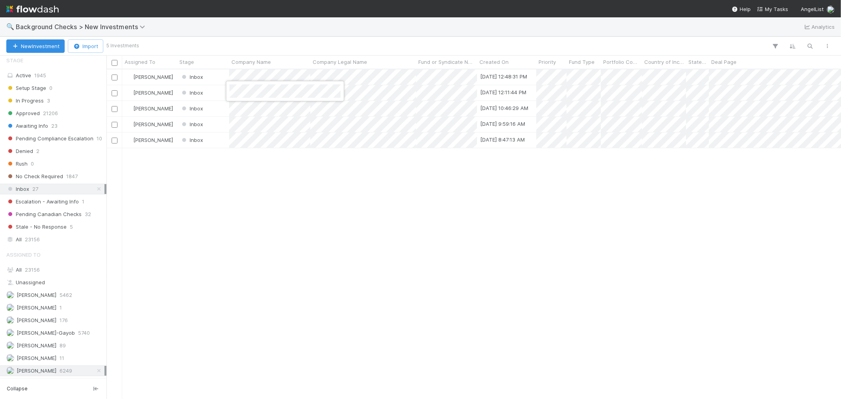
click at [239, 75] on div at bounding box center [420, 199] width 841 height 399
click at [319, 184] on div at bounding box center [420, 199] width 841 height 399
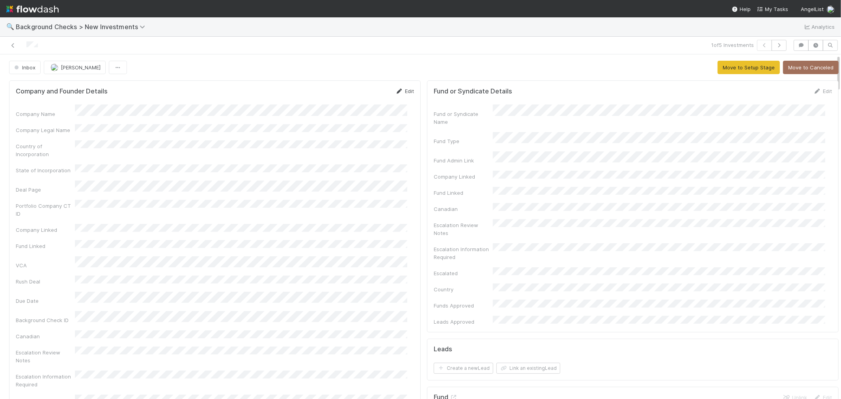
click at [403, 91] on link "Edit" at bounding box center [404, 91] width 19 height 6
click at [364, 93] on button "Save" at bounding box center [372, 93] width 22 height 13
click at [717, 71] on button "Move to Setup Stage" at bounding box center [748, 67] width 62 height 13
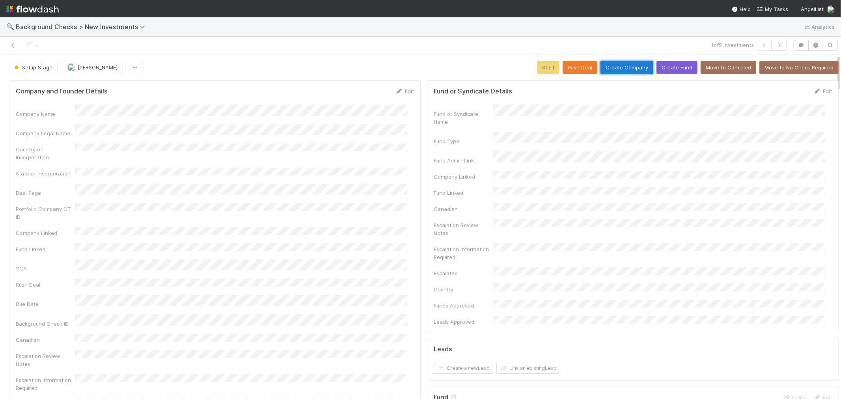
drag, startPoint x: 624, startPoint y: 73, endPoint x: 560, endPoint y: 84, distance: 65.6
click at [624, 73] on button "Create Company" at bounding box center [626, 67] width 53 height 13
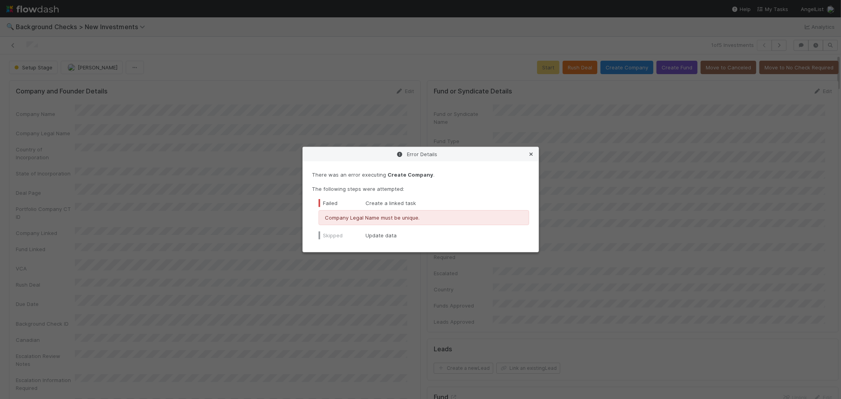
click at [534, 155] on icon at bounding box center [531, 154] width 8 height 5
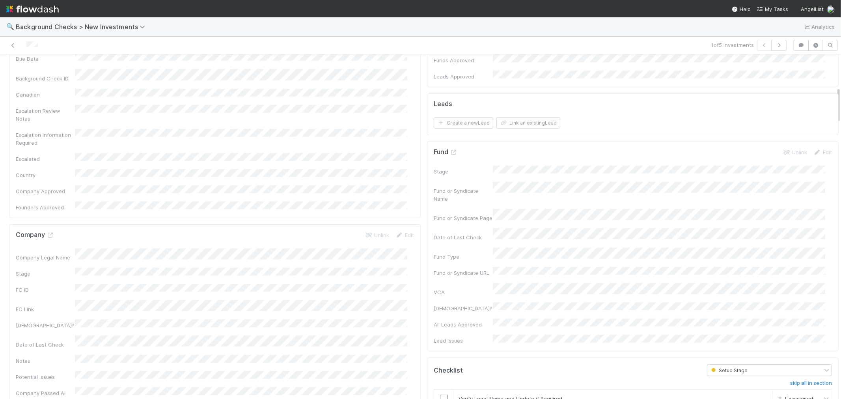
scroll to position [306, 0]
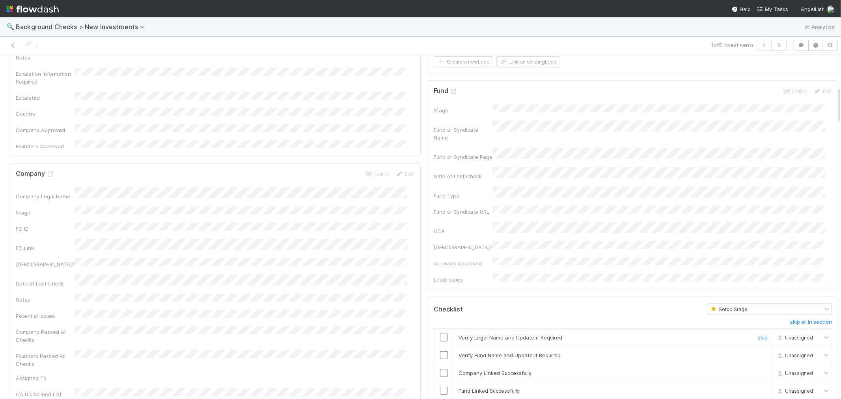
drag, startPoint x: 437, startPoint y: 290, endPoint x: 440, endPoint y: 302, distance: 13.0
click at [440, 333] on input "checkbox" at bounding box center [444, 337] width 8 height 8
click at [440, 351] on input "checkbox" at bounding box center [444, 355] width 8 height 8
click at [440, 369] on input "checkbox" at bounding box center [444, 373] width 8 height 8
click at [440, 387] on input "checkbox" at bounding box center [444, 391] width 8 height 8
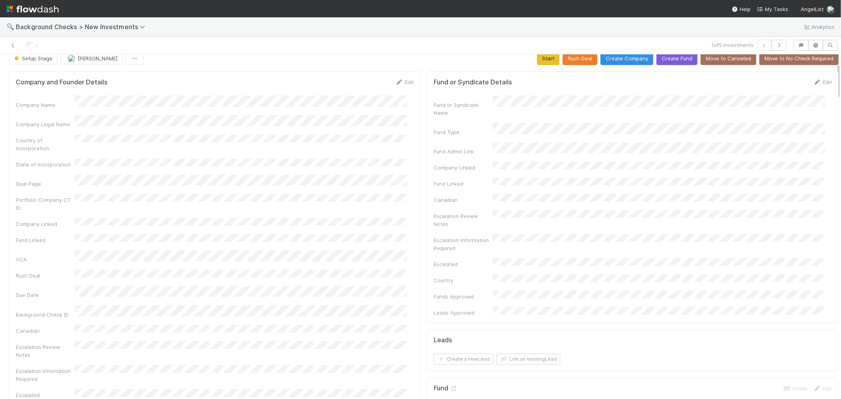
scroll to position [0, 0]
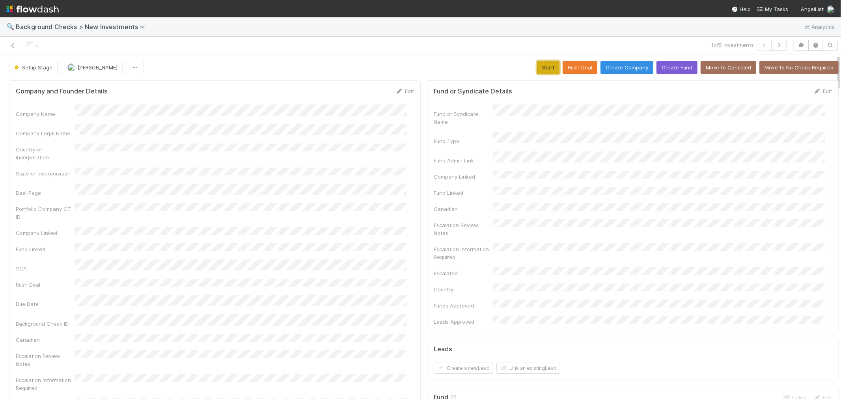
click at [537, 64] on button "Start" at bounding box center [548, 67] width 22 height 13
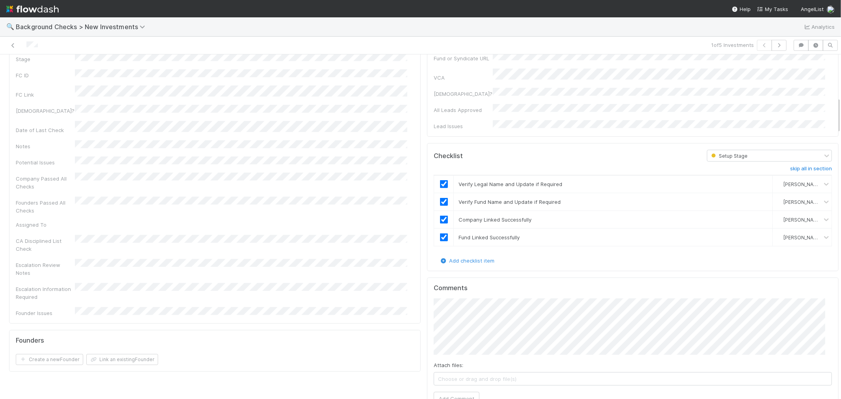
scroll to position [569, 0]
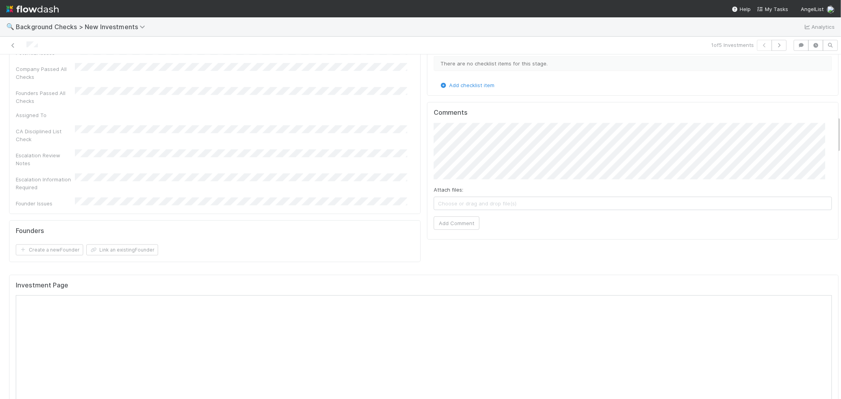
click at [293, 244] on div "Create a new Founder Link an existing Founder" at bounding box center [215, 249] width 398 height 11
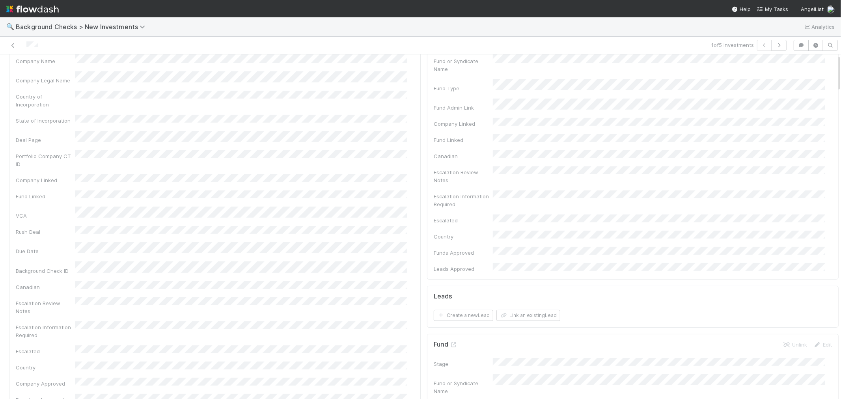
scroll to position [0, 0]
click at [810, 73] on link "Actions" at bounding box center [822, 67] width 32 height 13
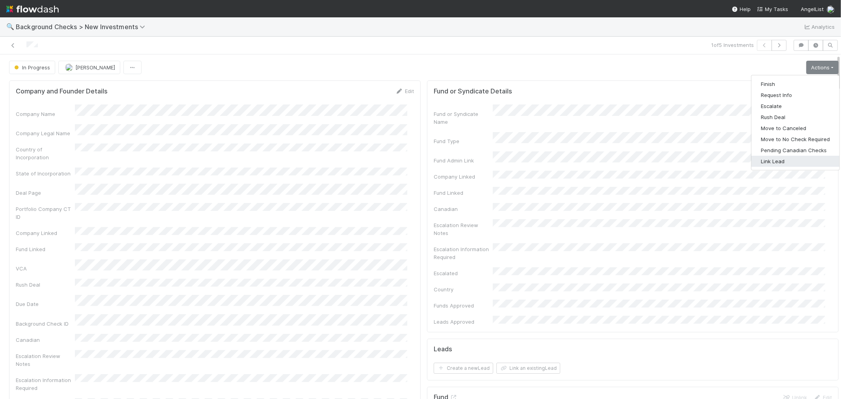
click at [770, 160] on button "Link Lead" at bounding box center [795, 161] width 88 height 11
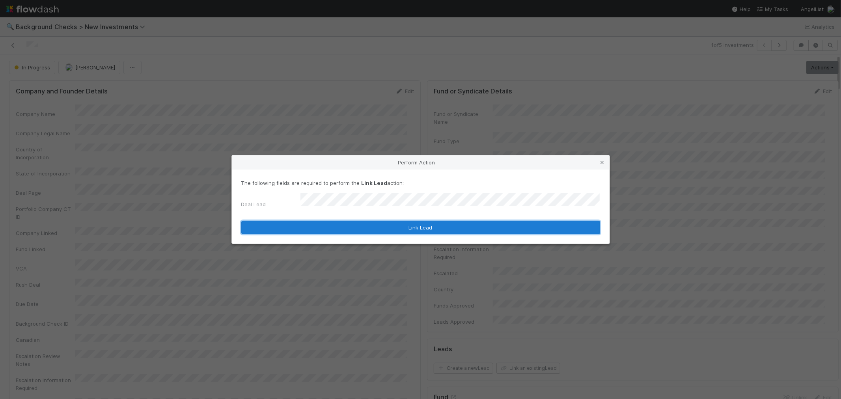
click at [456, 223] on button "Link Lead" at bounding box center [420, 227] width 359 height 13
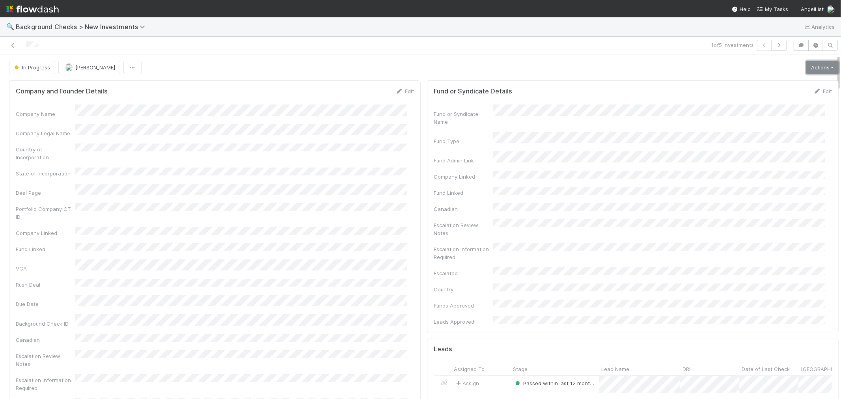
click at [821, 68] on link "Actions" at bounding box center [822, 67] width 32 height 13
click at [778, 87] on button "Finish" at bounding box center [795, 83] width 88 height 11
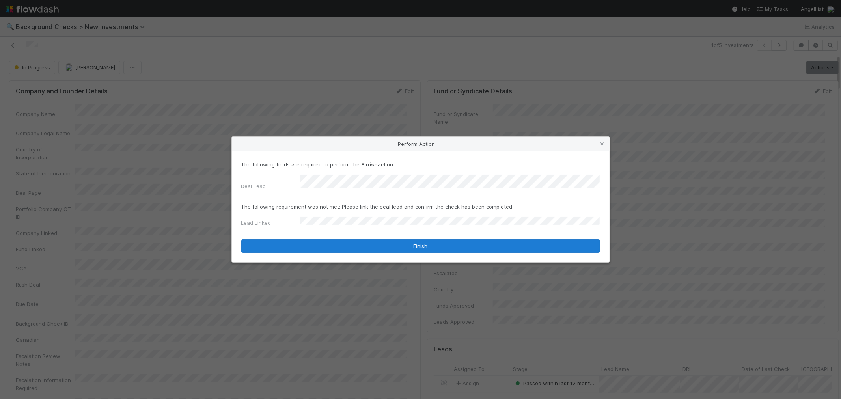
click at [313, 235] on form "The following fields are required to perform the Finish action: Deal Lead The f…" at bounding box center [420, 206] width 359 height 92
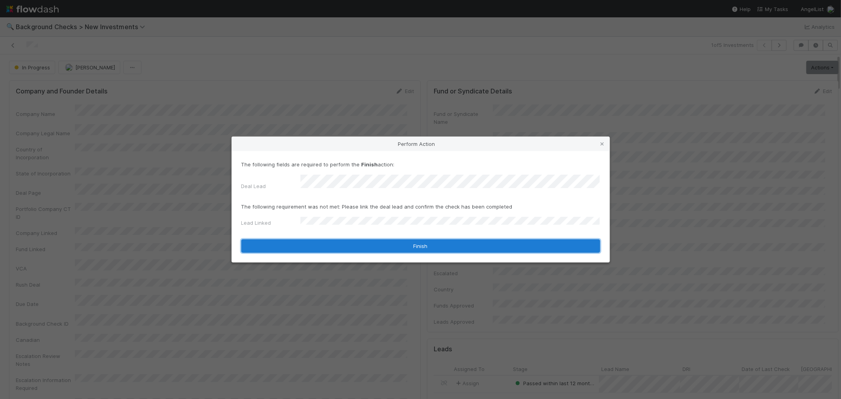
click at [314, 242] on button "Finish" at bounding box center [420, 245] width 359 height 13
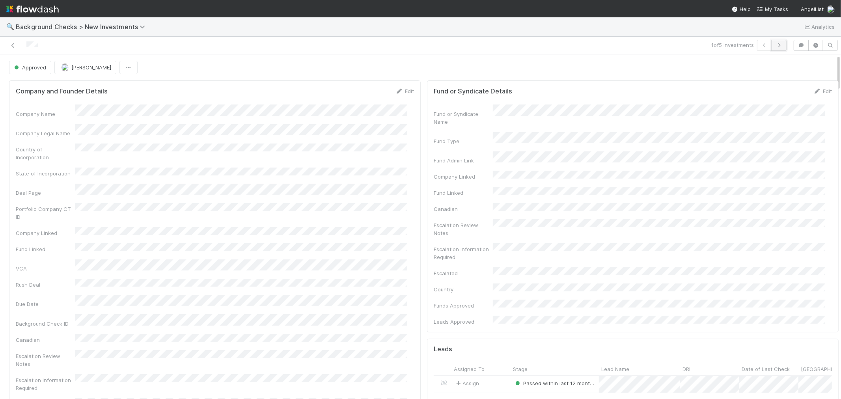
click at [775, 45] on icon "button" at bounding box center [779, 45] width 8 height 5
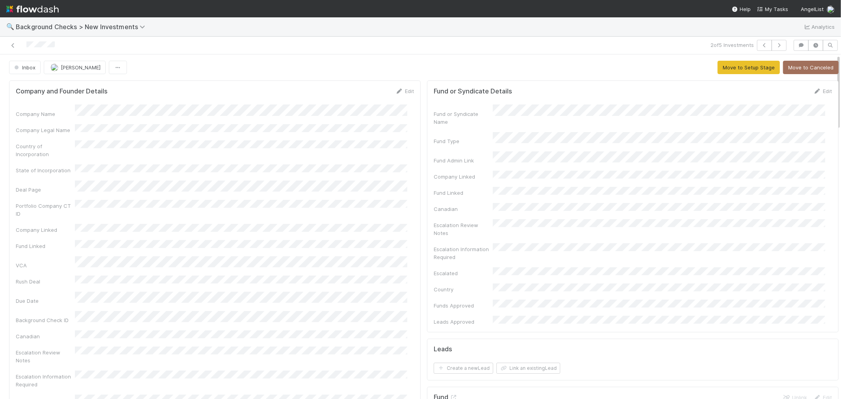
click at [395, 89] on icon at bounding box center [399, 91] width 8 height 5
click at [366, 92] on button "Save" at bounding box center [372, 93] width 22 height 13
click at [718, 70] on button "Move to Setup Stage" at bounding box center [748, 67] width 62 height 13
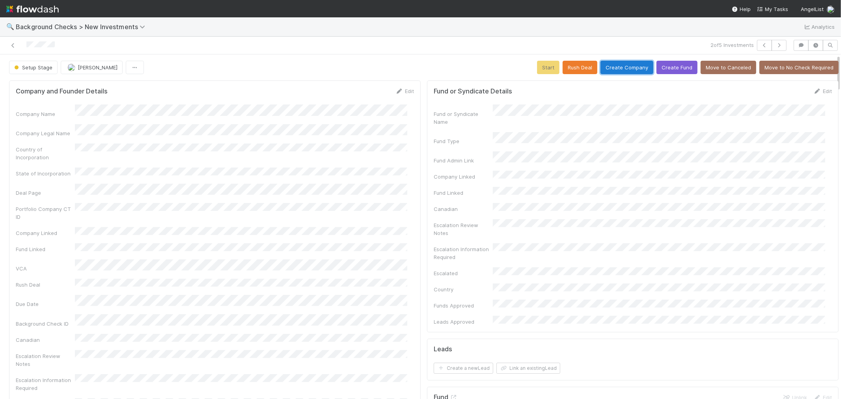
drag, startPoint x: 623, startPoint y: 65, endPoint x: 549, endPoint y: 101, distance: 82.9
click at [623, 65] on button "Create Company" at bounding box center [626, 67] width 53 height 13
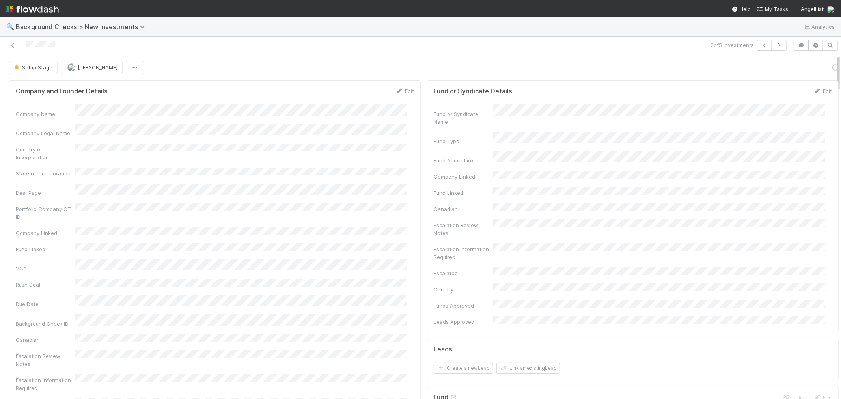
click at [406, 240] on div "Company Name Company Legal Name Country of Incorporation State of Incorporation…" at bounding box center [215, 280] width 398 height 352
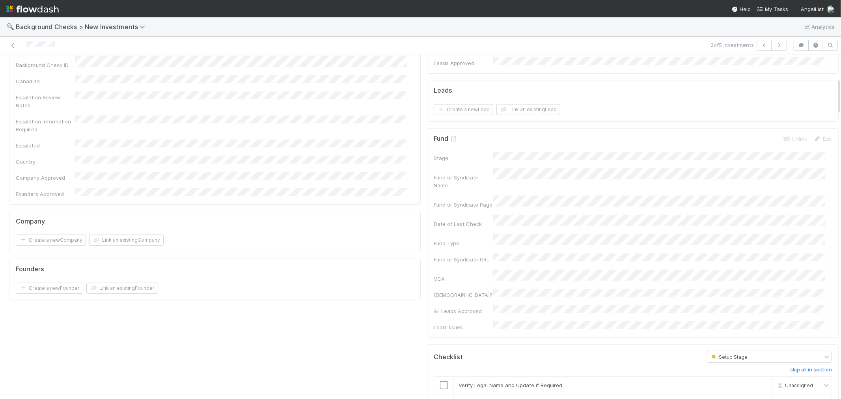
scroll to position [350, 0]
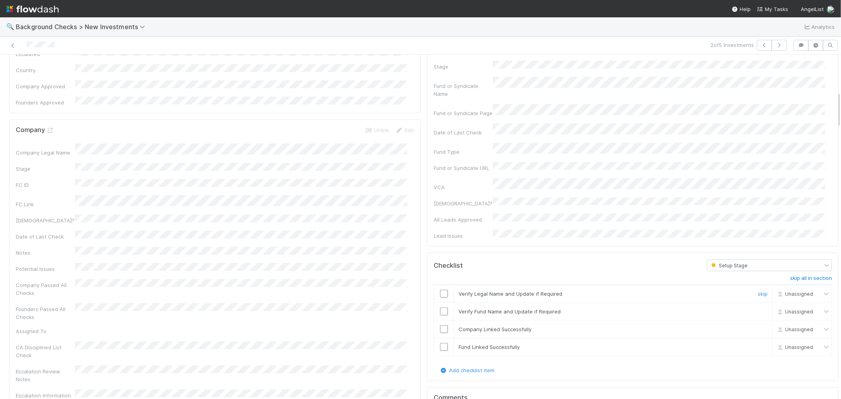
click at [440, 290] on input "checkbox" at bounding box center [444, 294] width 8 height 8
click at [440, 307] on input "checkbox" at bounding box center [444, 311] width 8 height 8
click at [440, 325] on input "checkbox" at bounding box center [444, 329] width 8 height 8
click at [440, 343] on input "checkbox" at bounding box center [444, 347] width 8 height 8
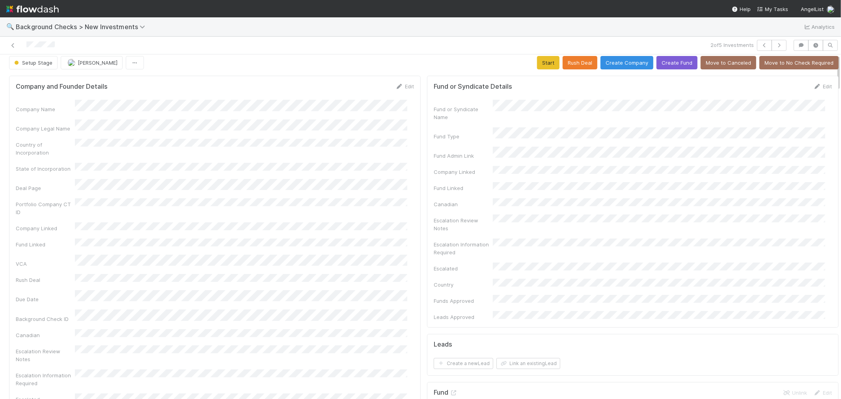
scroll to position [0, 0]
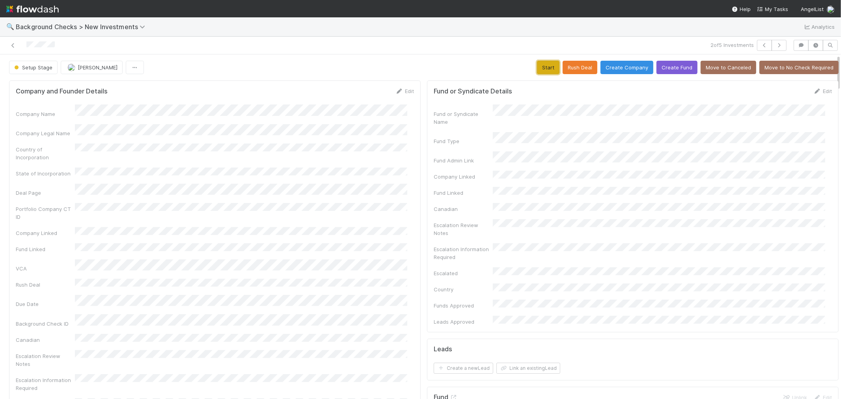
drag, startPoint x: 541, startPoint y: 67, endPoint x: 534, endPoint y: 70, distance: 6.9
click at [540, 67] on button "Start" at bounding box center [548, 67] width 22 height 13
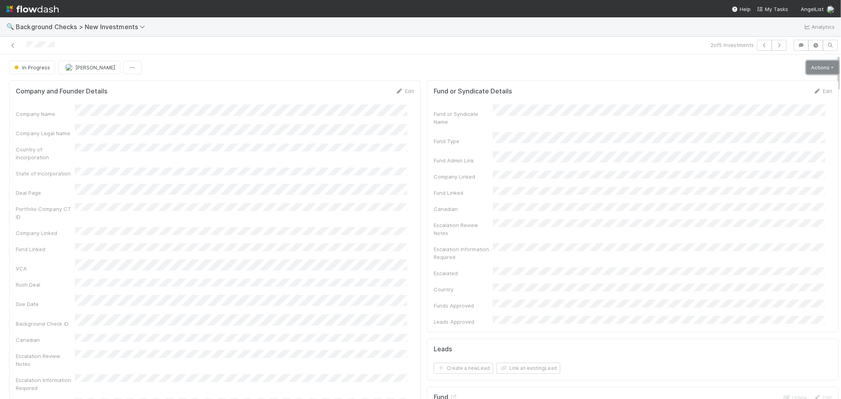
click at [806, 67] on link "Actions" at bounding box center [822, 67] width 32 height 13
click at [776, 160] on button "Link Lead" at bounding box center [795, 161] width 88 height 11
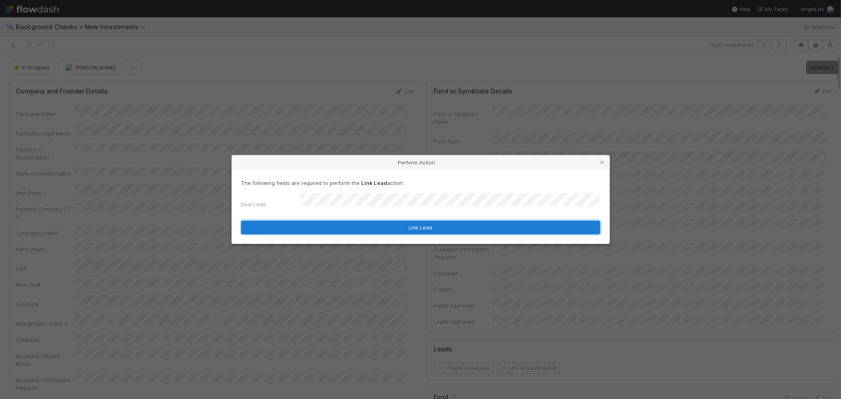
click at [420, 222] on button "Link Lead" at bounding box center [420, 227] width 359 height 13
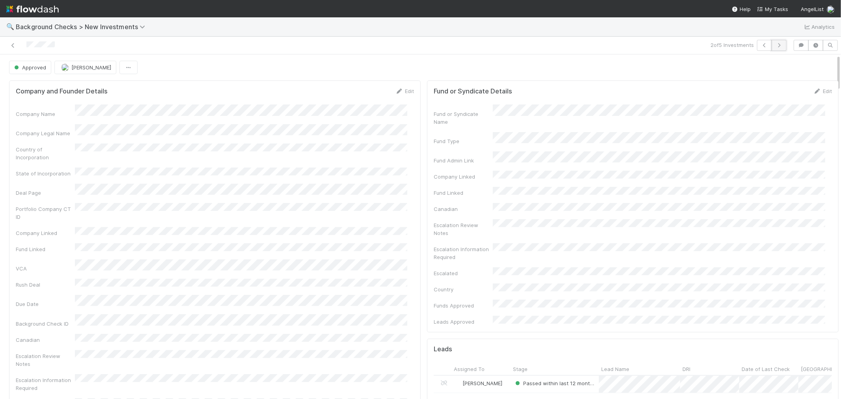
click at [775, 45] on icon "button" at bounding box center [779, 45] width 8 height 5
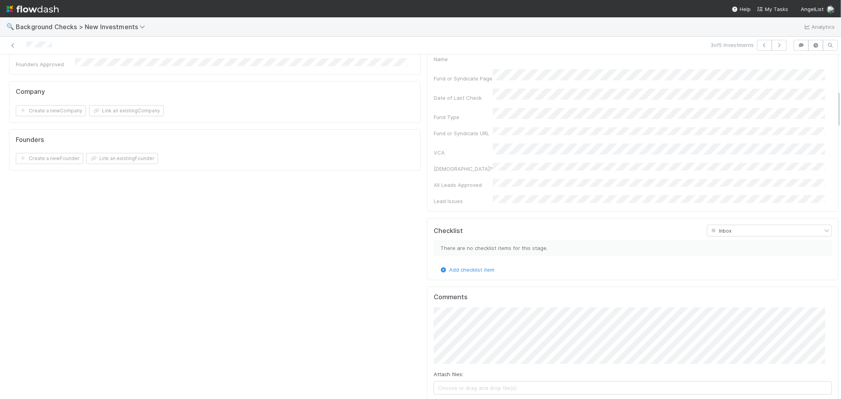
scroll to position [306, 0]
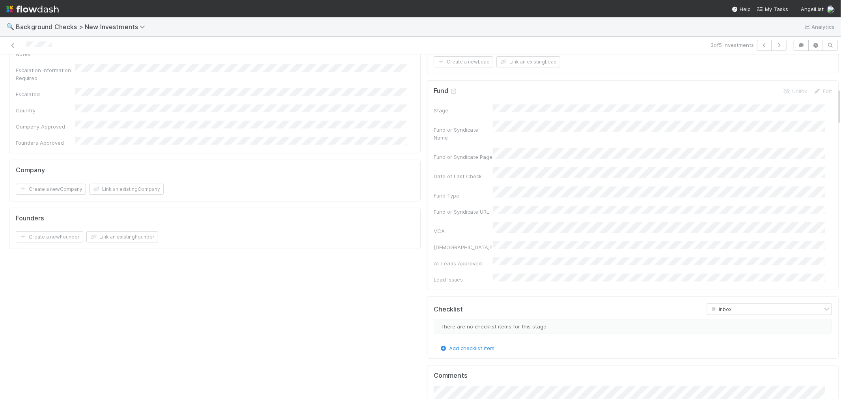
drag, startPoint x: 72, startPoint y: 44, endPoint x: 0, endPoint y: 41, distance: 72.2
click at [0, 41] on div "3 of 5 Investments" at bounding box center [420, 46] width 841 height 18
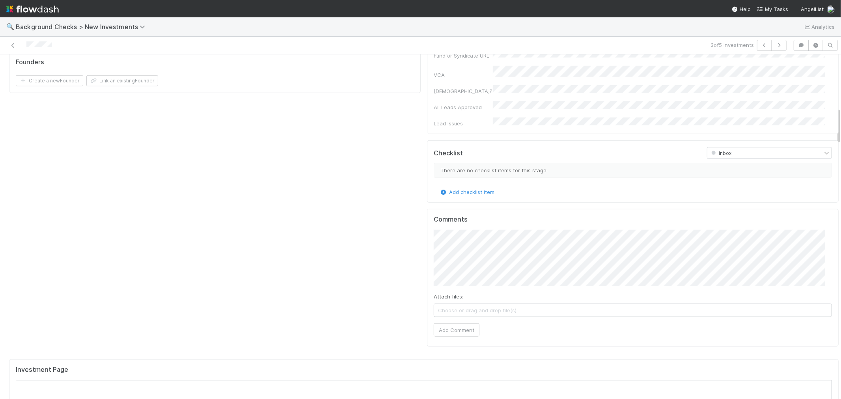
scroll to position [482, 0]
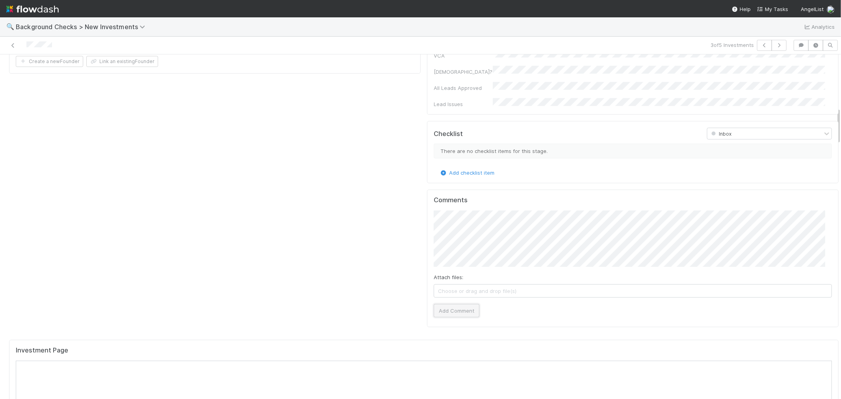
click at [459, 304] on button "Add Comment" at bounding box center [456, 310] width 46 height 13
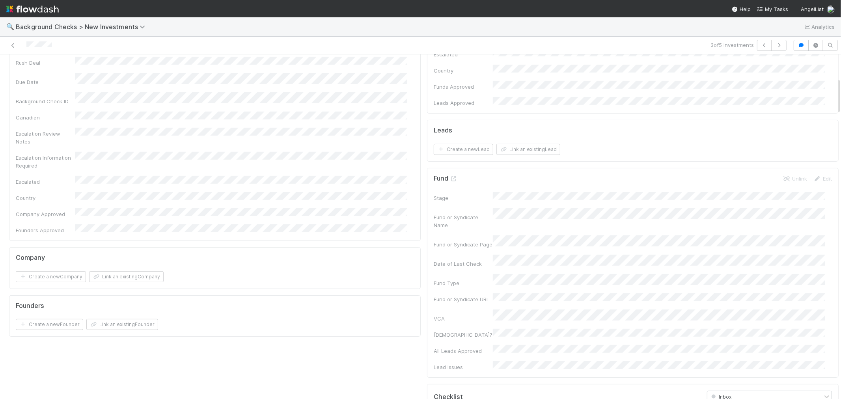
scroll to position [0, 0]
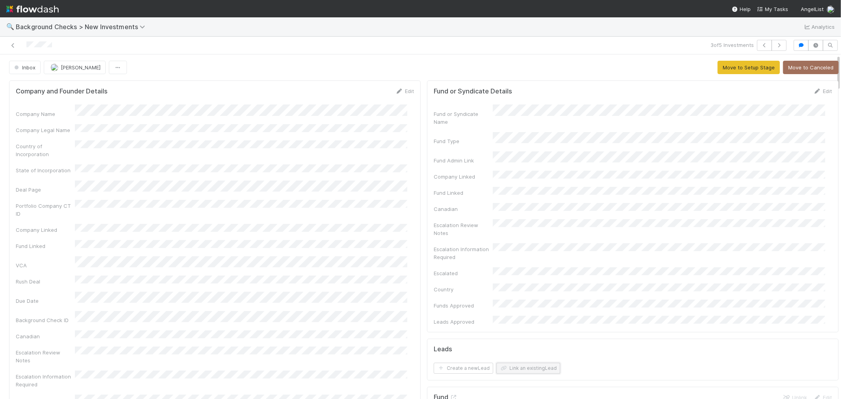
click at [518, 363] on button "Link an existing Lead" at bounding box center [528, 368] width 64 height 11
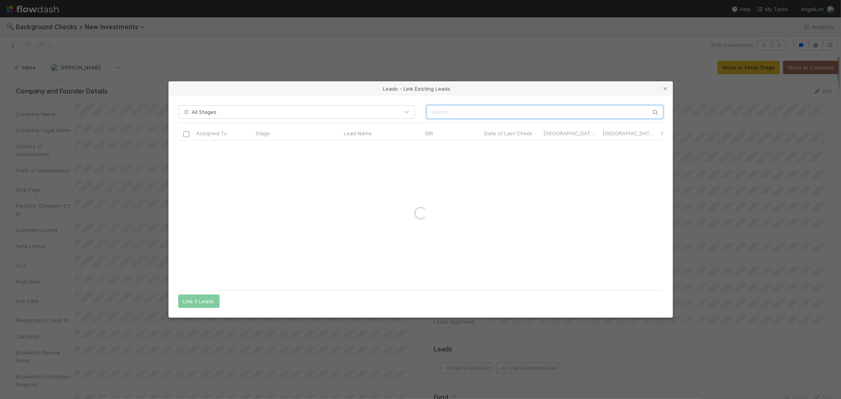
click at [460, 112] on input "text" at bounding box center [544, 111] width 236 height 13
paste input "Benjamin Bryant"
type input "Benjamin Bryant"
click at [184, 150] on input "checkbox" at bounding box center [186, 149] width 6 height 6
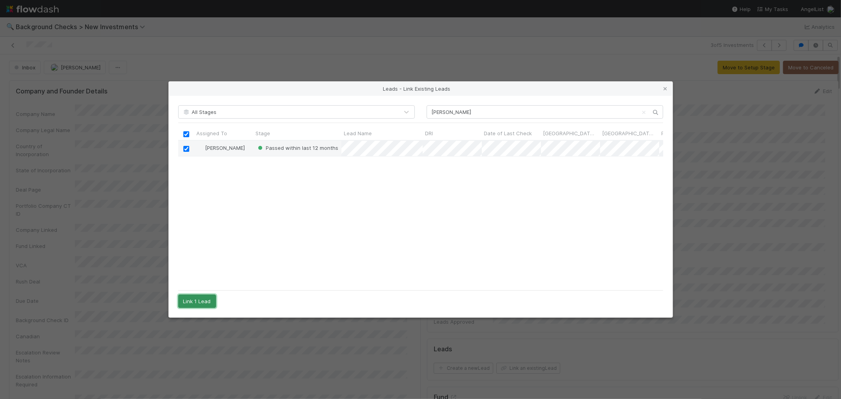
click at [189, 301] on button "Link 1 Lead" at bounding box center [197, 300] width 38 height 13
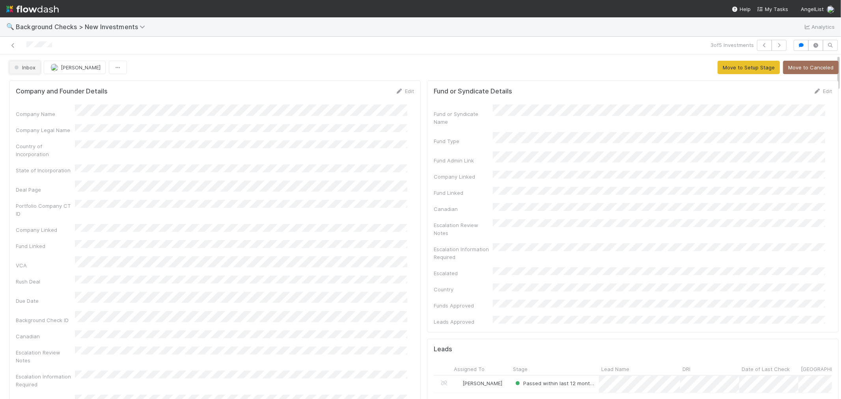
click at [28, 66] on span "Inbox" at bounding box center [24, 67] width 23 height 6
click at [30, 85] on span "Awaiting Info" at bounding box center [32, 87] width 42 height 6
click at [775, 45] on icon "button" at bounding box center [779, 45] width 8 height 5
click at [63, 107] on div "Company Name" at bounding box center [215, 110] width 398 height 13
copy div
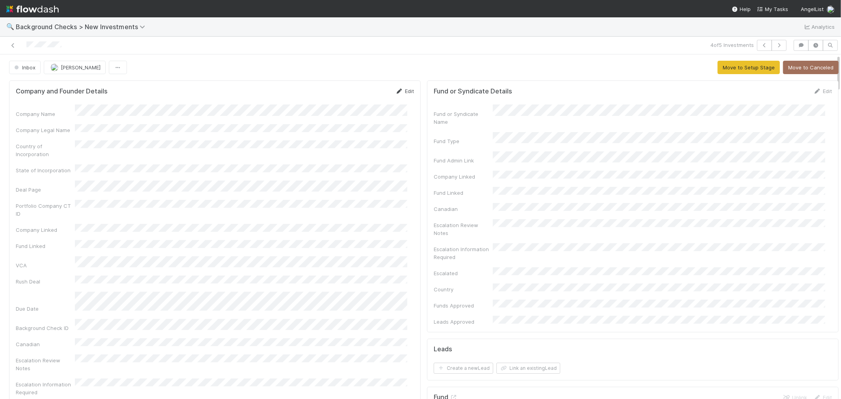
click at [400, 89] on link "Edit" at bounding box center [404, 91] width 19 height 6
click at [361, 87] on button "Save" at bounding box center [372, 93] width 22 height 13
click at [726, 67] on button "Move to Setup Stage" at bounding box center [748, 67] width 62 height 13
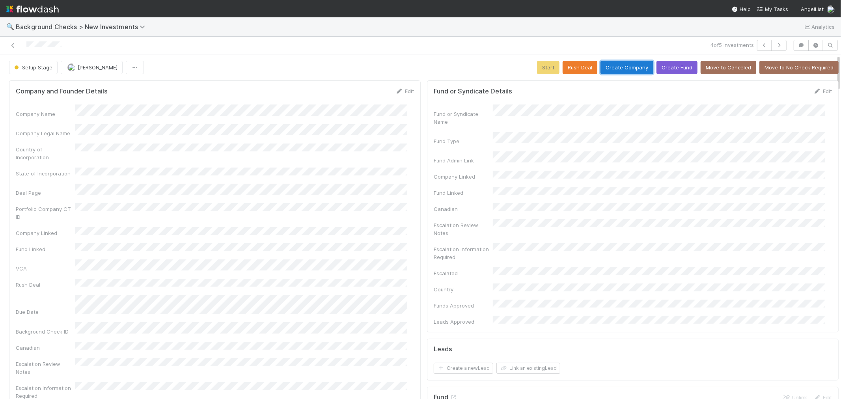
click at [610, 70] on button "Create Company" at bounding box center [626, 67] width 53 height 13
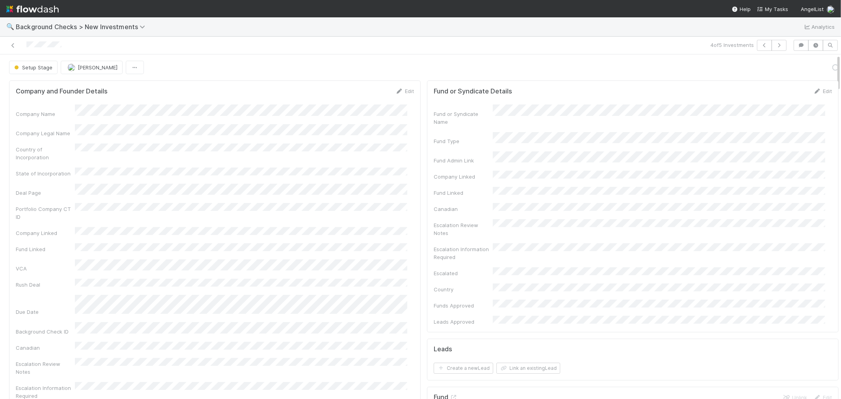
click at [397, 210] on div "Company Name Company Legal Name Country of Incorporation State of Incorporation…" at bounding box center [215, 283] width 398 height 359
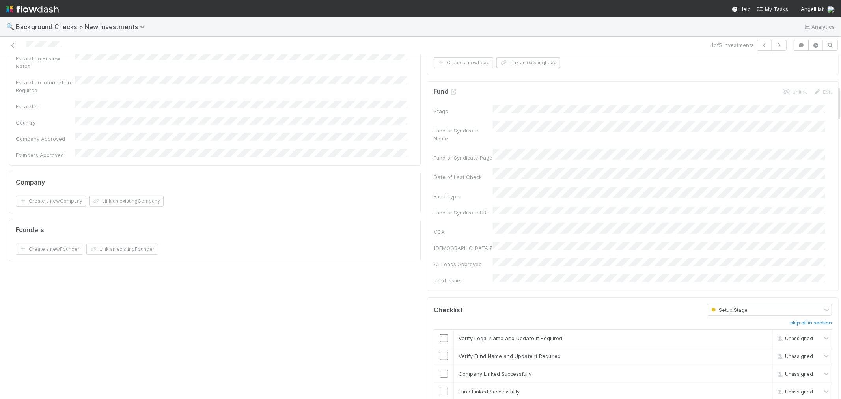
scroll to position [306, 0]
click at [440, 333] on input "checkbox" at bounding box center [444, 337] width 8 height 8
click at [440, 351] on input "checkbox" at bounding box center [444, 355] width 8 height 8
click at [440, 369] on input "checkbox" at bounding box center [444, 373] width 8 height 8
click at [440, 387] on input "checkbox" at bounding box center [444, 391] width 8 height 8
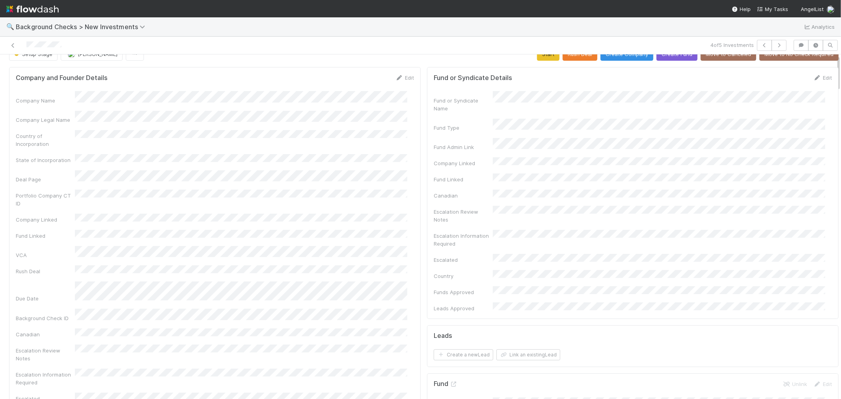
scroll to position [0, 0]
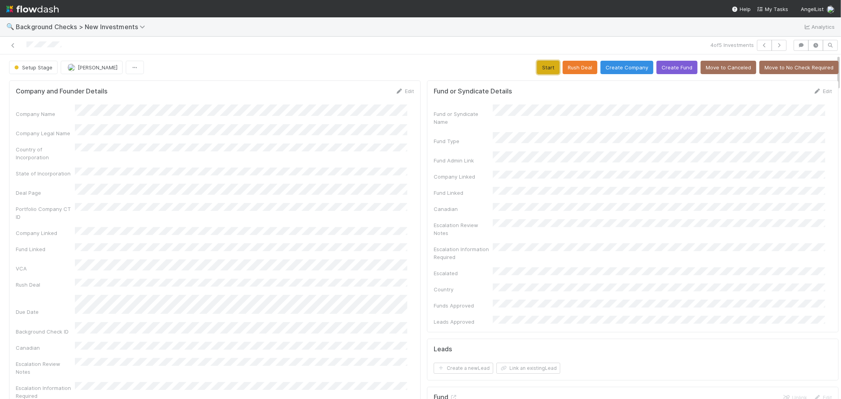
click at [538, 64] on button "Start" at bounding box center [548, 67] width 22 height 13
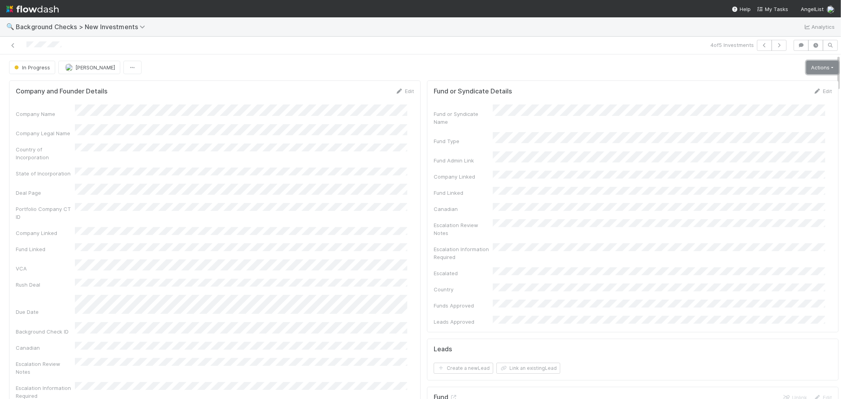
click at [806, 74] on link "Actions" at bounding box center [822, 67] width 32 height 13
click at [766, 160] on button "Link Lead" at bounding box center [795, 161] width 88 height 11
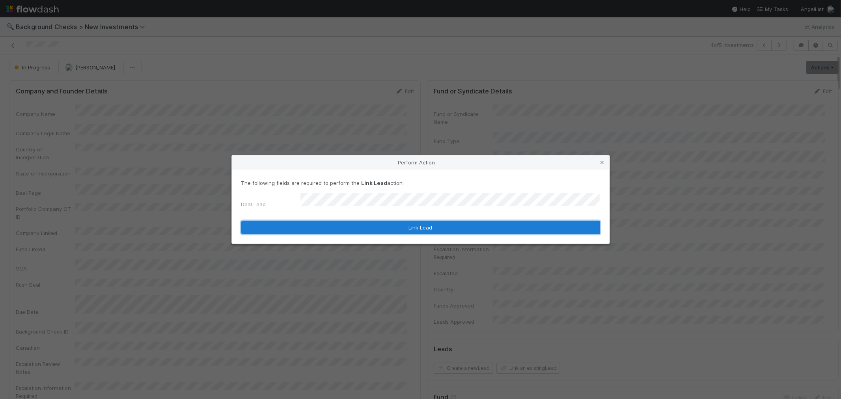
click at [410, 227] on button "Link Lead" at bounding box center [420, 227] width 359 height 13
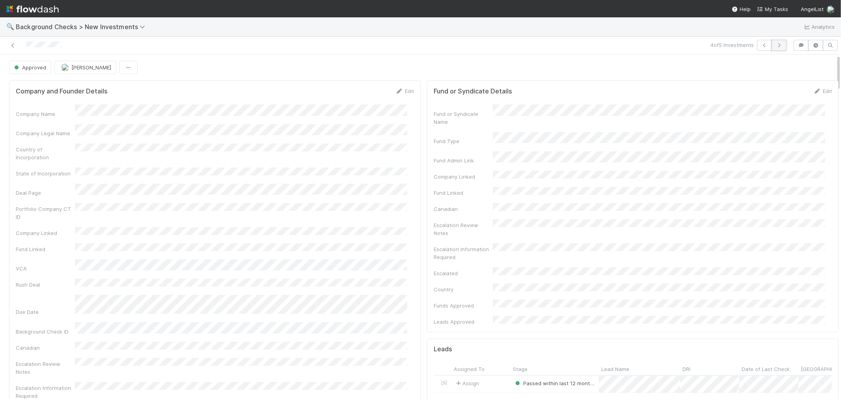
click at [772, 48] on button "button" at bounding box center [778, 45] width 15 height 11
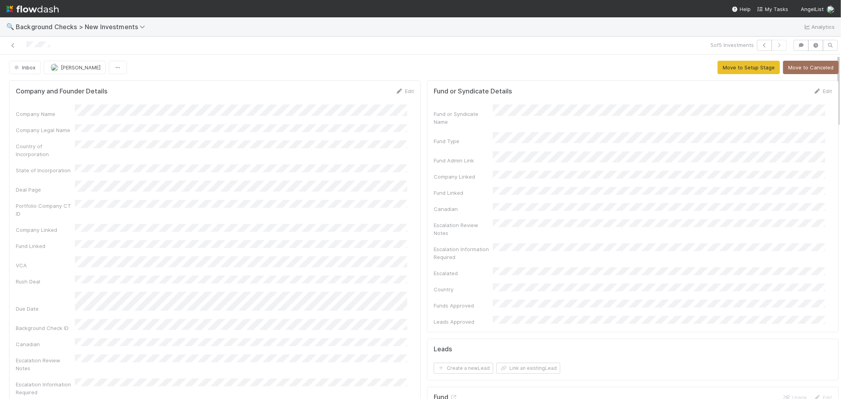
click at [364, 150] on div "Country of Incorporation" at bounding box center [215, 149] width 398 height 18
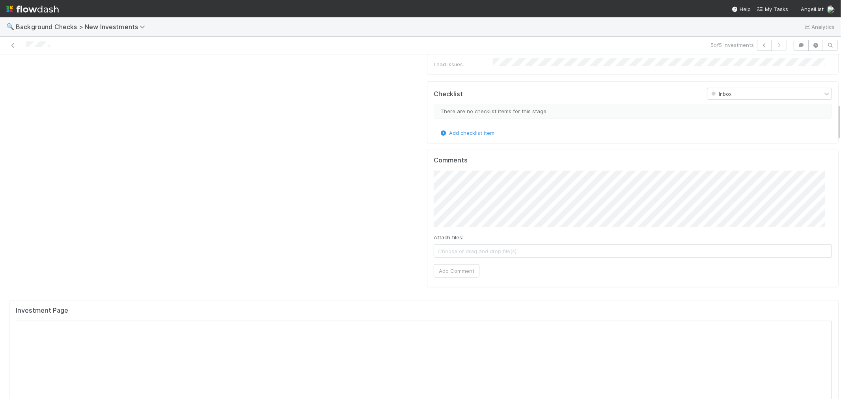
scroll to position [657, 0]
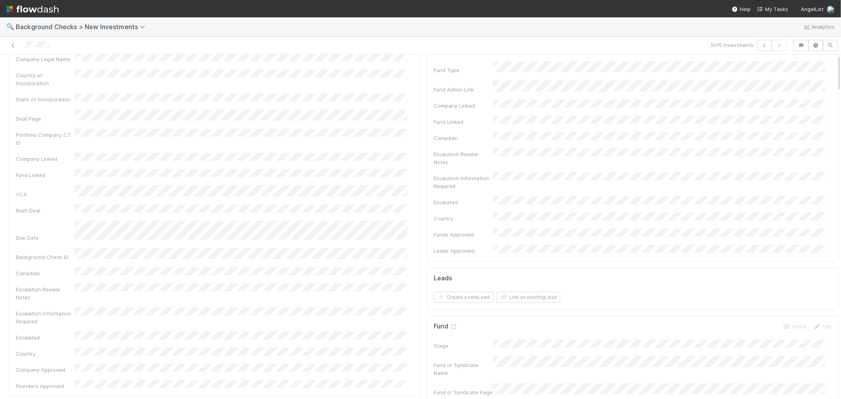
scroll to position [0, 0]
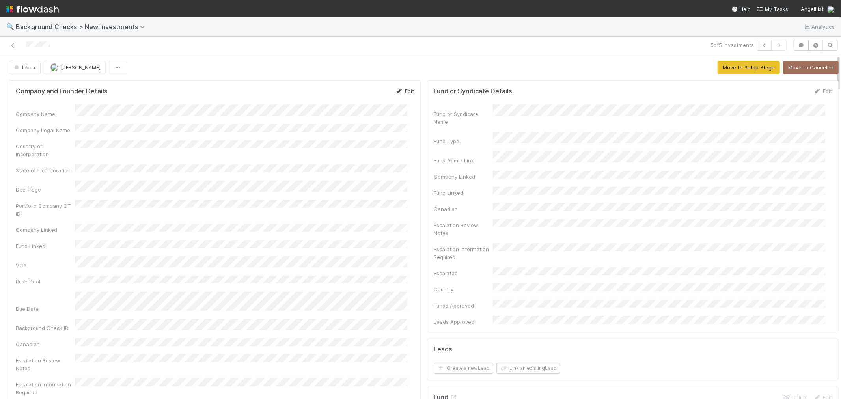
click at [400, 91] on link "Edit" at bounding box center [404, 91] width 19 height 6
click at [365, 92] on button "Save" at bounding box center [372, 93] width 22 height 13
drag, startPoint x: 714, startPoint y: 69, endPoint x: 669, endPoint y: 65, distance: 44.7
click at [717, 69] on button "Move to Setup Stage" at bounding box center [748, 67] width 62 height 13
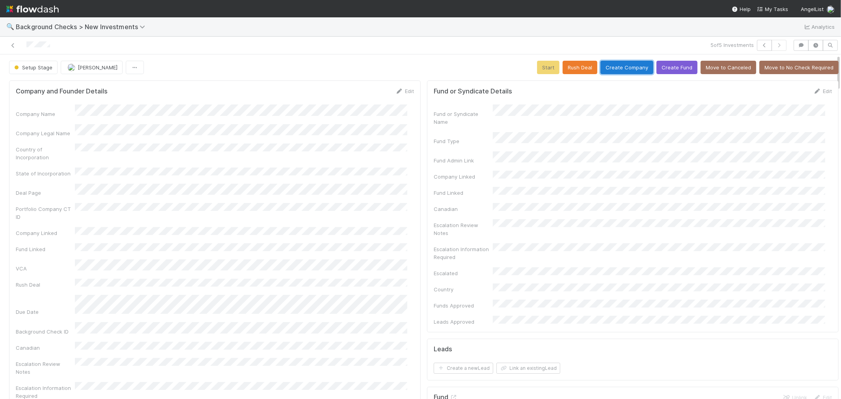
click at [621, 72] on button "Create Company" at bounding box center [626, 67] width 53 height 13
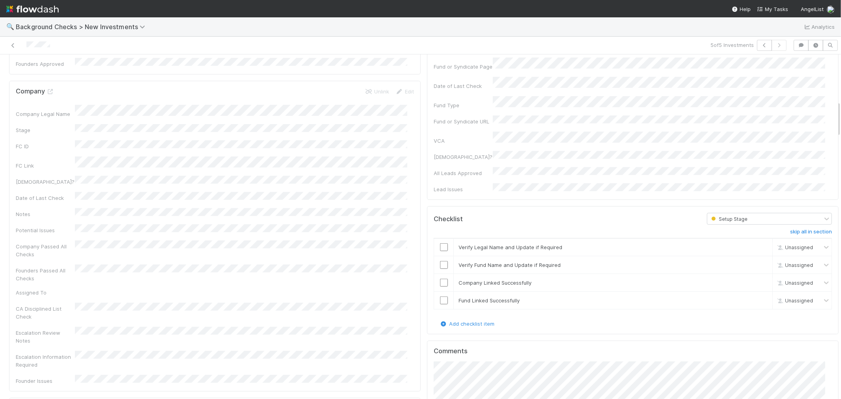
scroll to position [438, 0]
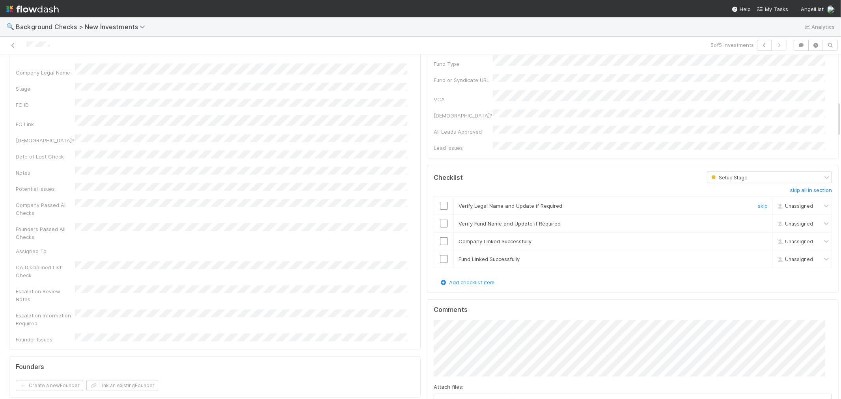
click at [440, 202] on input "checkbox" at bounding box center [444, 206] width 8 height 8
click at [440, 220] on input "checkbox" at bounding box center [444, 224] width 8 height 8
click at [440, 237] on input "checkbox" at bounding box center [444, 241] width 8 height 8
click at [440, 255] on input "checkbox" at bounding box center [444, 259] width 8 height 8
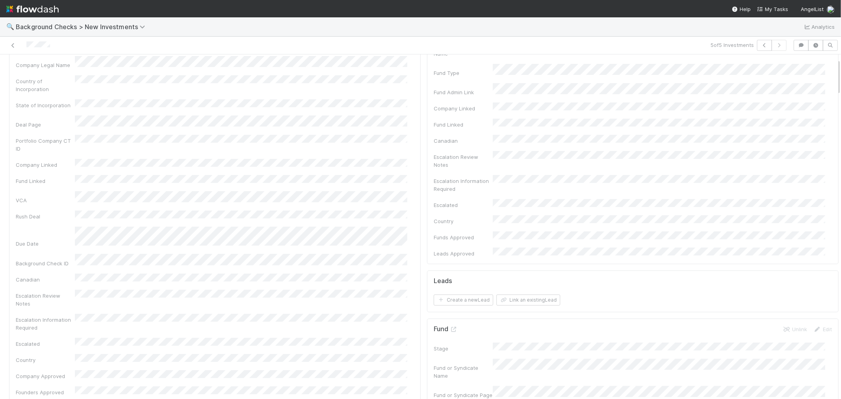
scroll to position [0, 0]
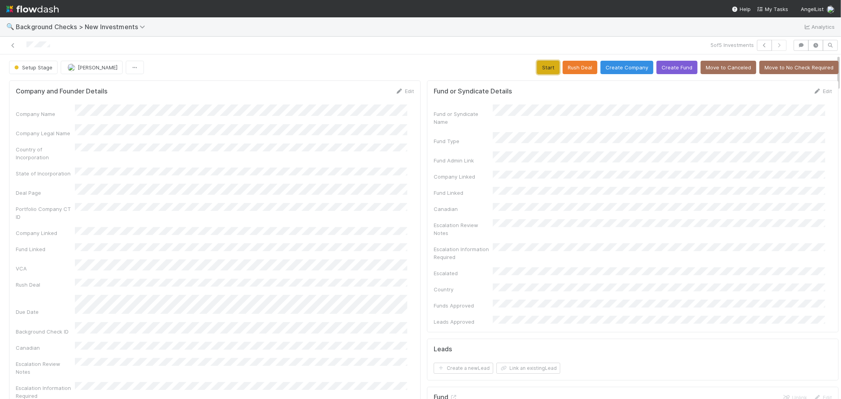
drag, startPoint x: 542, startPoint y: 69, endPoint x: 486, endPoint y: 81, distance: 56.8
click at [542, 69] on button "Start" at bounding box center [548, 67] width 22 height 13
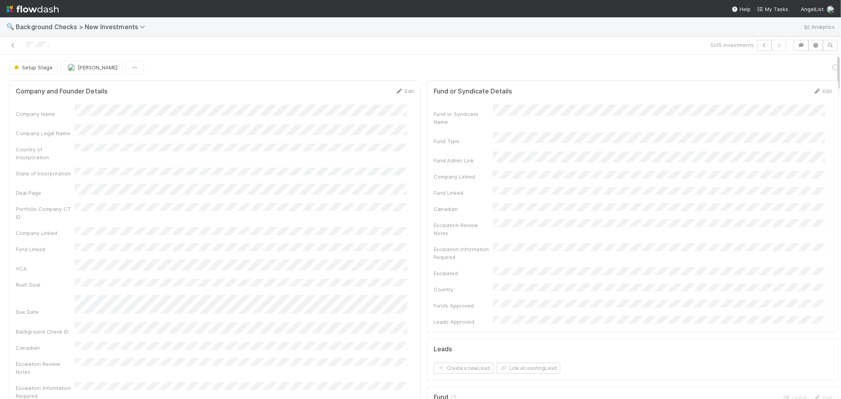
click at [409, 154] on div "Company and Founder Details Edit Company Name Company Legal Name Country of Inc…" at bounding box center [214, 275] width 411 height 390
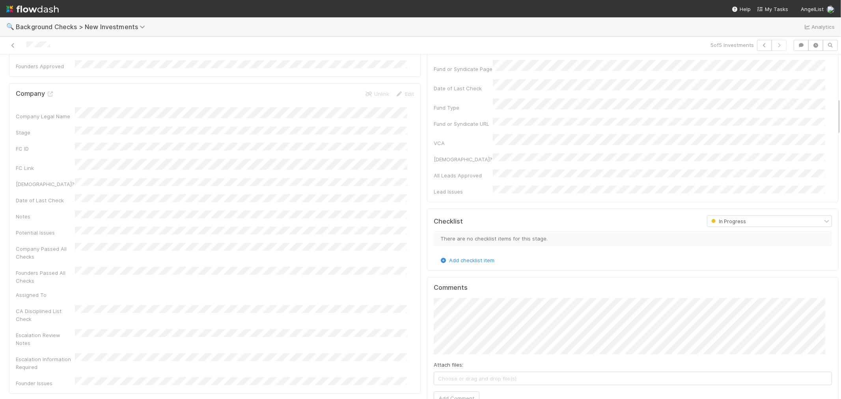
scroll to position [525, 0]
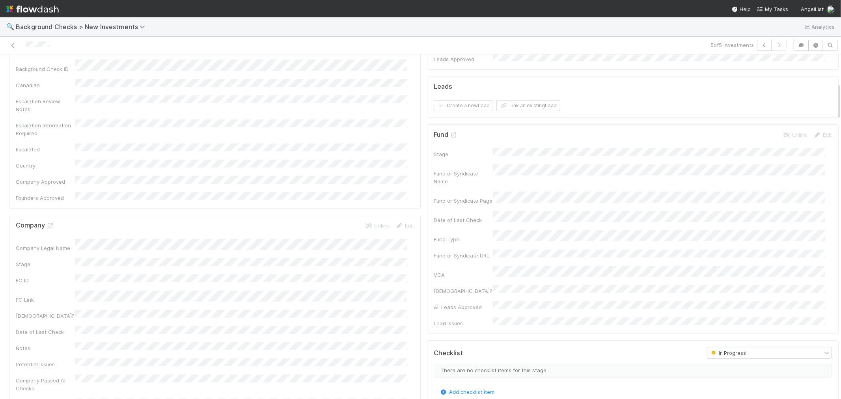
click at [353, 241] on div "Company Legal Name Stage FC ID FC Link Canadian? Date of Last Check Notes Poten…" at bounding box center [215, 379] width 398 height 280
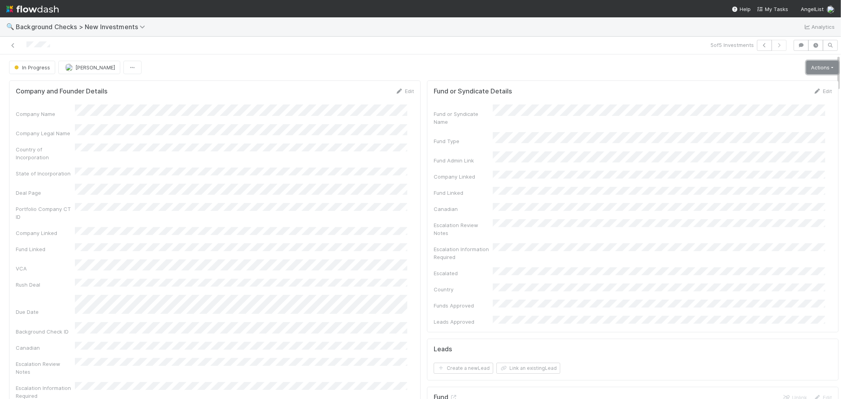
click at [806, 69] on link "Actions" at bounding box center [822, 67] width 32 height 13
click at [766, 165] on button "Link Lead" at bounding box center [795, 161] width 88 height 11
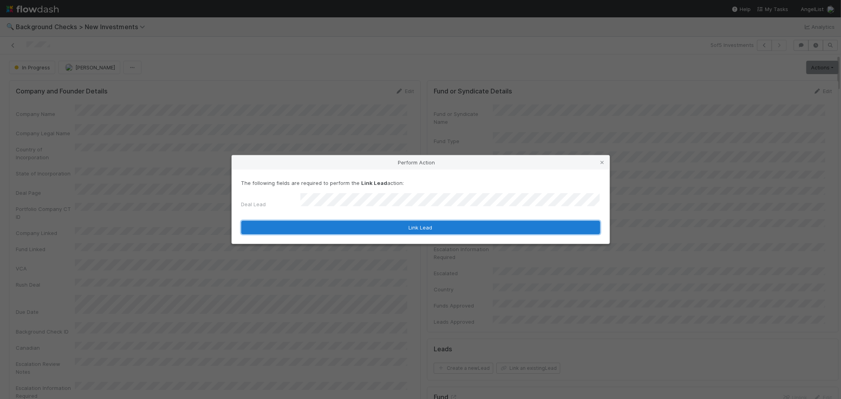
click at [433, 227] on button "Link Lead" at bounding box center [420, 227] width 359 height 13
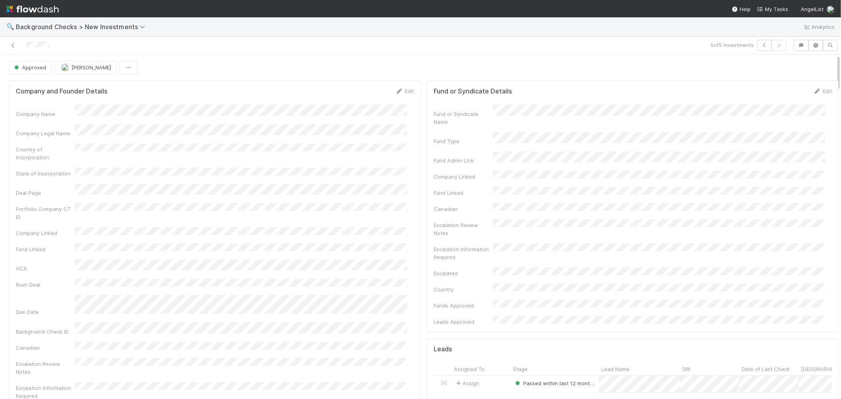
click at [11, 44] on icon at bounding box center [13, 45] width 8 height 5
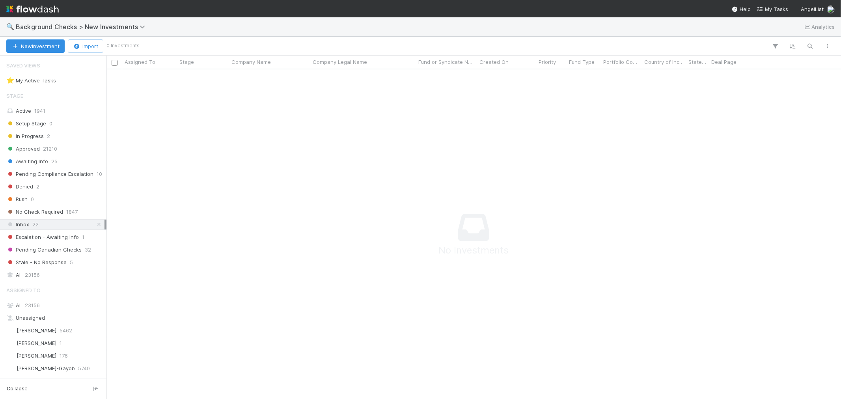
scroll to position [316, 721]
click at [74, 29] on span "Background Checks > New Investments" at bounding box center [82, 27] width 133 height 8
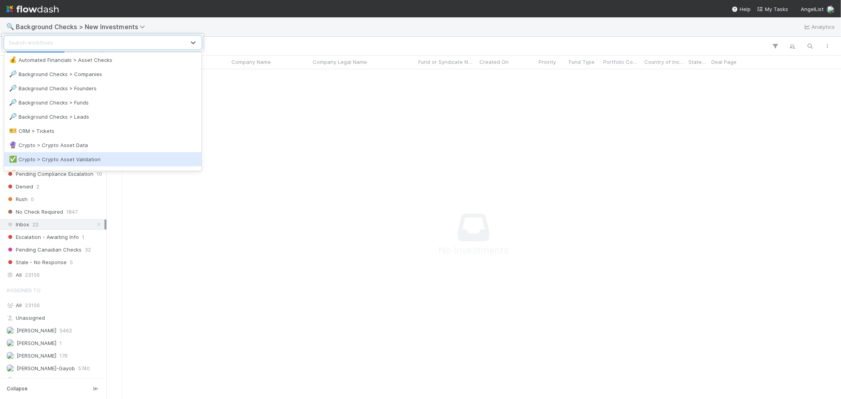
scroll to position [87, 0]
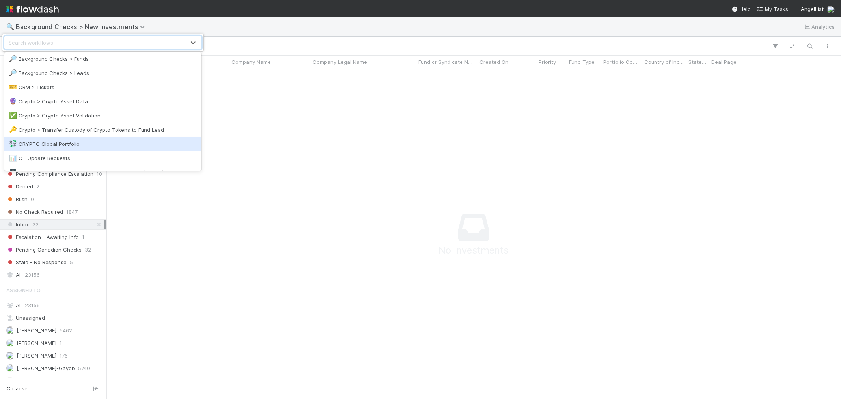
click at [55, 144] on div "💱 CRYPTO Global Portfolio" at bounding box center [103, 144] width 188 height 8
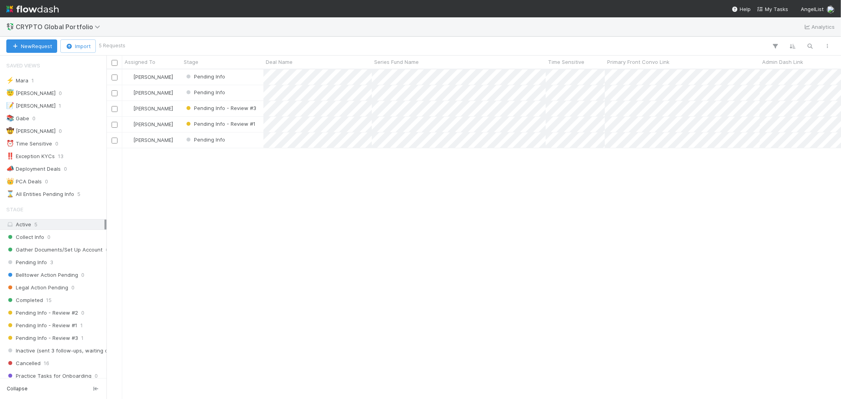
scroll to position [6, 7]
click at [73, 29] on span "CRYPTO Global Portfolio" at bounding box center [60, 27] width 88 height 8
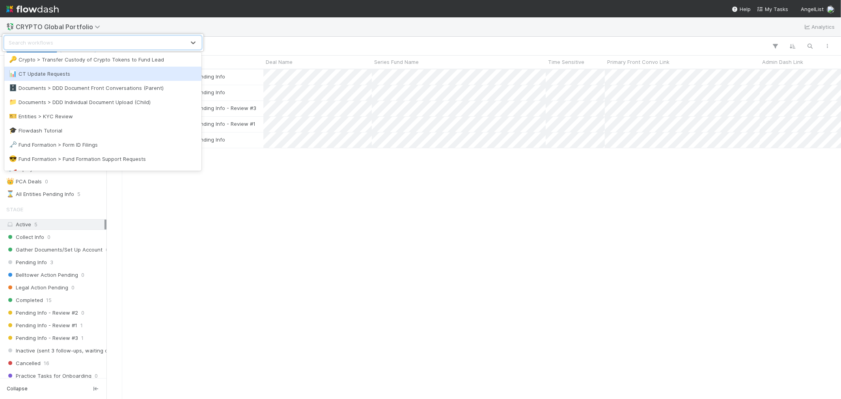
scroll to position [175, 0]
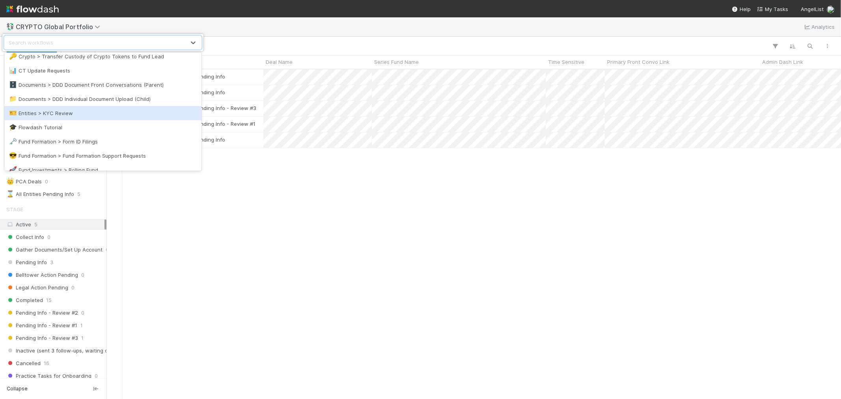
click at [61, 113] on div "🎫 Entities > KYC Review" at bounding box center [103, 113] width 188 height 8
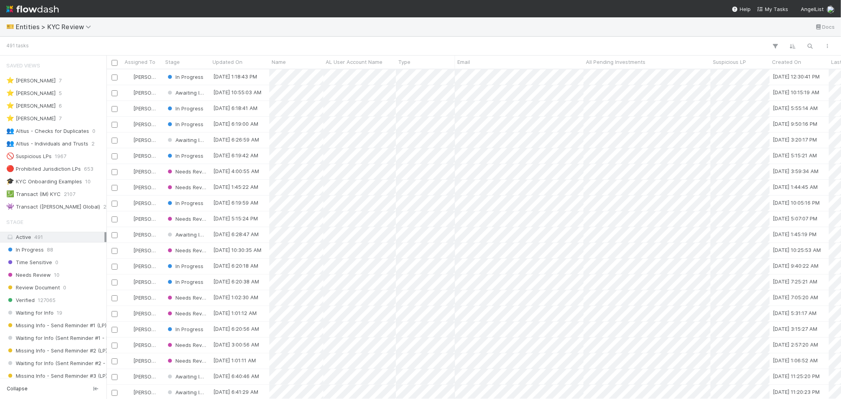
scroll to position [322, 727]
click at [75, 25] on span "Entities > KYC Review" at bounding box center [55, 27] width 79 height 8
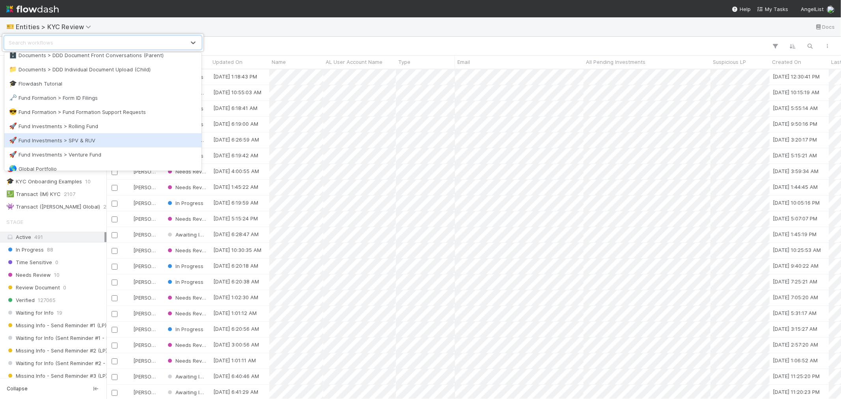
scroll to position [262, 0]
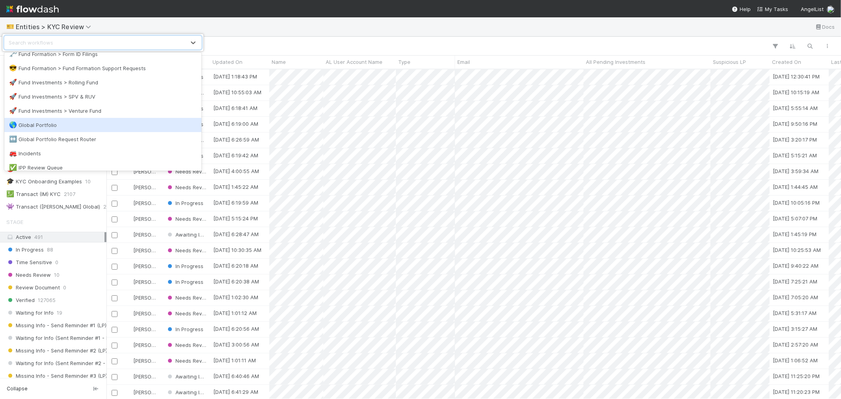
click at [65, 130] on div "🌎 Global Portfolio" at bounding box center [102, 125] width 197 height 14
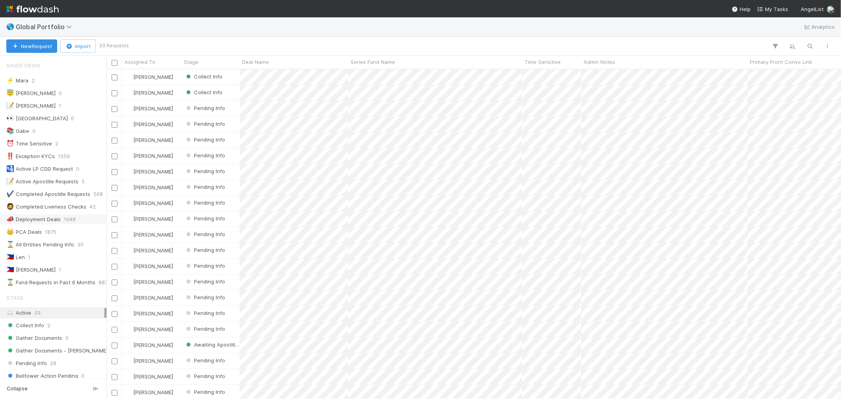
scroll to position [322, 727]
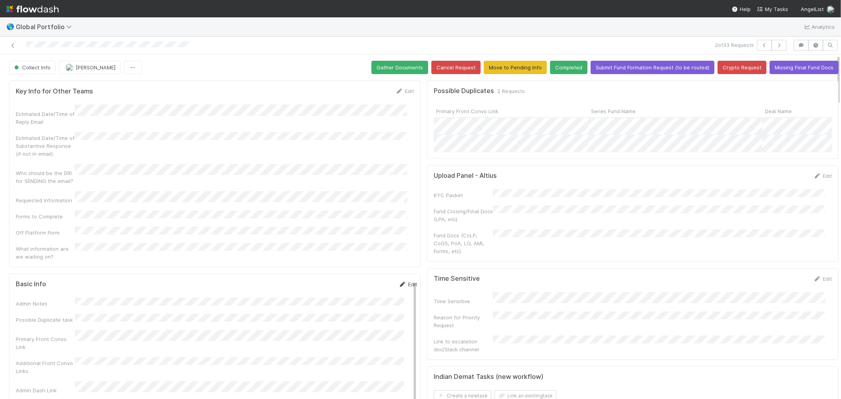
click at [398, 282] on icon at bounding box center [402, 284] width 8 height 5
click at [307, 224] on div "Estimated Date/Time of Reply Email Estimated Date/Time of Substantive Response …" at bounding box center [215, 182] width 398 height 156
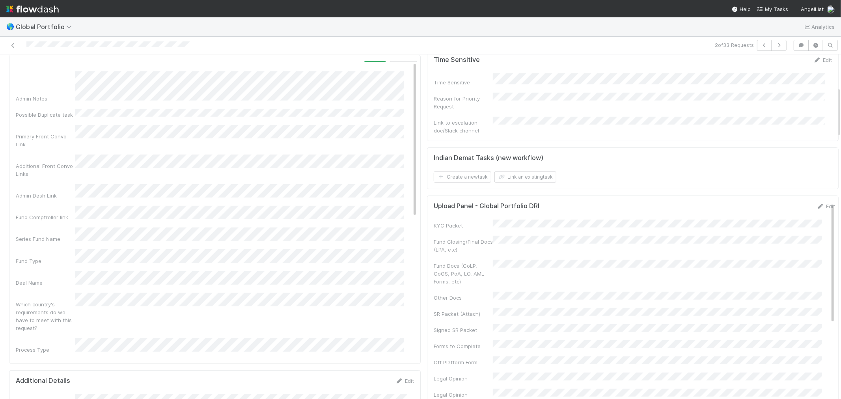
scroll to position [0, 0]
click at [16, 69] on div "Admin Notes Possible Duplicate task Primary Front Convo Link Additional Front C…" at bounding box center [216, 216] width 401 height 614
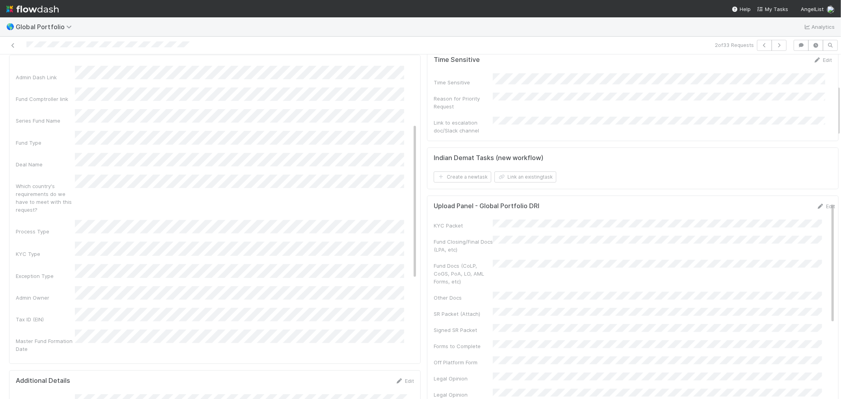
click at [1, 50] on div "2 of 33 Requests Collect Info Roselyn de Villa Gather Documents Cancel Request …" at bounding box center [420, 218] width 841 height 362
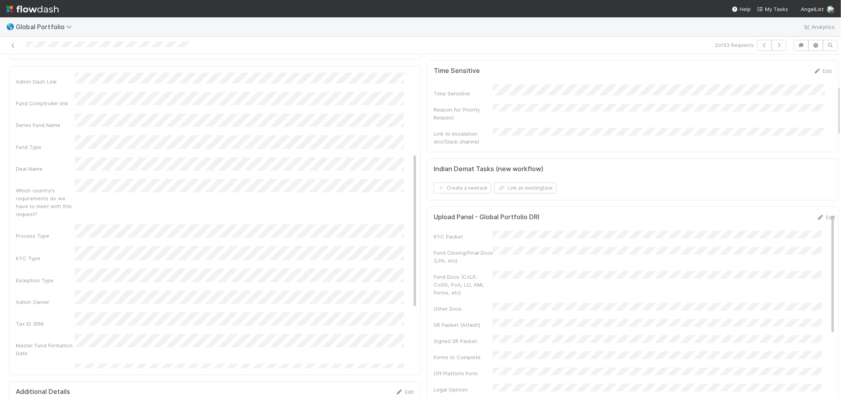
scroll to position [266, 0]
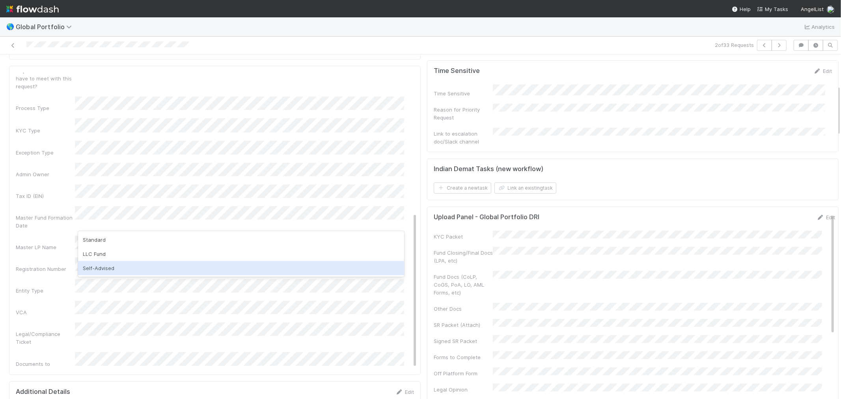
click at [107, 266] on div "Self-Advised" at bounding box center [241, 268] width 326 height 14
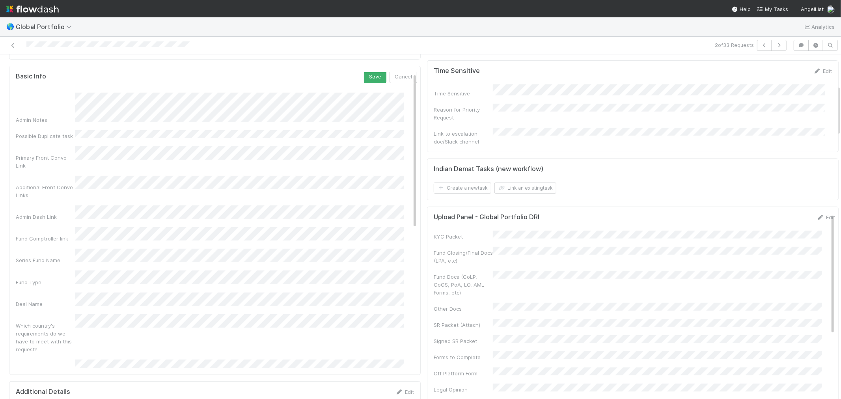
scroll to position [0, 0]
click at [365, 73] on button "Save" at bounding box center [375, 79] width 22 height 13
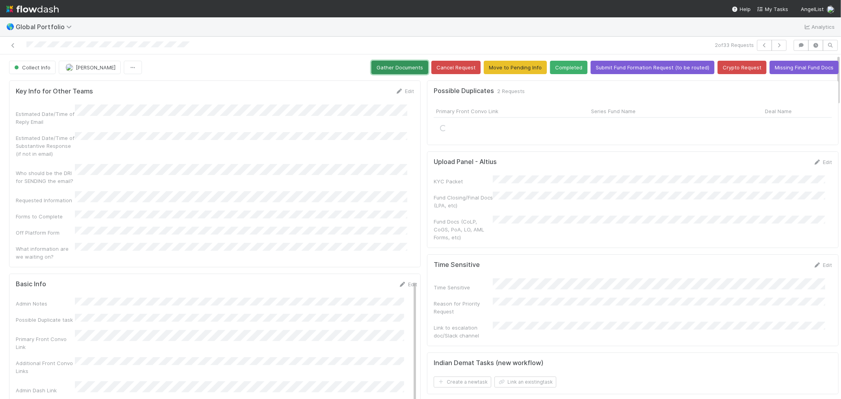
click at [396, 68] on button "Gather Documents" at bounding box center [399, 67] width 57 height 13
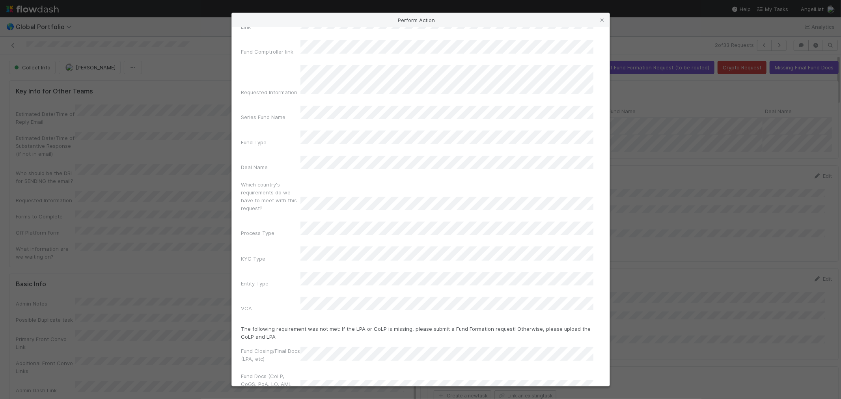
scroll to position [83, 0]
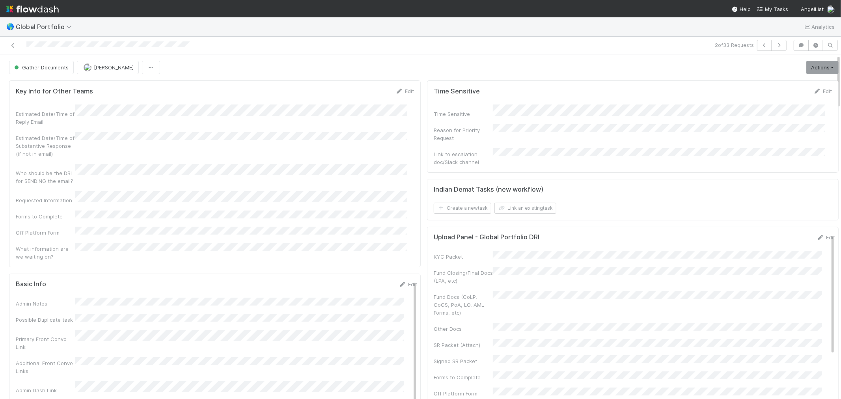
drag, startPoint x: 13, startPoint y: 43, endPoint x: 182, endPoint y: 5, distance: 173.2
click at [13, 43] on icon at bounding box center [13, 45] width 8 height 5
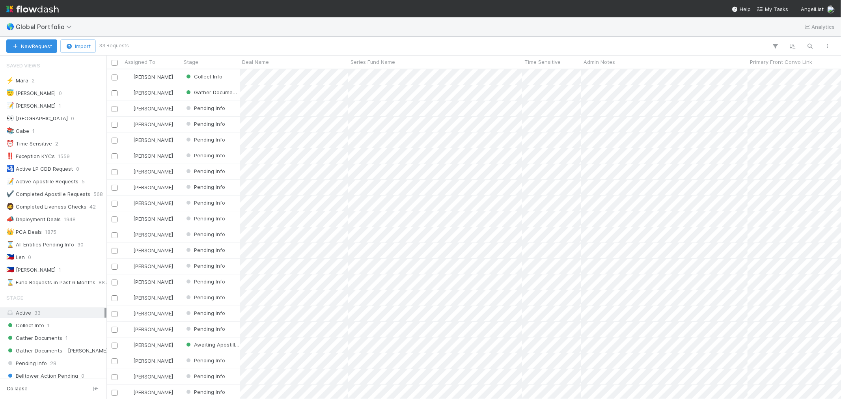
scroll to position [322, 727]
click at [54, 26] on span "Global Portfolio" at bounding box center [46, 27] width 60 height 8
click at [47, 28] on span "Global Portfolio" at bounding box center [46, 27] width 60 height 8
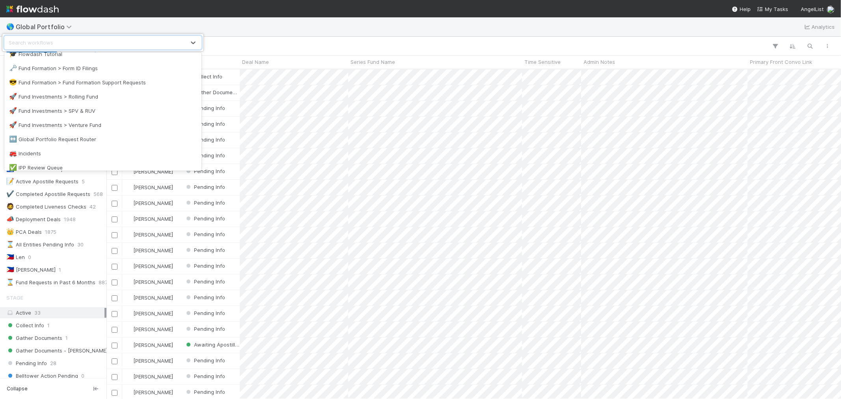
scroll to position [306, 0]
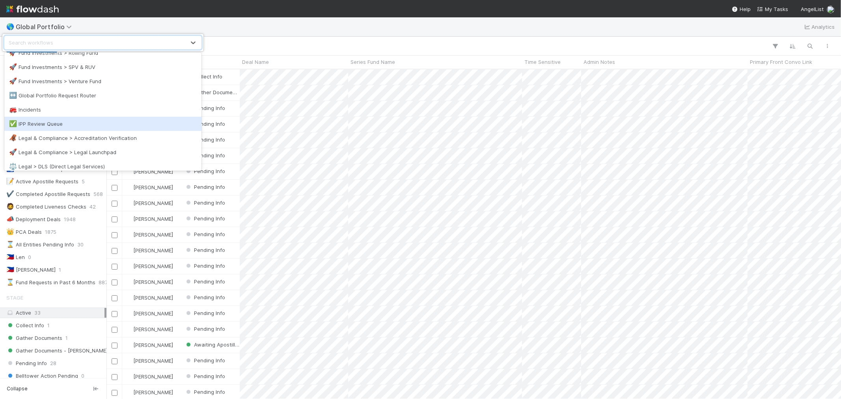
click at [40, 125] on div "✅ IPP Review Queue" at bounding box center [103, 124] width 188 height 8
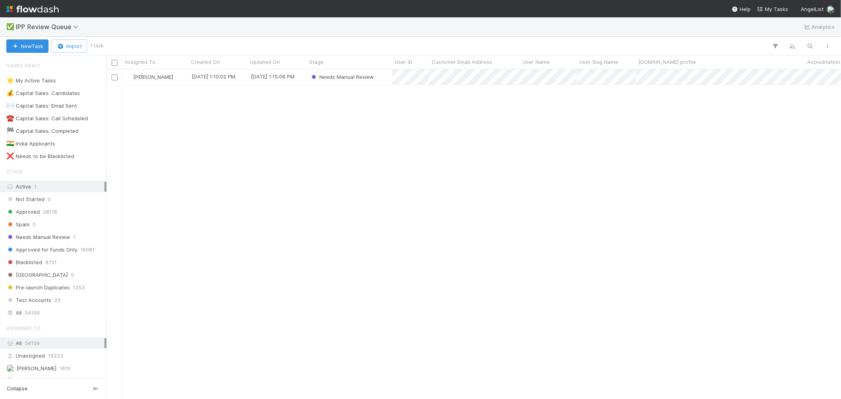
scroll to position [322, 727]
click at [382, 76] on div "Needs Manual Review" at bounding box center [350, 76] width 86 height 15
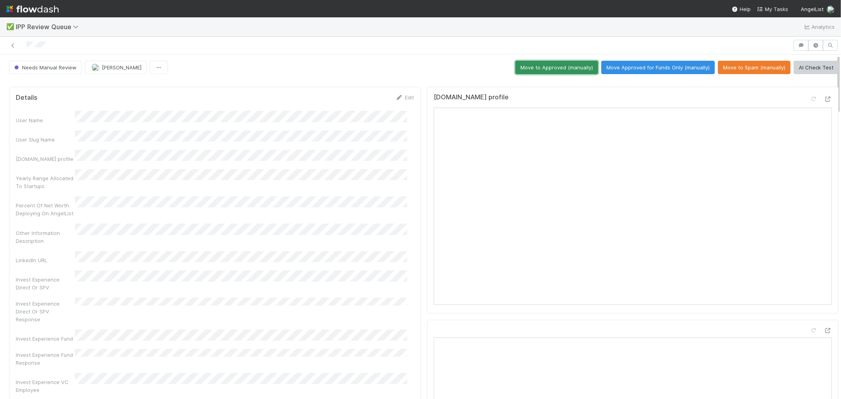
click at [558, 64] on button "Move to Approved (manually)" at bounding box center [556, 67] width 83 height 13
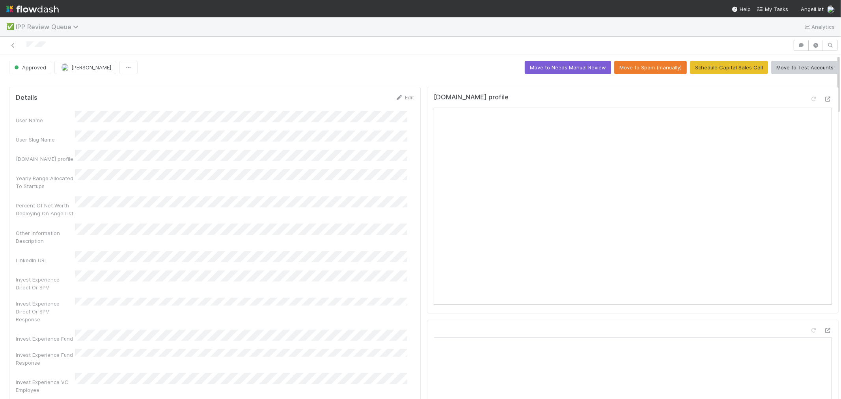
click at [43, 27] on span "IPP Review Queue" at bounding box center [49, 27] width 67 height 8
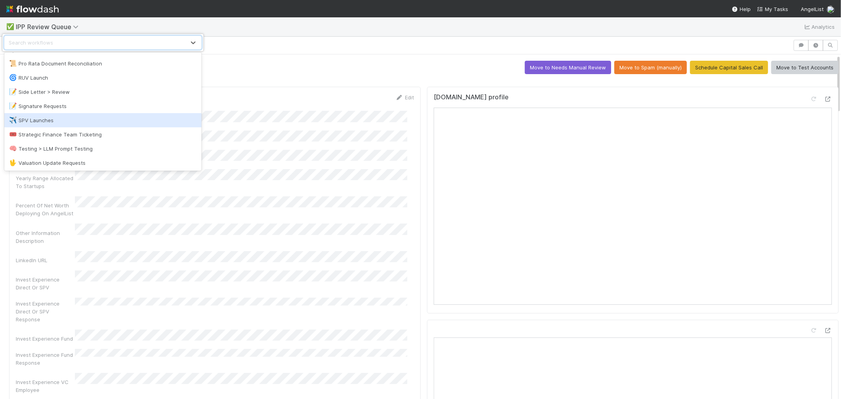
scroll to position [408, 0]
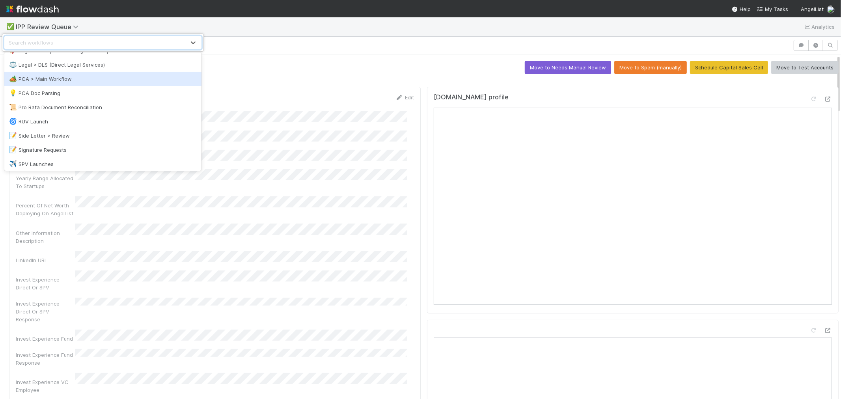
click at [48, 80] on div "🏕️ PCA > Main Workflow" at bounding box center [103, 79] width 188 height 8
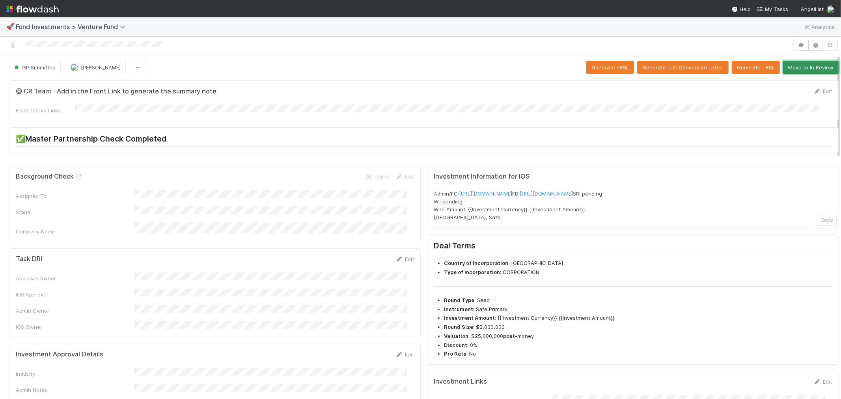
click at [787, 70] on button "Move to In Review" at bounding box center [811, 67] width 56 height 13
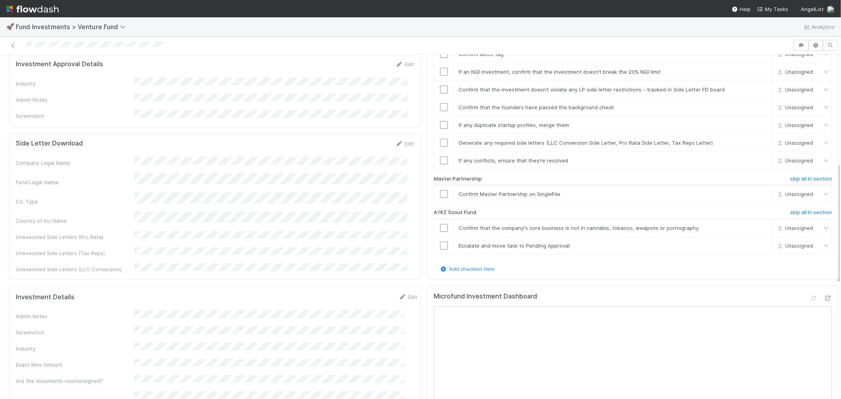
scroll to position [306, 0]
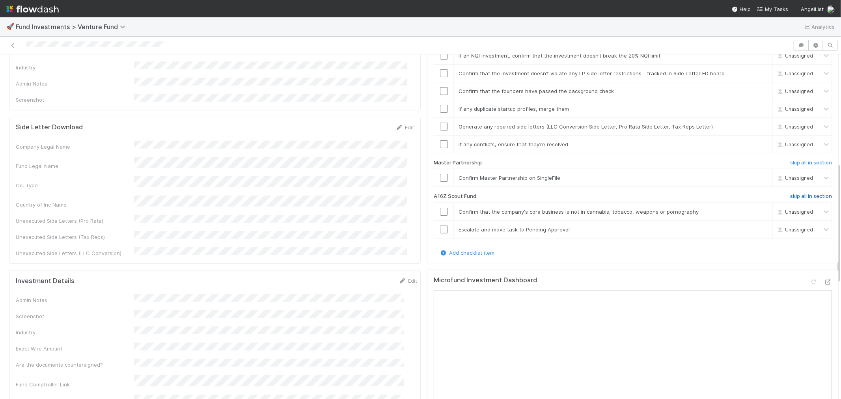
click at [797, 193] on h6 "skip all in section" at bounding box center [811, 196] width 42 height 6
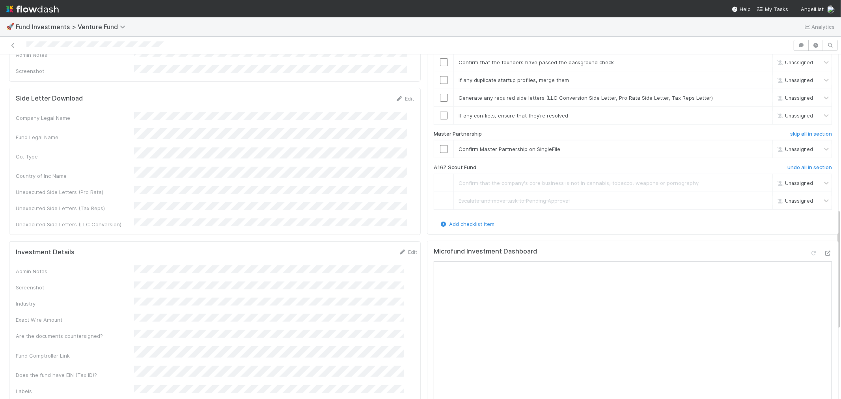
scroll to position [438, 0]
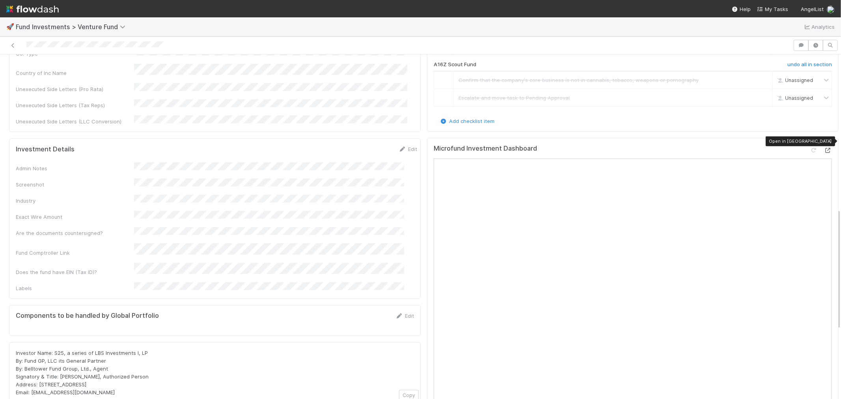
click at [824, 148] on icon at bounding box center [828, 150] width 8 height 5
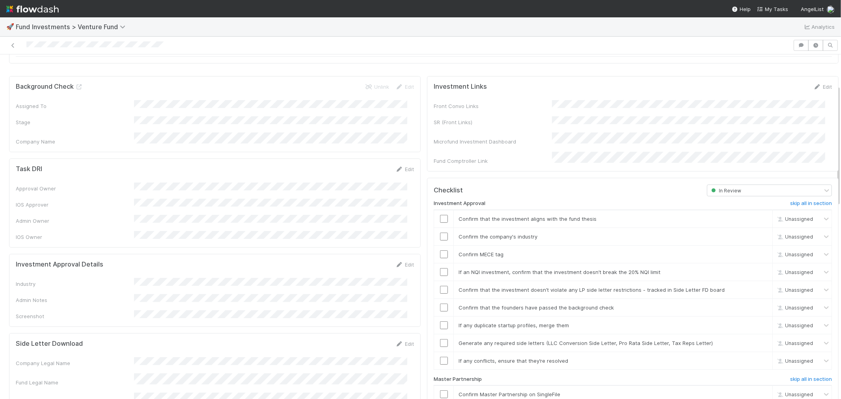
scroll to position [87, 0]
click at [440, 217] on input "checkbox" at bounding box center [444, 221] width 8 height 8
click at [440, 253] on input "checkbox" at bounding box center [444, 257] width 8 height 8
click at [395, 264] on icon at bounding box center [399, 266] width 8 height 5
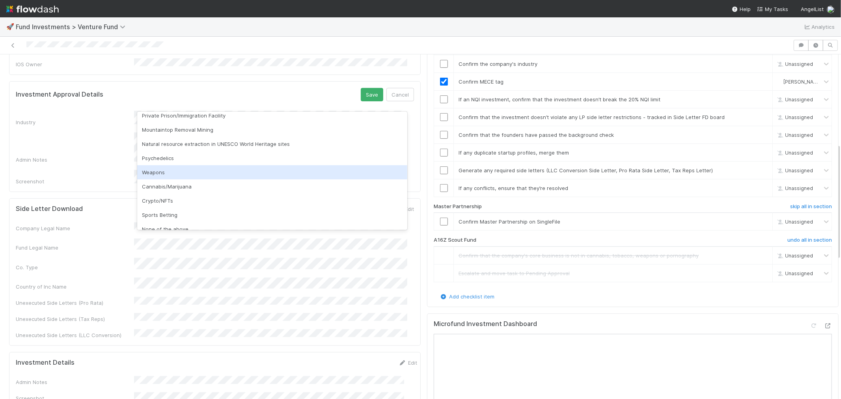
scroll to position [225, 0]
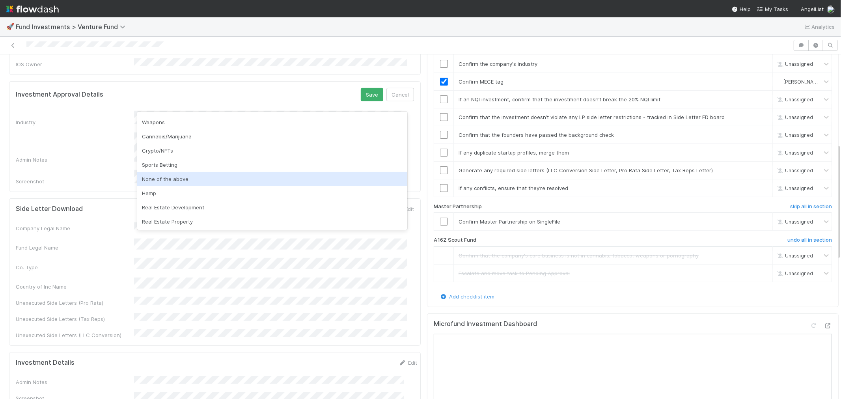
click at [164, 176] on div "None of the above" at bounding box center [272, 179] width 270 height 14
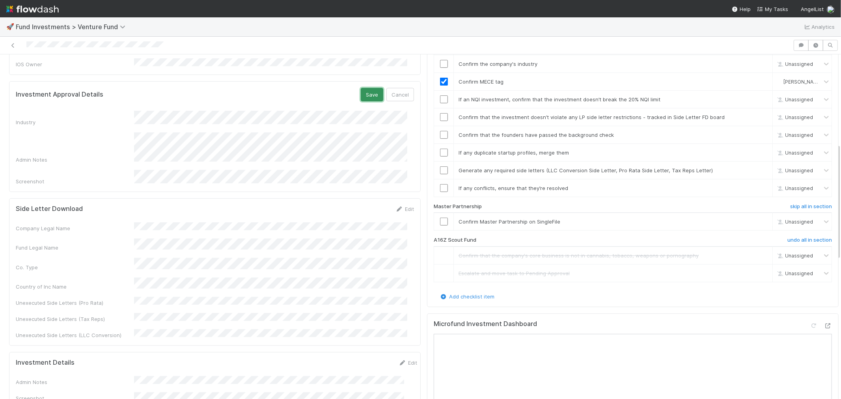
click at [367, 88] on button "Save" at bounding box center [372, 94] width 22 height 13
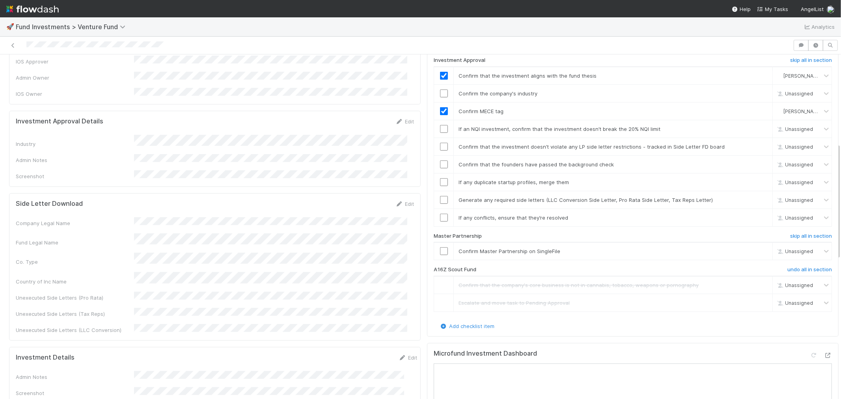
scroll to position [219, 0]
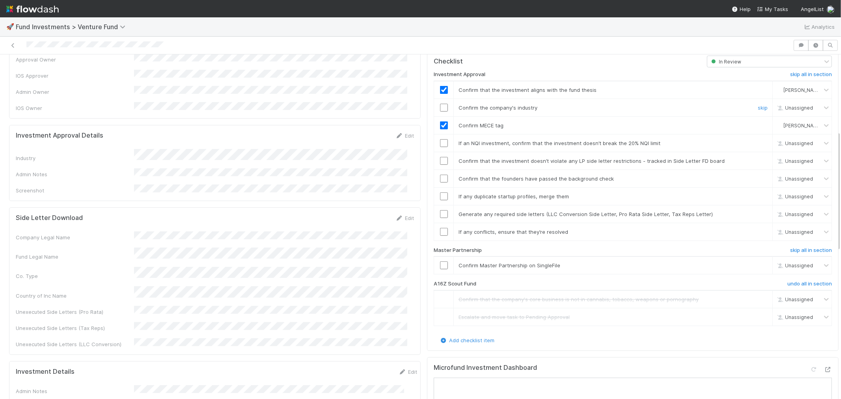
click at [440, 104] on input "checkbox" at bounding box center [444, 108] width 8 height 8
click at [440, 139] on input "checkbox" at bounding box center [444, 143] width 8 height 8
click at [440, 157] on input "checkbox" at bounding box center [444, 161] width 8 height 8
click at [440, 175] on input "checkbox" at bounding box center [444, 179] width 8 height 8
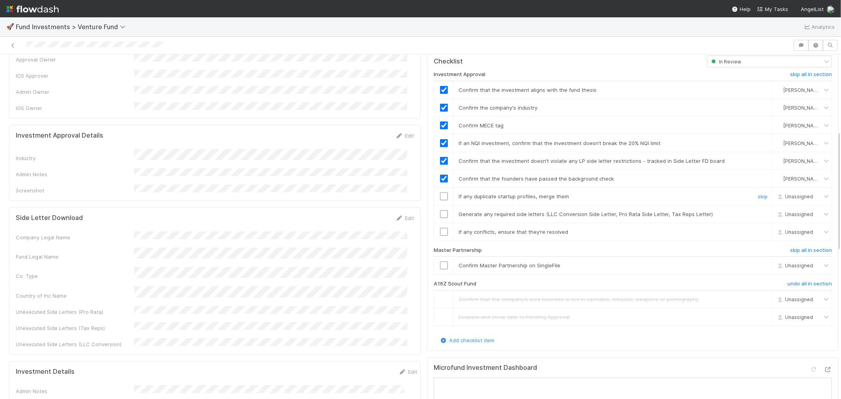
click at [440, 192] on input "checkbox" at bounding box center [444, 196] width 8 height 8
click at [440, 210] on input "checkbox" at bounding box center [444, 214] width 8 height 8
click at [440, 228] on input "checkbox" at bounding box center [444, 232] width 8 height 8
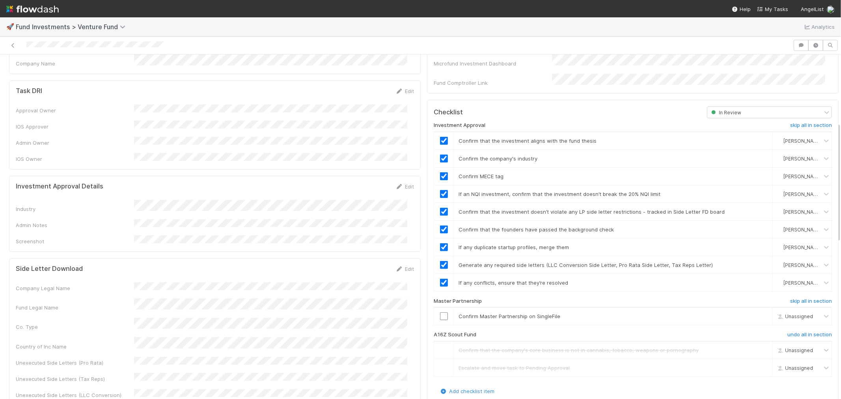
scroll to position [131, 0]
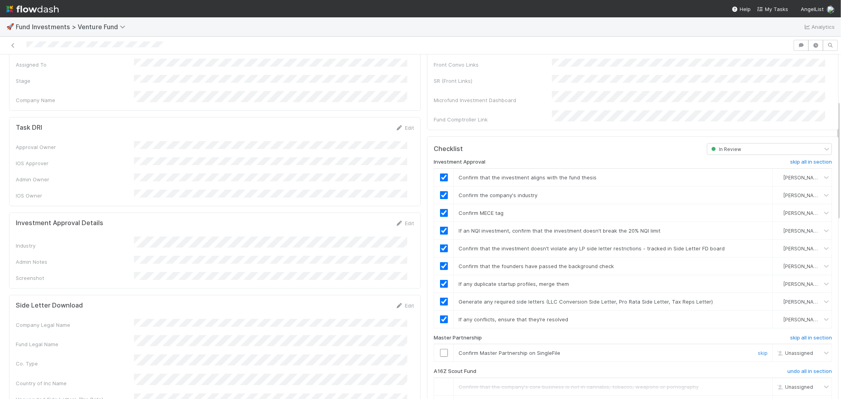
click at [440, 349] on input "checkbox" at bounding box center [444, 353] width 8 height 8
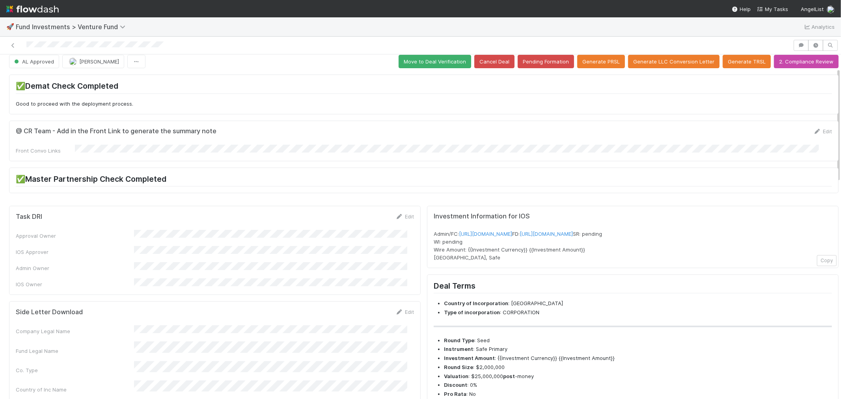
scroll to position [0, 0]
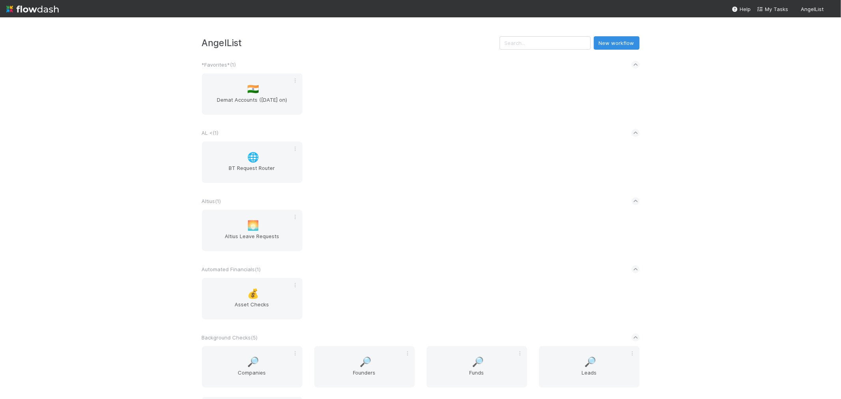
click at [371, 119] on div "🇮🇳 Demat Accounts ([DATE] on)" at bounding box center [420, 98] width 449 height 51
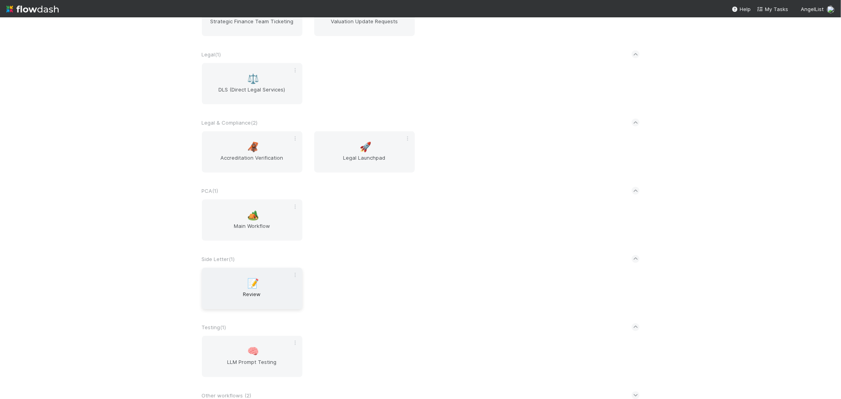
click at [242, 276] on div "📝 Review" at bounding box center [252, 288] width 100 height 41
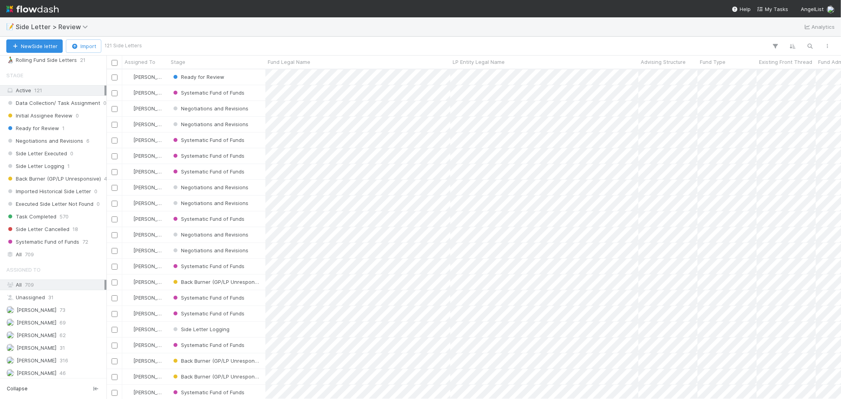
scroll to position [76, 0]
click at [37, 253] on div "All 709" at bounding box center [55, 252] width 98 height 10
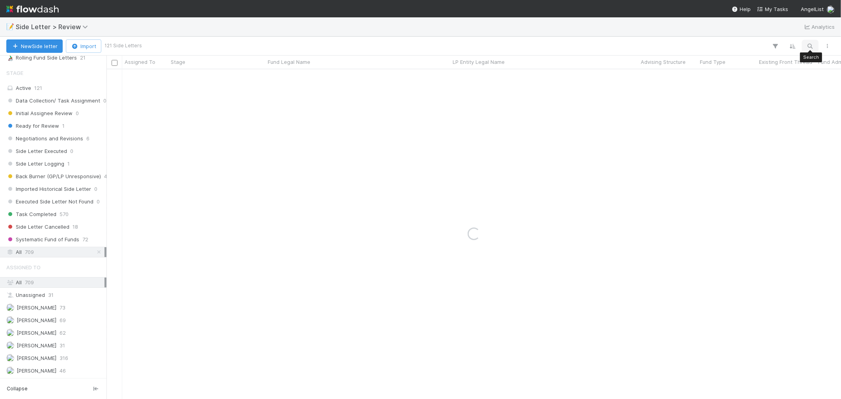
click at [809, 45] on icon "button" at bounding box center [810, 46] width 8 height 7
click at [766, 34] on input "S25, a series of LBS Investments I, LP" at bounding box center [768, 32] width 79 height 9
paste input "S25, a series of LBS Investments I, LP"
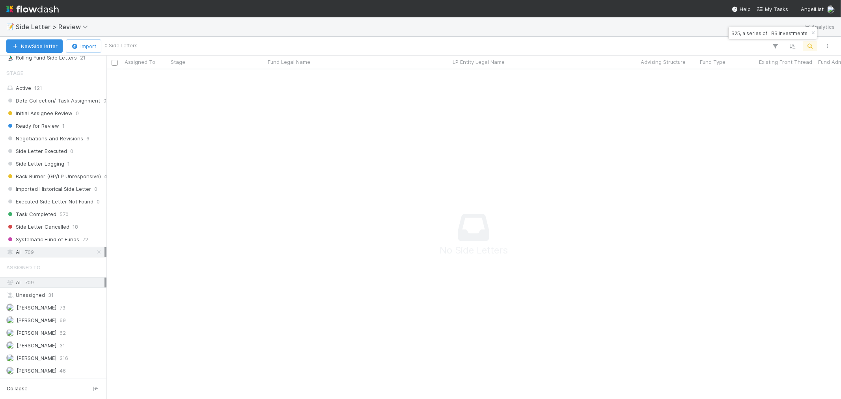
scroll to position [0, 0]
click at [741, 33] on input "S25, a series of LBS Investments I, LPLBS Investments I, LP" at bounding box center [768, 32] width 79 height 9
paste input "Rail Ventures"
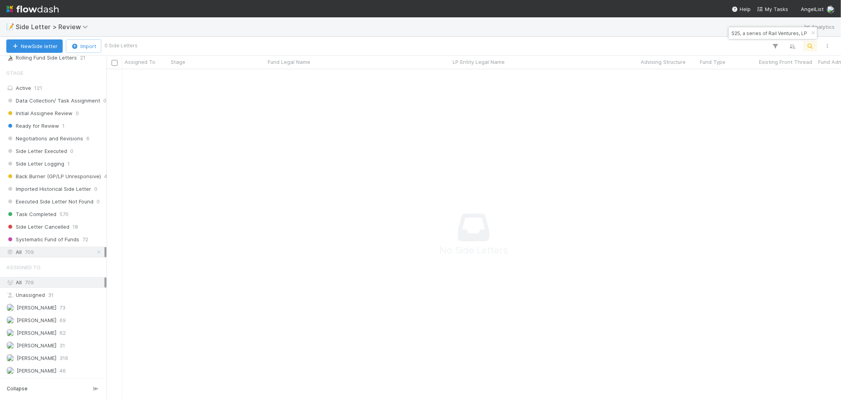
scroll to position [7, 7]
type input "S25, a series of Rail Ventures, LP"
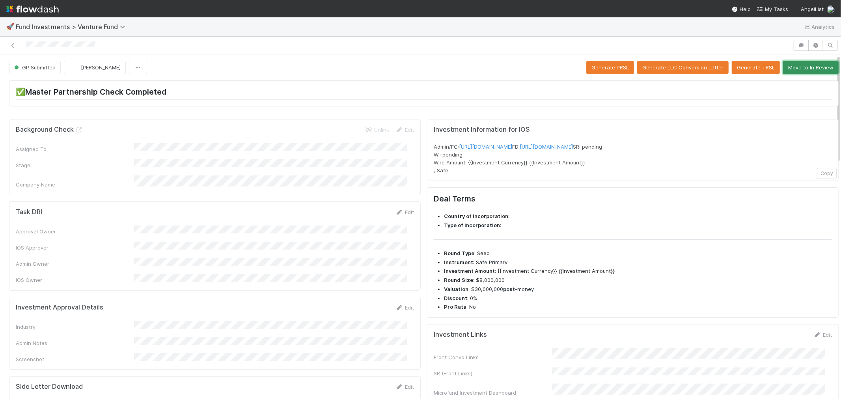
click at [811, 65] on button "Move to In Review" at bounding box center [811, 67] width 56 height 13
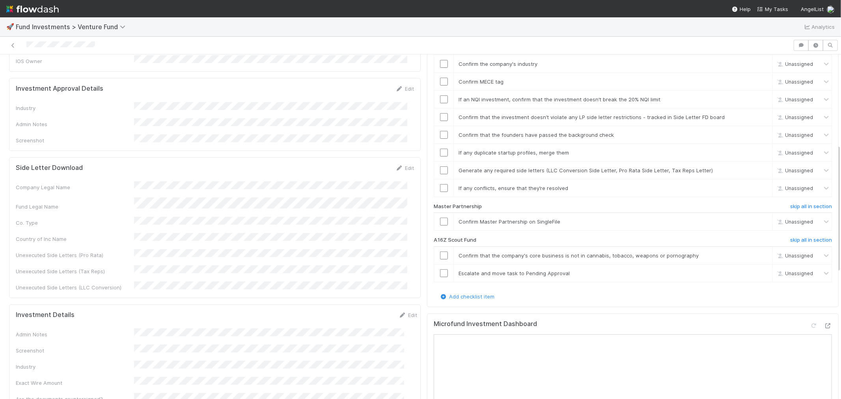
scroll to position [306, 0]
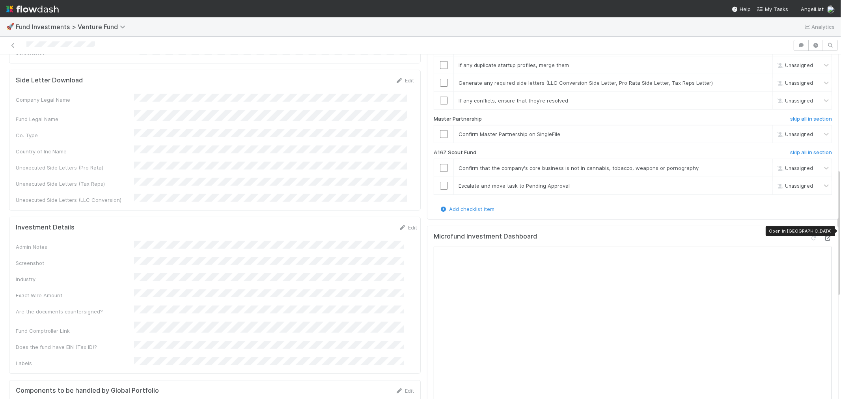
click at [824, 236] on icon at bounding box center [828, 238] width 8 height 5
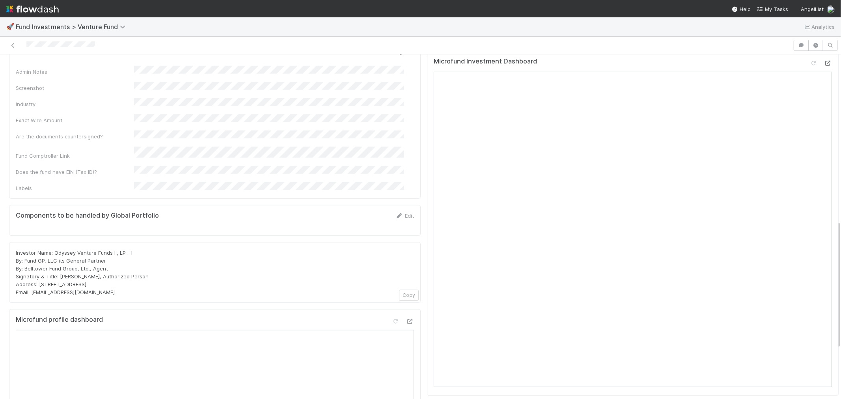
scroll to position [525, 0]
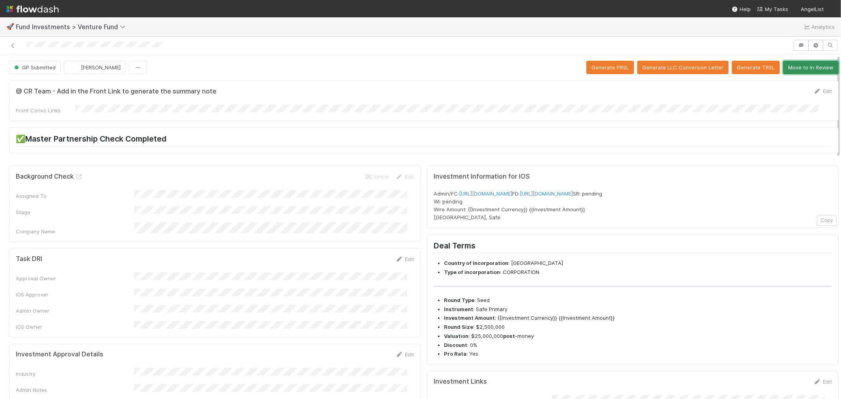
click at [793, 69] on button "Move to In Review" at bounding box center [811, 67] width 56 height 13
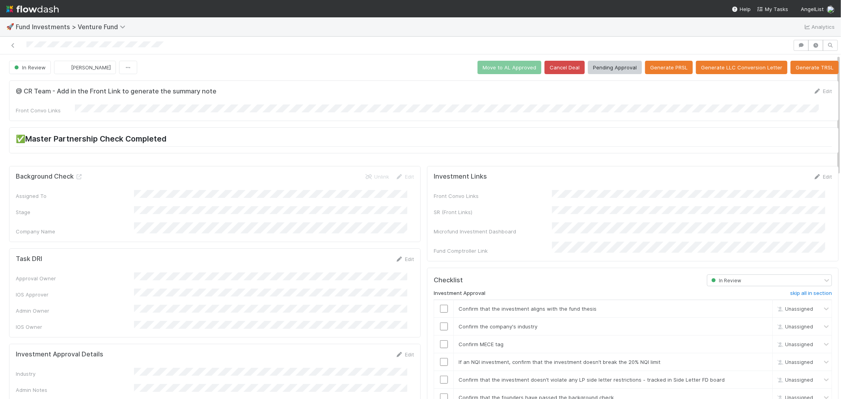
click at [408, 141] on h2 "✅Master Partnership Check Completed" at bounding box center [424, 140] width 816 height 12
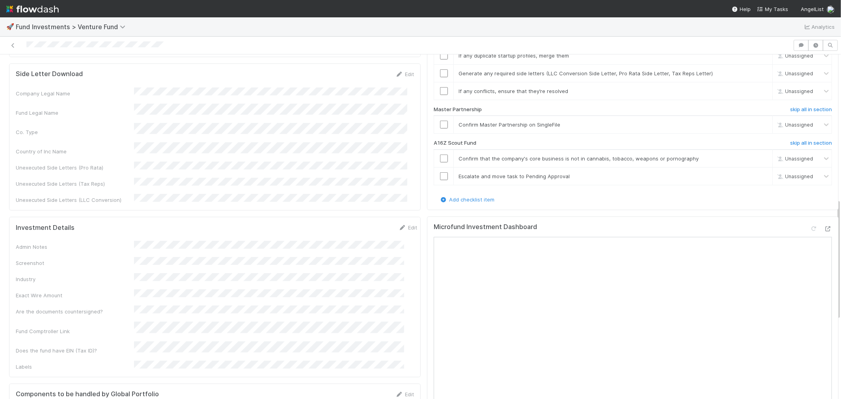
scroll to position [438, 0]
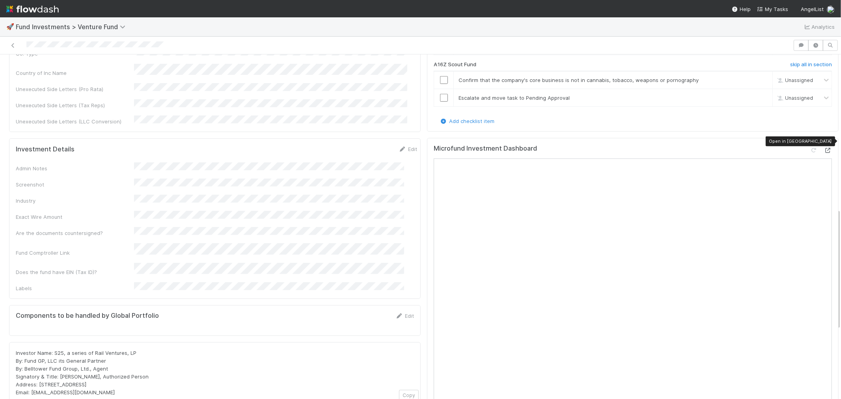
click at [824, 148] on icon at bounding box center [828, 150] width 8 height 5
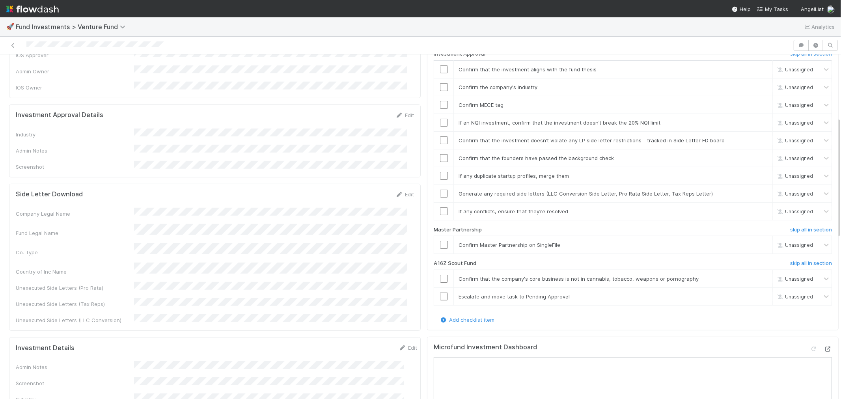
scroll to position [350, 0]
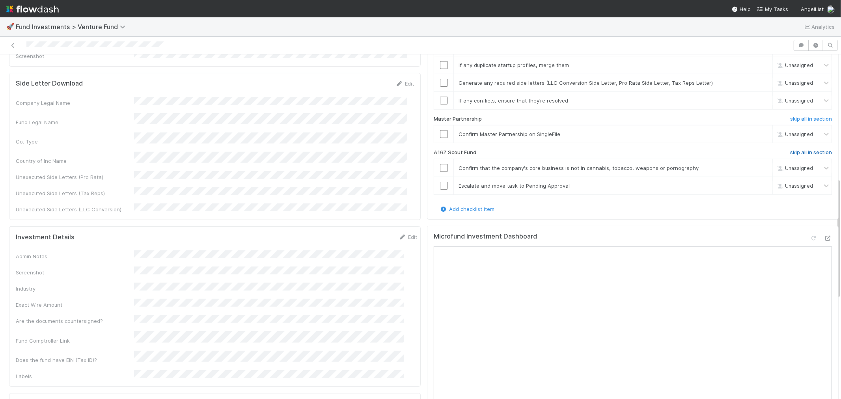
click at [790, 149] on h6 "skip all in section" at bounding box center [811, 152] width 42 height 6
click at [440, 130] on input "checkbox" at bounding box center [444, 134] width 8 height 8
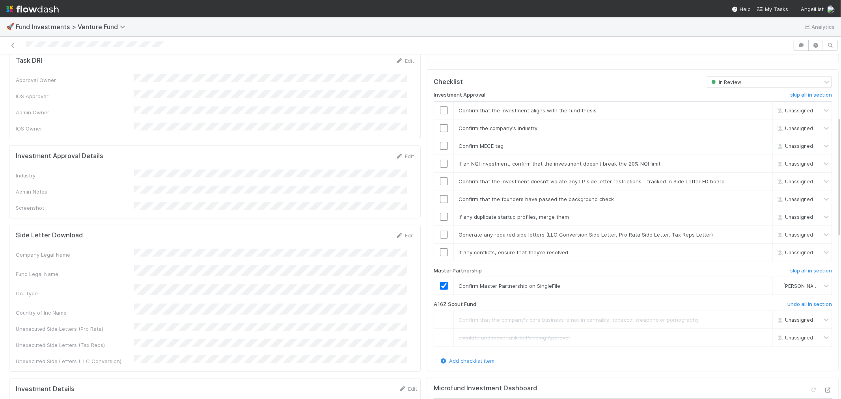
scroll to position [131, 0]
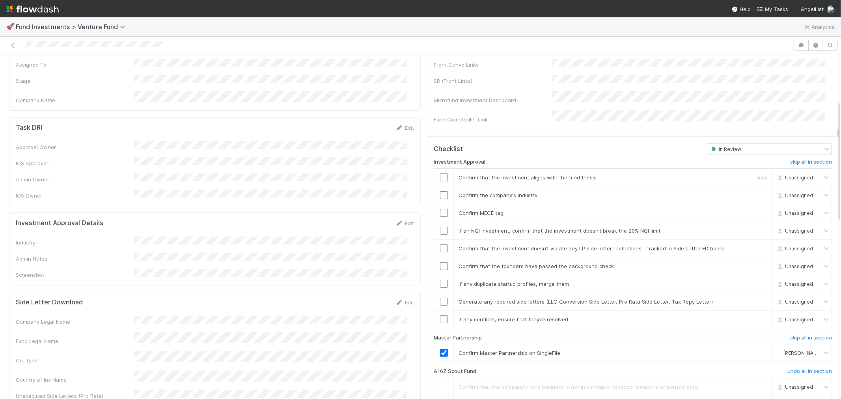
click at [440, 173] on input "checkbox" at bounding box center [444, 177] width 8 height 8
click at [403, 299] on link "Edit" at bounding box center [404, 302] width 19 height 6
click at [398, 298] on button "Cancel" at bounding box center [400, 304] width 28 height 13
click at [395, 221] on icon at bounding box center [399, 223] width 8 height 5
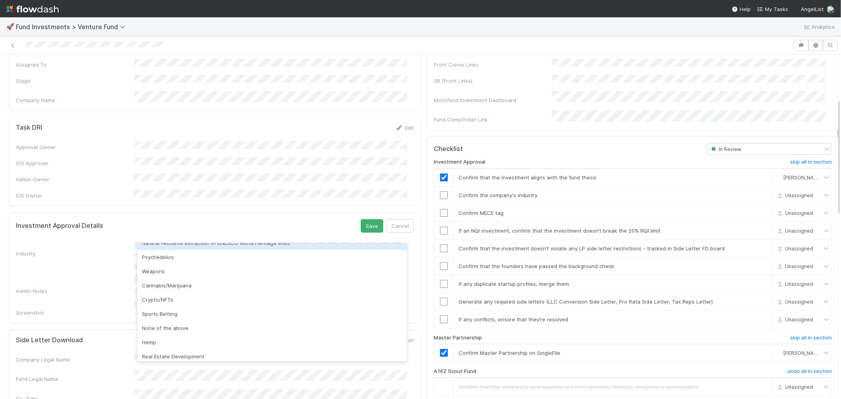
scroll to position [219, 0]
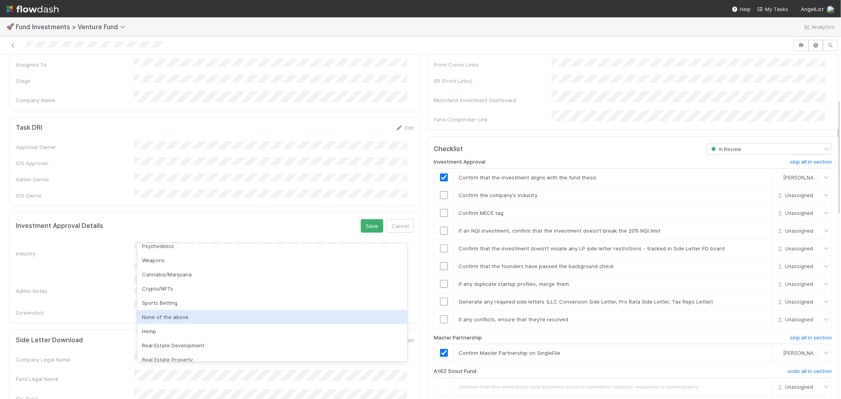
click at [172, 317] on div "None of the above" at bounding box center [272, 317] width 270 height 14
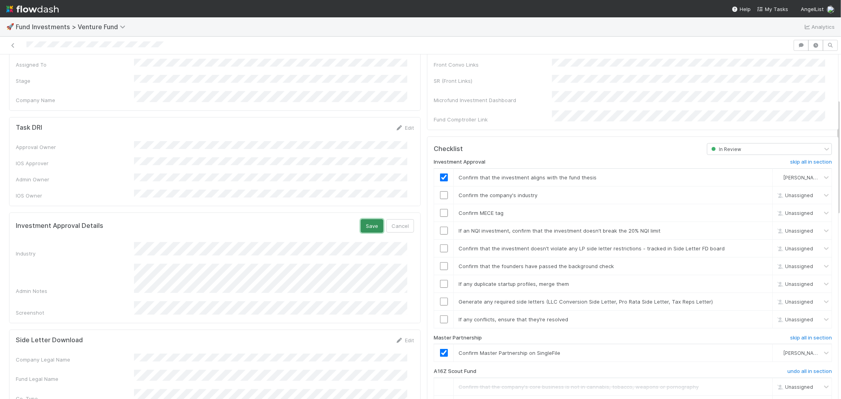
click at [370, 219] on button "Save" at bounding box center [372, 225] width 22 height 13
click at [440, 191] on input "checkbox" at bounding box center [444, 195] width 8 height 8
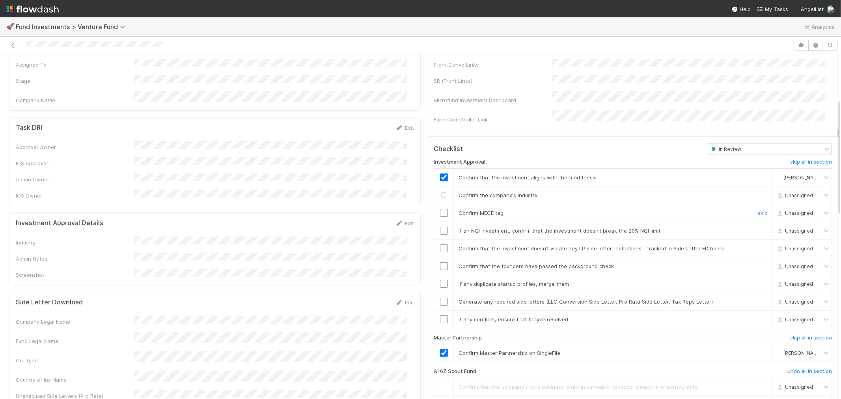
click at [440, 209] on input "checkbox" at bounding box center [444, 213] width 8 height 8
click at [440, 227] on input "checkbox" at bounding box center [444, 231] width 8 height 8
click at [440, 315] on input "checkbox" at bounding box center [444, 319] width 8 height 8
click at [440, 244] on input "checkbox" at bounding box center [444, 248] width 8 height 8
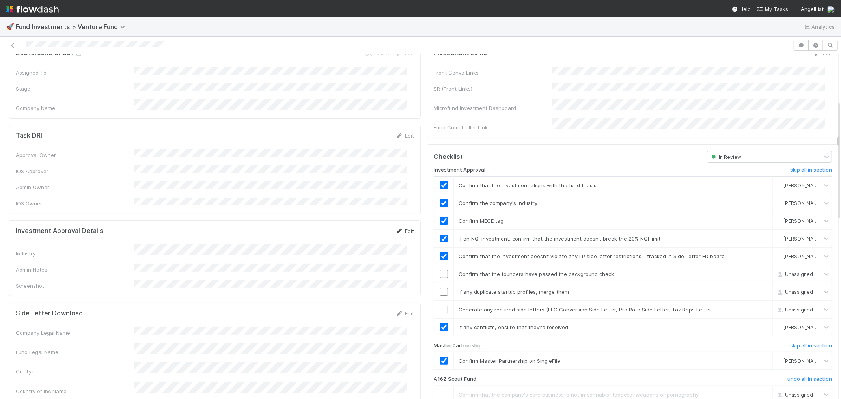
scroll to position [131, 0]
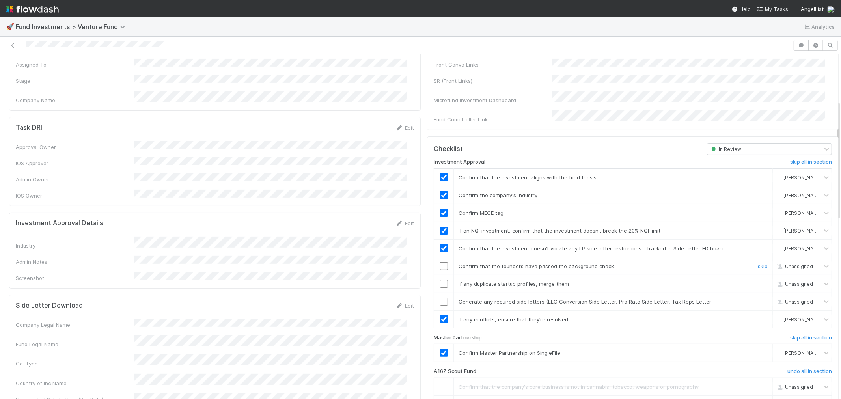
click at [440, 262] on input "checkbox" at bounding box center [444, 266] width 8 height 8
click at [440, 280] on input "checkbox" at bounding box center [444, 284] width 8 height 8
click at [440, 298] on input "checkbox" at bounding box center [444, 302] width 8 height 8
click at [440, 280] on input "checkbox" at bounding box center [444, 284] width 8 height 8
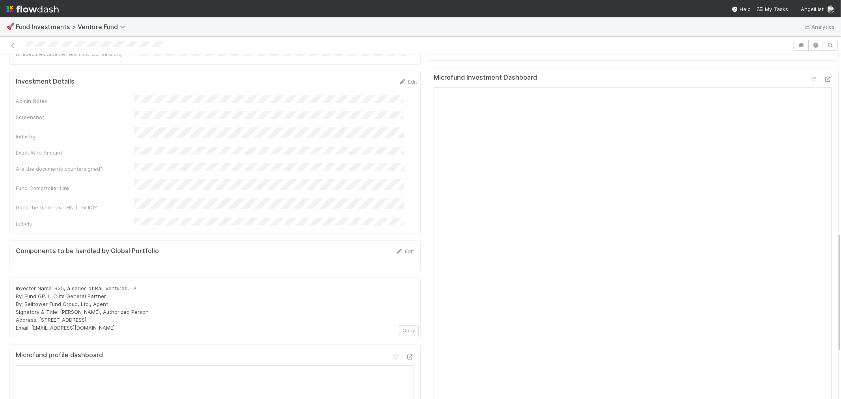
scroll to position [508, 0]
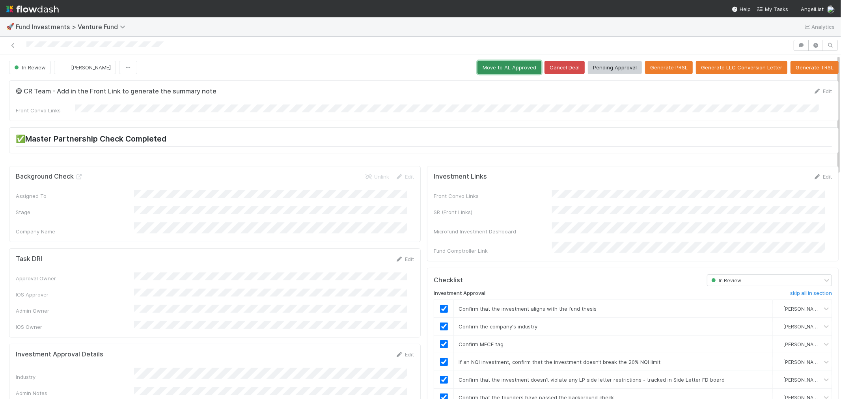
click at [500, 68] on button "Move to AL Approved" at bounding box center [509, 67] width 64 height 13
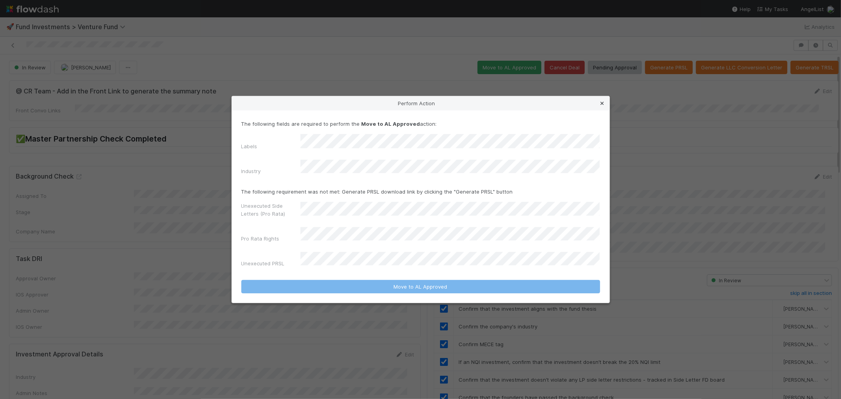
click at [602, 106] on icon at bounding box center [602, 103] width 8 height 5
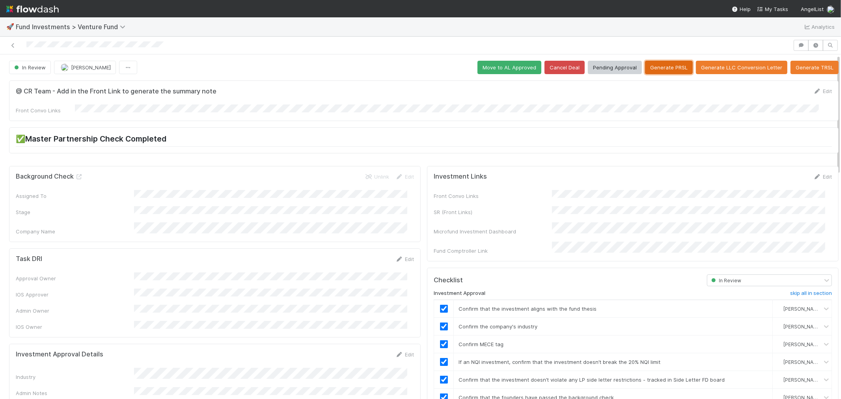
click at [661, 64] on button "Generate PRSL" at bounding box center [669, 67] width 48 height 13
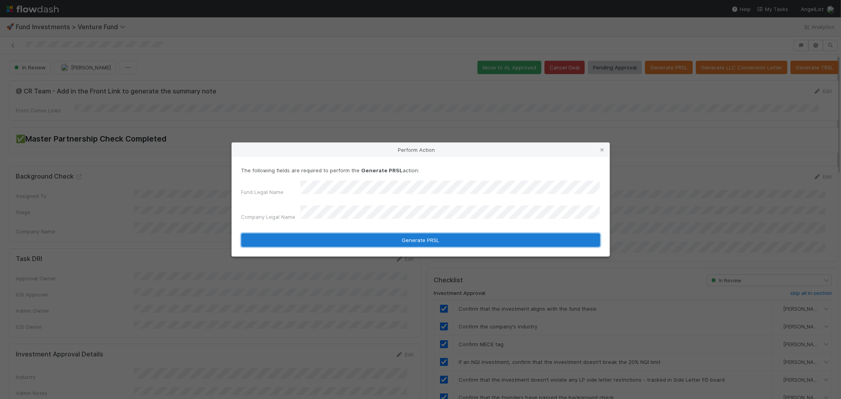
click at [417, 235] on button "Generate PRSL" at bounding box center [420, 239] width 359 height 13
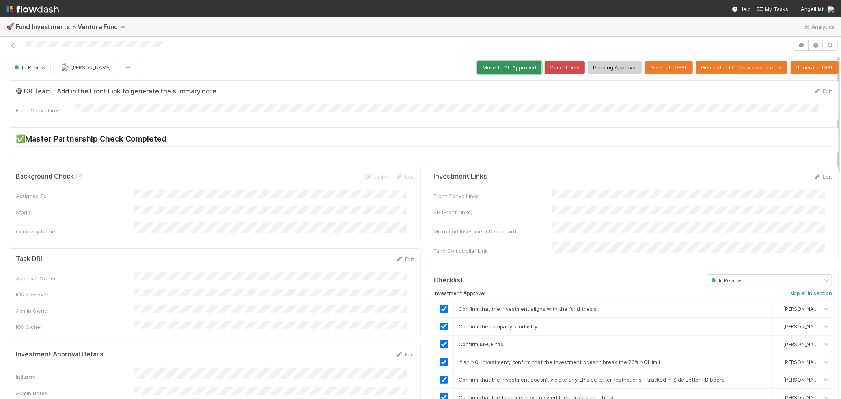
click at [510, 69] on button "Move to AL Approved" at bounding box center [509, 67] width 64 height 13
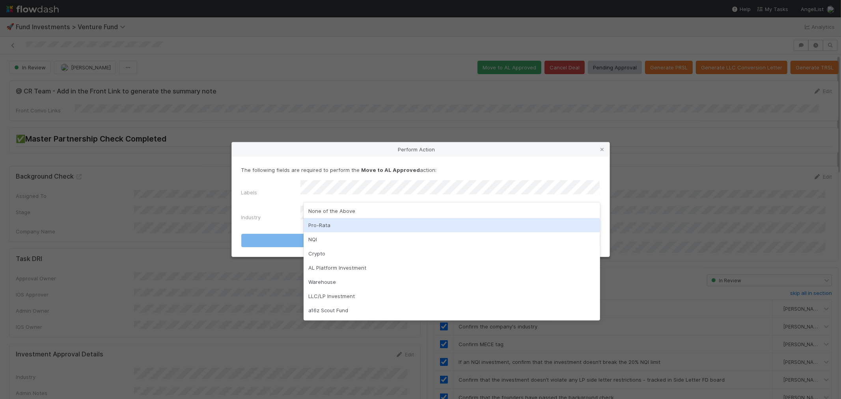
click at [320, 221] on div "Pro-Rata" at bounding box center [451, 225] width 296 height 14
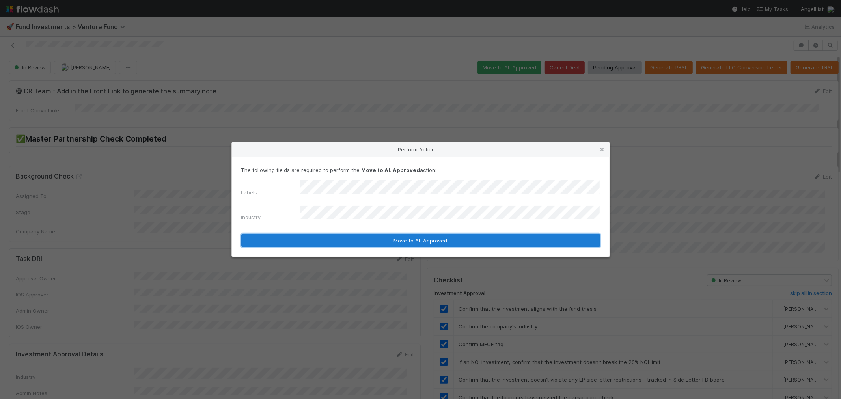
click at [462, 236] on button "Move to AL Approved" at bounding box center [420, 240] width 359 height 13
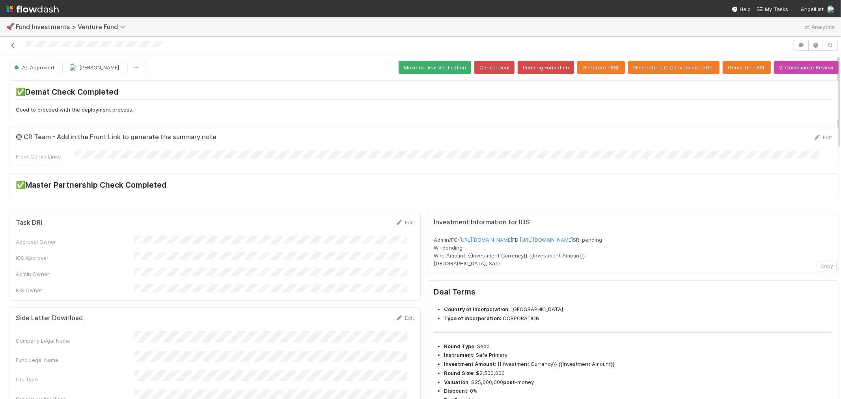
click at [14, 48] on link at bounding box center [13, 45] width 8 height 8
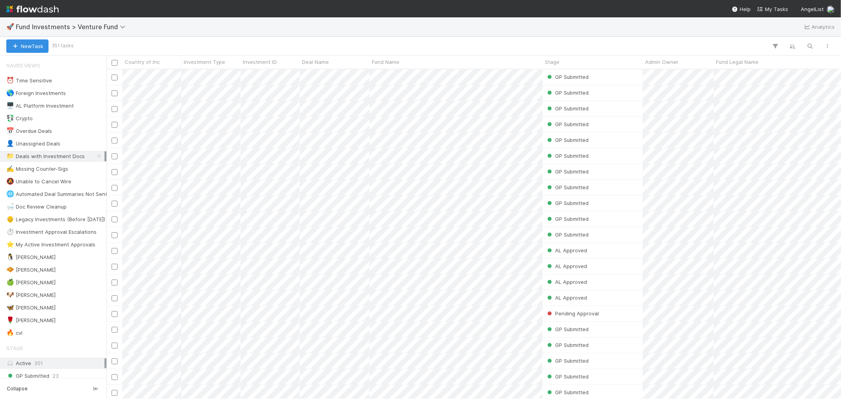
scroll to position [322, 727]
click at [94, 25] on span "Fund Investments > Venture Fund" at bounding box center [72, 27] width 113 height 8
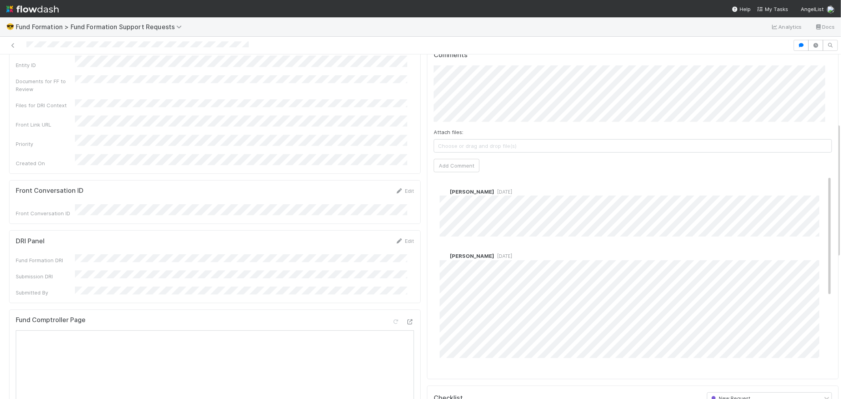
scroll to position [175, 0]
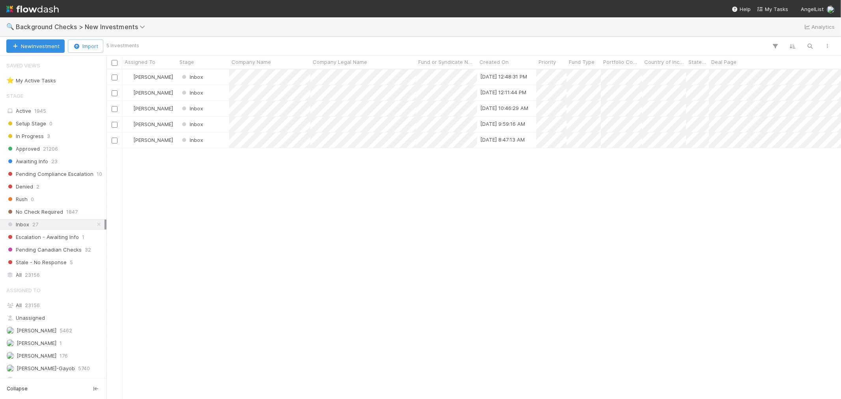
scroll to position [322, 727]
drag, startPoint x: 277, startPoint y: 241, endPoint x: 39, endPoint y: 253, distance: 238.3
click at [276, 241] on div "[PERSON_NAME] Inbox [DATE] 12:48:31 PM 0 1 1 0 0 [DATE] 12:48:32 PM 0 0 0 [PERS…" at bounding box center [473, 233] width 734 height 329
click at [20, 274] on div "All 23156" at bounding box center [55, 275] width 98 height 10
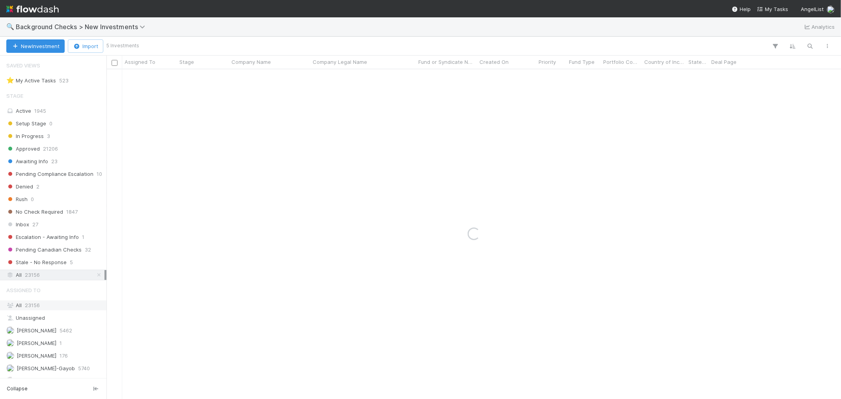
click at [25, 305] on span "23156" at bounding box center [32, 305] width 15 height 6
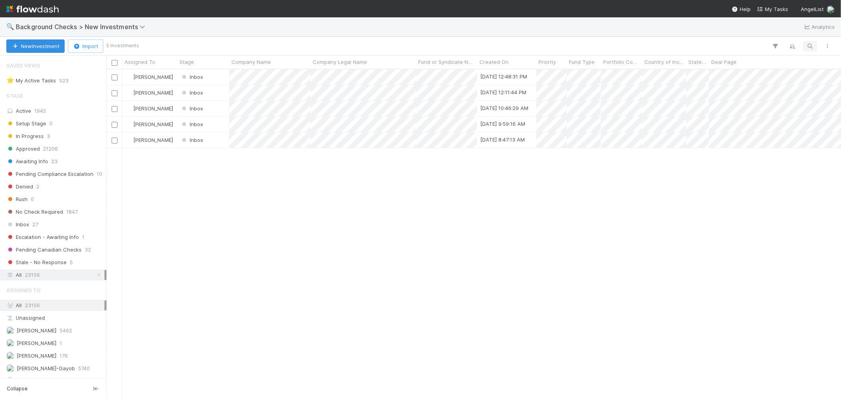
scroll to position [322, 727]
click at [809, 44] on icon "button" at bounding box center [810, 46] width 8 height 7
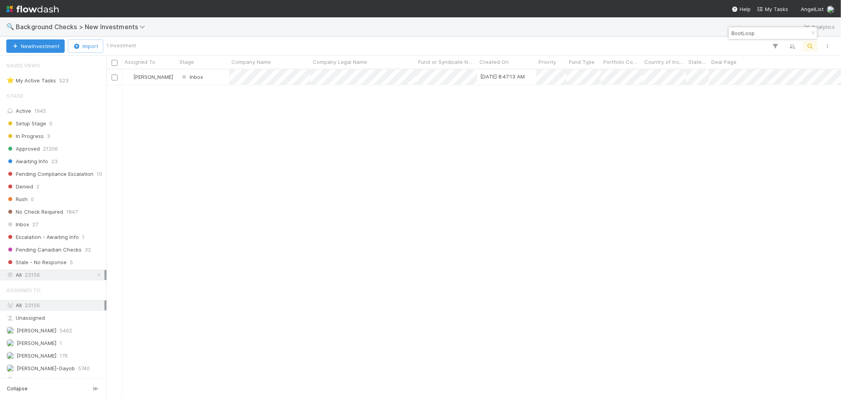
click at [734, 37] on input "BootLoop" at bounding box center [768, 32] width 79 height 9
paste input "Quizard AI, Inc"
click at [736, 37] on input "Quizard AI" at bounding box center [768, 32] width 79 height 9
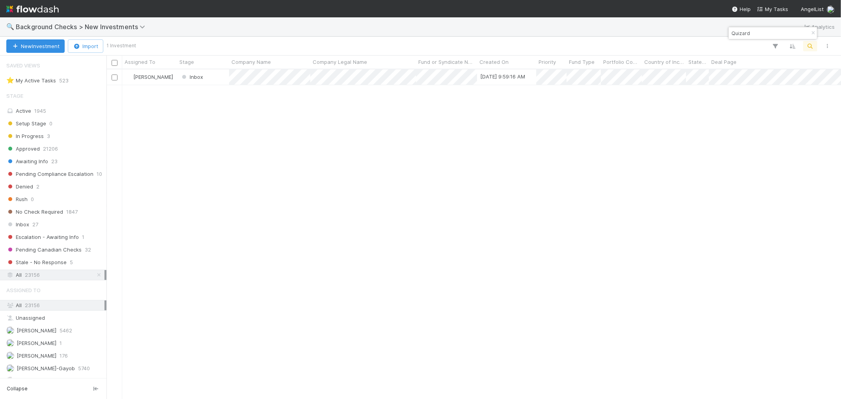
click at [734, 33] on input "Quizard" at bounding box center [768, 32] width 79 height 9
paste input "[PERSON_NAME]"
click at [281, 151] on div "[PERSON_NAME] Inbox [DATE] 10:46:29 AM 0 1 1 0 0 [DATE] 10:46:30 AM 0 0 0" at bounding box center [473, 233] width 734 height 329
click at [737, 35] on input "[PERSON_NAME]" at bounding box center [768, 32] width 79 height 9
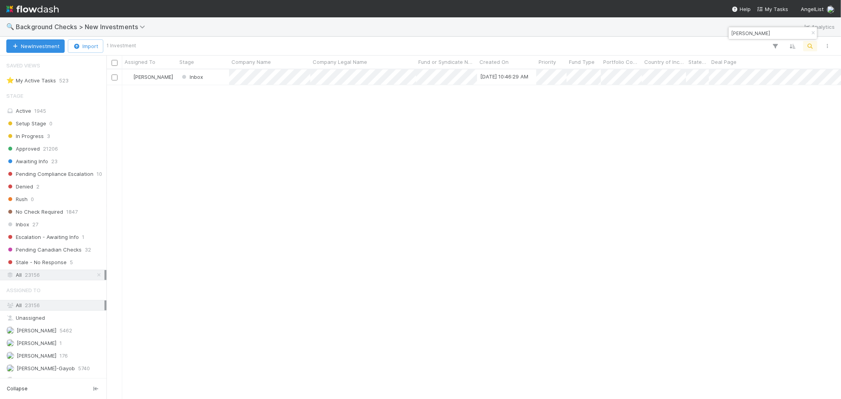
click at [736, 35] on input "[PERSON_NAME]" at bounding box center [768, 32] width 79 height 9
paste input "Halluminate"
click at [753, 35] on input "Halluminate" at bounding box center [768, 32] width 79 height 9
paste input "Pally"
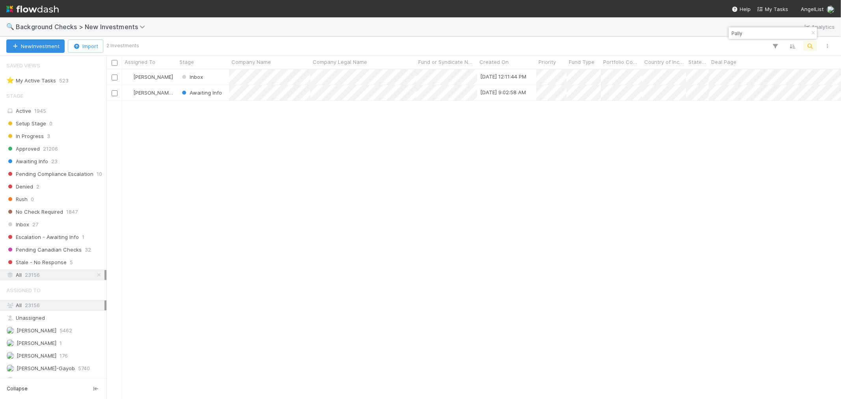
type input "Pally"
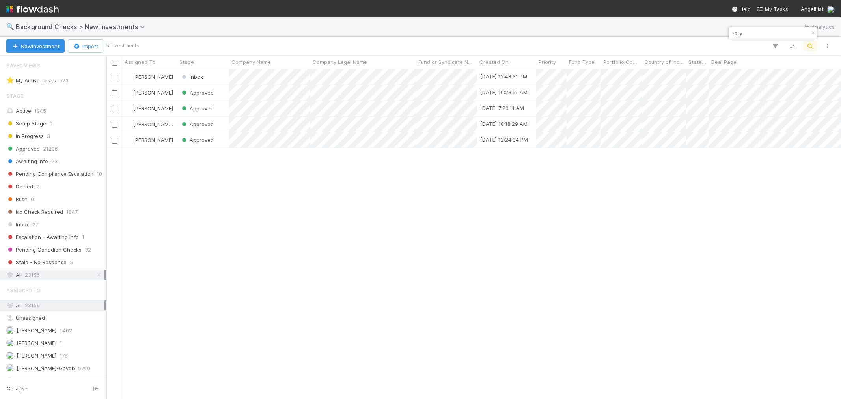
click at [352, 239] on div "Roselyn de Villa Inbox 8/25/25, 12:48:31 PM 0 1 1 0 0 8/25/25, 12:48:32 PM 0 0 …" at bounding box center [473, 233] width 734 height 329
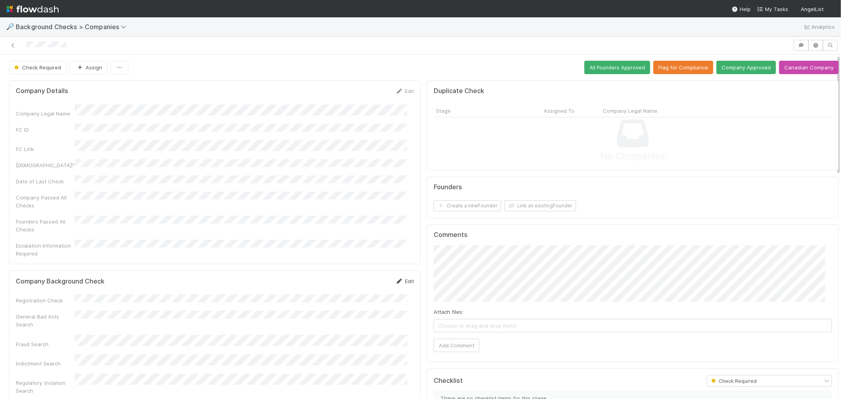
click at [395, 279] on icon at bounding box center [399, 281] width 8 height 5
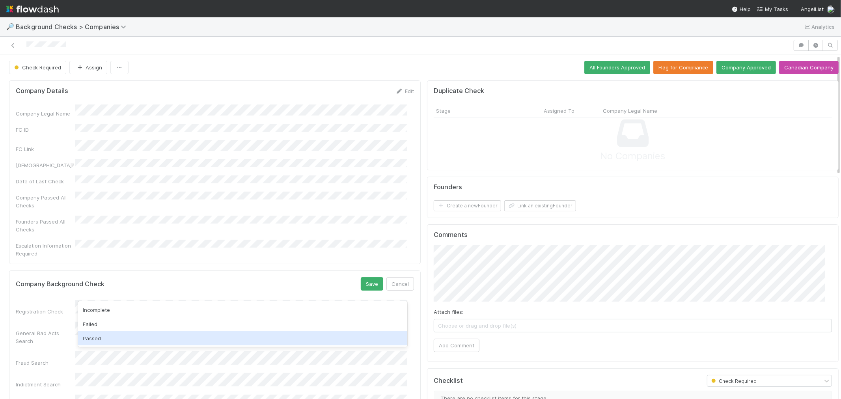
click at [98, 338] on div "Passed" at bounding box center [242, 338] width 329 height 14
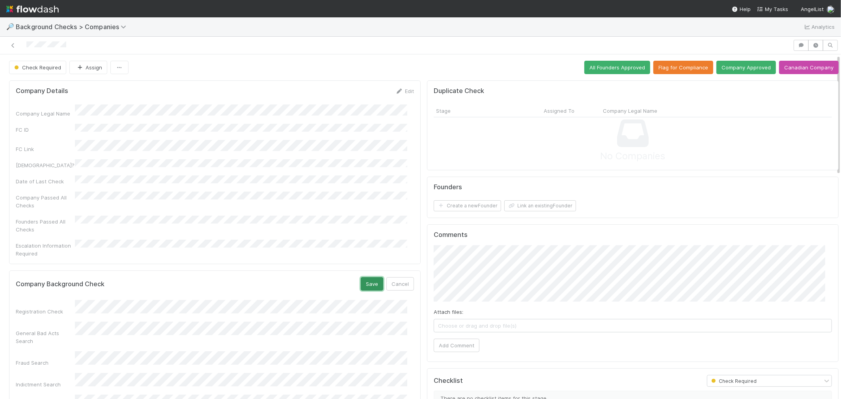
click at [361, 277] on button "Save" at bounding box center [372, 283] width 22 height 13
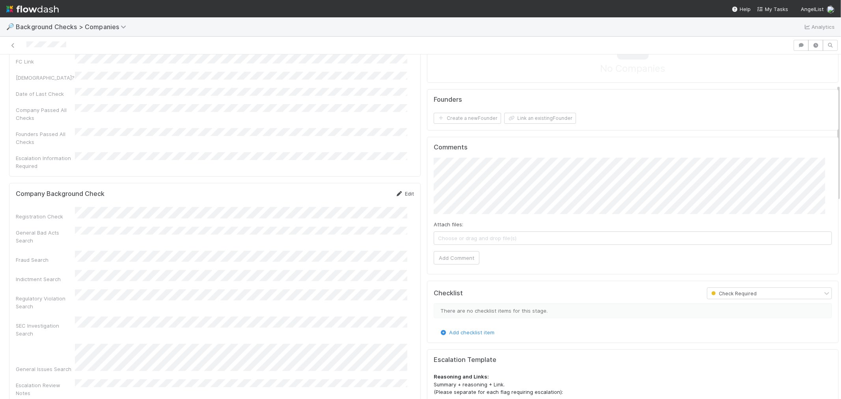
click at [395, 191] on icon at bounding box center [399, 193] width 8 height 5
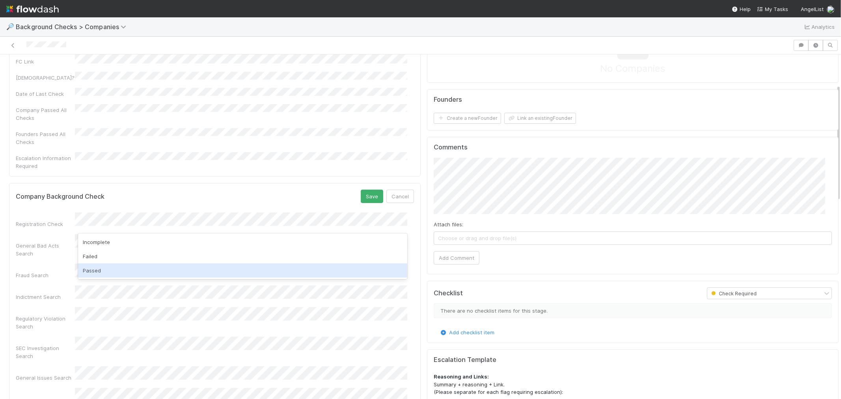
click at [125, 274] on div "Passed" at bounding box center [242, 270] width 329 height 14
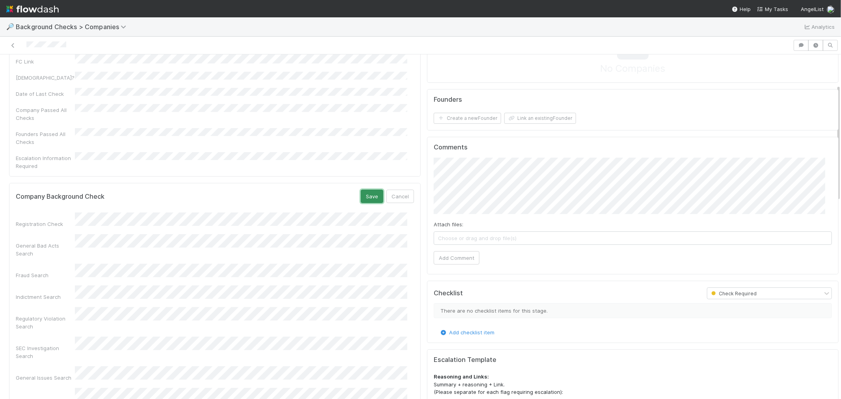
drag, startPoint x: 365, startPoint y: 179, endPoint x: 400, endPoint y: 188, distance: 36.8
click at [366, 190] on button "Save" at bounding box center [372, 196] width 22 height 13
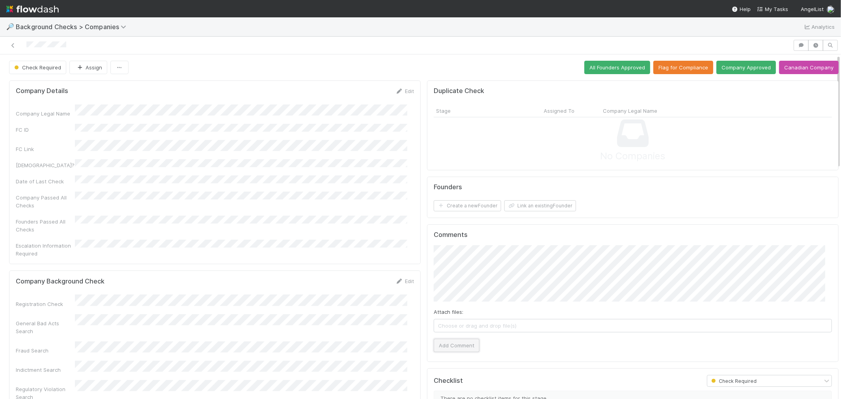
click at [444, 342] on button "Add Comment" at bounding box center [456, 345] width 46 height 13
click at [451, 206] on button "Create a new Founder" at bounding box center [466, 205] width 67 height 11
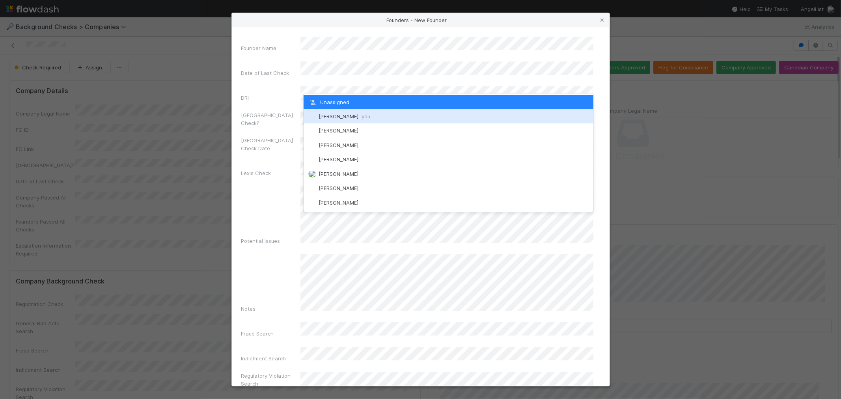
click at [336, 116] on span "[PERSON_NAME] you" at bounding box center [344, 116] width 52 height 6
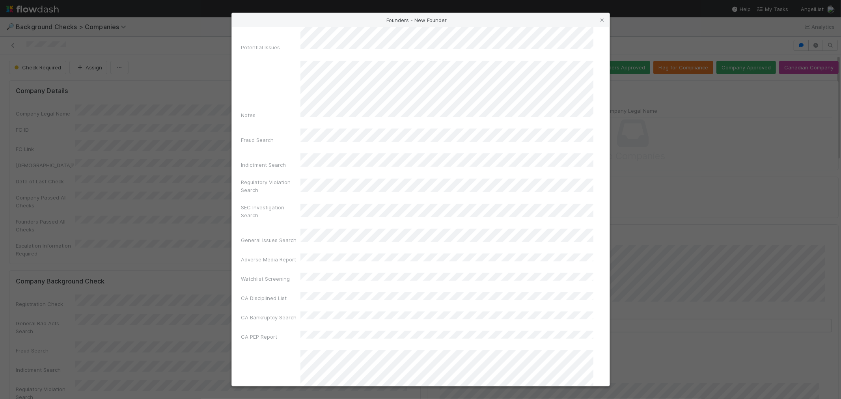
scroll to position [279, 0]
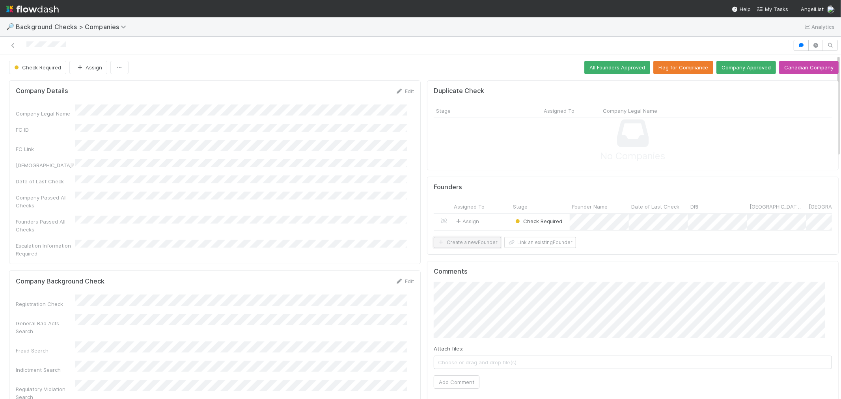
click at [459, 248] on button "Create a new Founder" at bounding box center [466, 242] width 67 height 11
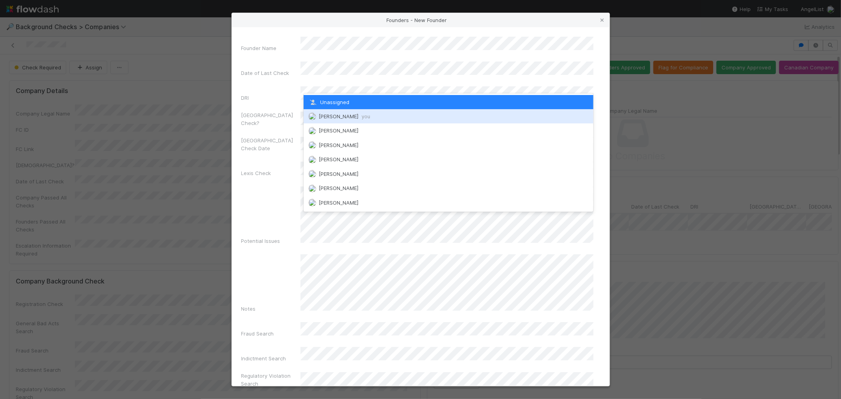
click at [328, 116] on span "[PERSON_NAME] you" at bounding box center [344, 116] width 52 height 6
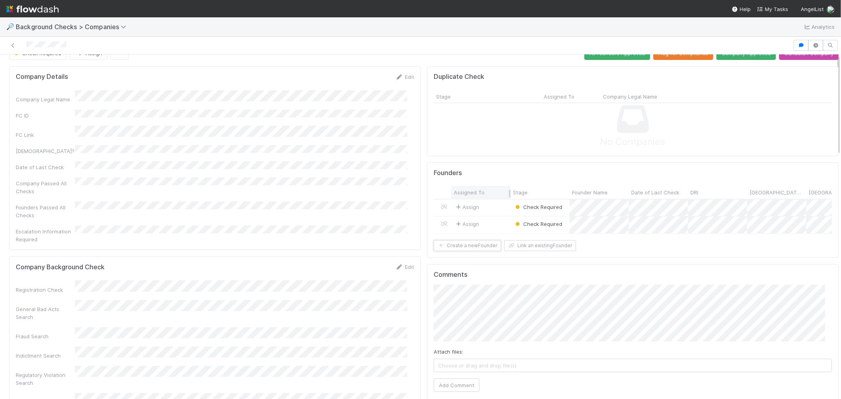
scroll to position [0, 0]
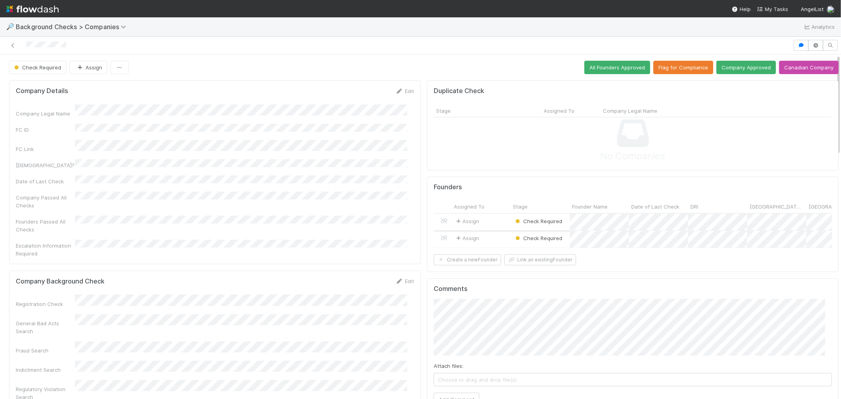
click at [493, 218] on div "Assign" at bounding box center [480, 222] width 59 height 17
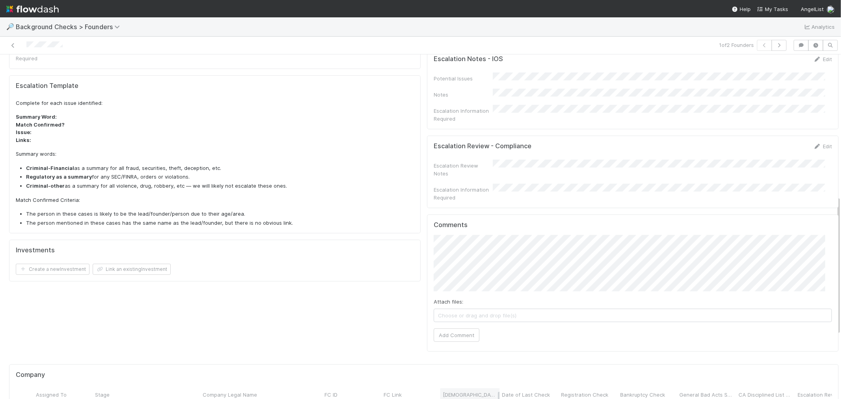
scroll to position [350, 0]
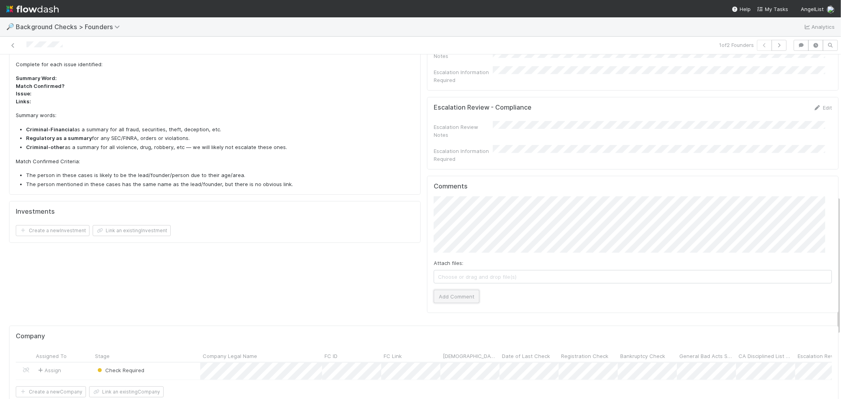
click at [456, 290] on button "Add Comment" at bounding box center [456, 296] width 46 height 13
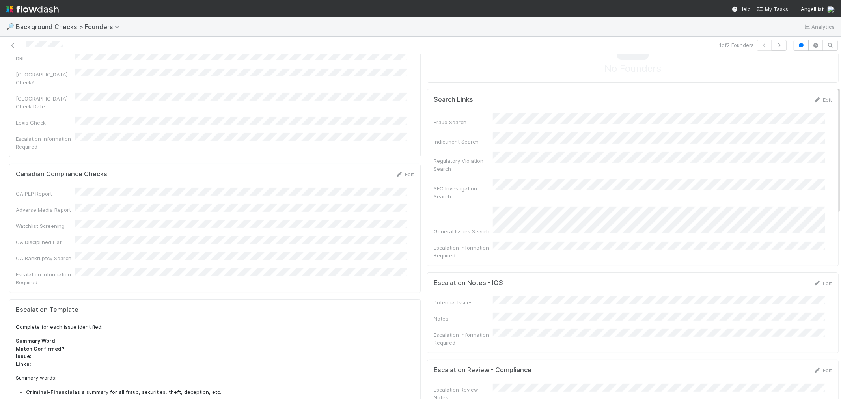
scroll to position [0, 0]
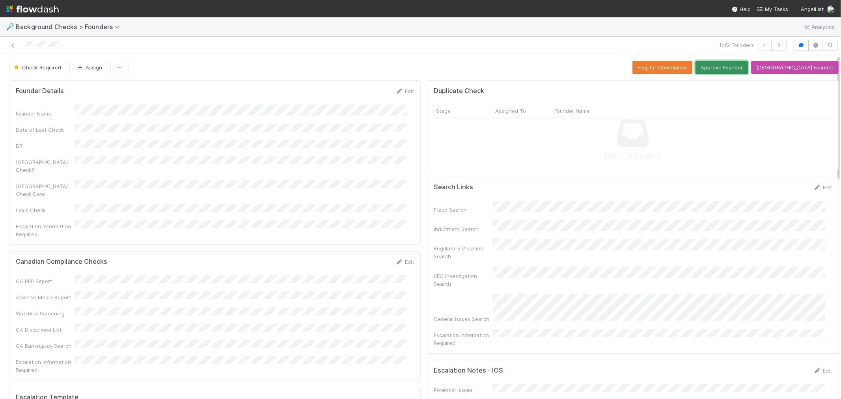
click at [735, 70] on button "Approve Founder" at bounding box center [721, 67] width 52 height 13
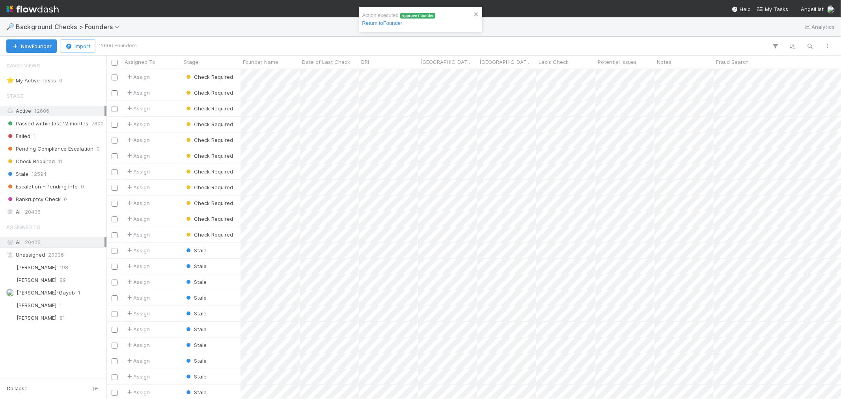
scroll to position [322, 727]
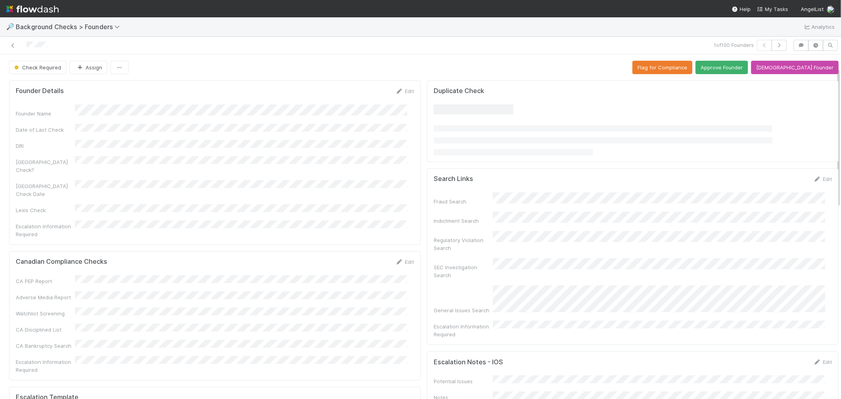
scroll to position [262, 0]
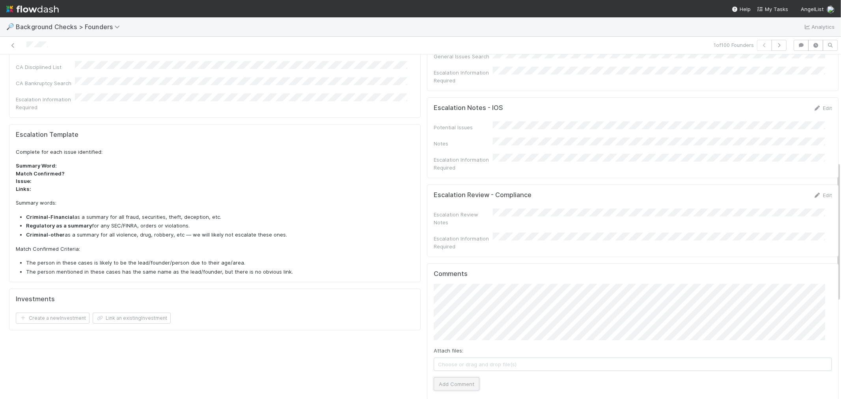
click at [454, 377] on button "Add Comment" at bounding box center [456, 383] width 46 height 13
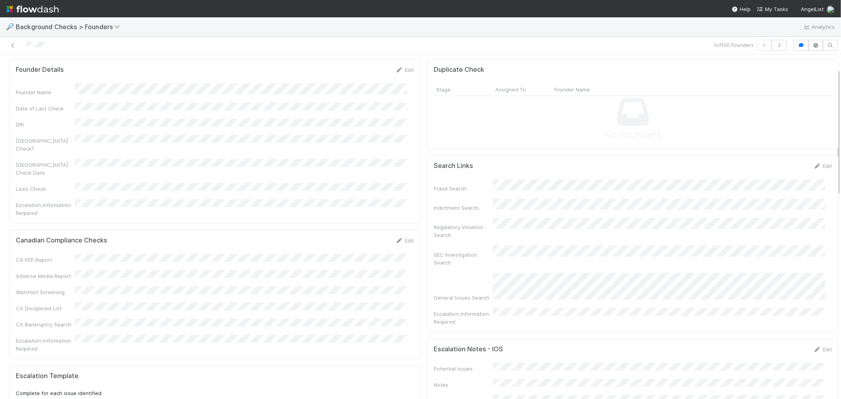
scroll to position [0, 0]
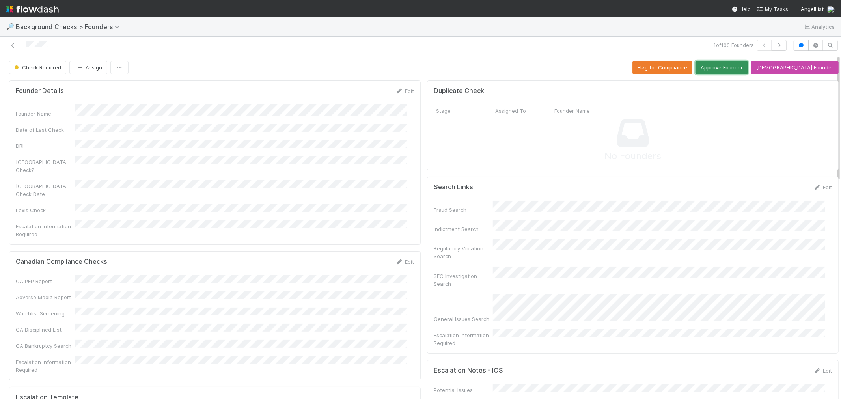
click at [727, 65] on button "Approve Founder" at bounding box center [721, 67] width 52 height 13
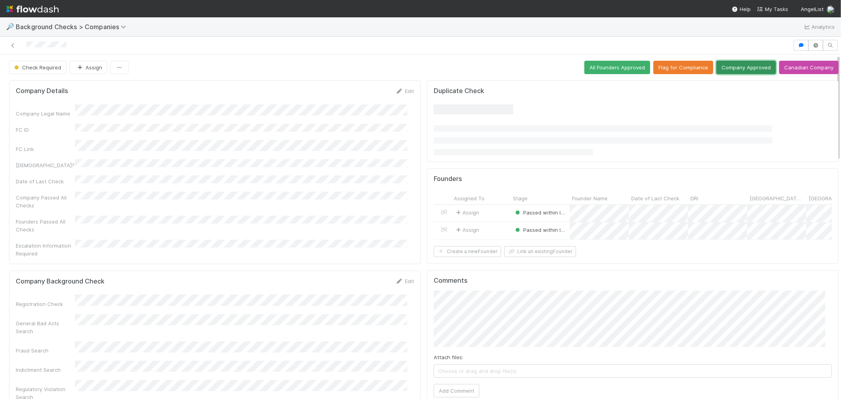
click at [734, 64] on button "Company Approved" at bounding box center [746, 67] width 60 height 13
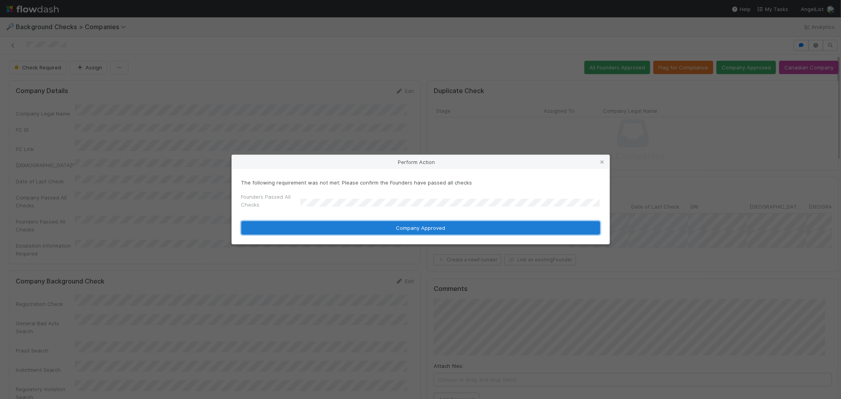
click at [307, 229] on button "Company Approved" at bounding box center [420, 227] width 359 height 13
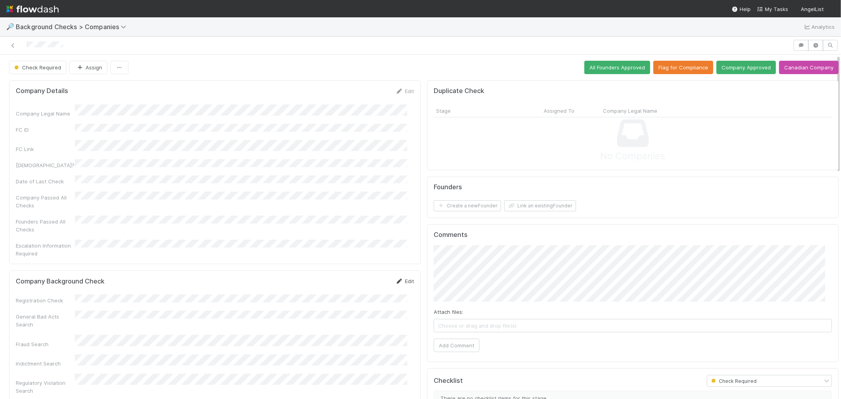
click at [395, 279] on icon at bounding box center [399, 281] width 8 height 5
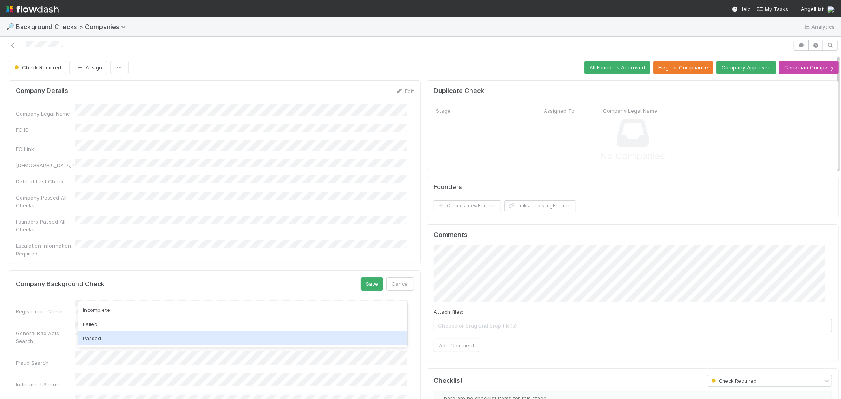
click at [102, 337] on div "Passed" at bounding box center [242, 338] width 329 height 14
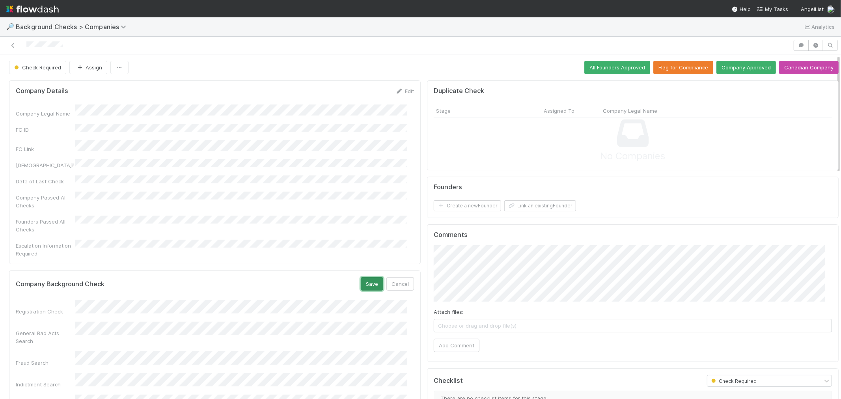
click at [361, 277] on button "Save" at bounding box center [372, 283] width 22 height 13
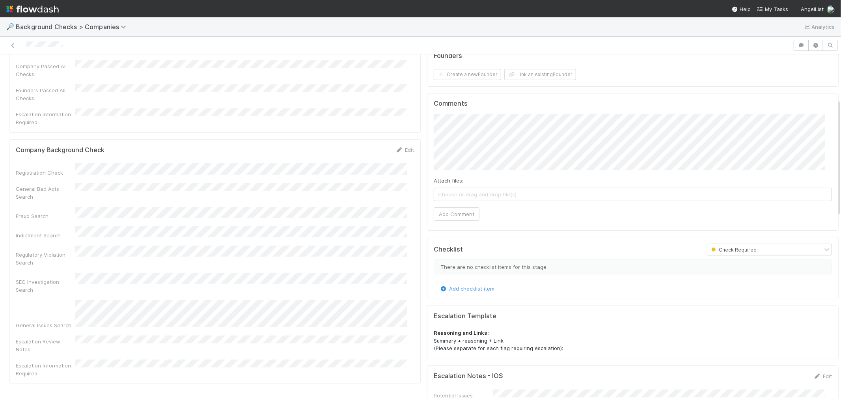
drag, startPoint x: 402, startPoint y: 134, endPoint x: 317, endPoint y: 146, distance: 85.5
click at [401, 147] on link "Edit" at bounding box center [404, 150] width 19 height 6
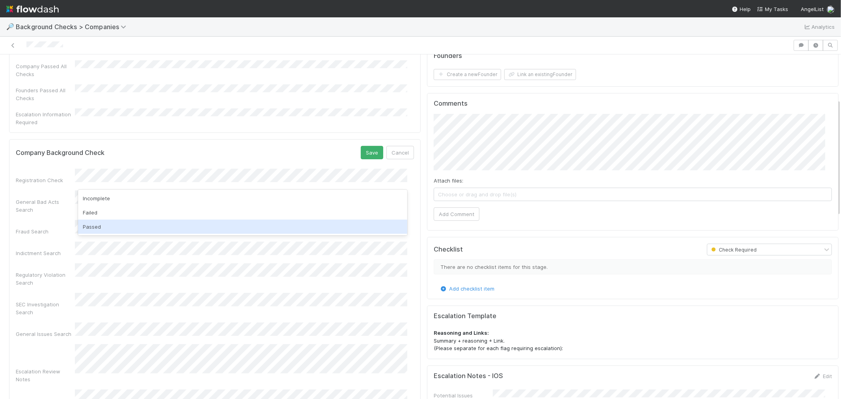
click at [96, 226] on div "Passed" at bounding box center [242, 227] width 329 height 14
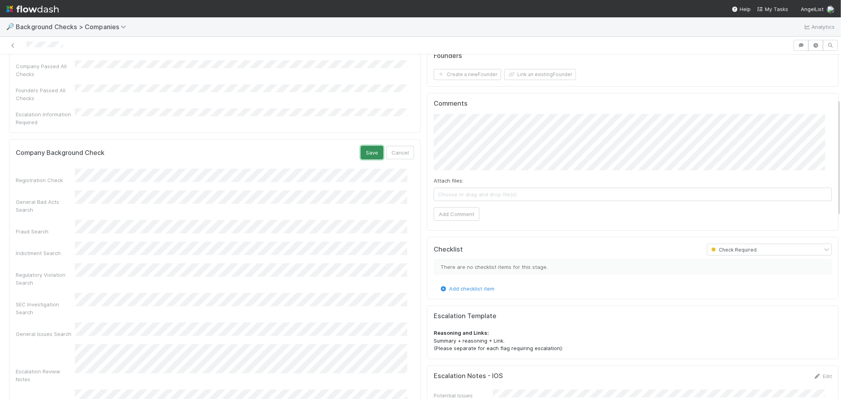
click at [364, 146] on button "Save" at bounding box center [372, 152] width 22 height 13
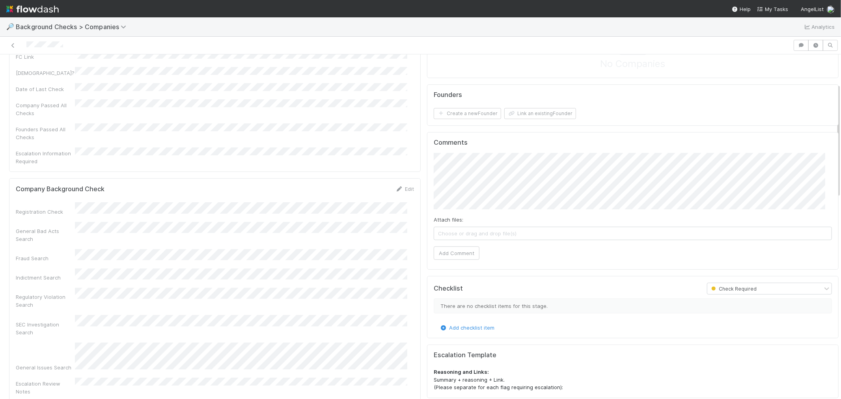
scroll to position [87, 0]
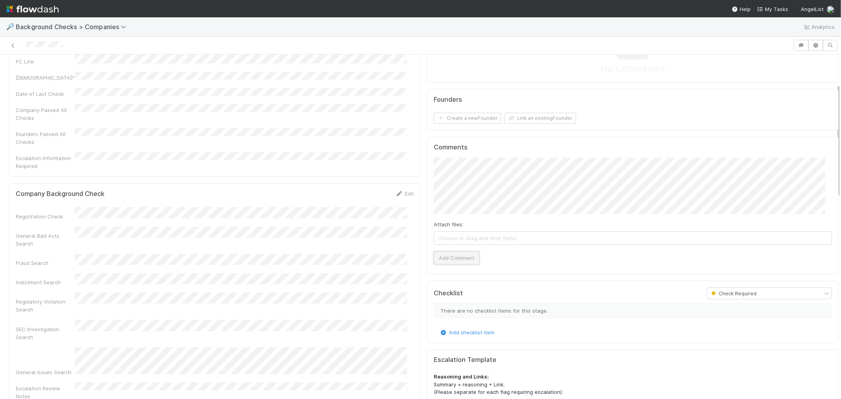
click at [467, 254] on button "Add Comment" at bounding box center [456, 257] width 46 height 13
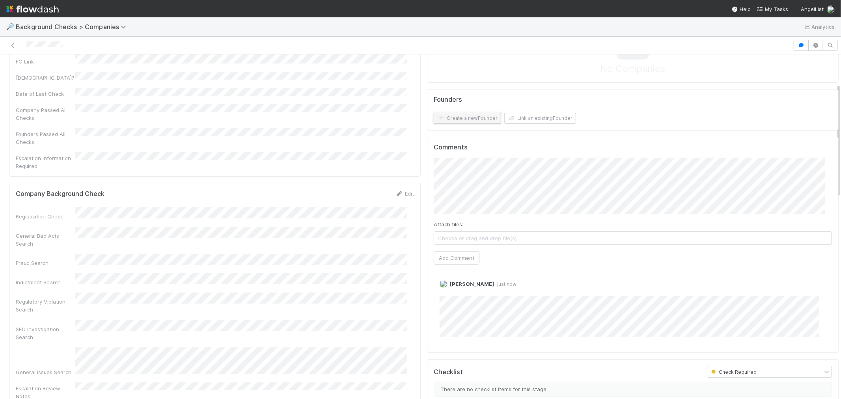
click at [471, 117] on button "Create a new Founder" at bounding box center [466, 118] width 67 height 11
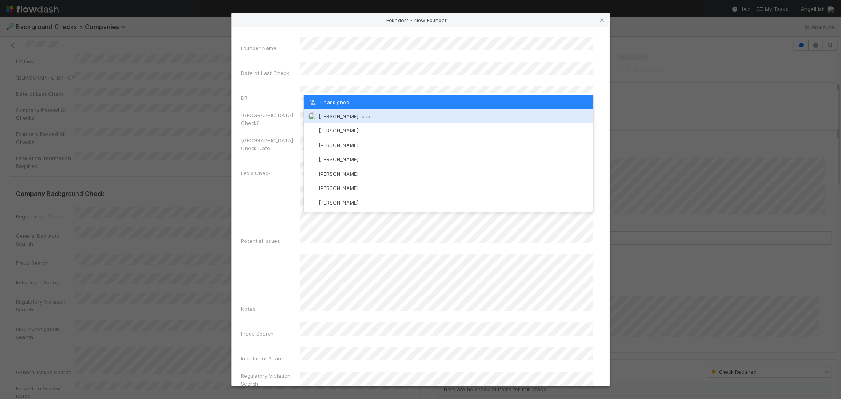
click at [329, 115] on span "[PERSON_NAME] you" at bounding box center [344, 116] width 52 height 6
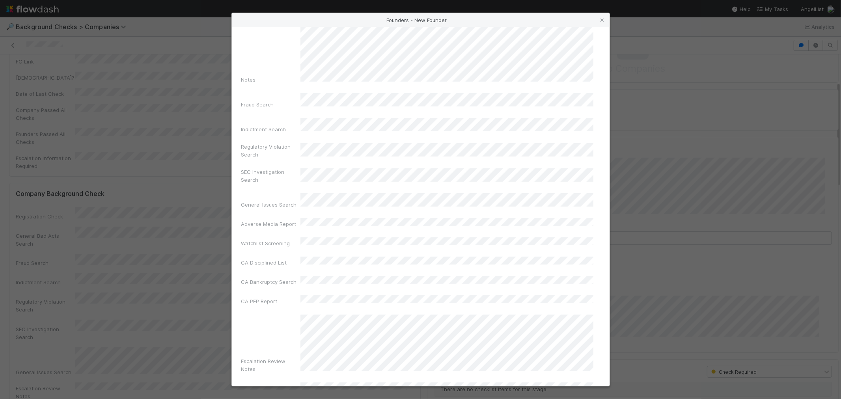
scroll to position [279, 0]
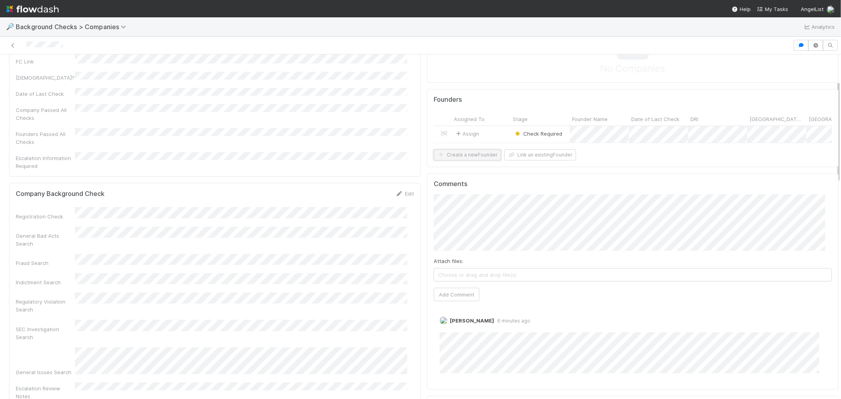
click at [471, 160] on button "Create a new Founder" at bounding box center [466, 154] width 67 height 11
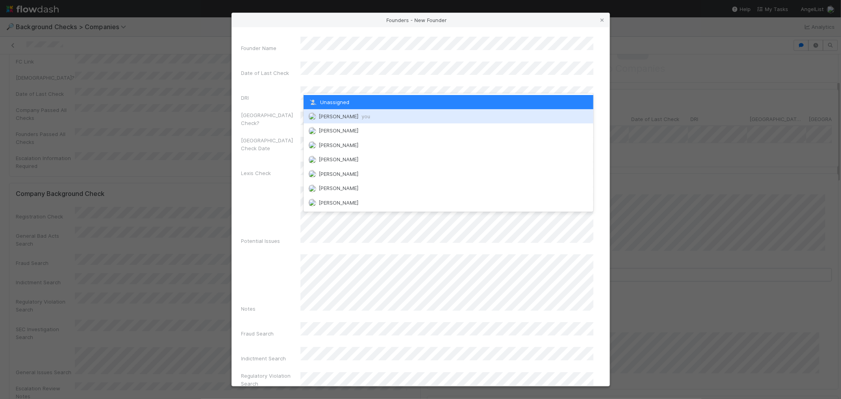
click at [346, 119] on div "[PERSON_NAME] you" at bounding box center [448, 116] width 290 height 14
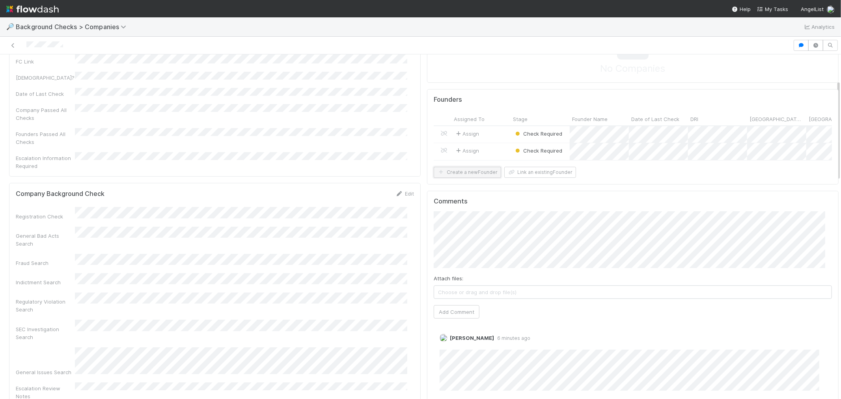
click at [470, 178] on button "Create a new Founder" at bounding box center [466, 172] width 67 height 11
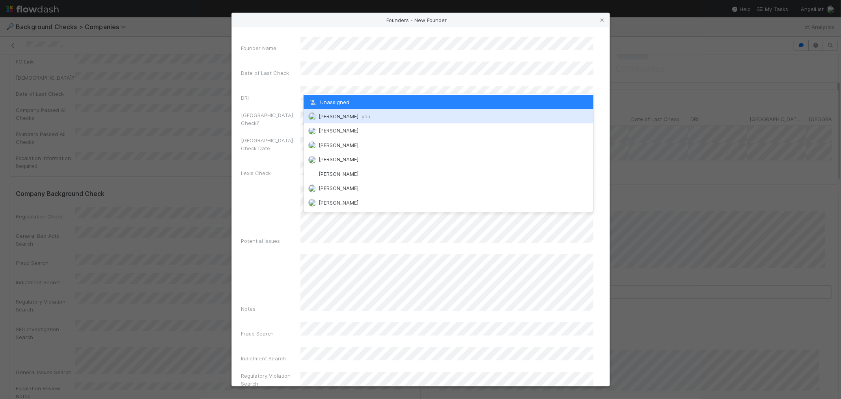
click at [326, 117] on span "[PERSON_NAME] you" at bounding box center [344, 116] width 52 height 6
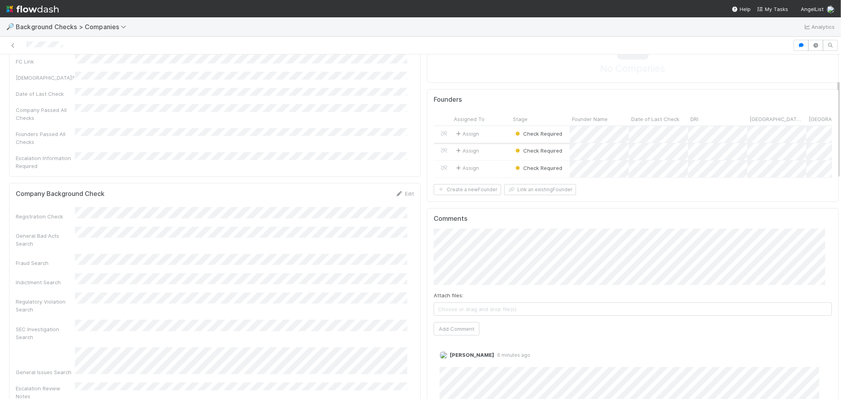
click at [489, 136] on div "Assign" at bounding box center [480, 134] width 59 height 17
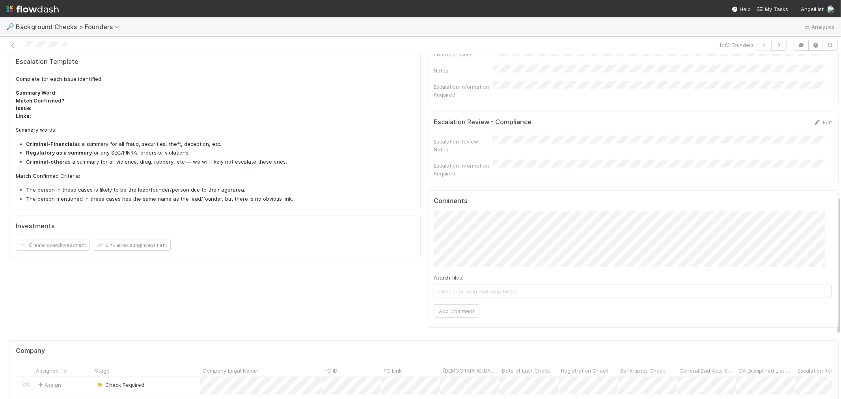
scroll to position [350, 0]
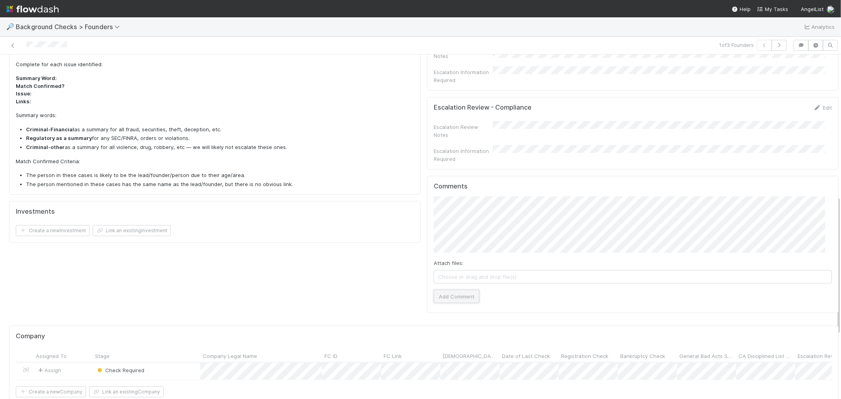
click at [451, 290] on button "Add Comment" at bounding box center [456, 296] width 46 height 13
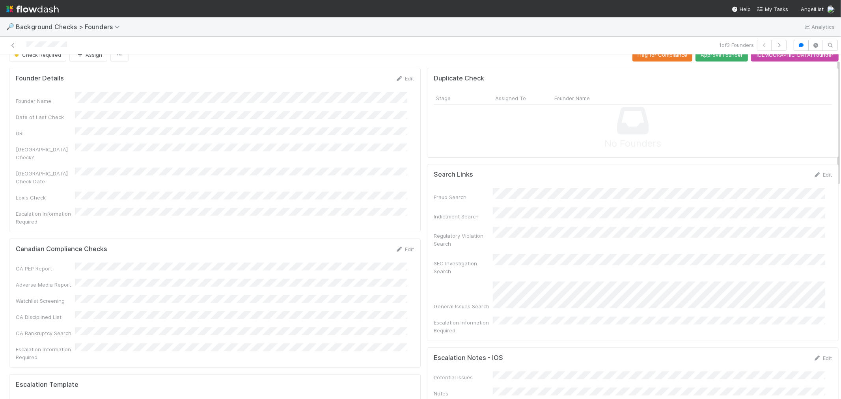
scroll to position [0, 0]
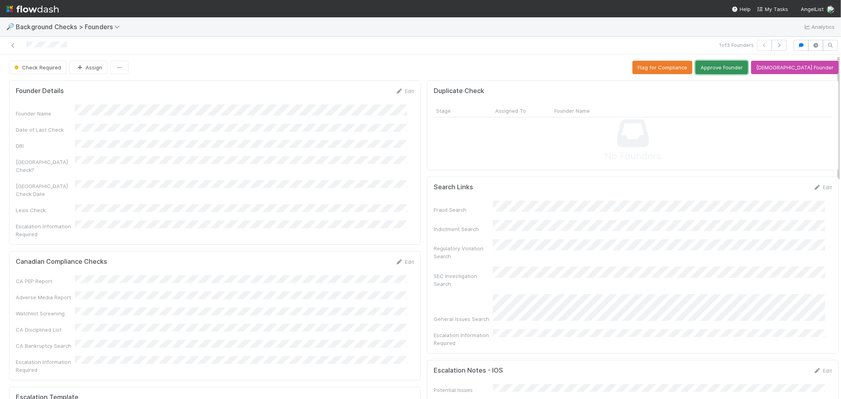
click at [748, 67] on button "Approve Founder" at bounding box center [721, 67] width 52 height 13
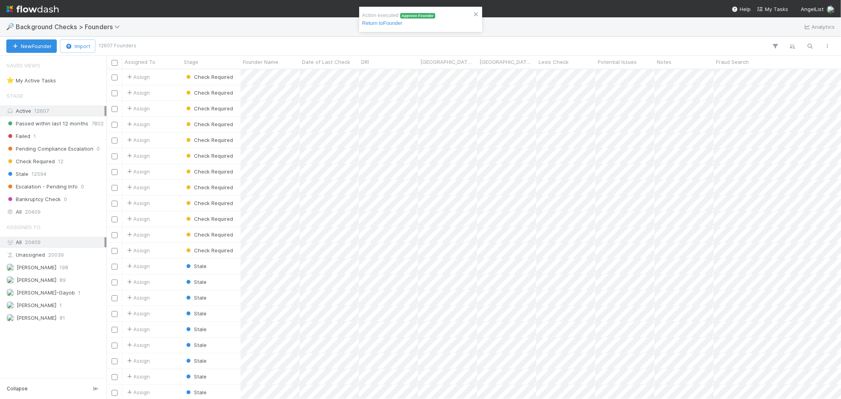
scroll to position [322, 727]
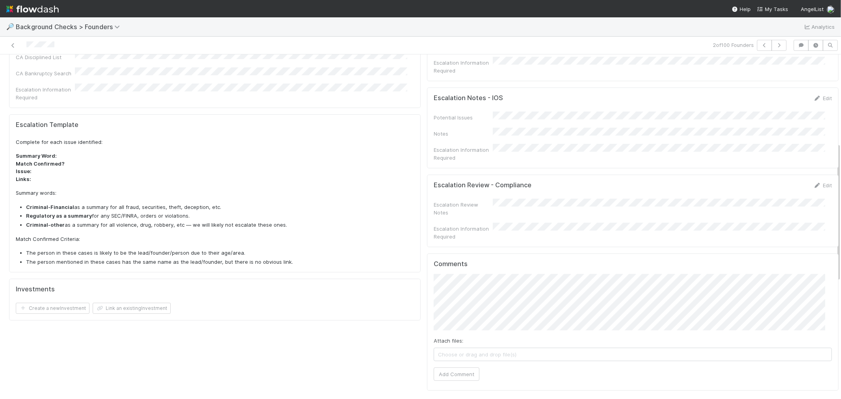
scroll to position [306, 0]
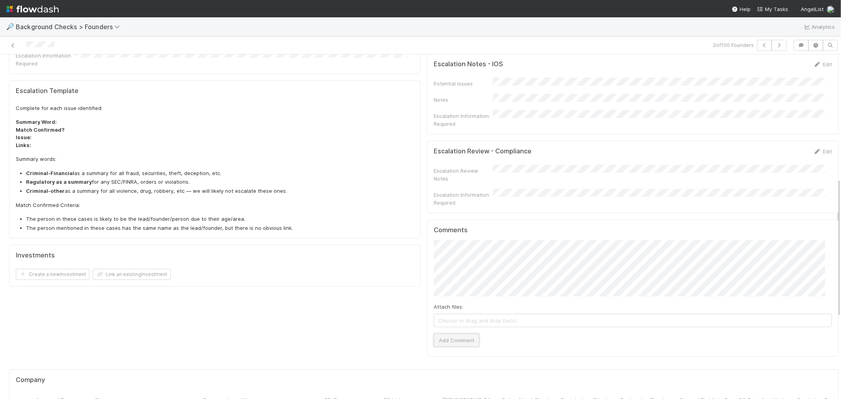
click at [455, 333] on button "Add Comment" at bounding box center [456, 339] width 46 height 13
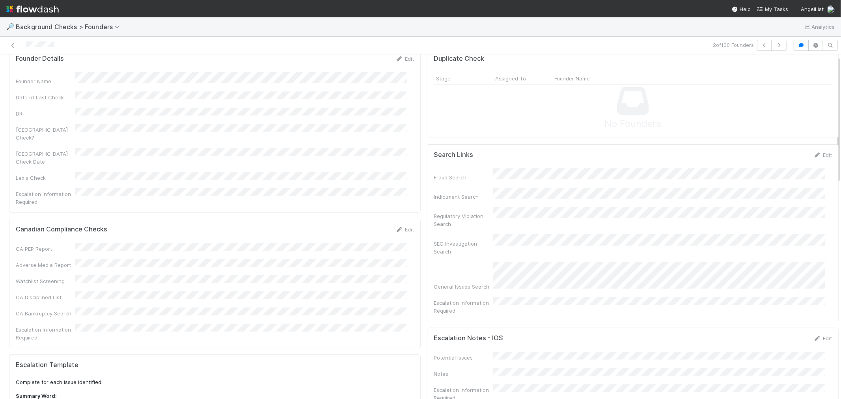
scroll to position [0, 0]
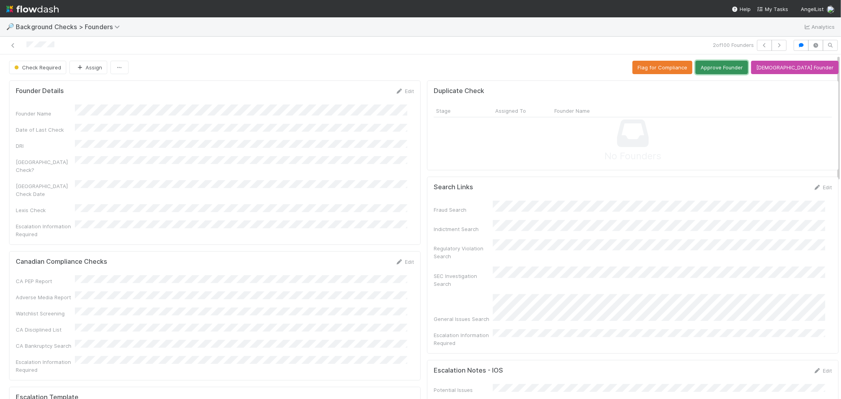
click at [738, 72] on button "Approve Founder" at bounding box center [721, 67] width 52 height 13
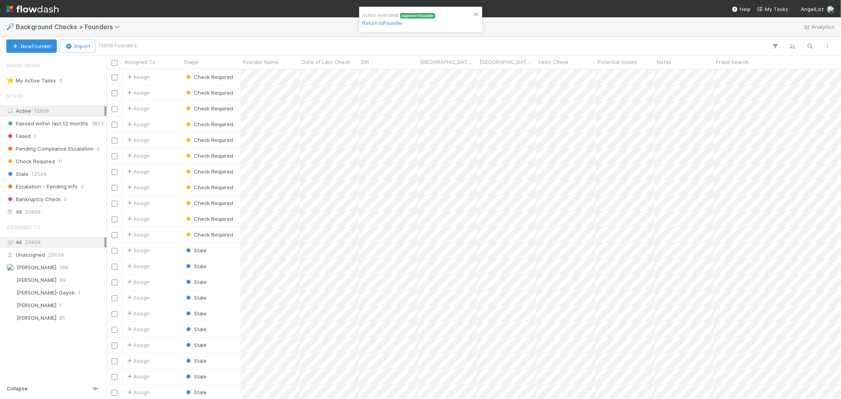
scroll to position [322, 727]
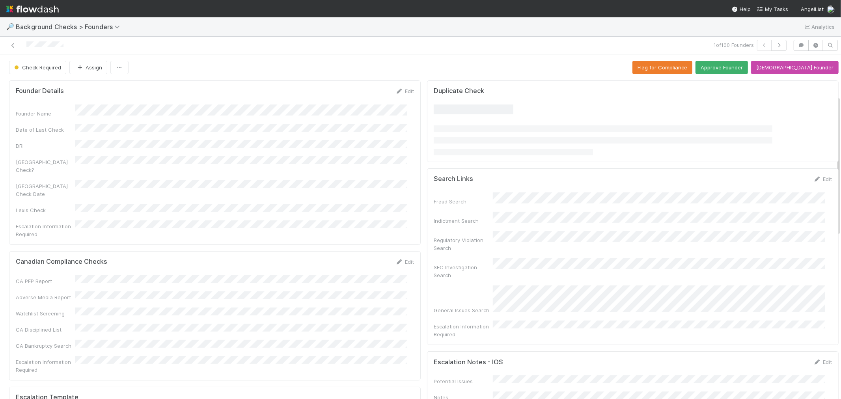
scroll to position [262, 0]
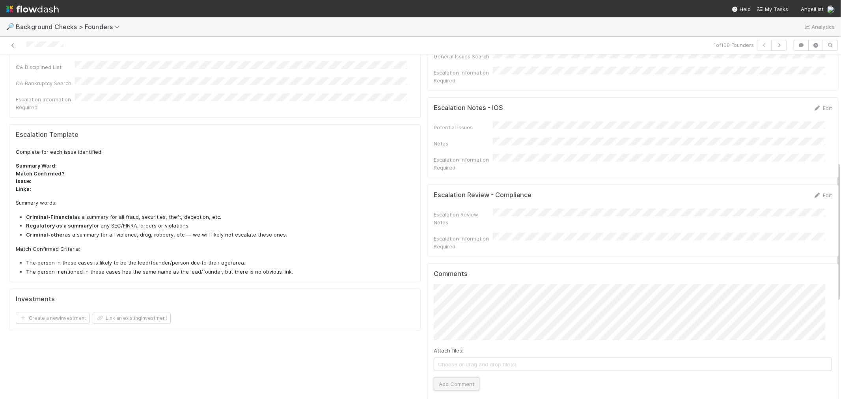
click at [456, 377] on button "Add Comment" at bounding box center [456, 383] width 46 height 13
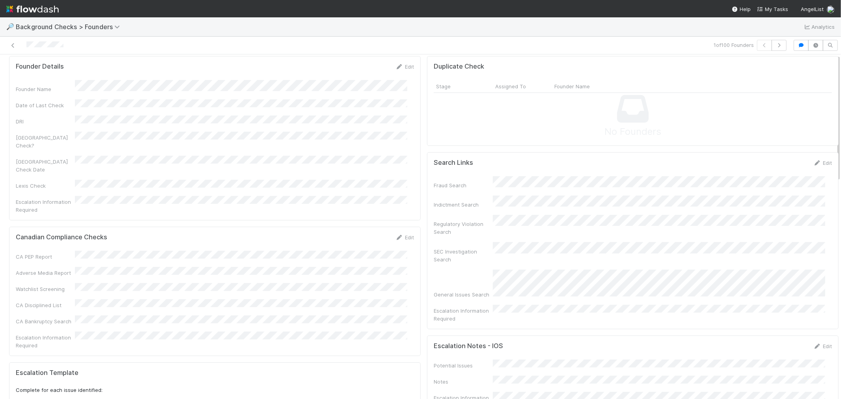
scroll to position [0, 0]
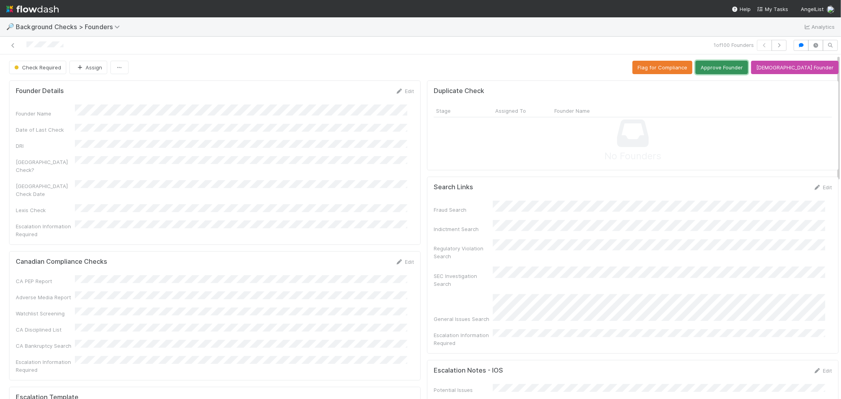
click at [748, 64] on button "Approve Founder" at bounding box center [721, 67] width 52 height 13
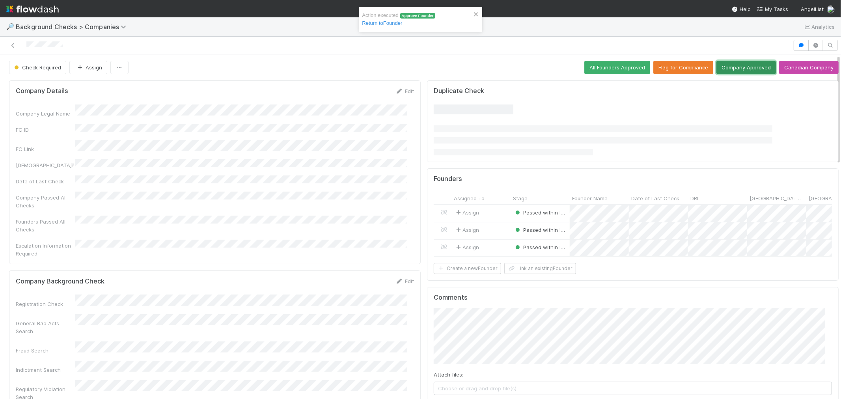
click at [720, 70] on button "Company Approved" at bounding box center [746, 67] width 60 height 13
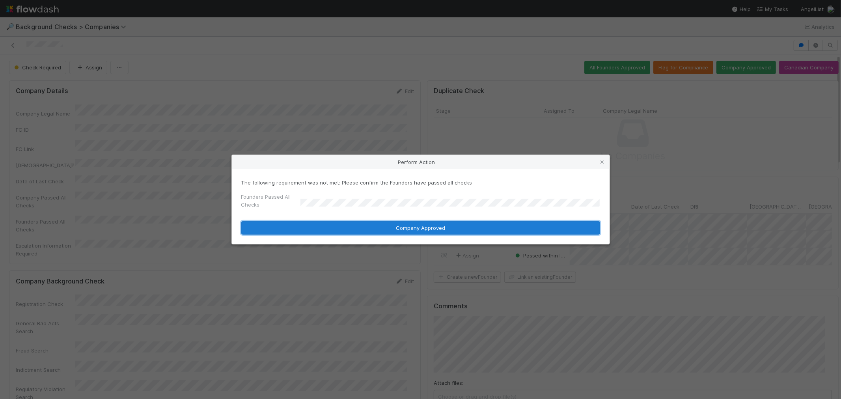
click at [313, 231] on button "Company Approved" at bounding box center [420, 227] width 359 height 13
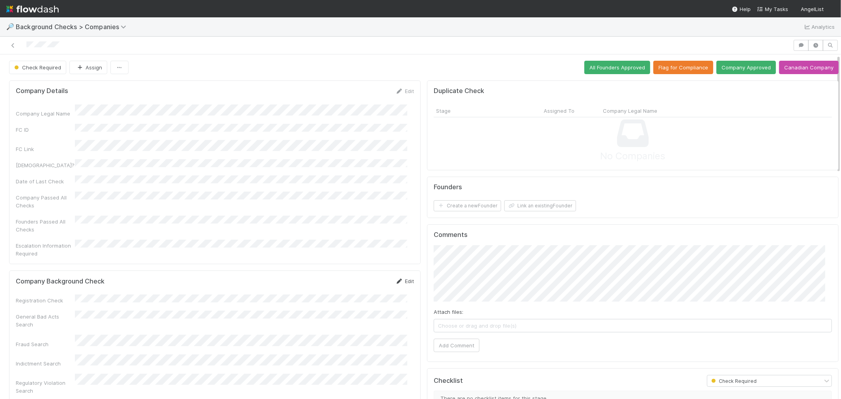
click at [400, 278] on link "Edit" at bounding box center [404, 281] width 19 height 6
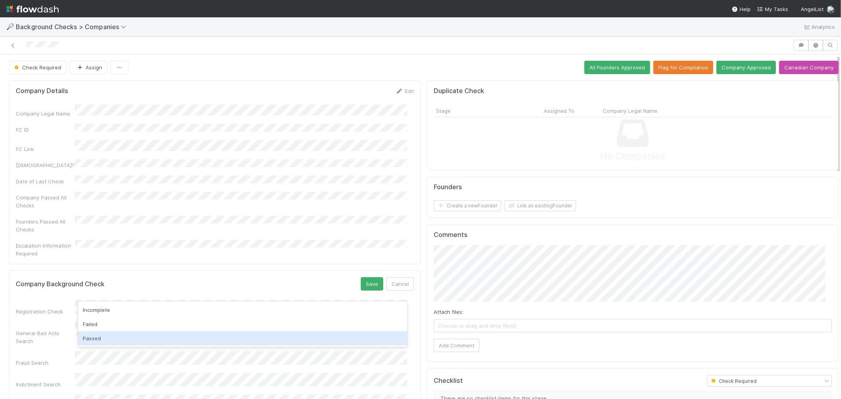
click at [97, 335] on div "Passed" at bounding box center [242, 338] width 329 height 14
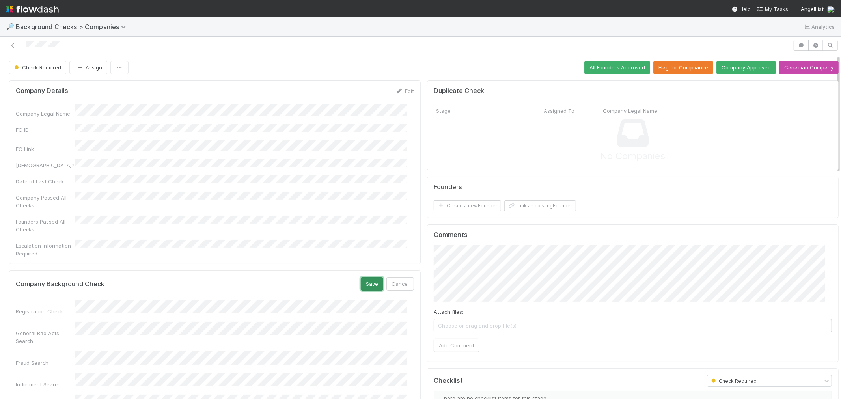
click at [364, 277] on button "Save" at bounding box center [372, 283] width 22 height 13
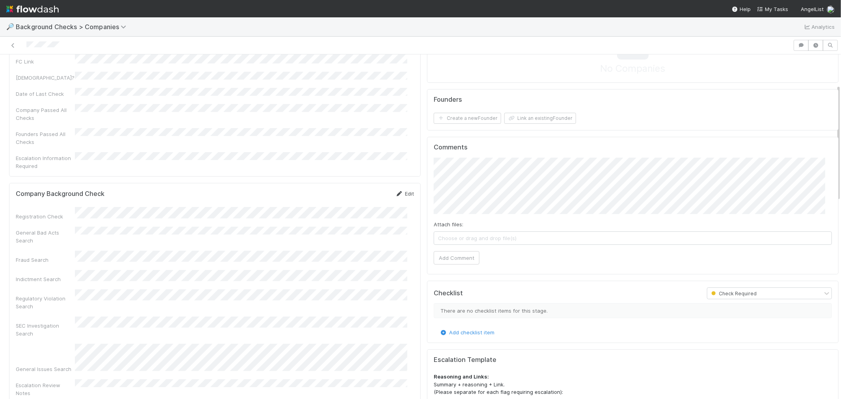
click at [396, 191] on icon at bounding box center [399, 193] width 8 height 5
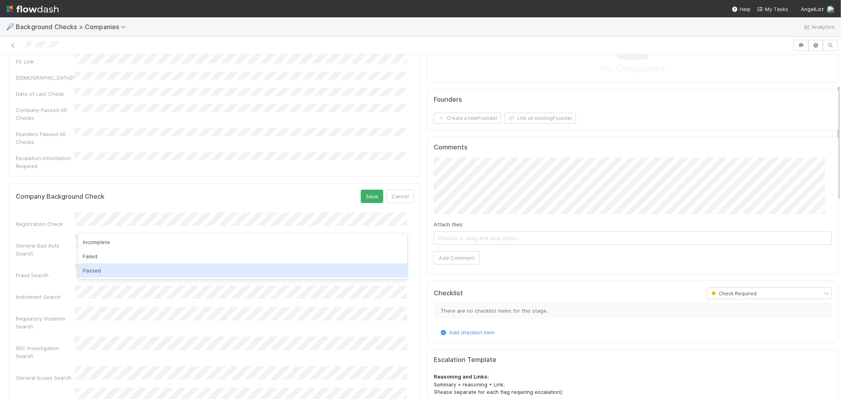
click at [93, 271] on div "Passed" at bounding box center [242, 270] width 329 height 14
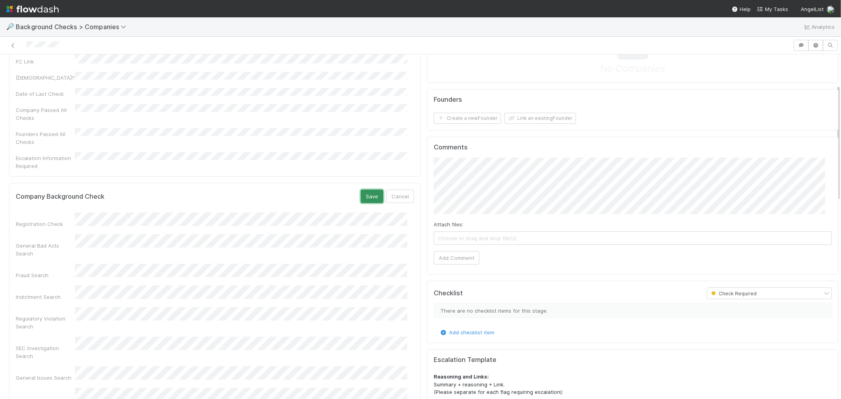
click at [364, 190] on button "Save" at bounding box center [372, 196] width 22 height 13
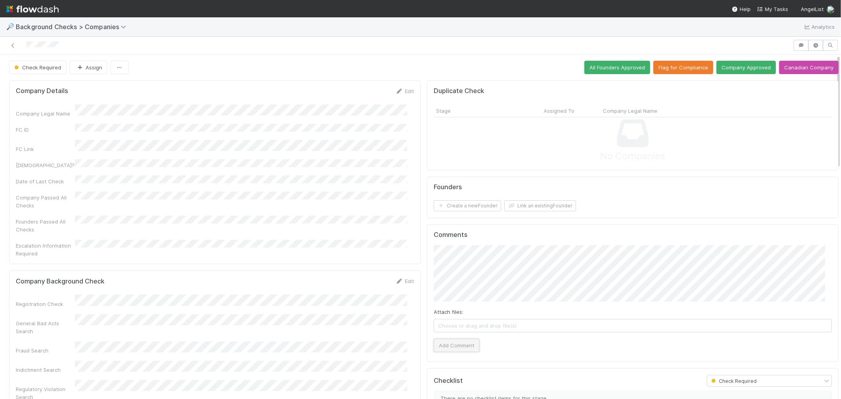
click at [444, 348] on button "Add Comment" at bounding box center [456, 345] width 46 height 13
click at [467, 207] on button "Create a new Founder" at bounding box center [466, 205] width 67 height 11
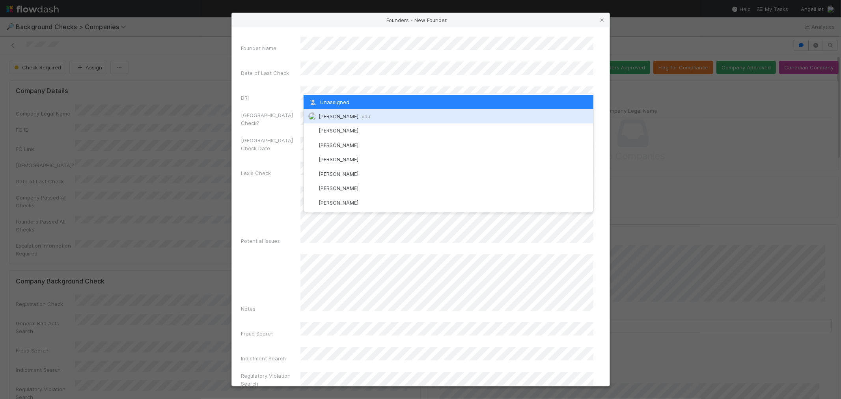
click at [326, 119] on span "[PERSON_NAME] you" at bounding box center [344, 116] width 52 height 6
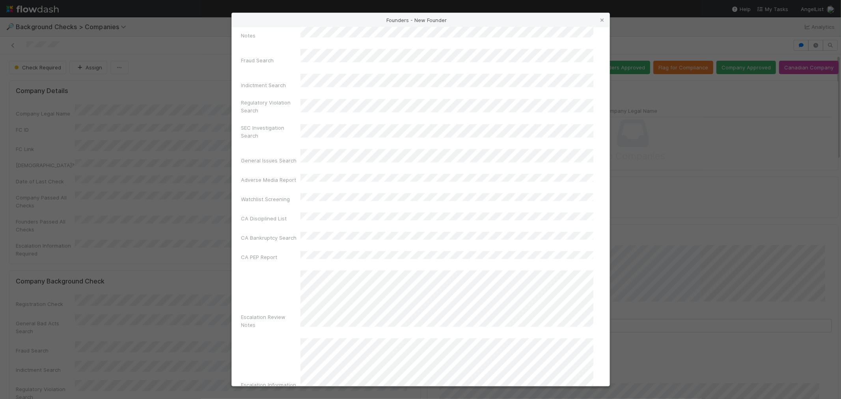
scroll to position [279, 0]
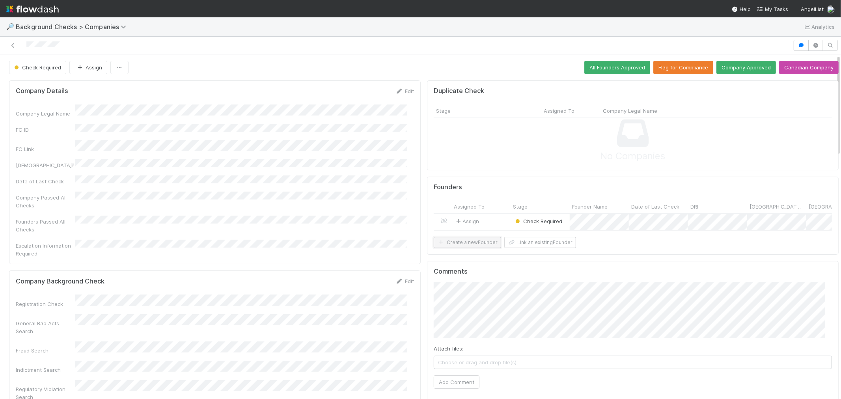
click at [458, 248] on button "Create a new Founder" at bounding box center [466, 242] width 67 height 11
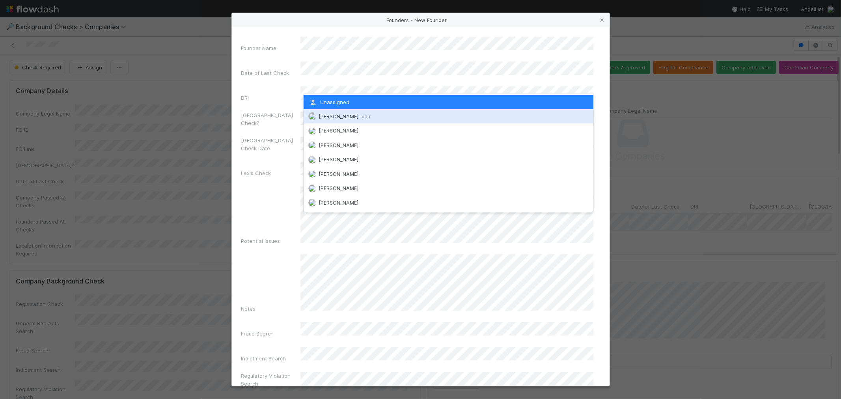
click at [323, 114] on span "[PERSON_NAME] you" at bounding box center [344, 116] width 52 height 6
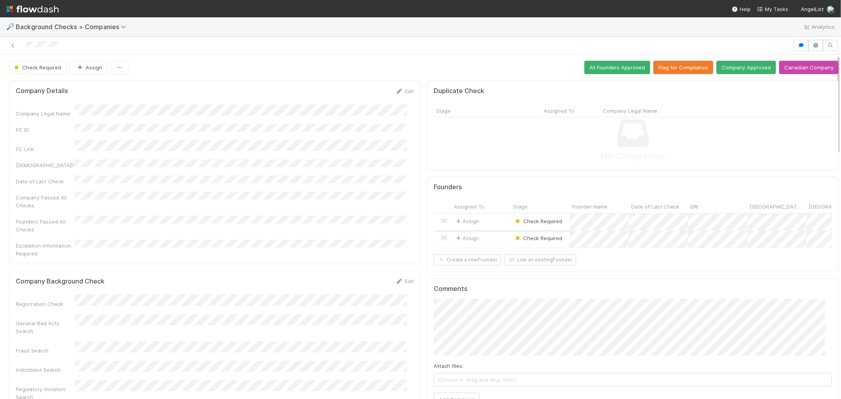
click at [486, 222] on div "Assign" at bounding box center [480, 222] width 59 height 17
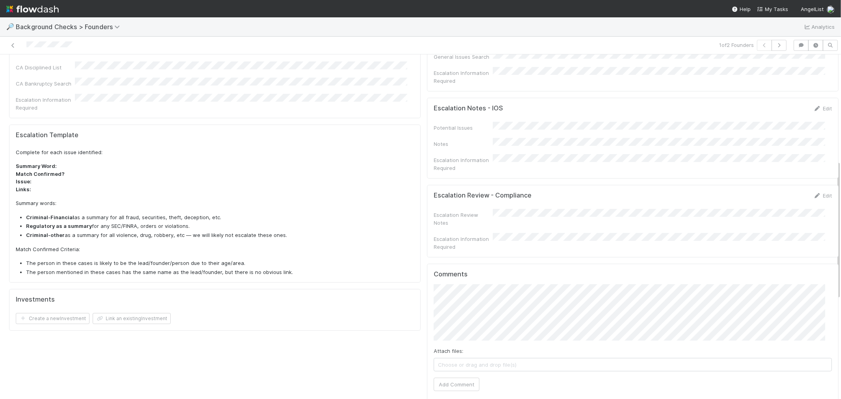
scroll to position [262, 0]
click at [453, 377] on button "Add Comment" at bounding box center [456, 383] width 46 height 13
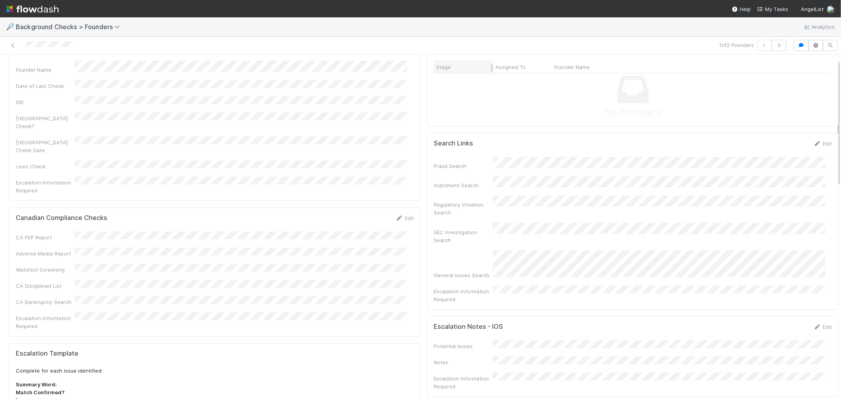
scroll to position [0, 0]
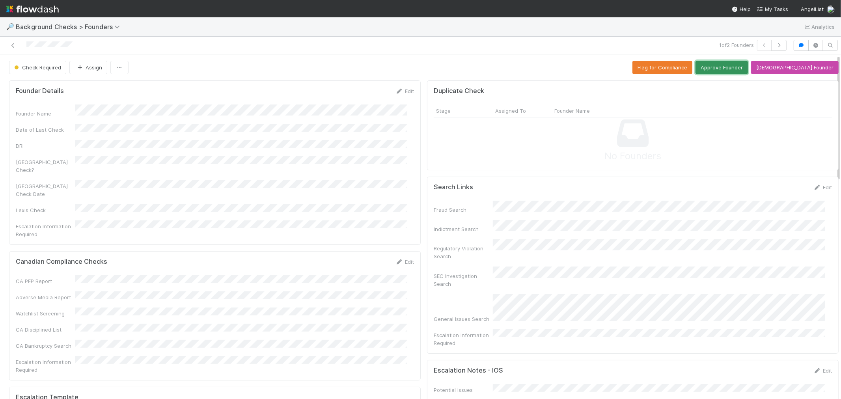
click at [726, 72] on button "Approve Founder" at bounding box center [721, 67] width 52 height 13
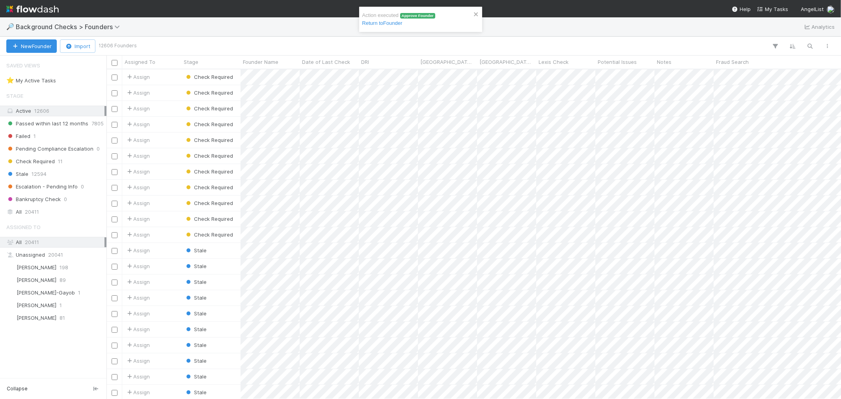
scroll to position [322, 727]
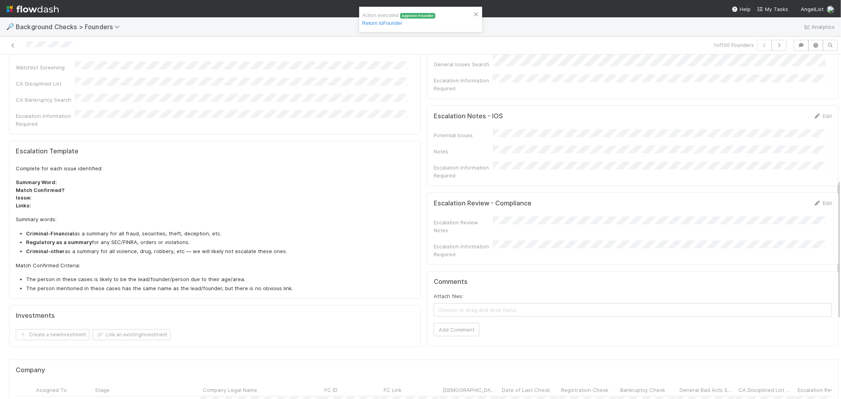
scroll to position [306, 0]
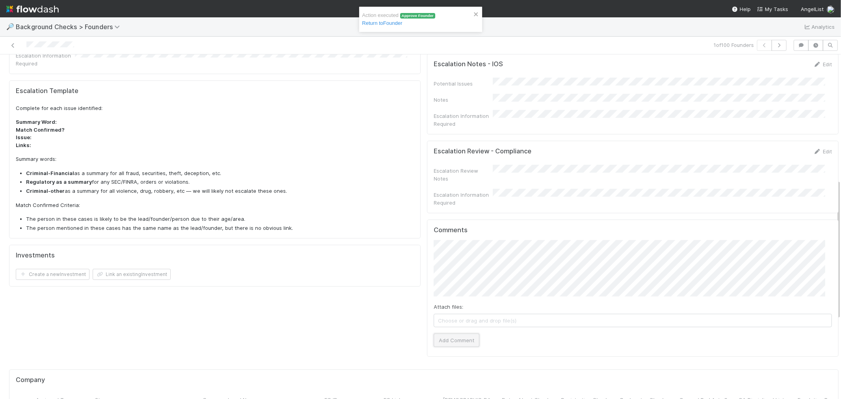
click at [440, 333] on button "Add Comment" at bounding box center [456, 339] width 46 height 13
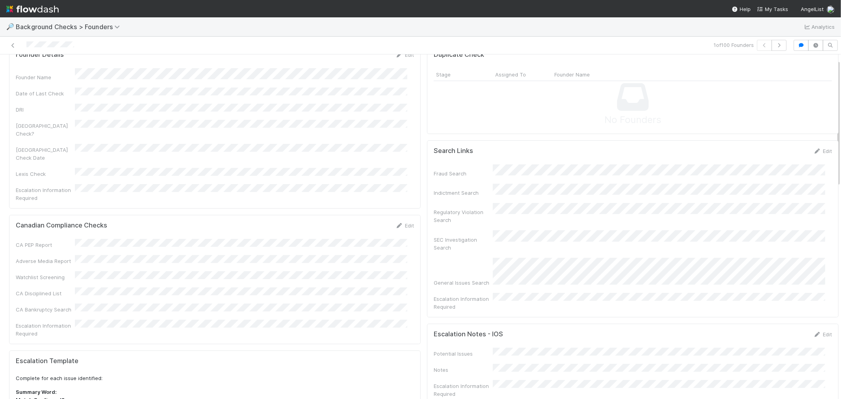
scroll to position [0, 0]
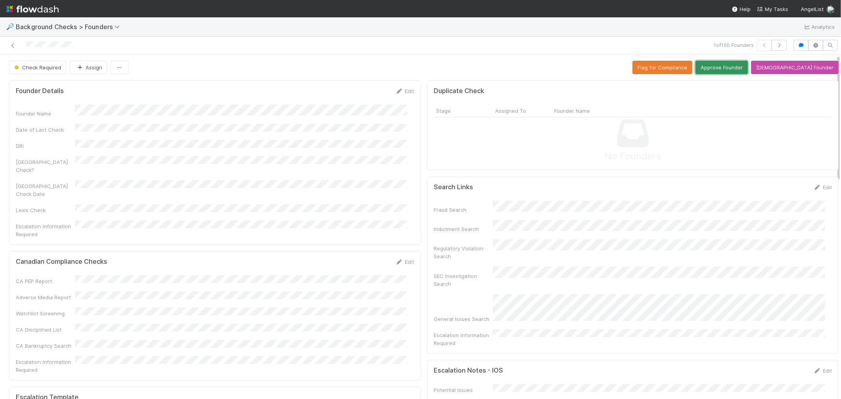
click at [730, 63] on button "Approve Founder" at bounding box center [721, 67] width 52 height 13
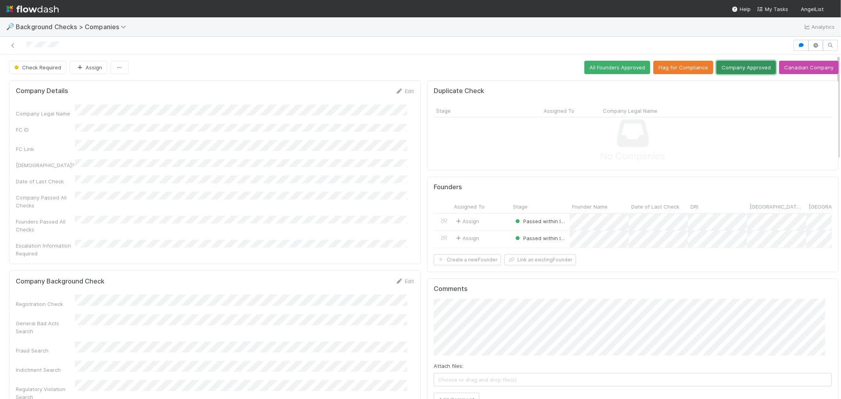
click at [738, 66] on button "Company Approved" at bounding box center [746, 67] width 60 height 13
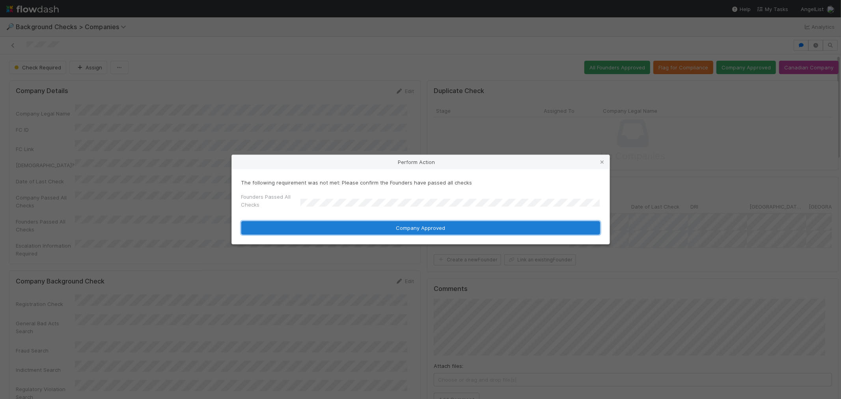
click at [313, 222] on button "Company Approved" at bounding box center [420, 227] width 359 height 13
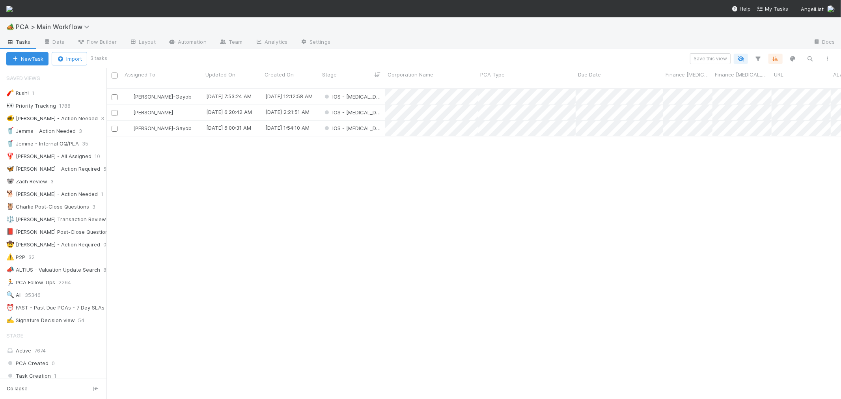
scroll to position [310, 727]
click at [79, 28] on span "PCA > Main Workflow" at bounding box center [55, 27] width 78 height 8
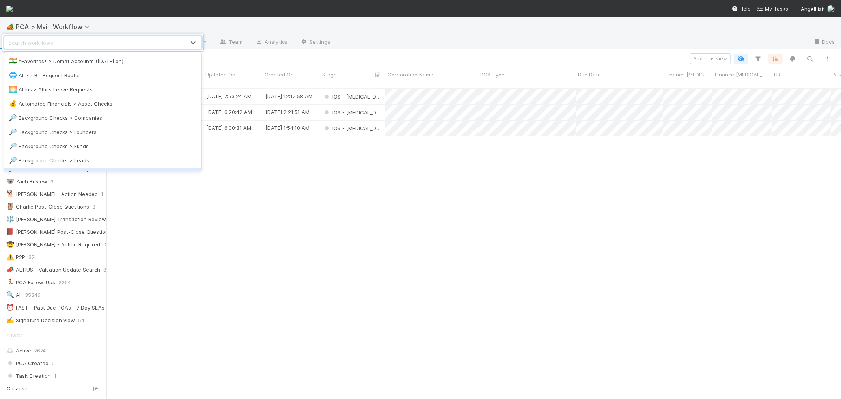
drag, startPoint x: 178, startPoint y: 235, endPoint x: 145, endPoint y: 257, distance: 39.8
click at [178, 236] on div "option Background Checks > New Investments focused, 9 of 40. 40 results availab…" at bounding box center [420, 199] width 841 height 399
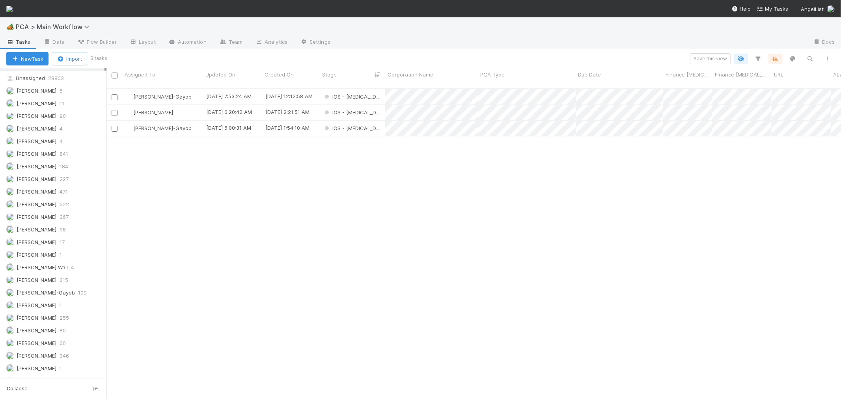
scroll to position [1094, 0]
click at [56, 338] on div "Roselyn de Villa 300" at bounding box center [55, 333] width 98 height 10
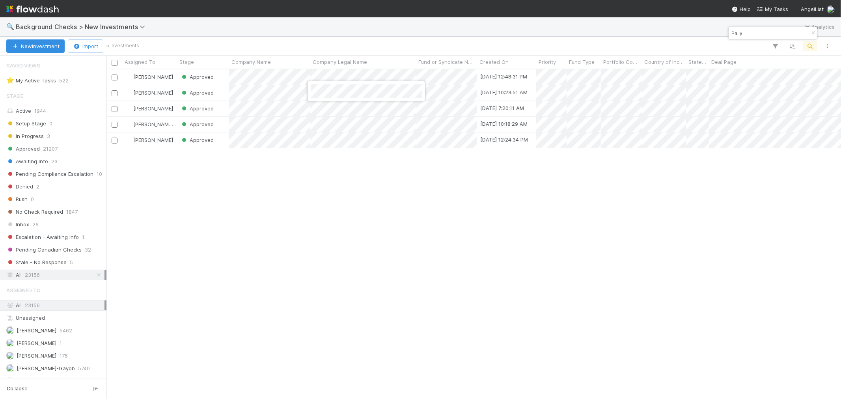
scroll to position [322, 727]
